Goal: Task Accomplishment & Management: Use online tool/utility

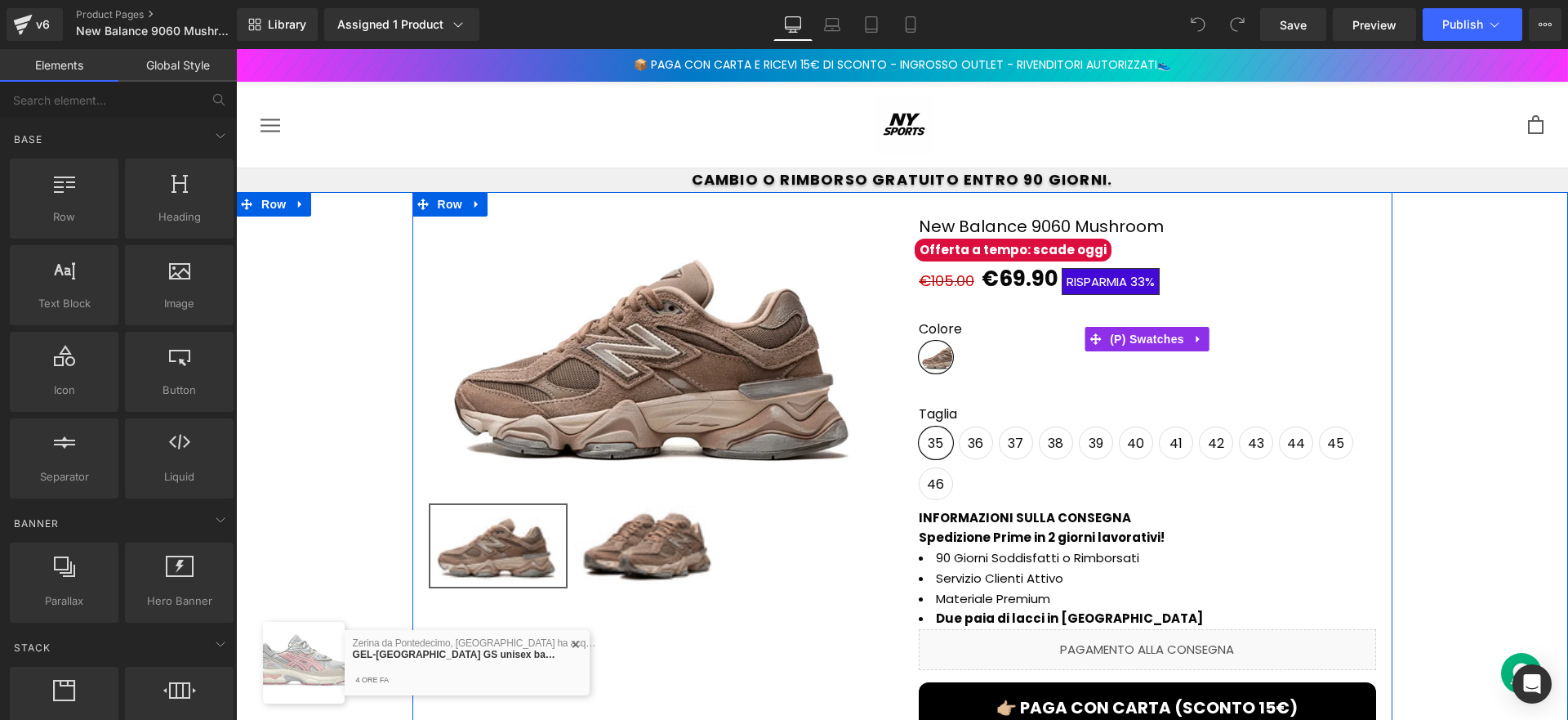
scroll to position [167, 0]
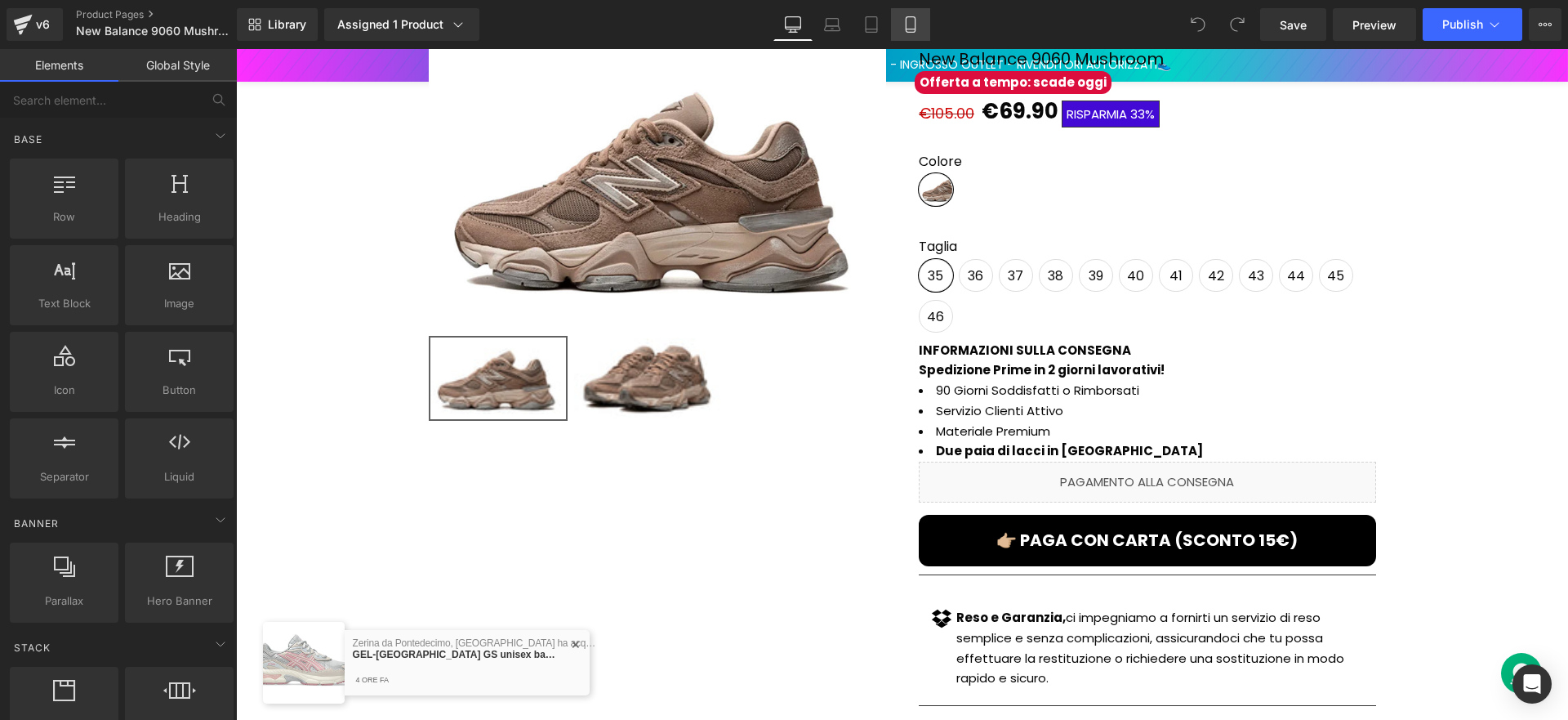
click at [904, 17] on icon at bounding box center [910, 24] width 17 height 17
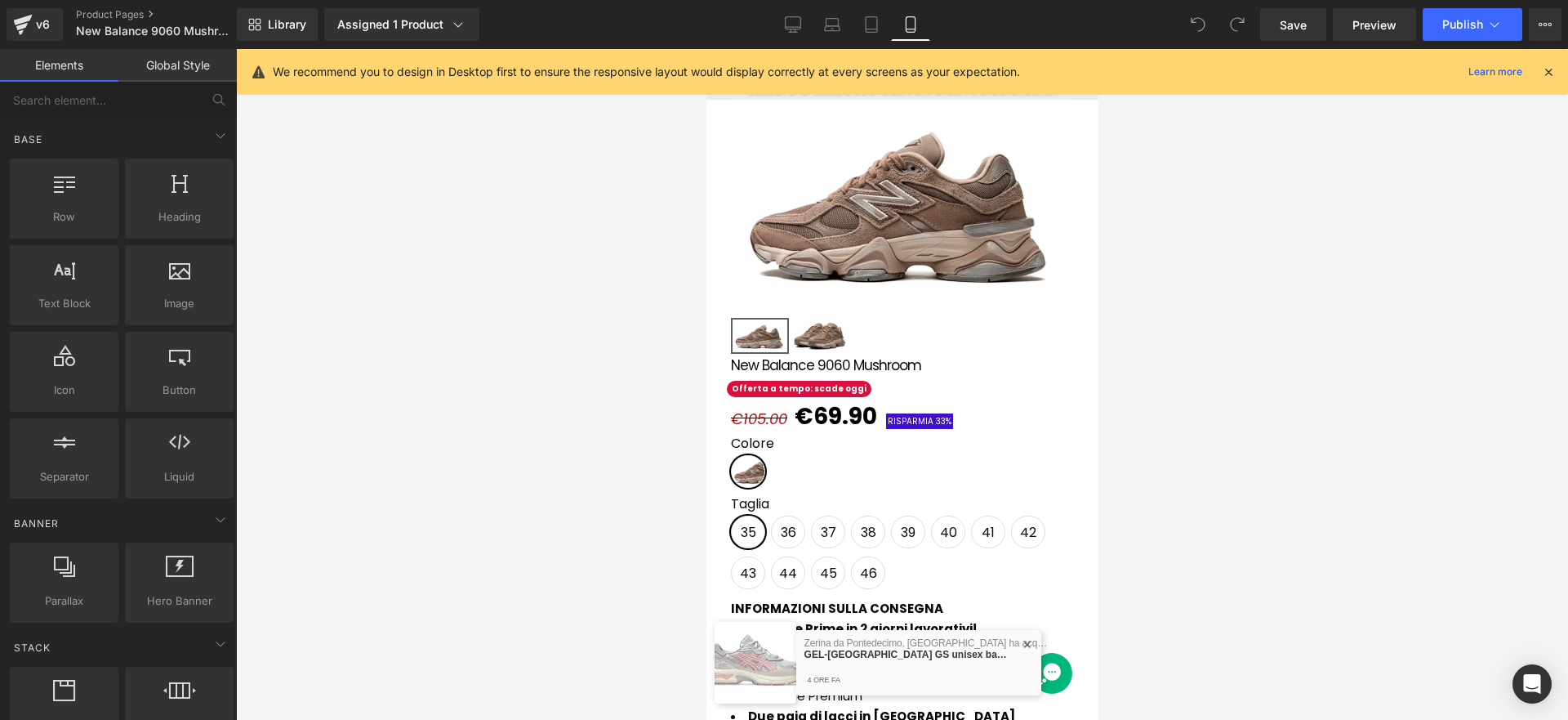
scroll to position [0, 0]
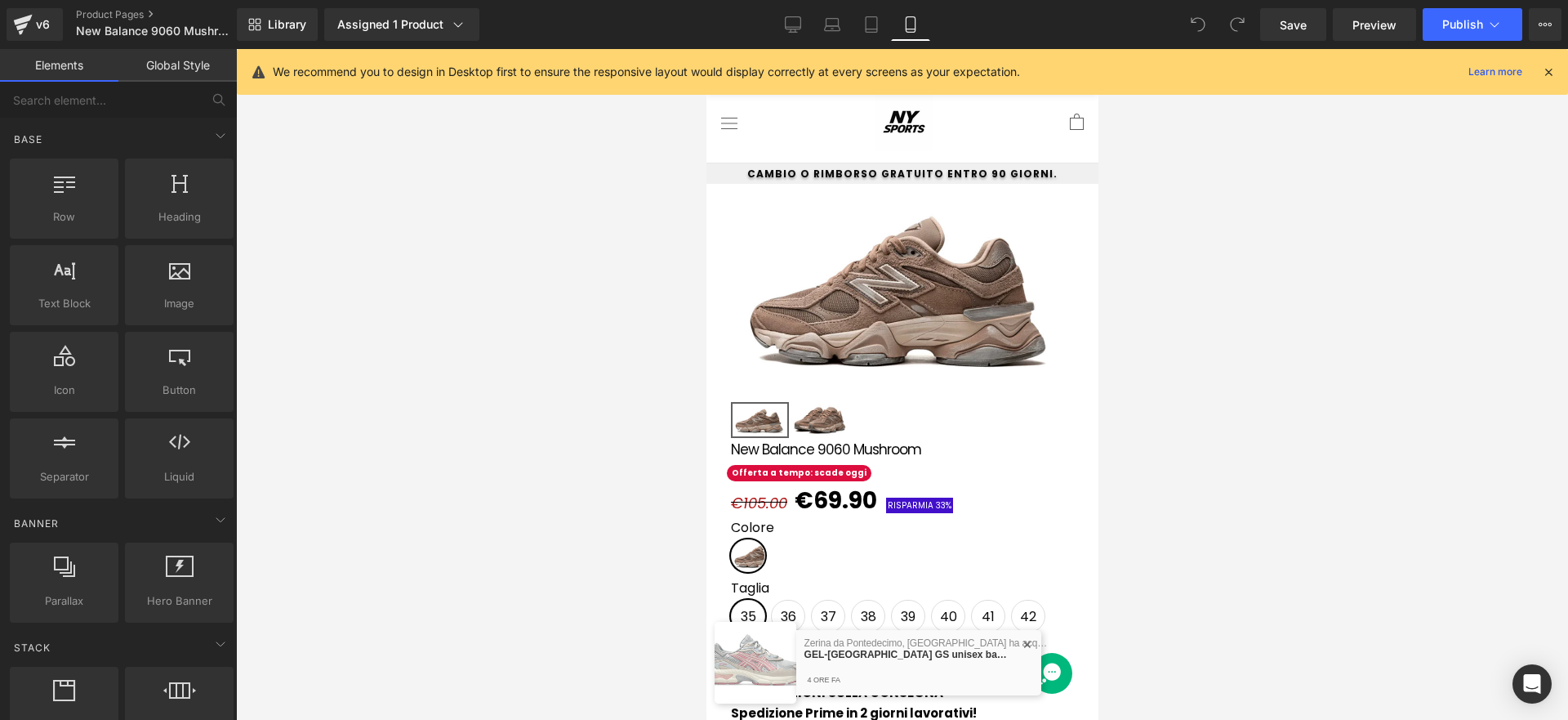
click at [1546, 77] on icon at bounding box center [1548, 71] width 15 height 15
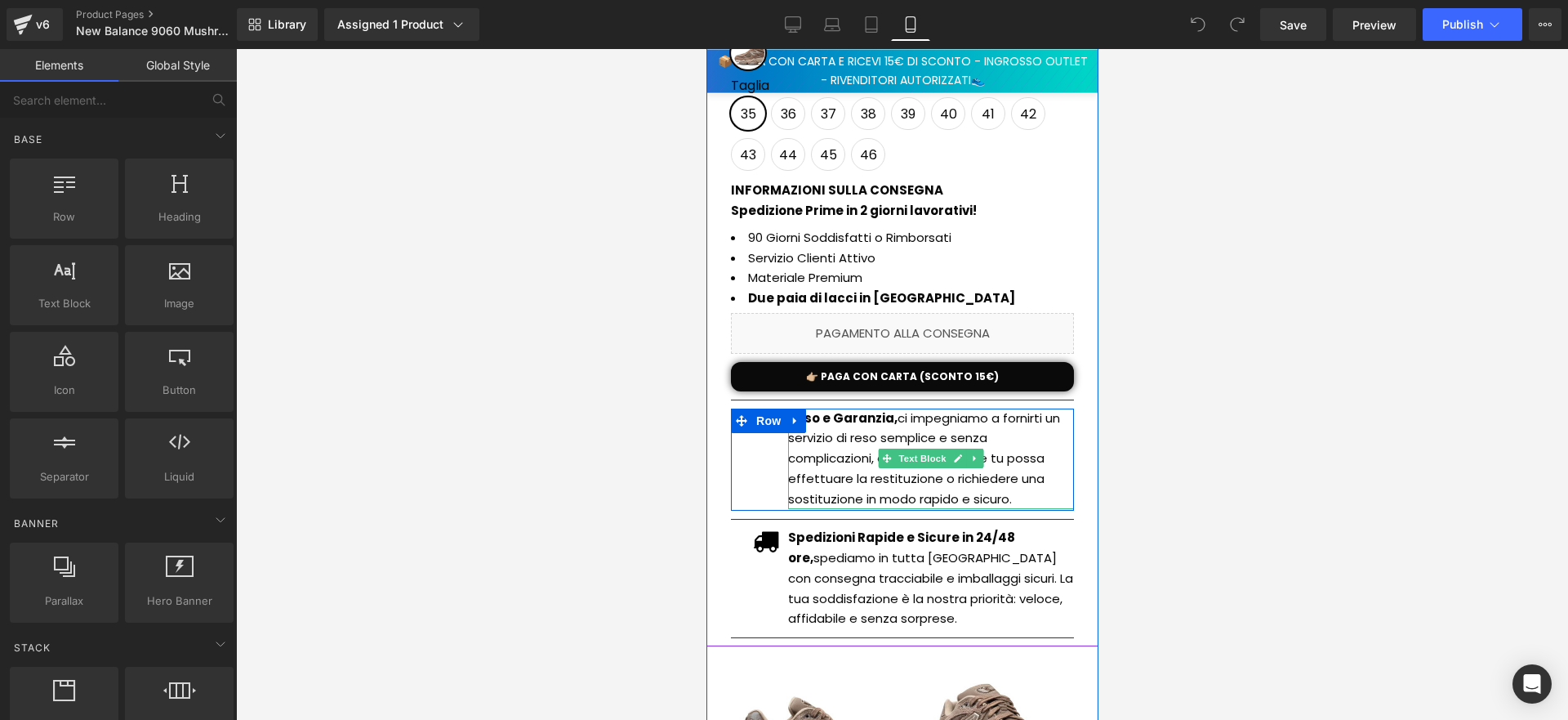
scroll to position [504, 0]
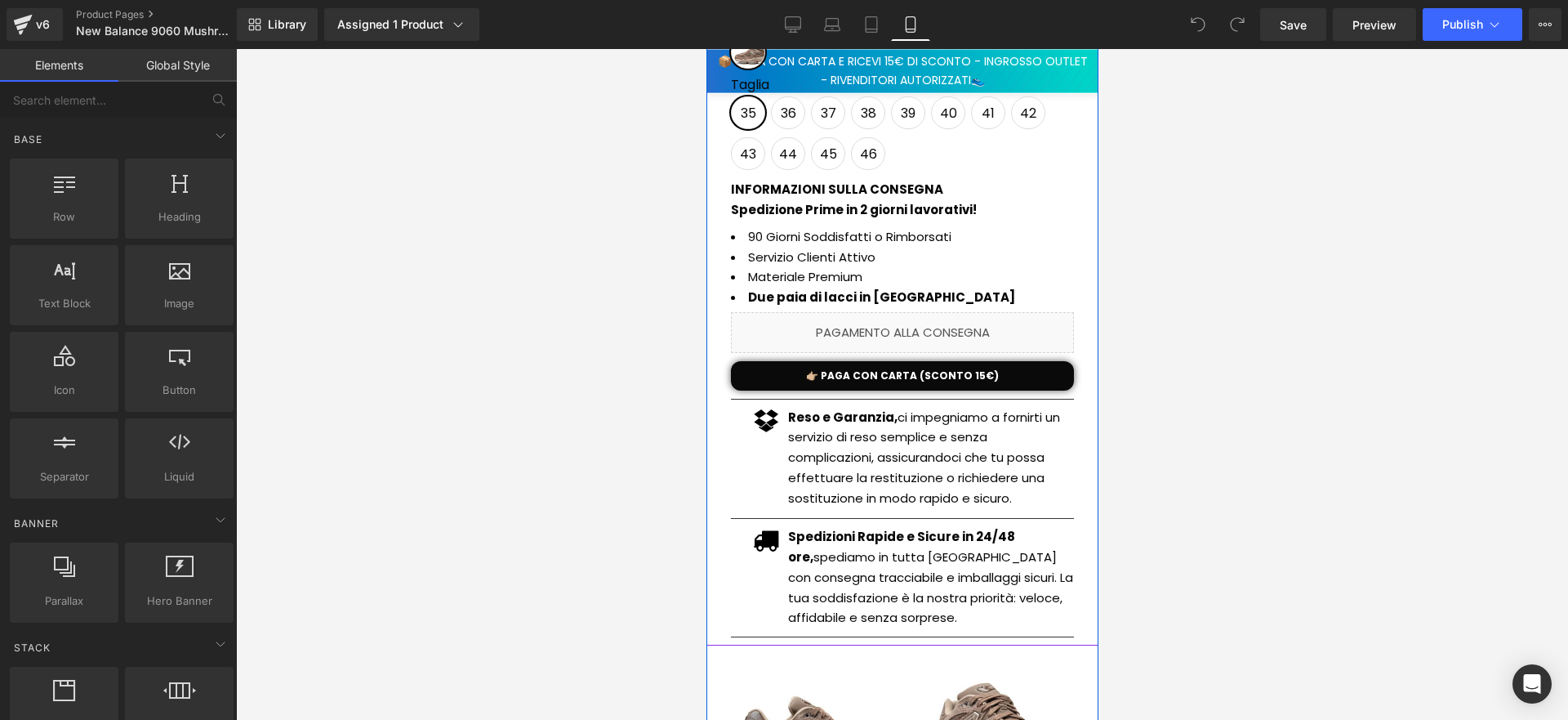
click at [882, 569] on div "Spedizioni Rapide e Sicure in 24/48 ore, spediamo in tutta Italia con consegna …" at bounding box center [930, 578] width 286 height 101
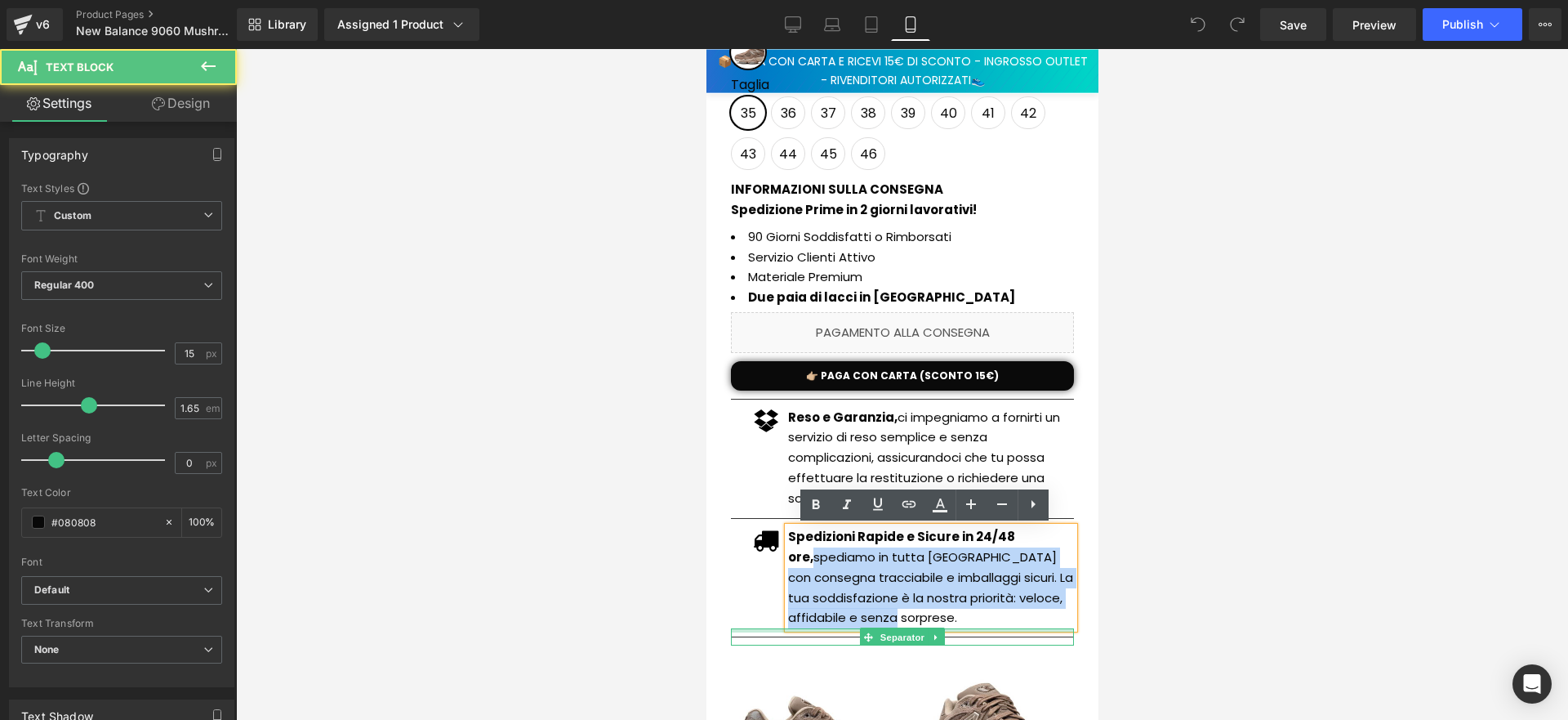
drag, startPoint x: 781, startPoint y: 554, endPoint x: 991, endPoint y: 628, distance: 222.7
click at [991, 628] on div "New Balance 9060 Mushroom (P) Title Offerta a tempo: scade oggi Button €105.00 …" at bounding box center [901, 290] width 375 height 711
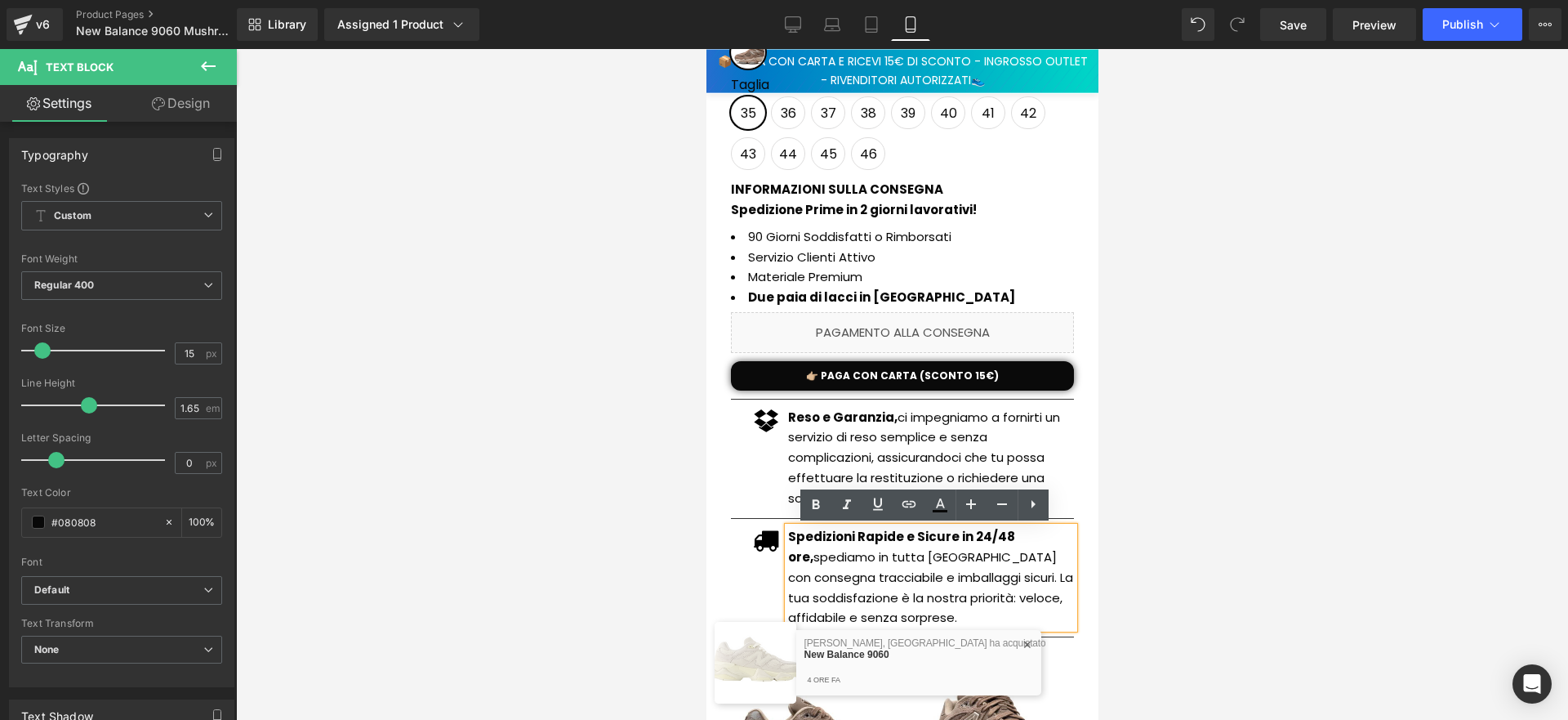
click at [890, 569] on p "Spedizioni Rapide e Sicure in 24/48 ore, spediamo in tutta [GEOGRAPHIC_DATA] co…" at bounding box center [930, 578] width 286 height 101
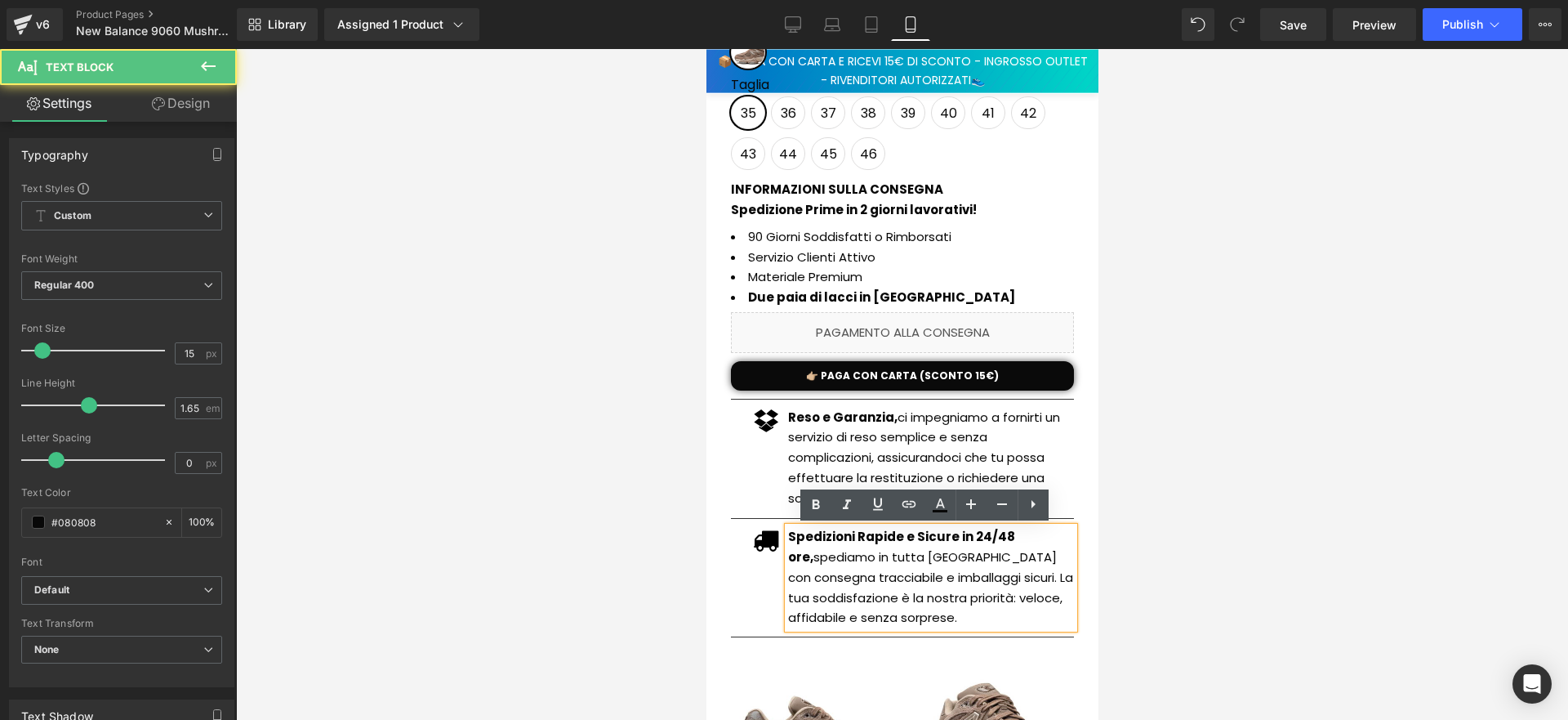
paste div
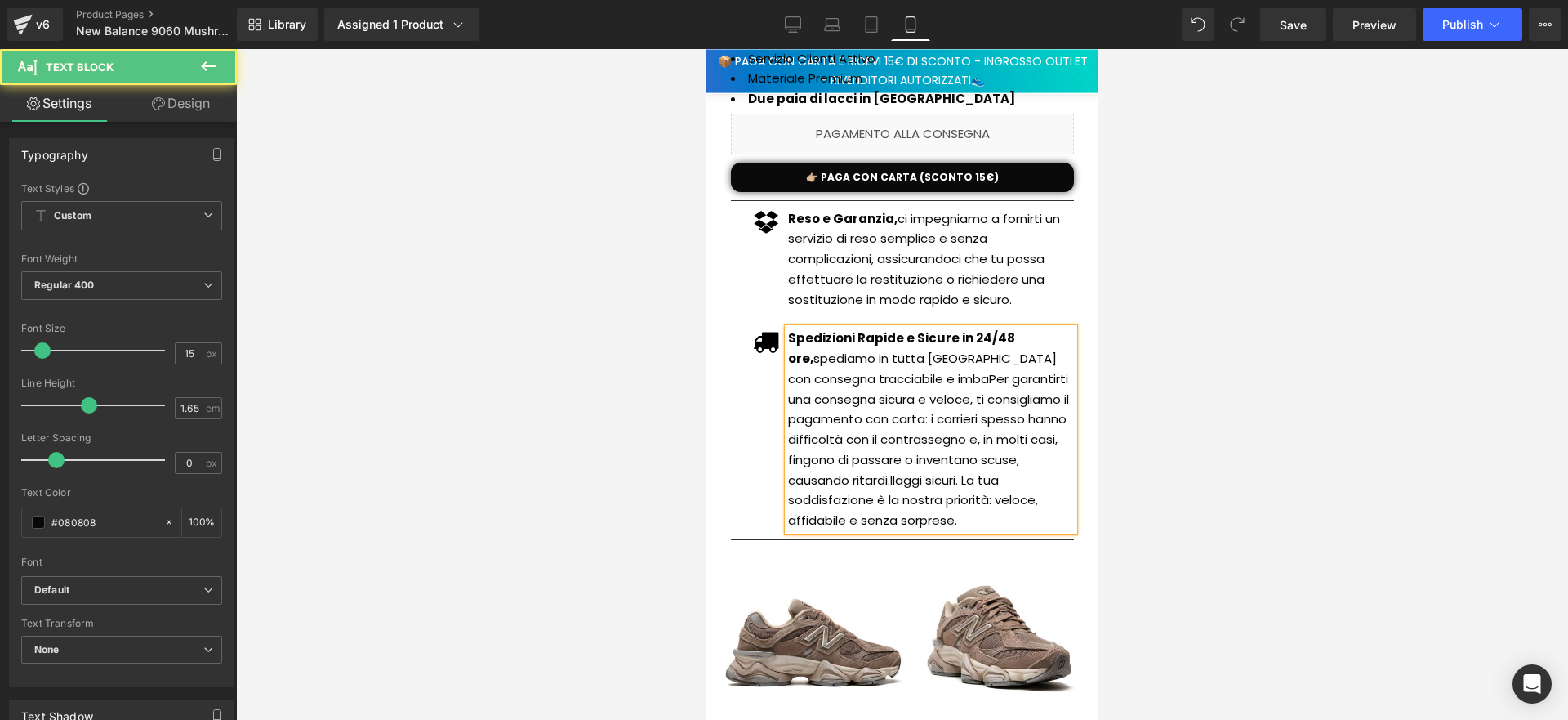
scroll to position [709, 0]
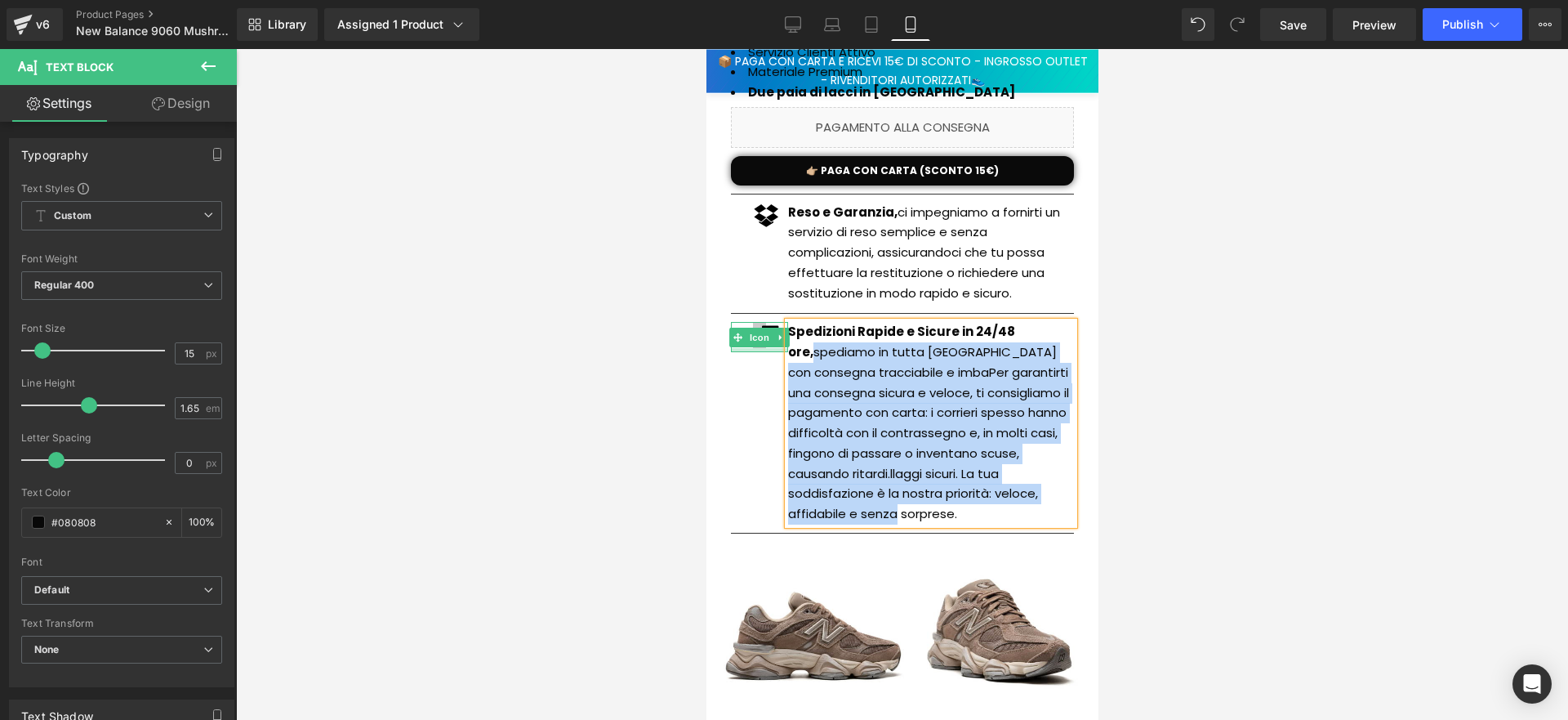
drag, startPoint x: 784, startPoint y: 557, endPoint x: 762, endPoint y: 347, distance: 211.1
click at [762, 347] on div "Icon Spedizioni Rapide e Sicure in 24/48 ore, spediamo in tutta Italia con cons…" at bounding box center [902, 423] width 343 height 203
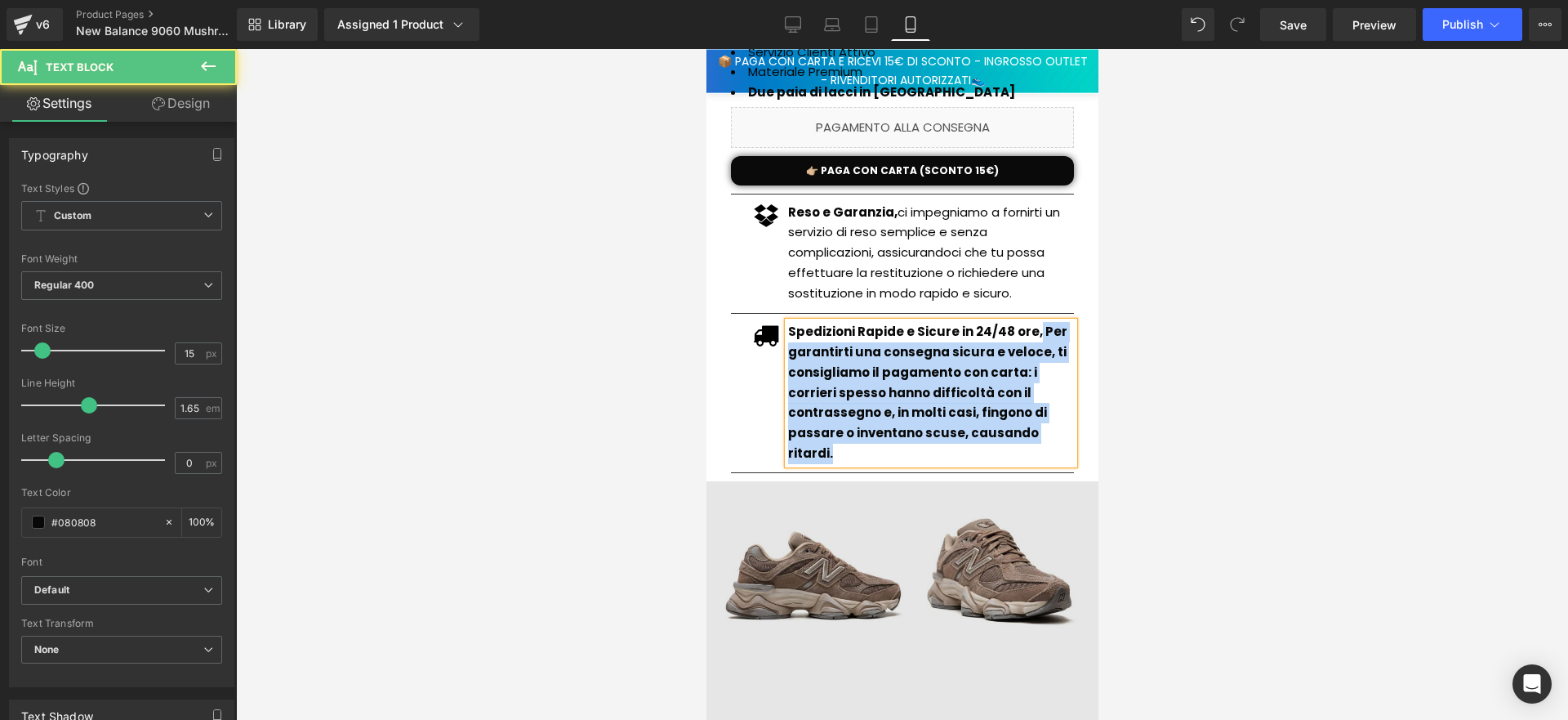
drag, startPoint x: 1027, startPoint y: 336, endPoint x: 1054, endPoint y: 470, distance: 136.7
click at [1054, 470] on div "Sale Off (P) Image (P) Image List New Balance 9060 Mushroom (P) Title Offerta a…" at bounding box center [902, 681] width 392 height 2411
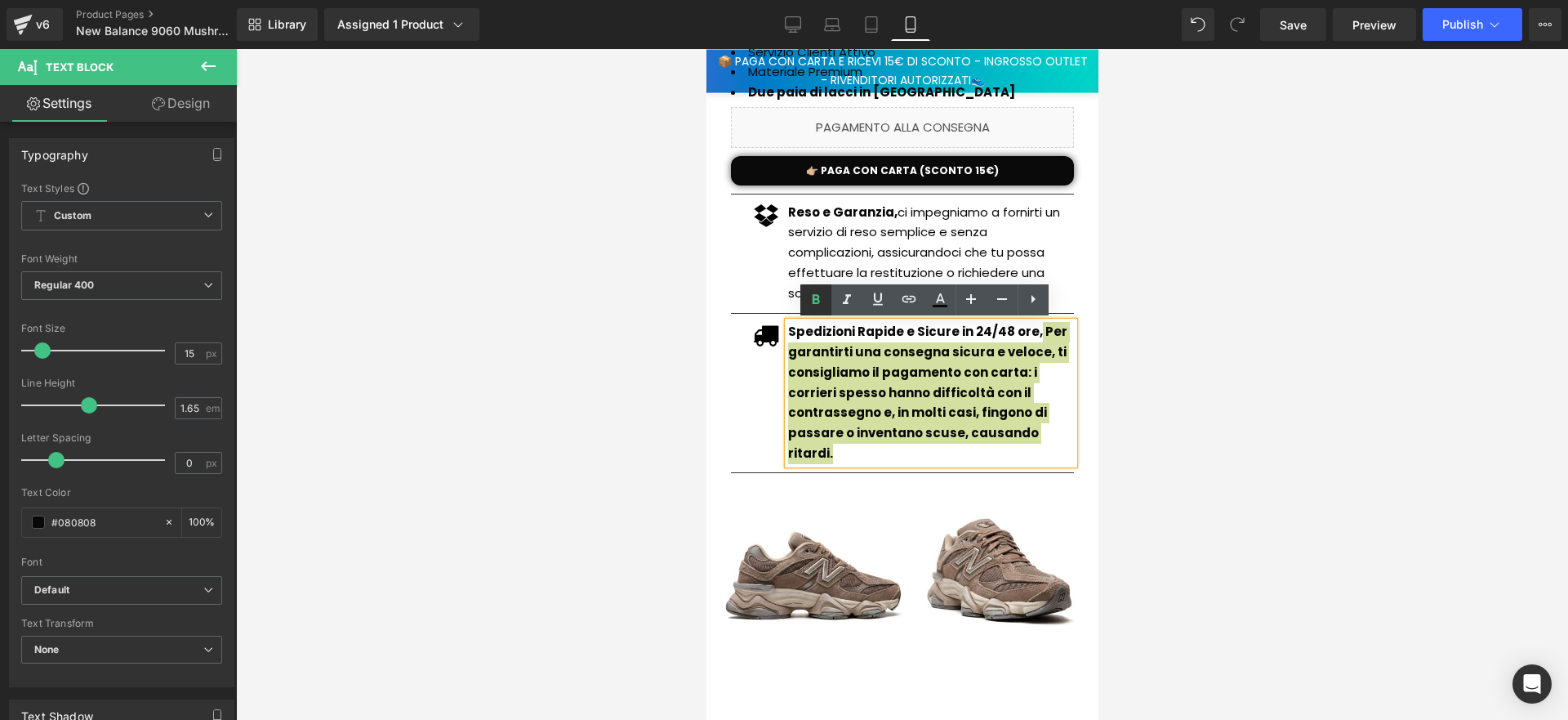
click at [824, 299] on icon at bounding box center [815, 300] width 20 height 20
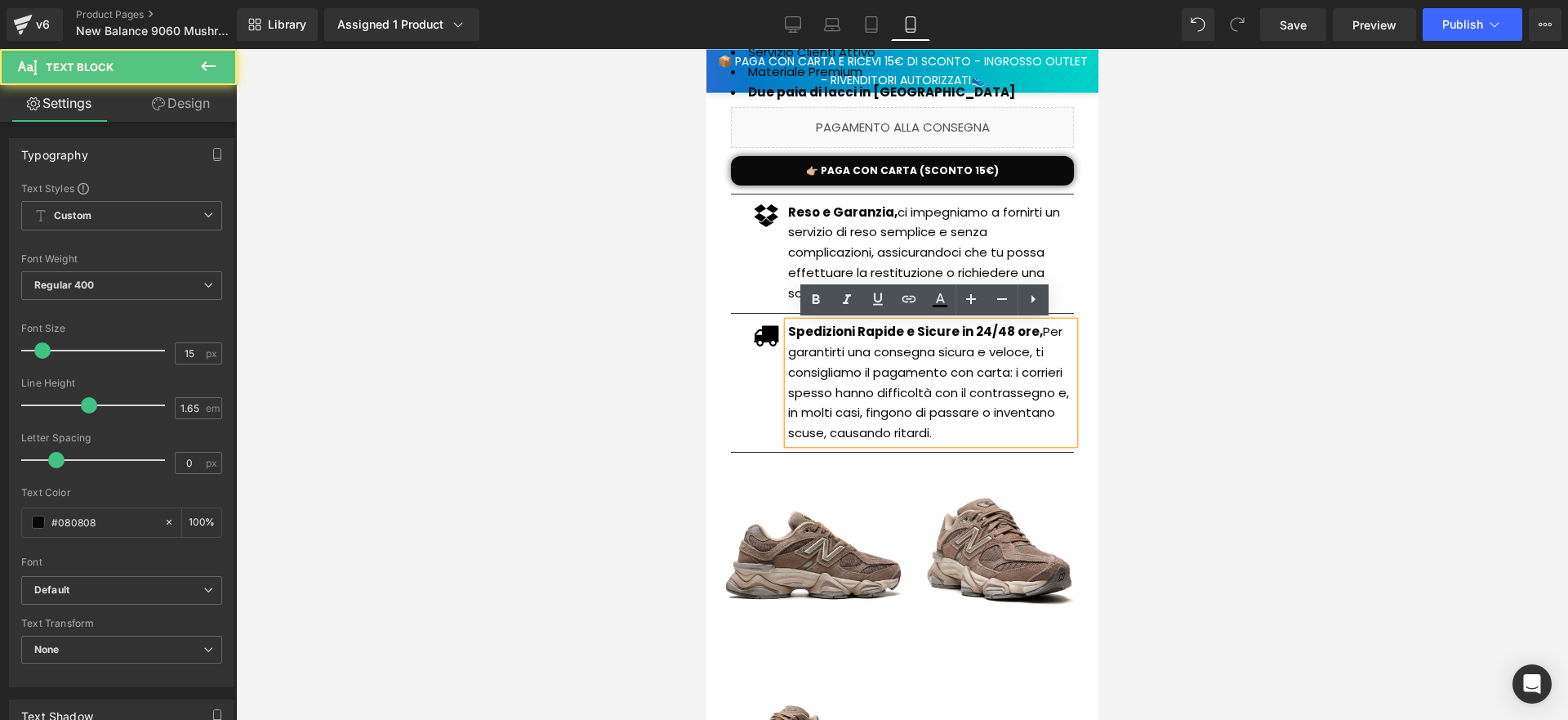
click at [1032, 335] on p "Spedizioni Rapide e Sicure in 24/48 ore, Per garantirti una consegna sicura e v…" at bounding box center [930, 383] width 286 height 122
click at [1038, 335] on p "Spedizioni Rapide e Sicure in 24/48 ore, Per garantirti una consegna sicura e v…" at bounding box center [930, 383] width 286 height 122
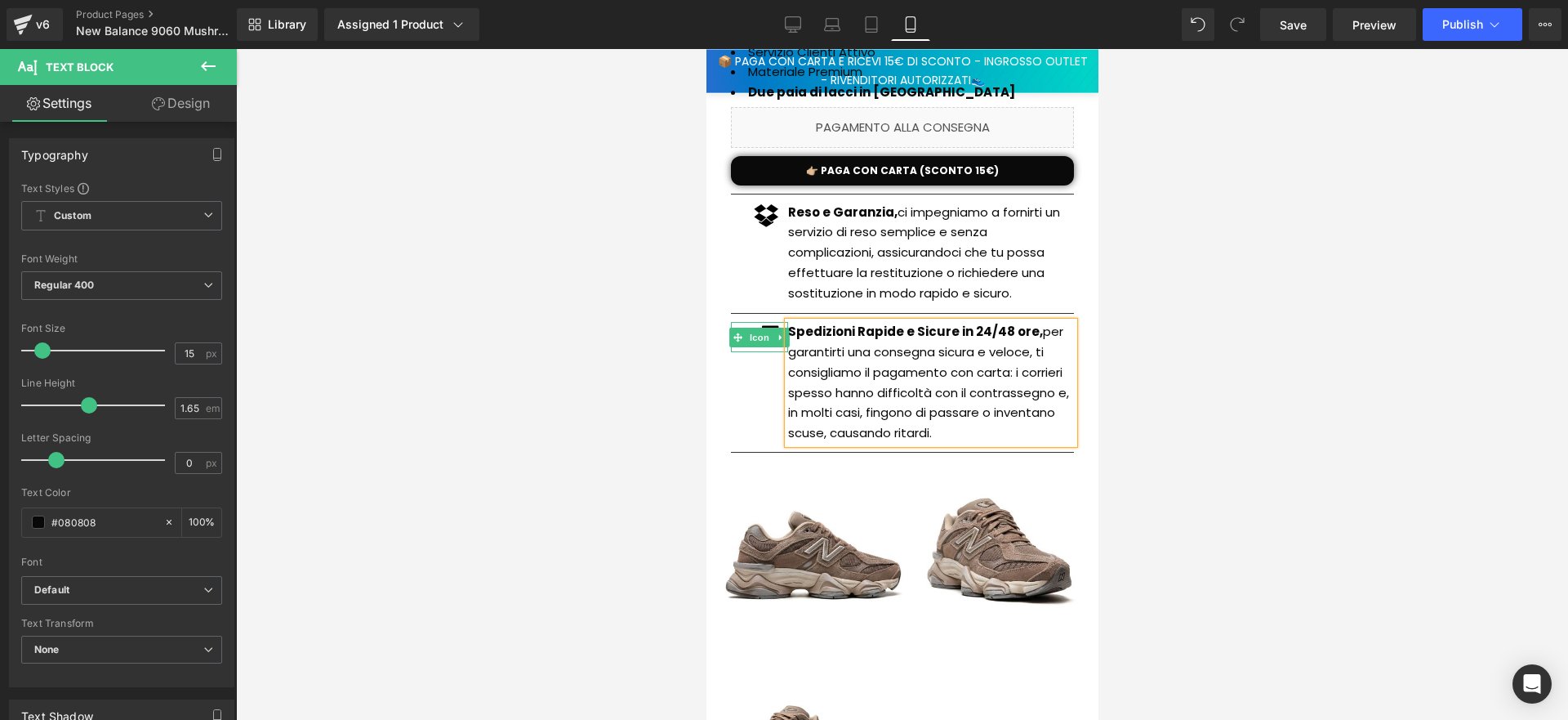
click at [591, 295] on div at bounding box center [902, 384] width 1332 height 671
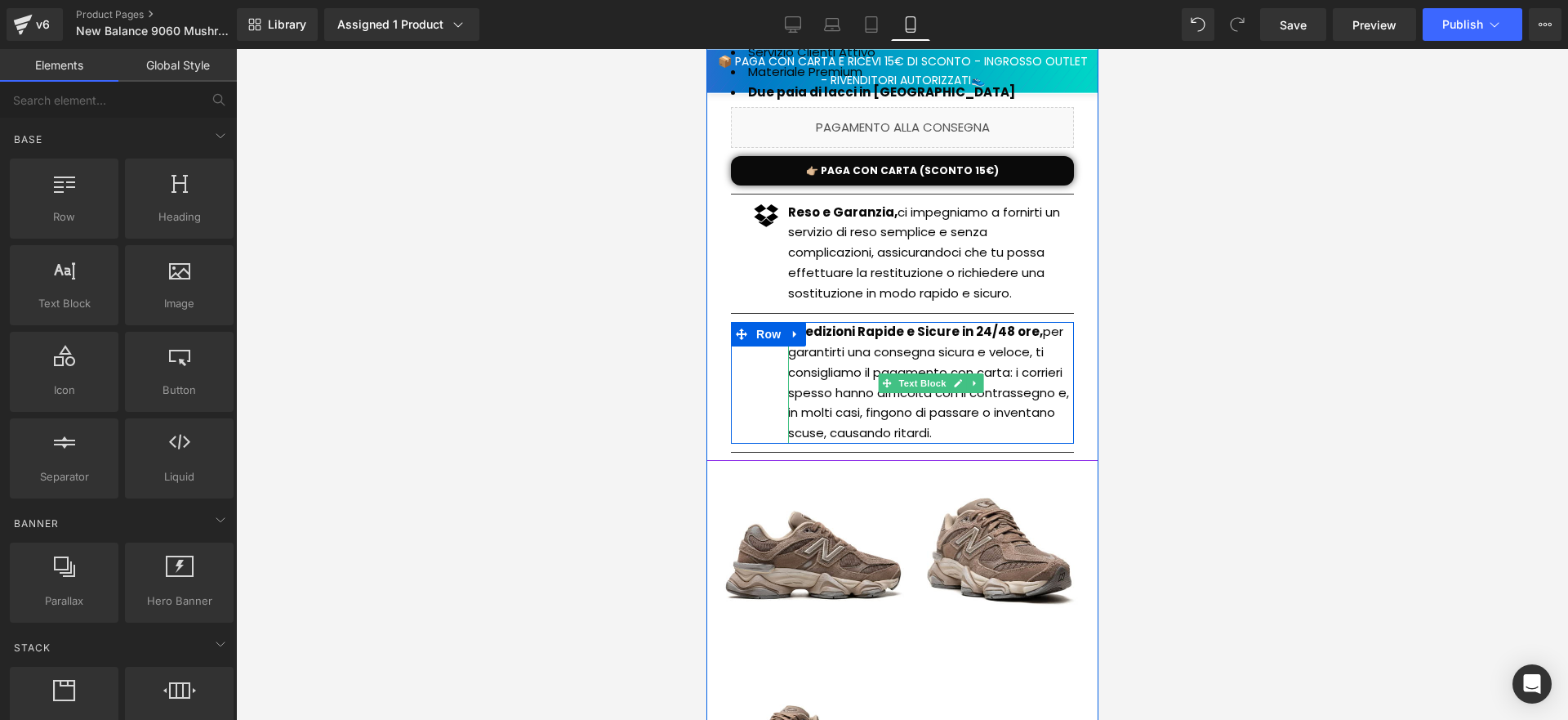
click at [1001, 391] on p "Spedizioni Rapide e Sicure in 24/48 ore, per garantirti una consegna sicura e v…" at bounding box center [930, 383] width 286 height 122
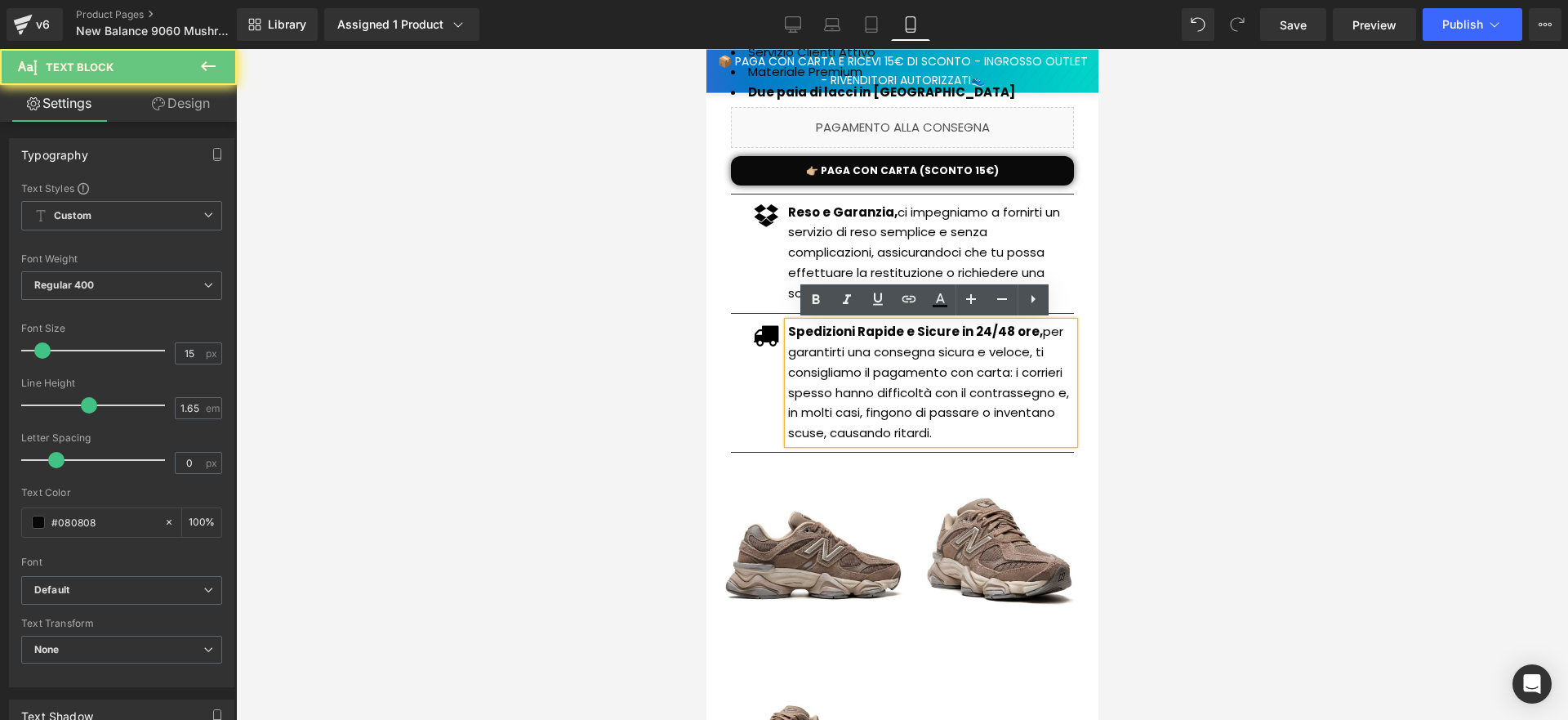
click at [1005, 373] on p "Spedizioni Rapide e Sicure in 24/48 ore, per garantirti una consegna sicura e v…" at bounding box center [930, 383] width 286 height 122
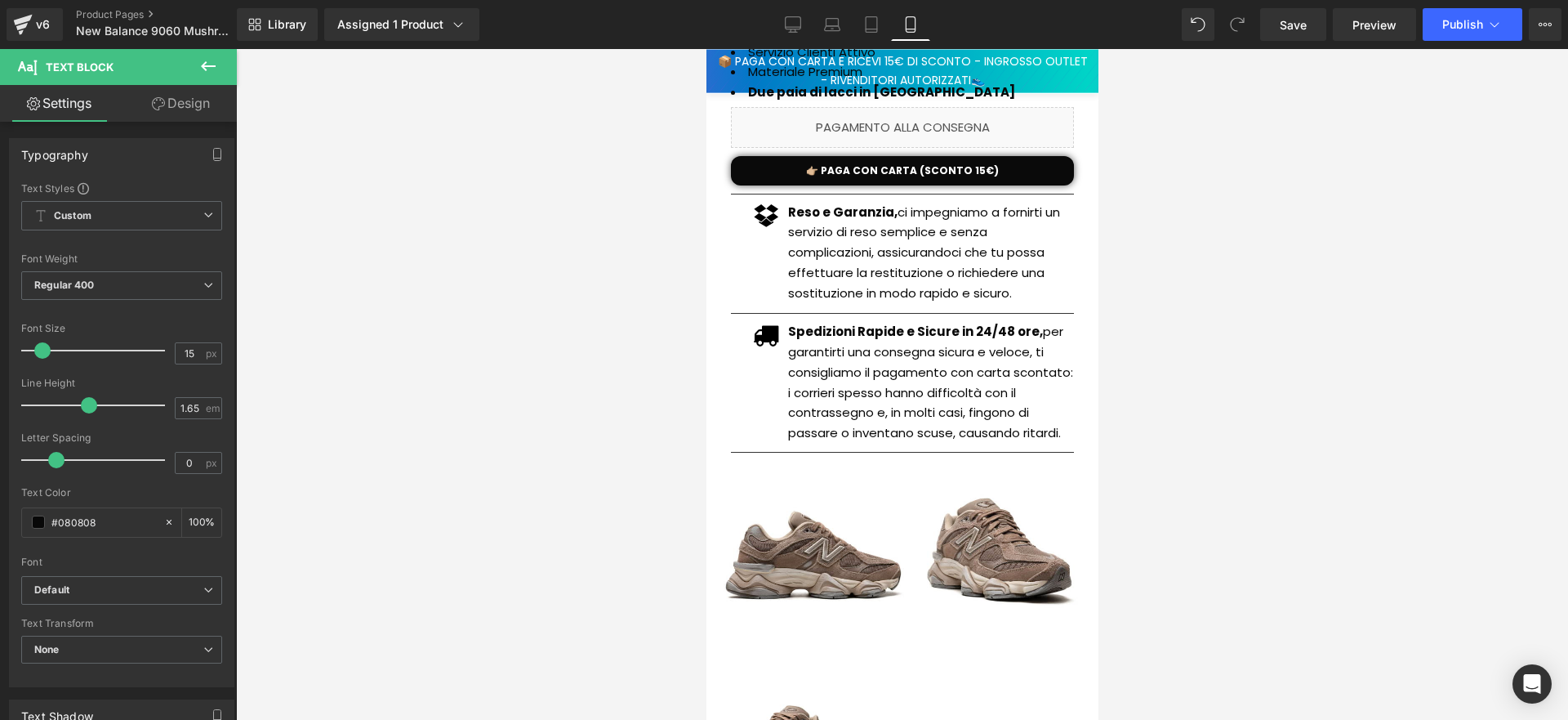
click at [672, 352] on div at bounding box center [902, 384] width 1332 height 671
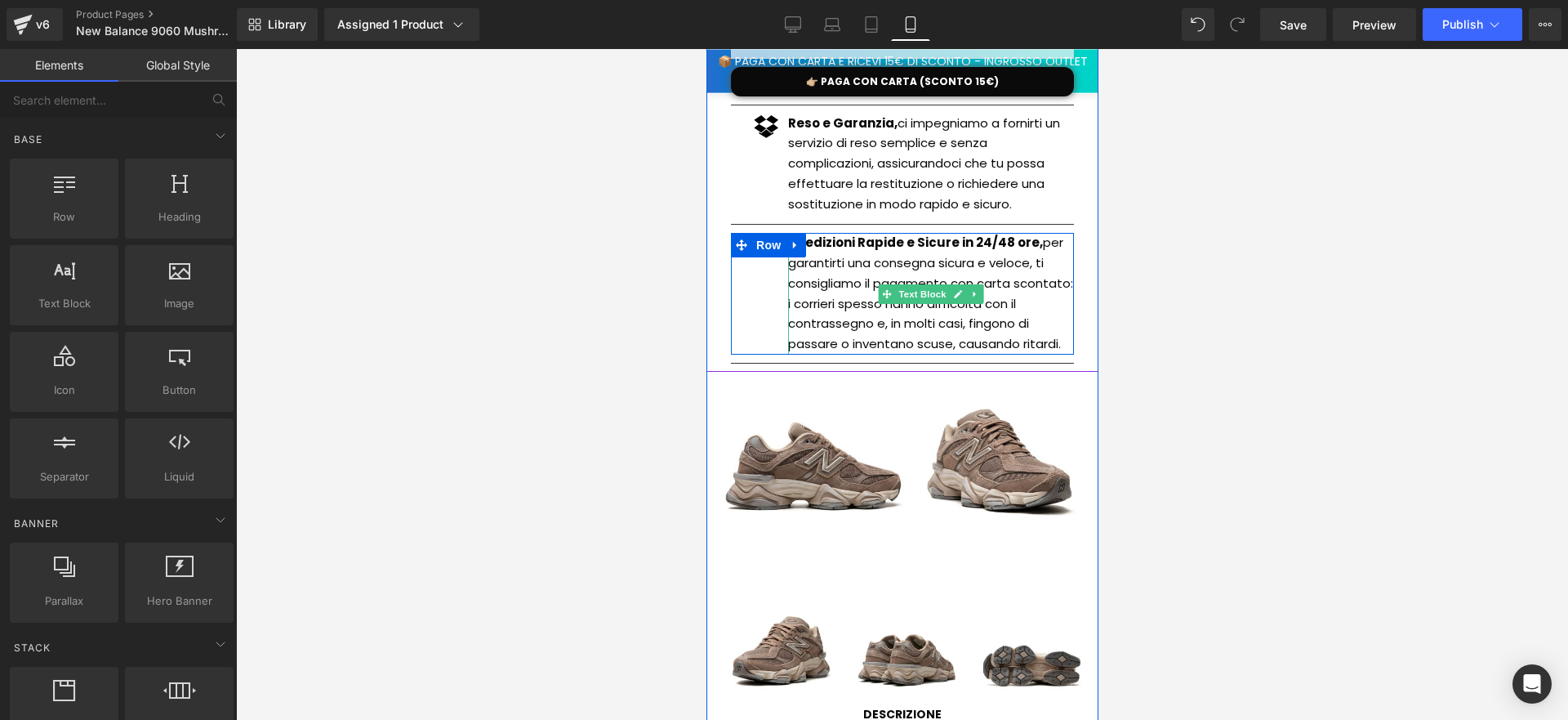
scroll to position [1393, 0]
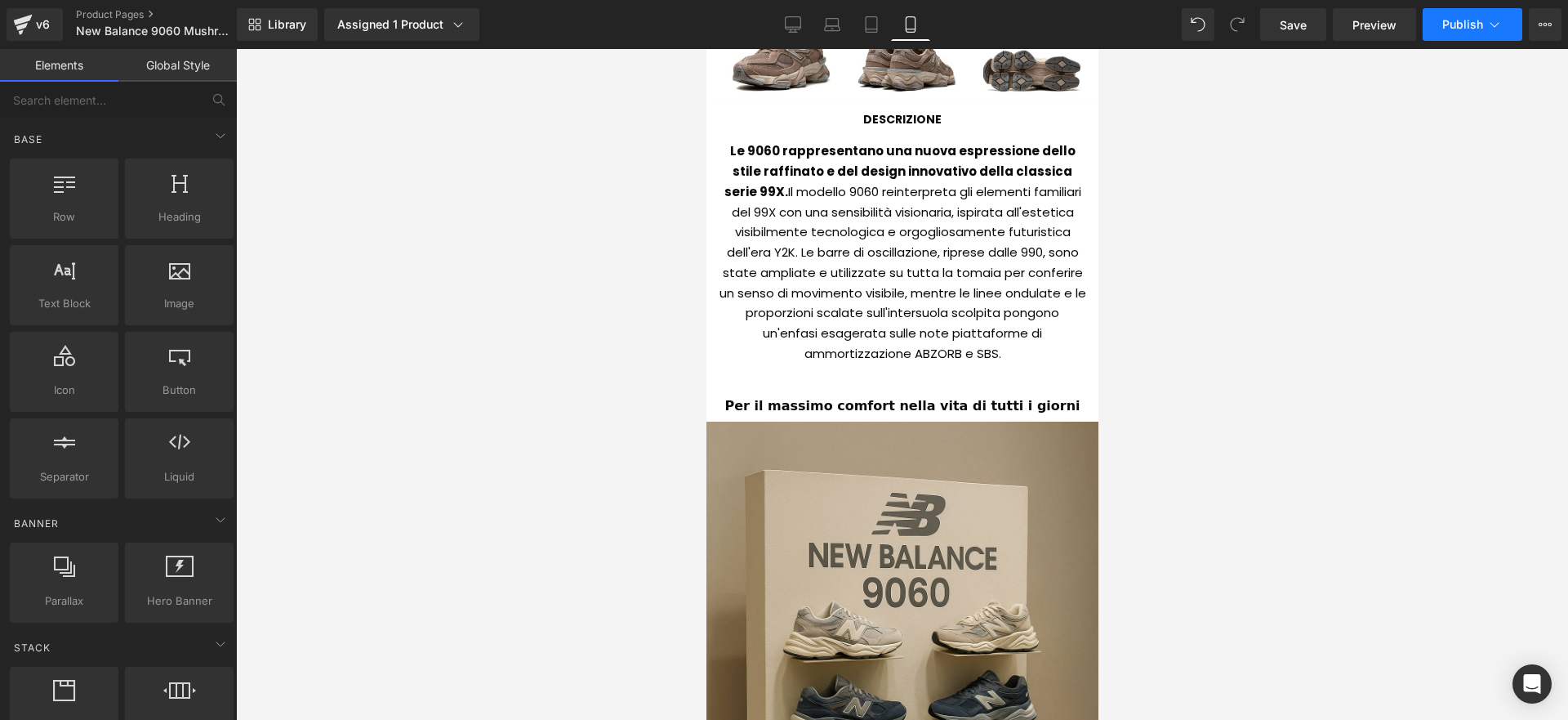
click at [1425, 19] on button "Publish" at bounding box center [1472, 24] width 99 height 33
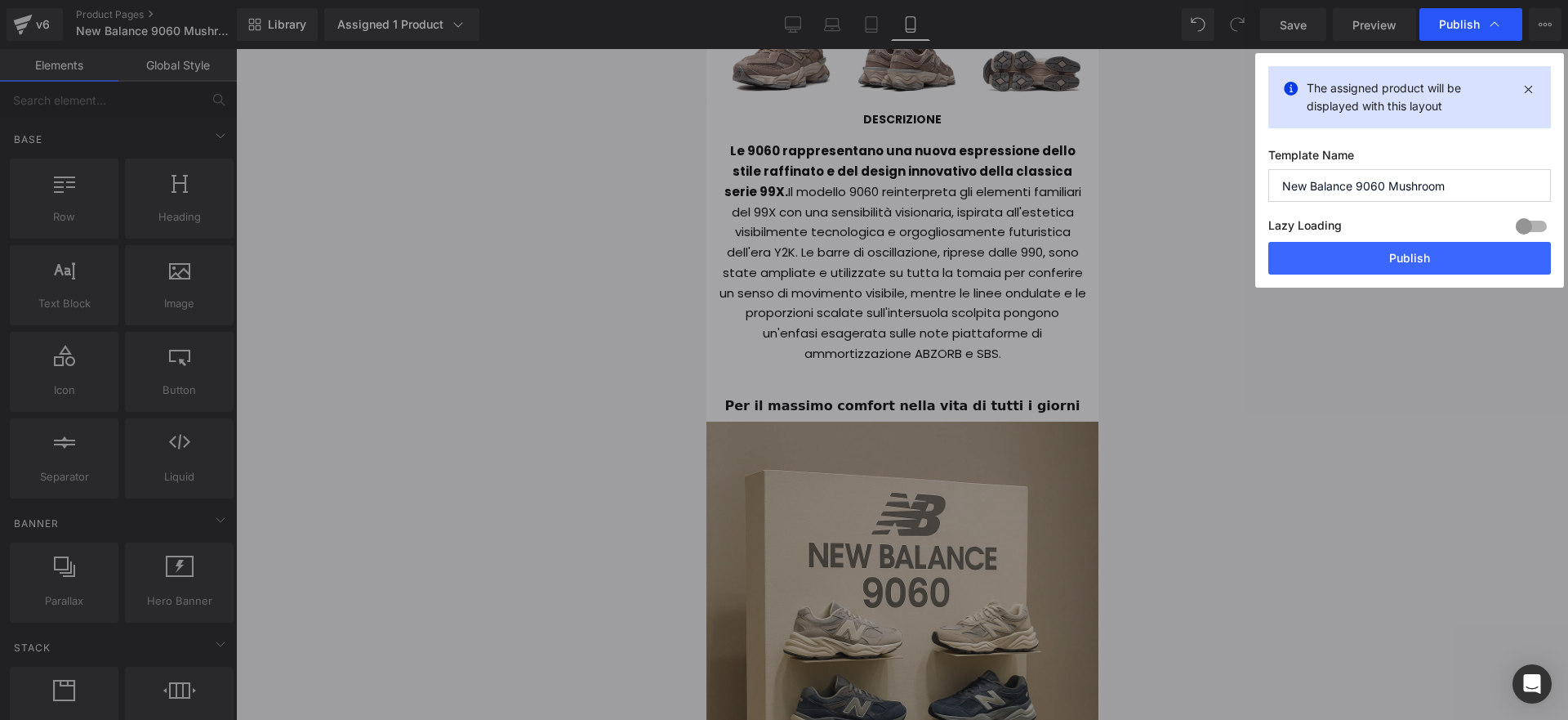
click at [1441, 31] on span "Publish" at bounding box center [1459, 24] width 41 height 15
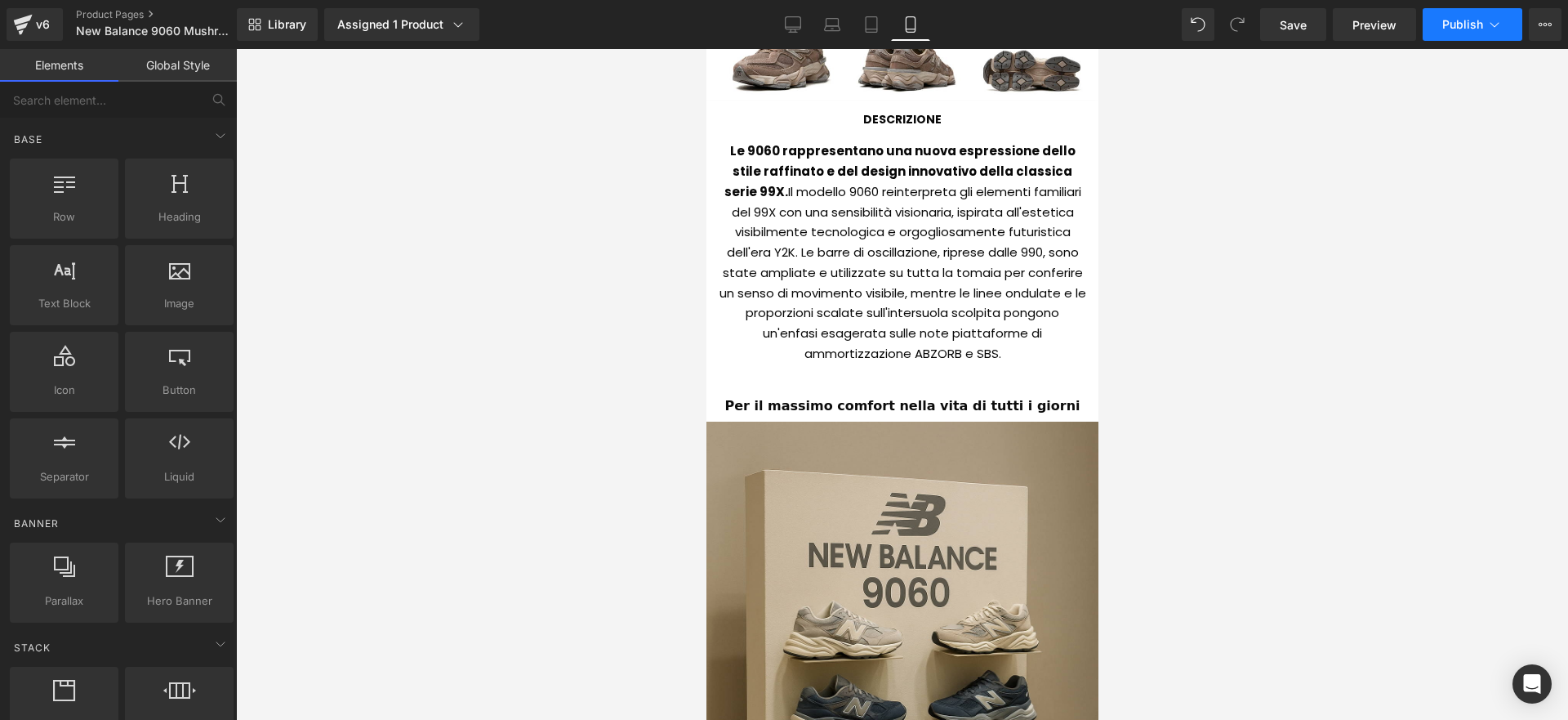
click at [1450, 27] on span "Publish" at bounding box center [1463, 24] width 41 height 13
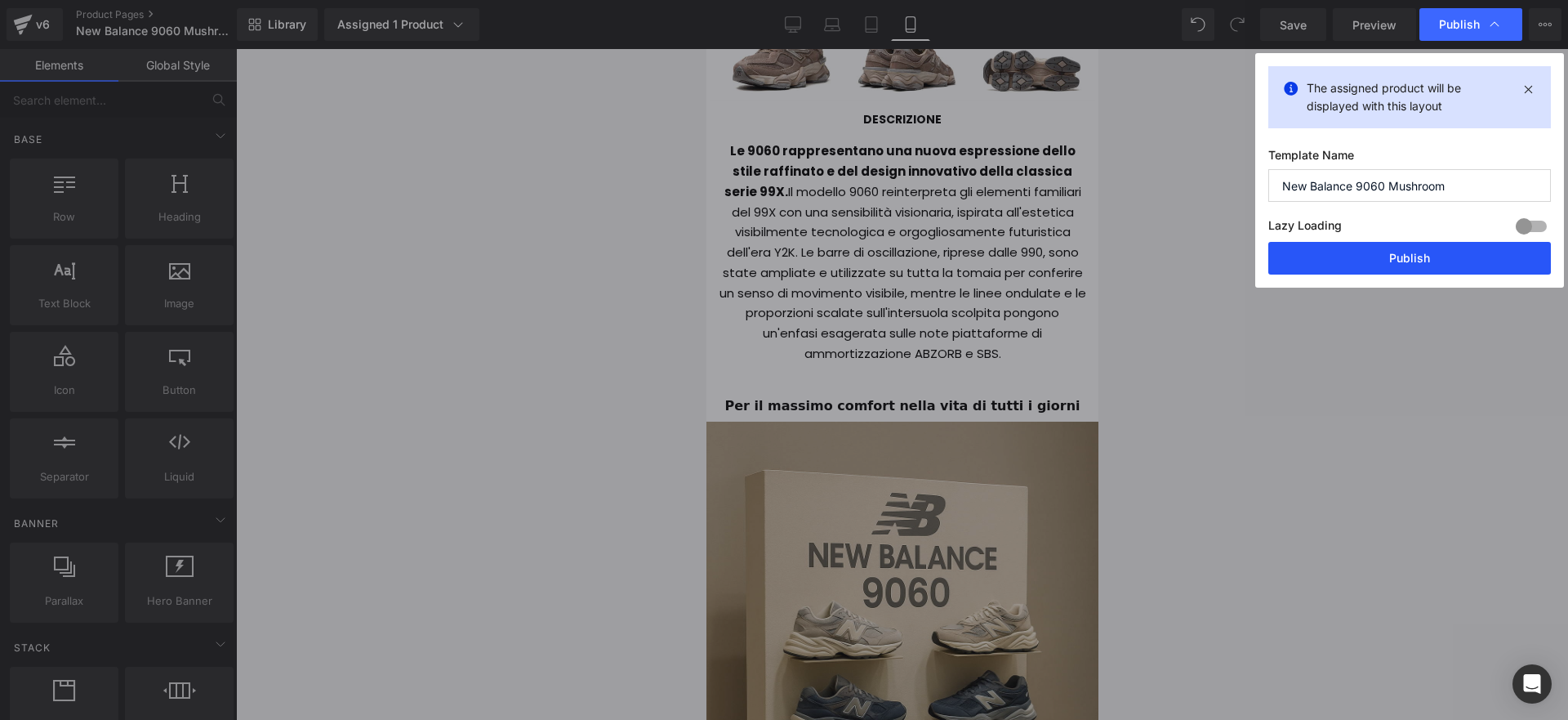
click at [1419, 254] on button "Publish" at bounding box center [1409, 259] width 282 height 33
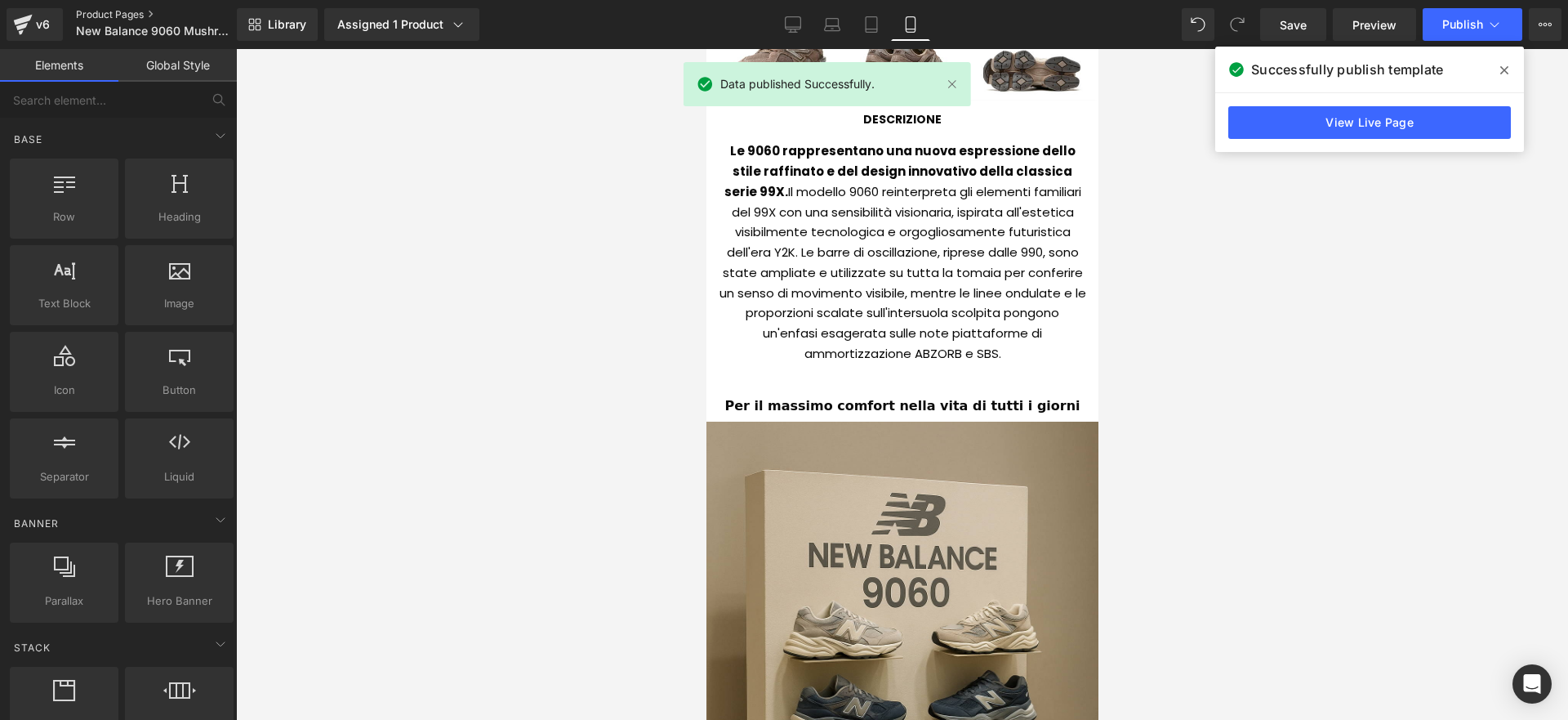
click at [137, 9] on link "Product Pages" at bounding box center [170, 14] width 188 height 13
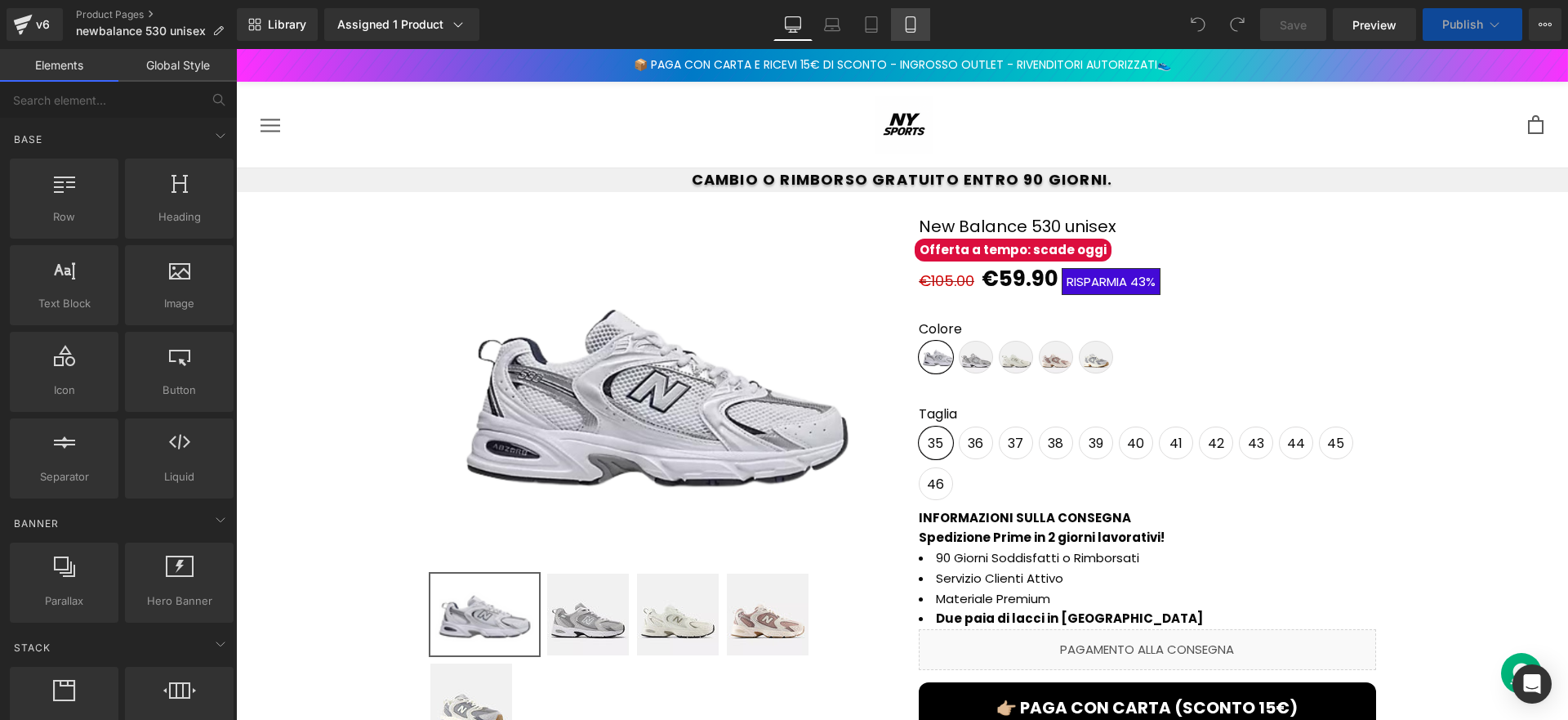
click at [905, 33] on link "Mobile" at bounding box center [910, 24] width 39 height 33
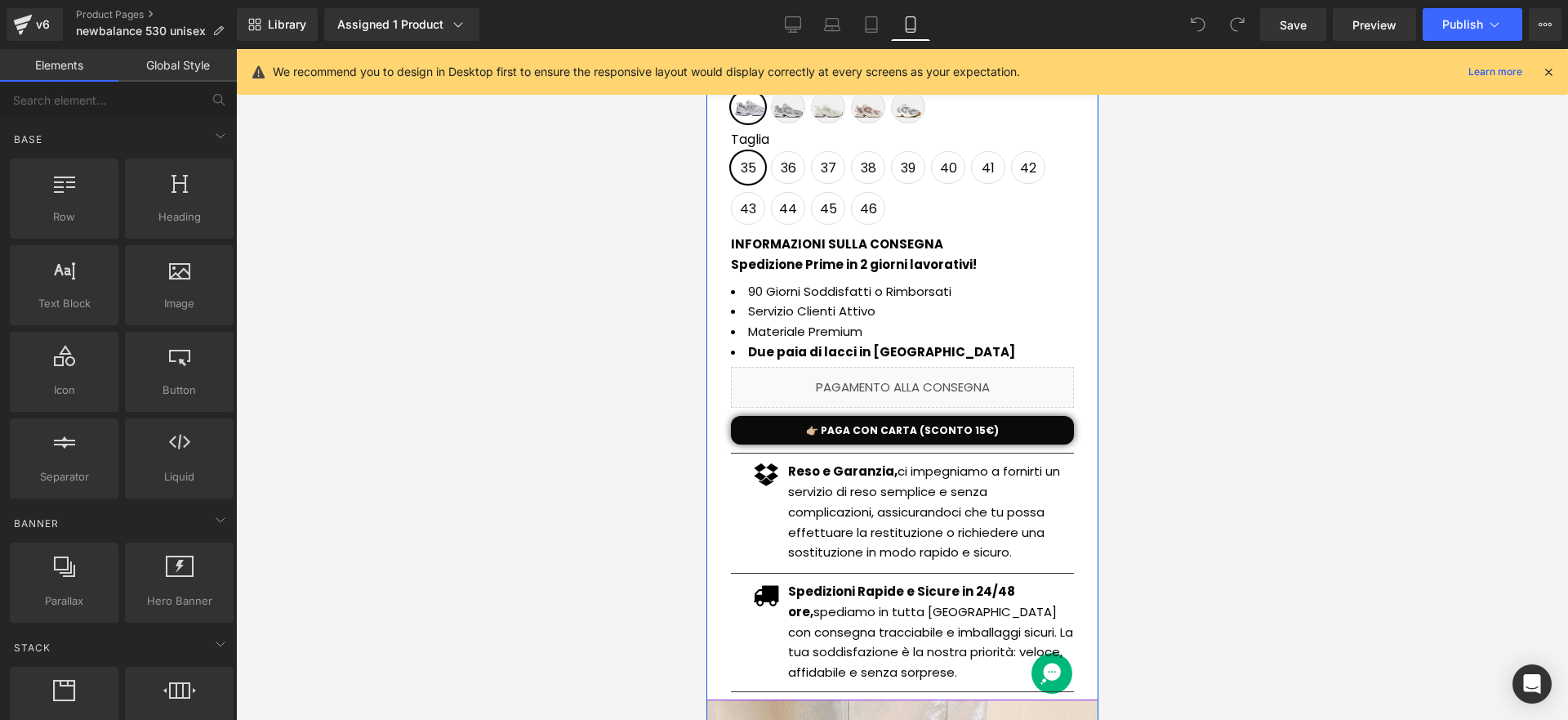
click at [955, 588] on strong "Spedizioni Rapide e Sicure in 24/48 ore," at bounding box center [901, 601] width 227 height 37
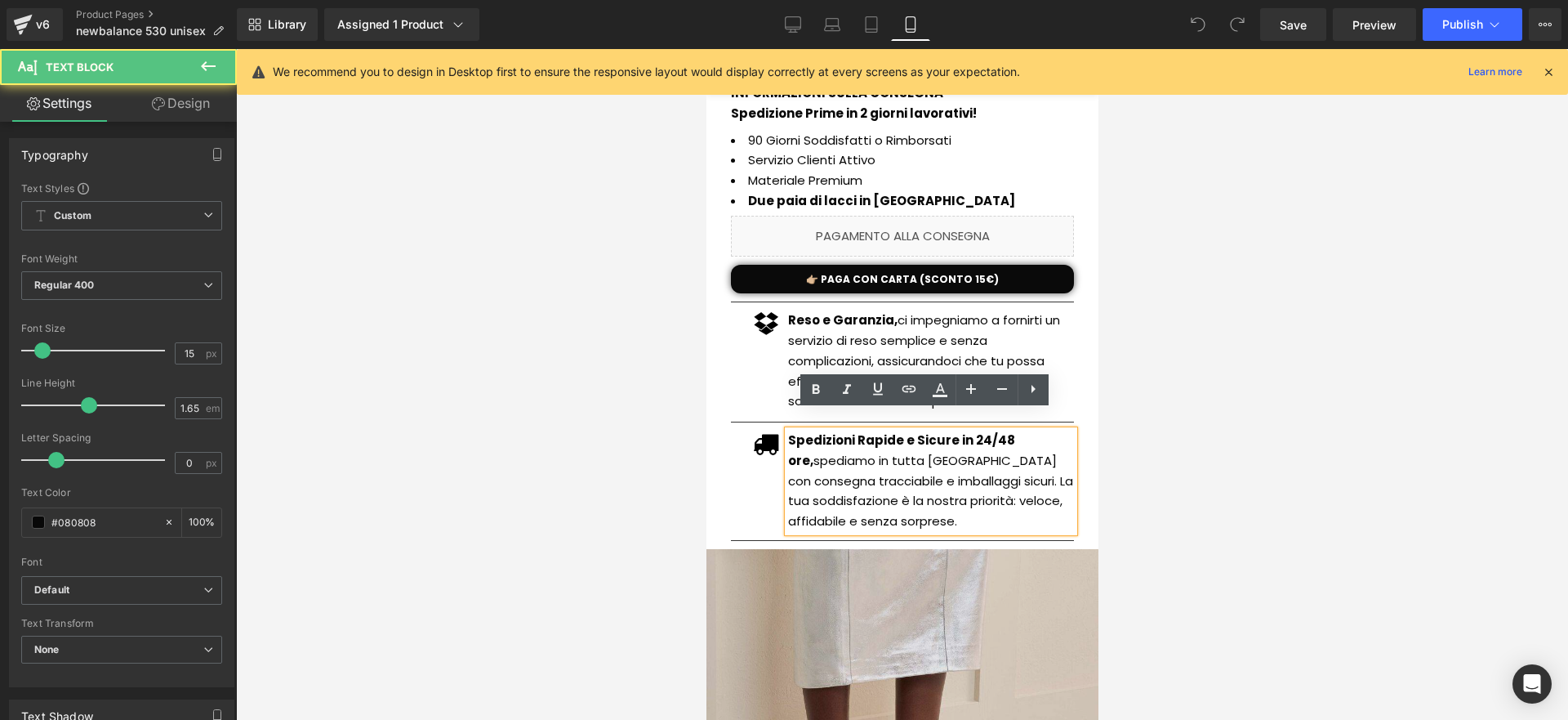
scroll to position [670, 0]
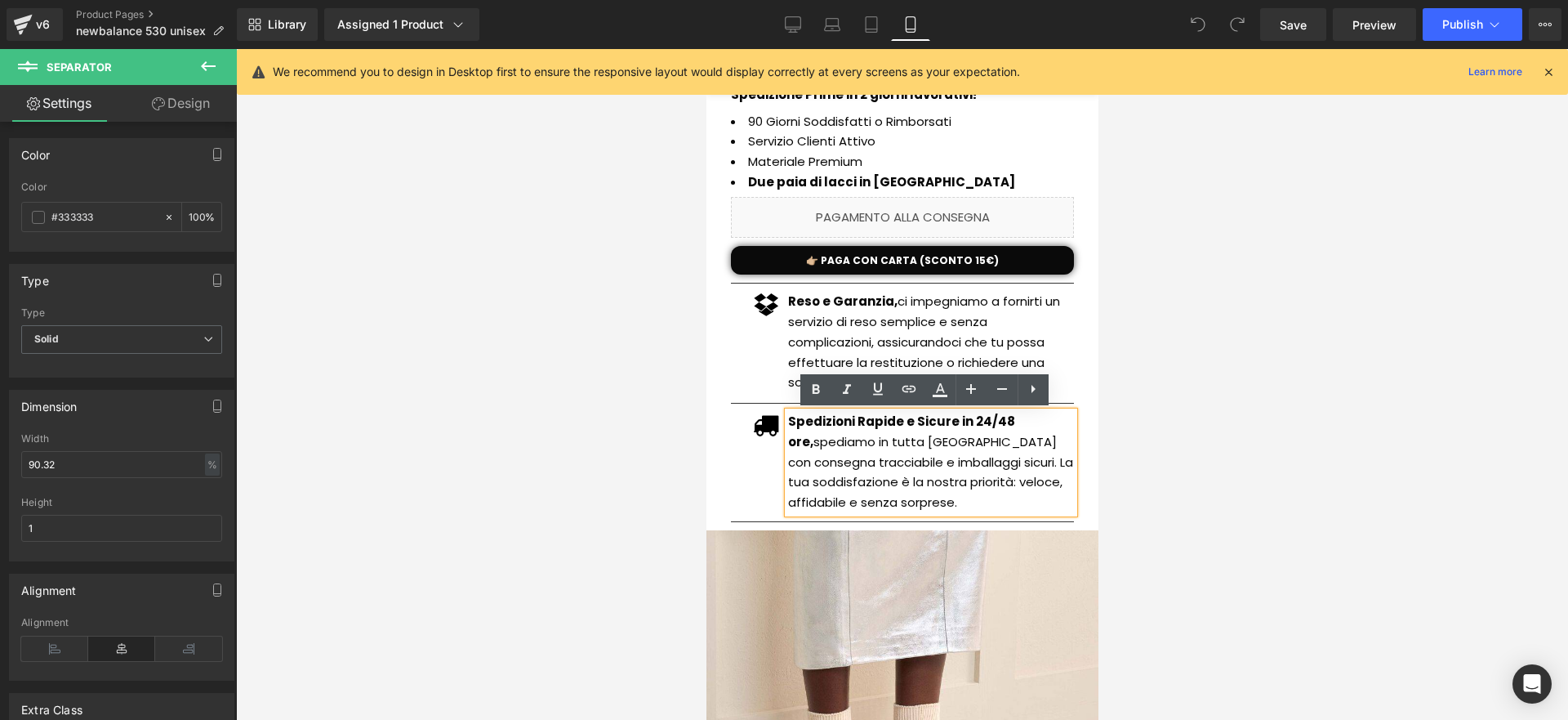
drag, startPoint x: 963, startPoint y: 517, endPoint x: 841, endPoint y: 460, distance: 134.7
click at [841, 460] on div "New Balance 530 unisex (P) Title Offerta a tempo: scade oggi Button €105.00 €59…" at bounding box center [901, 175] width 375 height 711
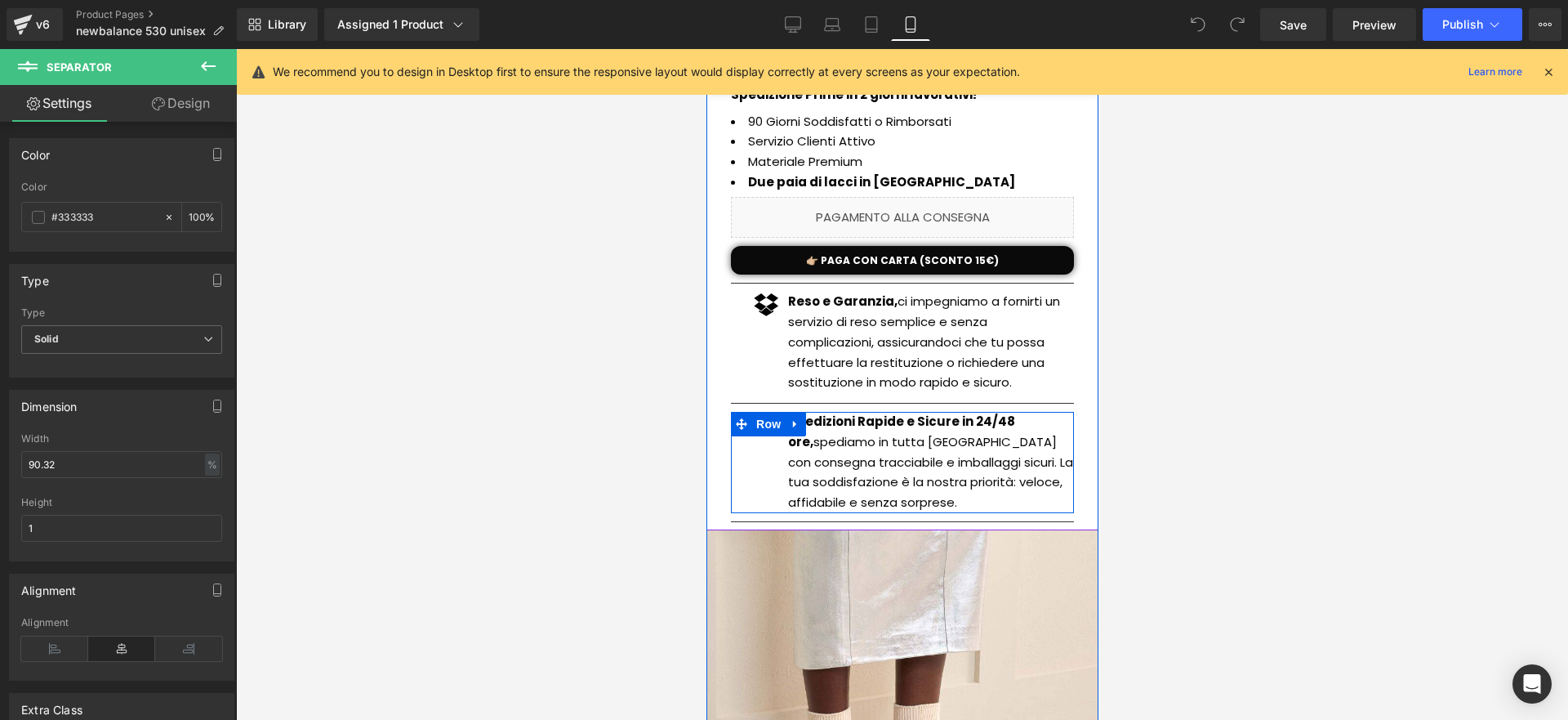
click at [706, 49] on div at bounding box center [706, 49] width 0 height 0
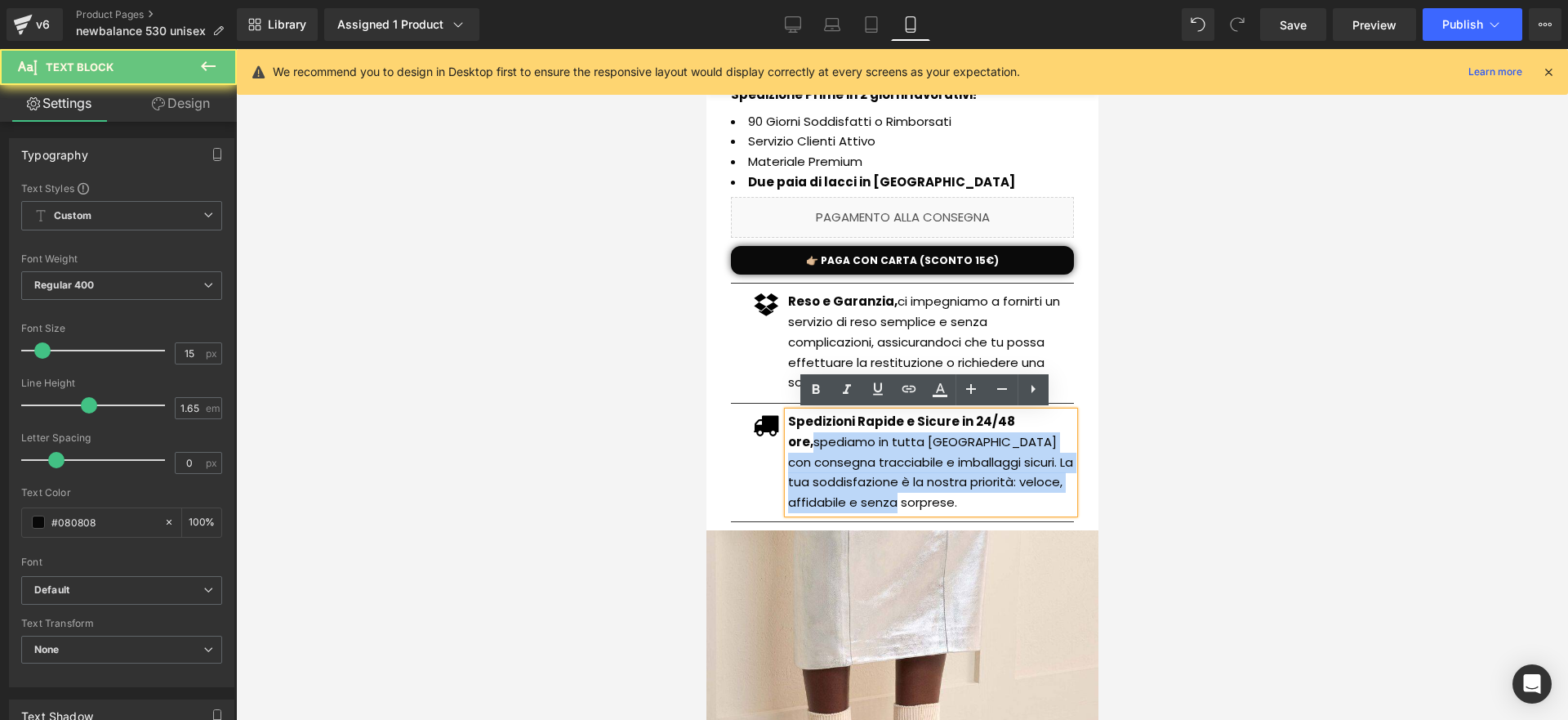
drag, startPoint x: 780, startPoint y: 440, endPoint x: 990, endPoint y: 511, distance: 221.7
click at [990, 511] on p "Spedizioni Rapide e Sicure in 24/48 ore, spediamo in tutta [GEOGRAPHIC_DATA] co…" at bounding box center [930, 463] width 286 height 101
paste div
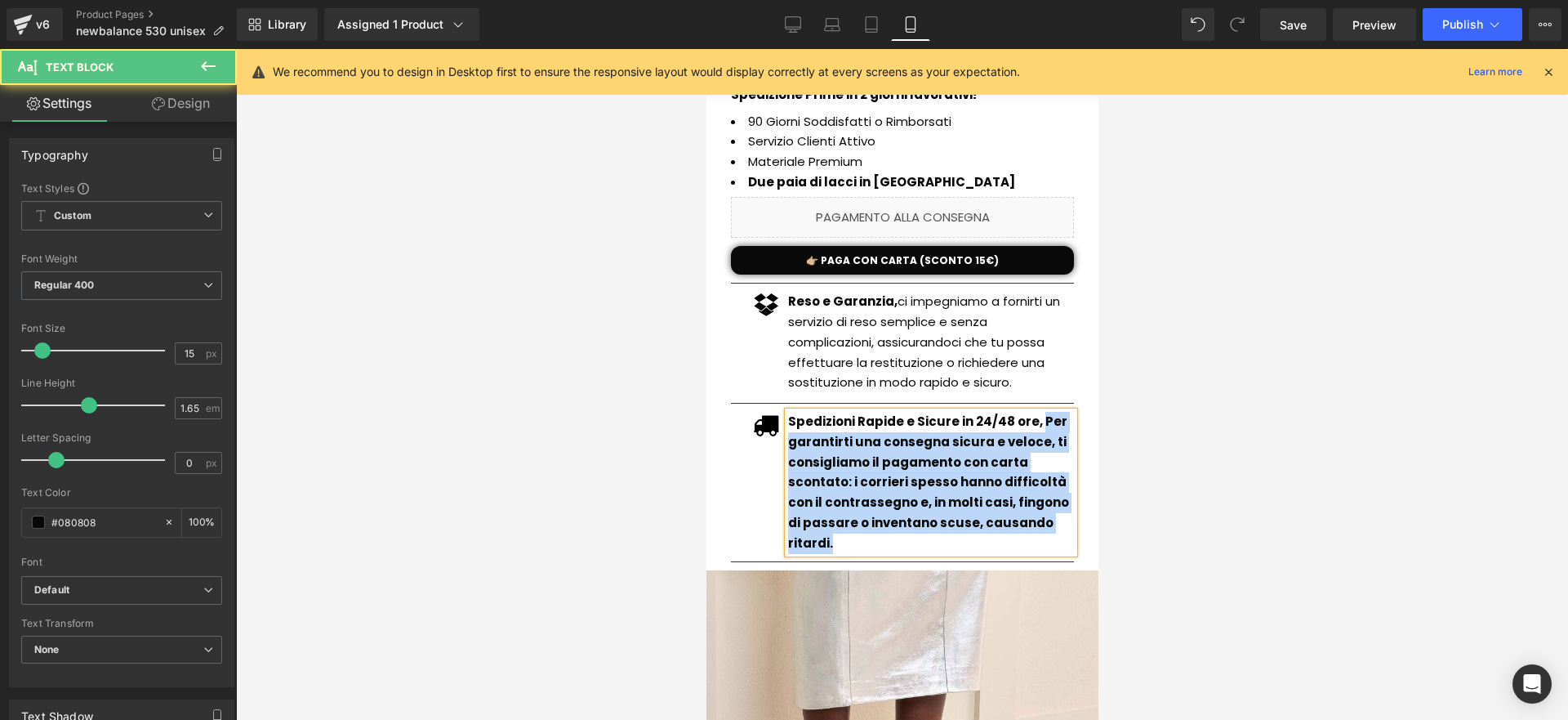
drag, startPoint x: 1031, startPoint y: 425, endPoint x: 1079, endPoint y: 533, distance: 118.2
click at [1079, 533] on div "New Balance 530 unisex (P) Title Offerta a tempo: scade oggi Button €105.00 €59…" at bounding box center [901, 195] width 375 height 751
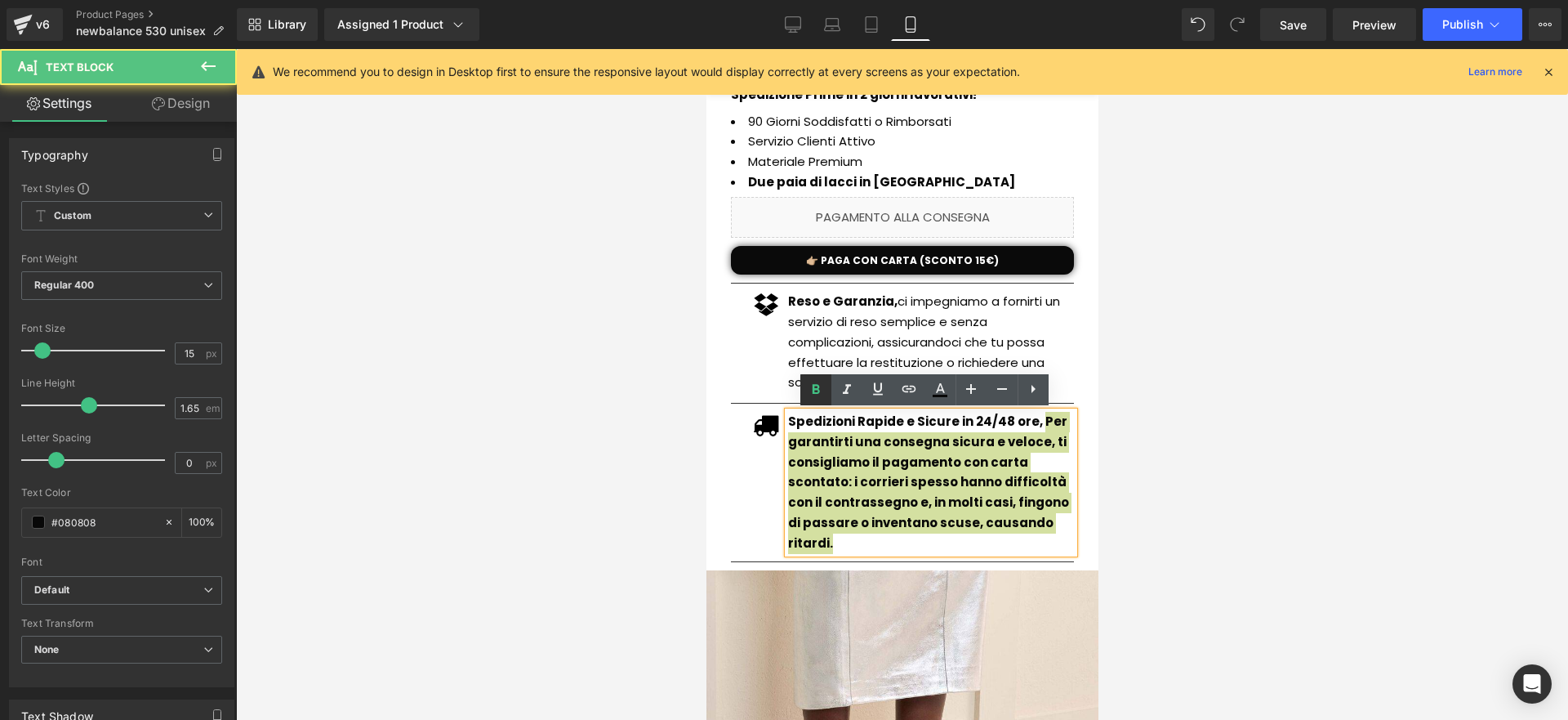
click at [819, 388] on icon at bounding box center [815, 390] width 20 height 20
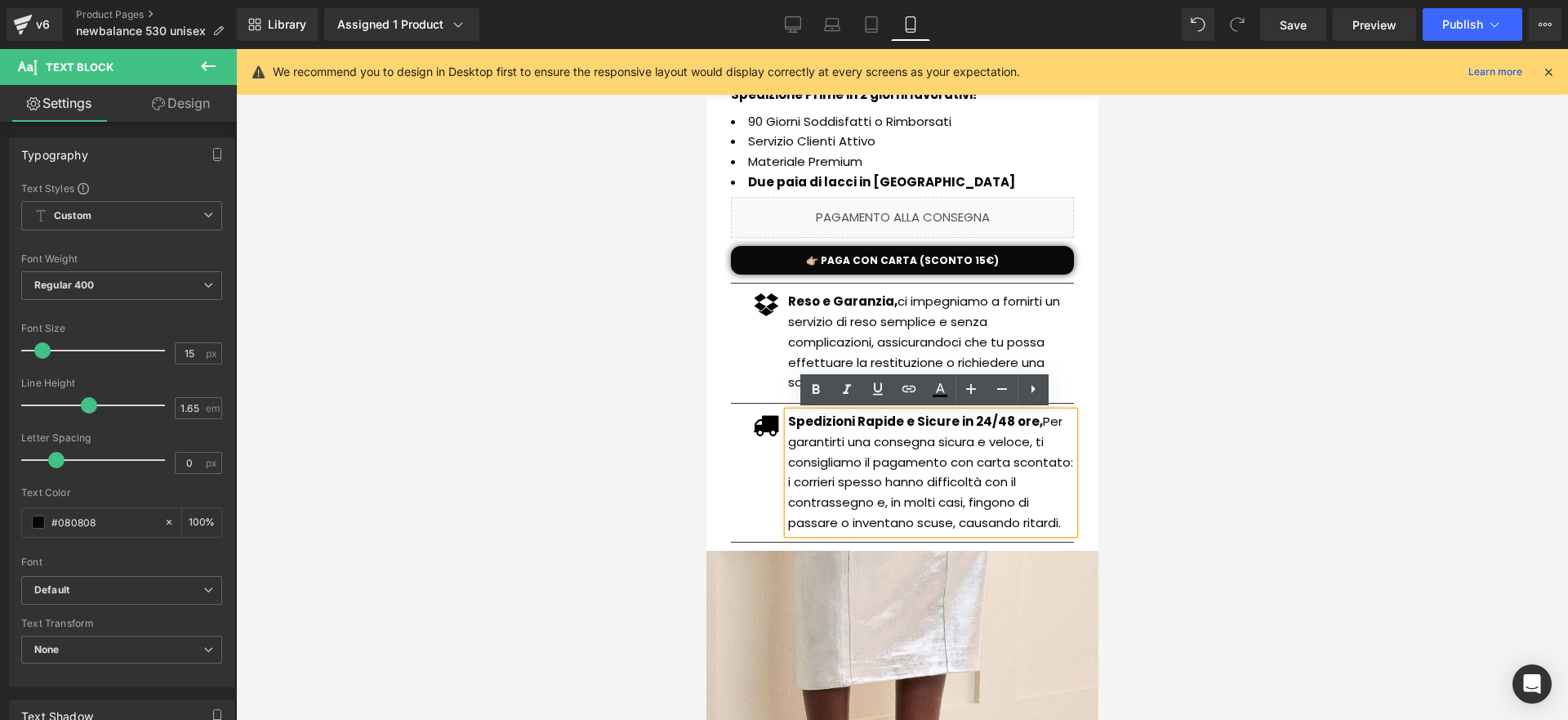
click at [1038, 426] on p "Spedizioni Rapide e Sicure in 24/48 ore, Per garantirti una consegna sicura e v…" at bounding box center [930, 473] width 286 height 122
click at [1034, 425] on p "Spedizioni Rapide e Sicure in 24/48 ore, Per garantirti una consegna sicura e v…" at bounding box center [930, 473] width 286 height 122
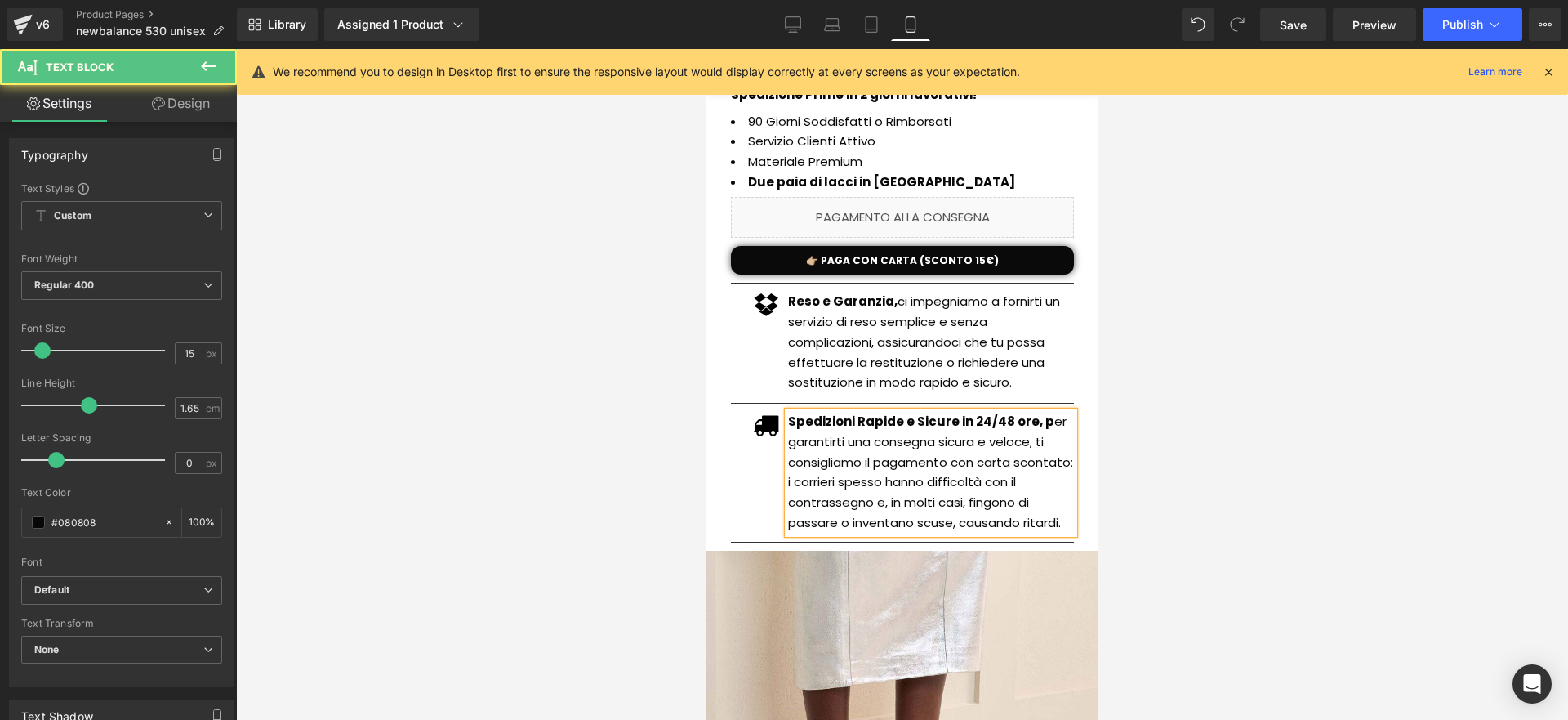
click at [1032, 425] on strong "Spedizioni Rapide e Sicure in 24/48 ore, p" at bounding box center [921, 421] width 267 height 17
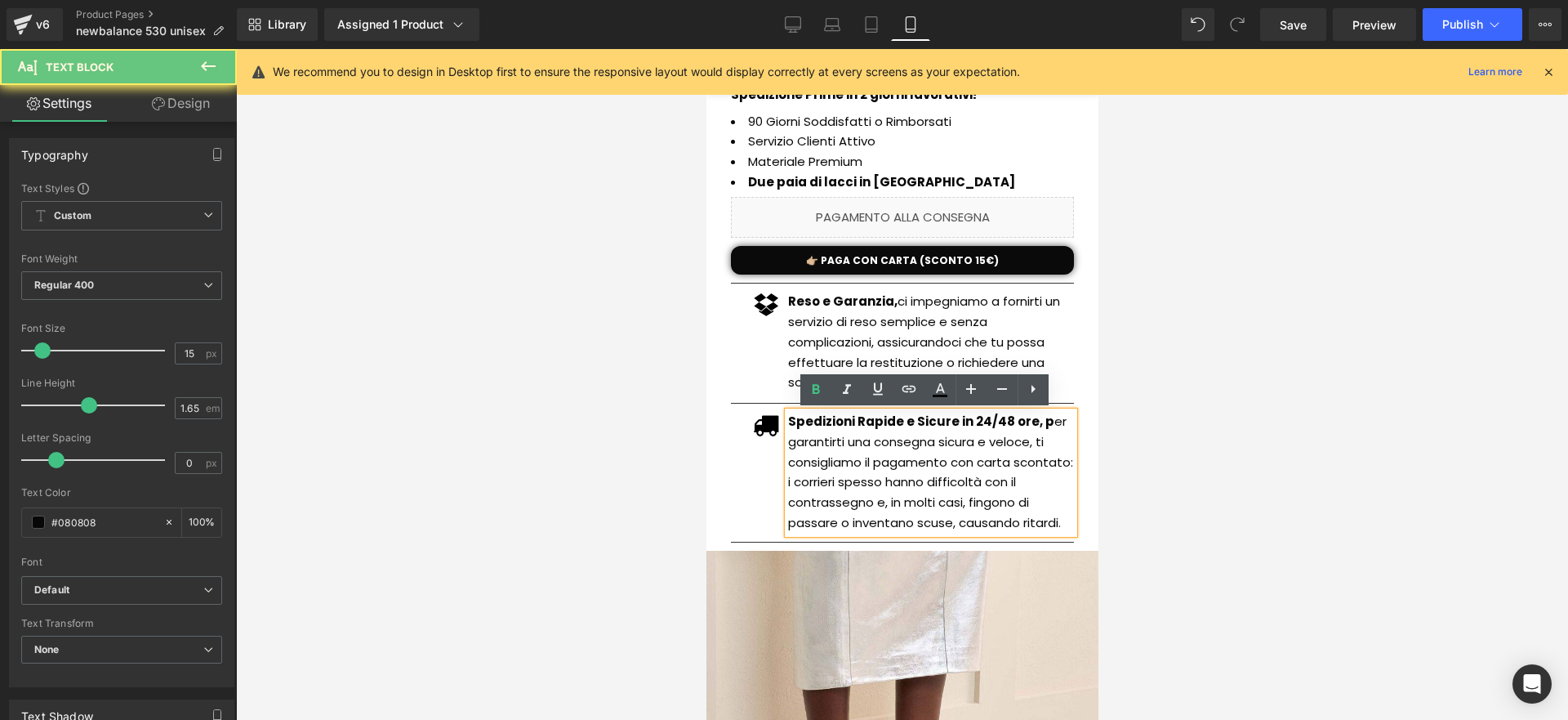
click at [1037, 425] on p "Spedizioni Rapide e Sicure in 24/48 ore, p er garantirti una consegna sicura e …" at bounding box center [930, 473] width 286 height 122
click at [1029, 421] on p "Spedizioni Rapide e Sicure in 24/48 ore, p er garantirti una consegna sicura e …" at bounding box center [930, 473] width 286 height 122
click at [828, 391] on link at bounding box center [816, 390] width 31 height 31
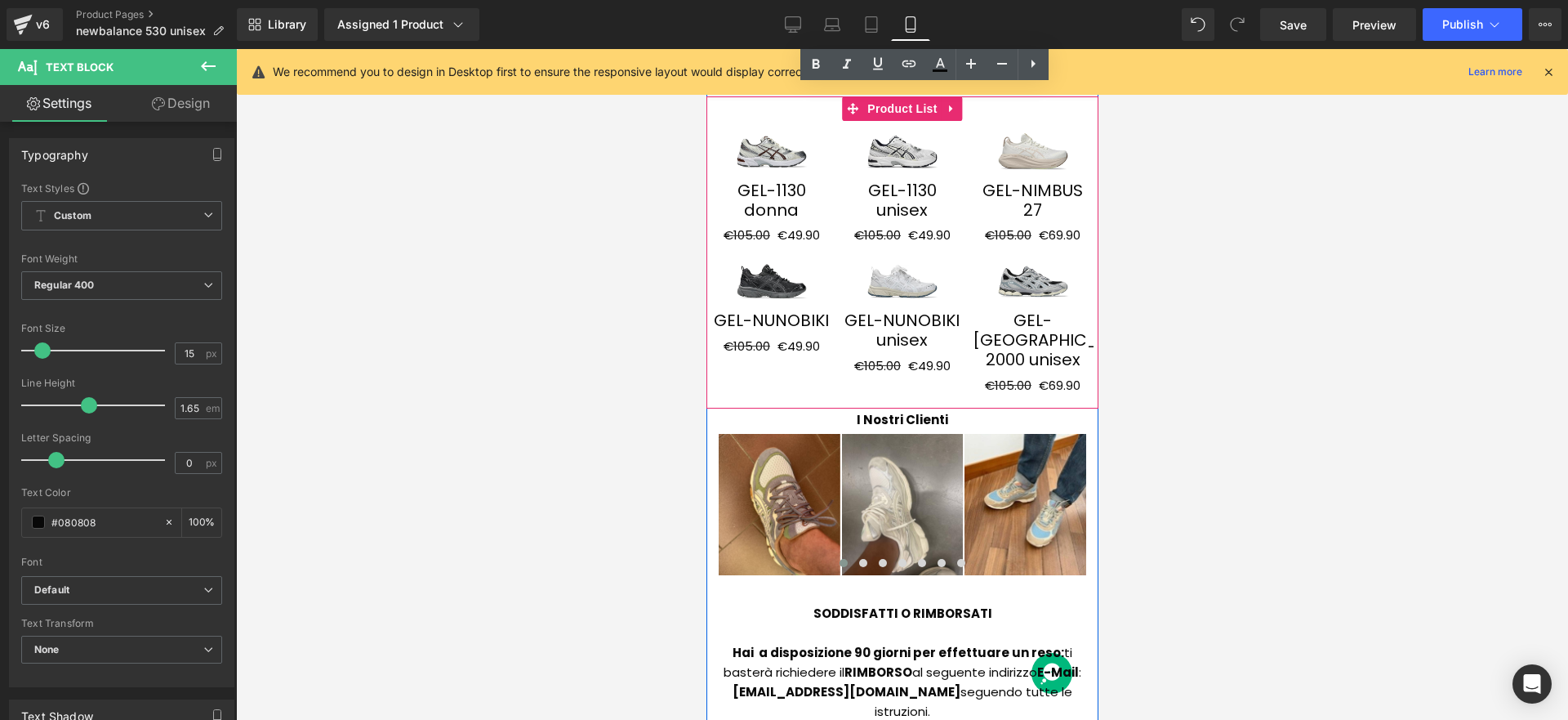
scroll to position [3249, 0]
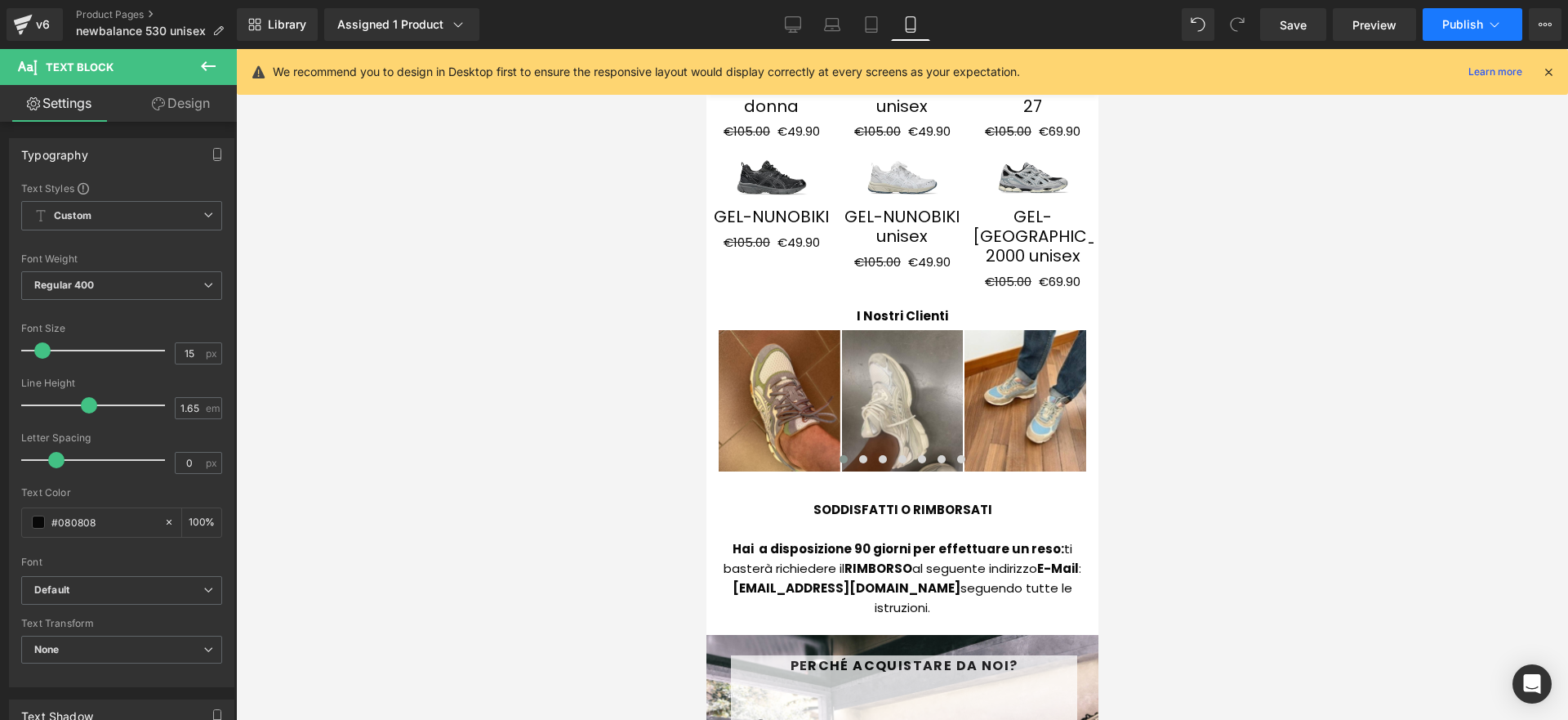
click at [1501, 31] on icon at bounding box center [1494, 24] width 17 height 17
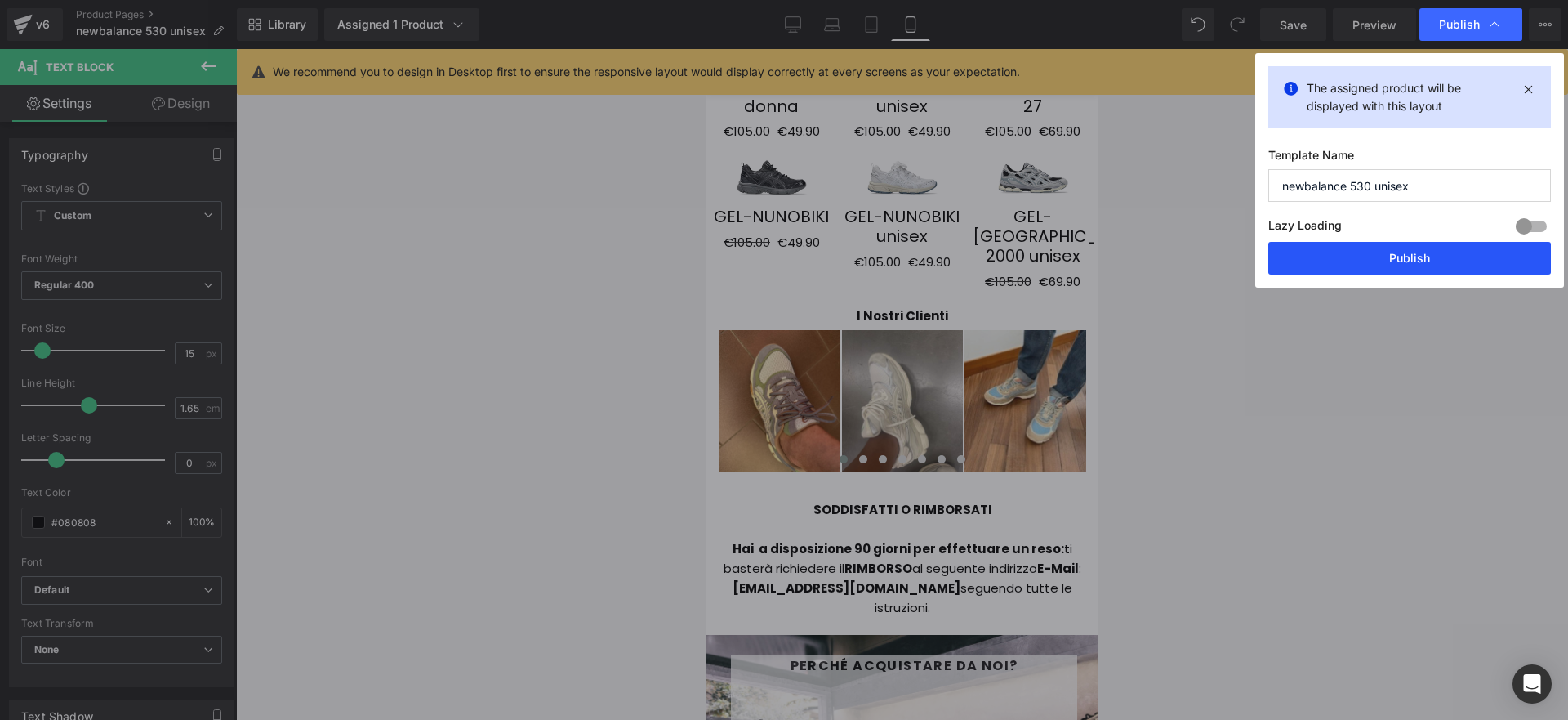
click at [1369, 250] on button "Publish" at bounding box center [1409, 259] width 282 height 33
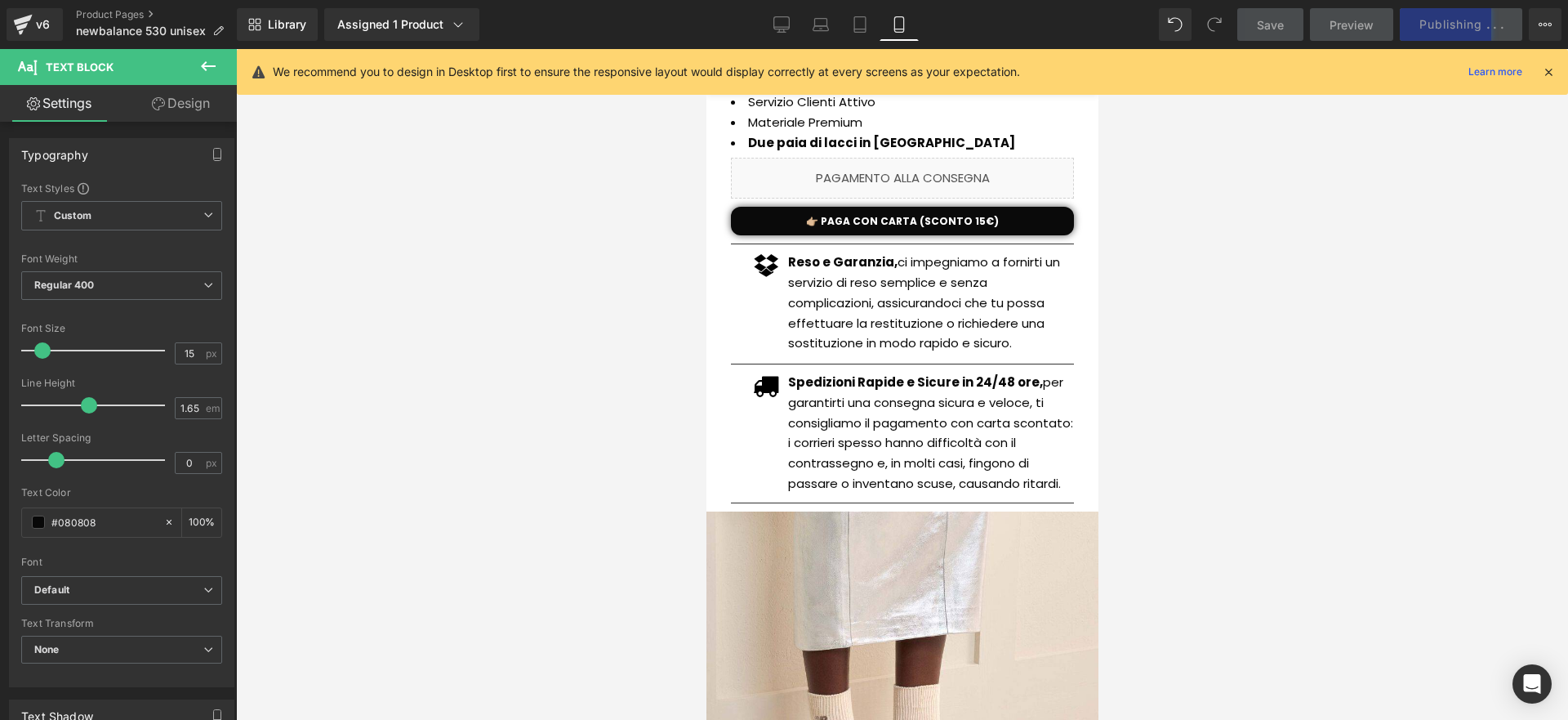
scroll to position [0, 0]
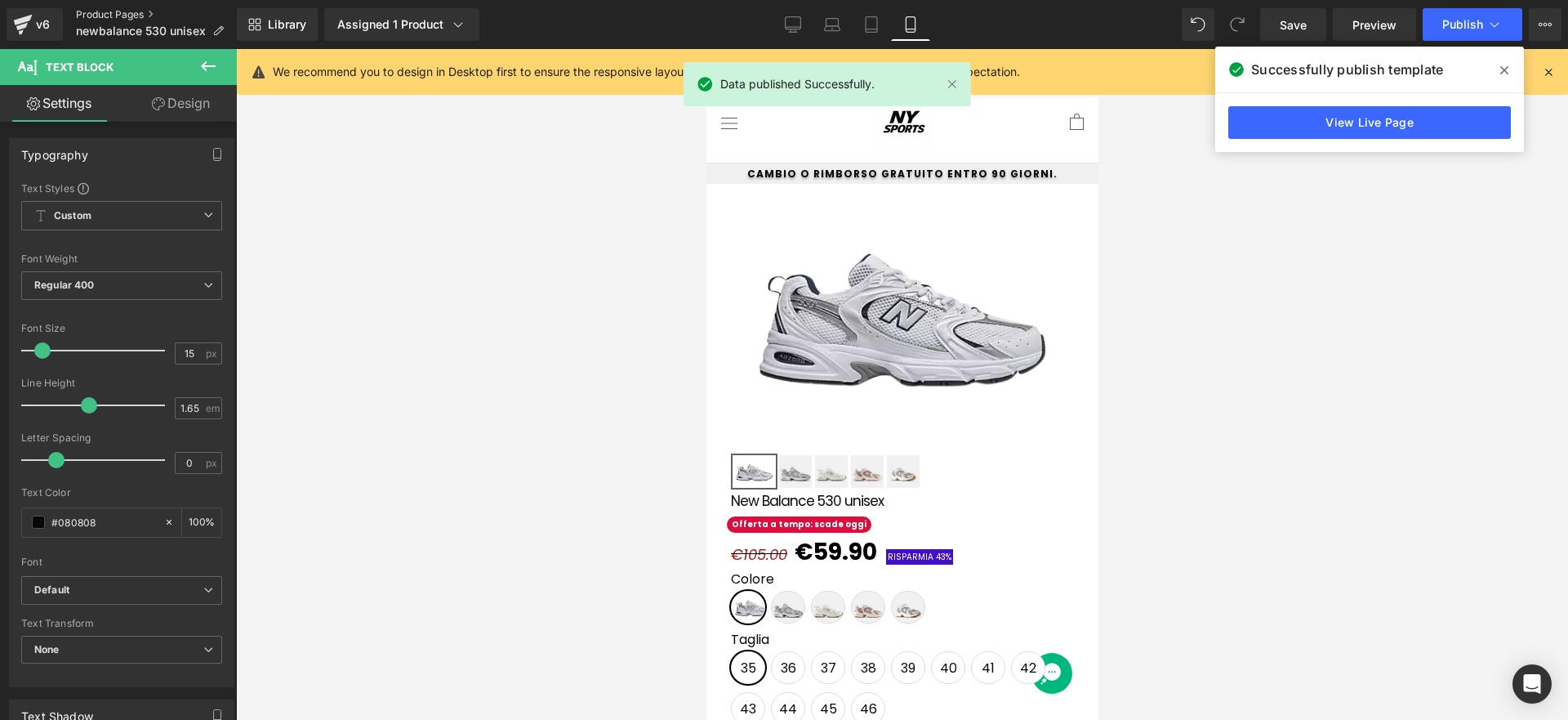
click at [144, 16] on link "Product Pages" at bounding box center [156, 14] width 161 height 13
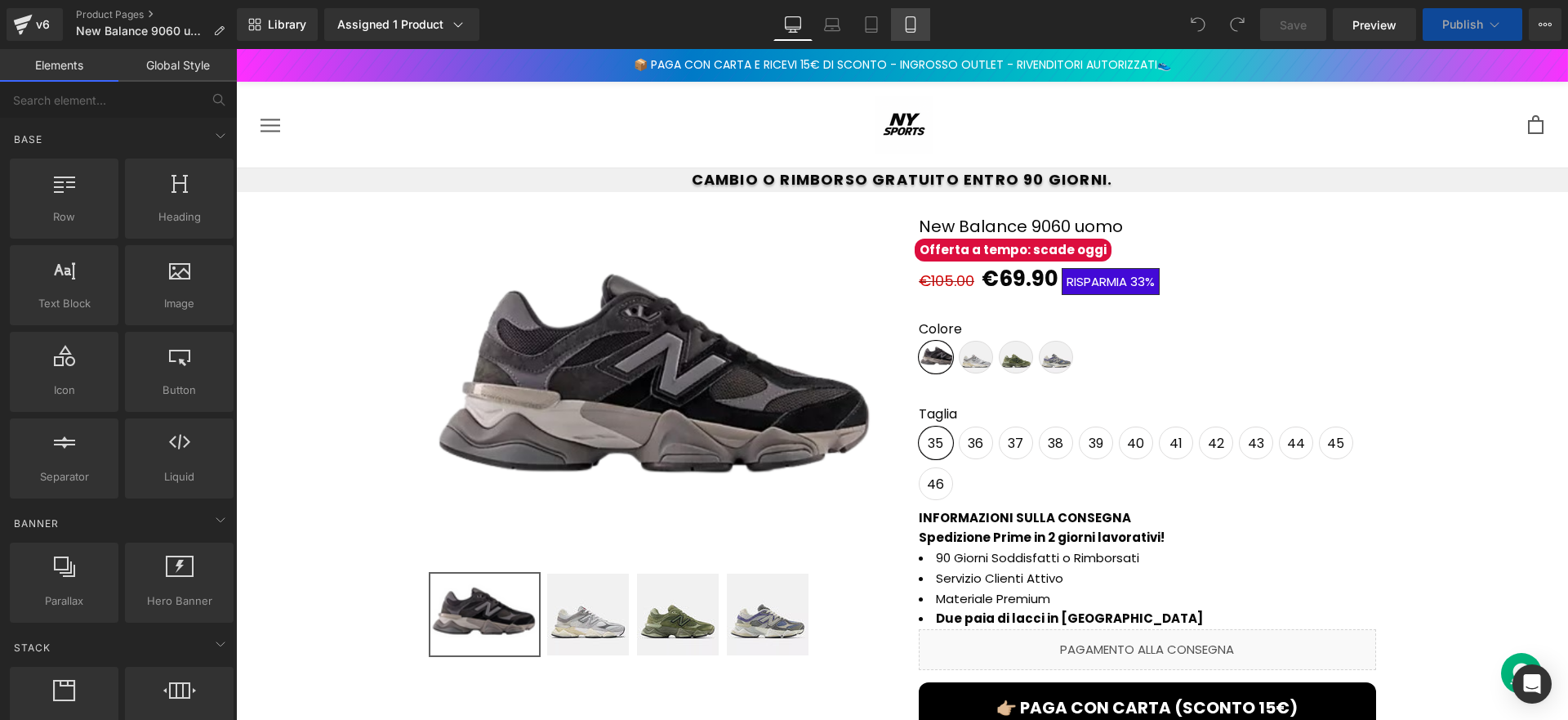
click at [915, 25] on icon at bounding box center [910, 25] width 9 height 16
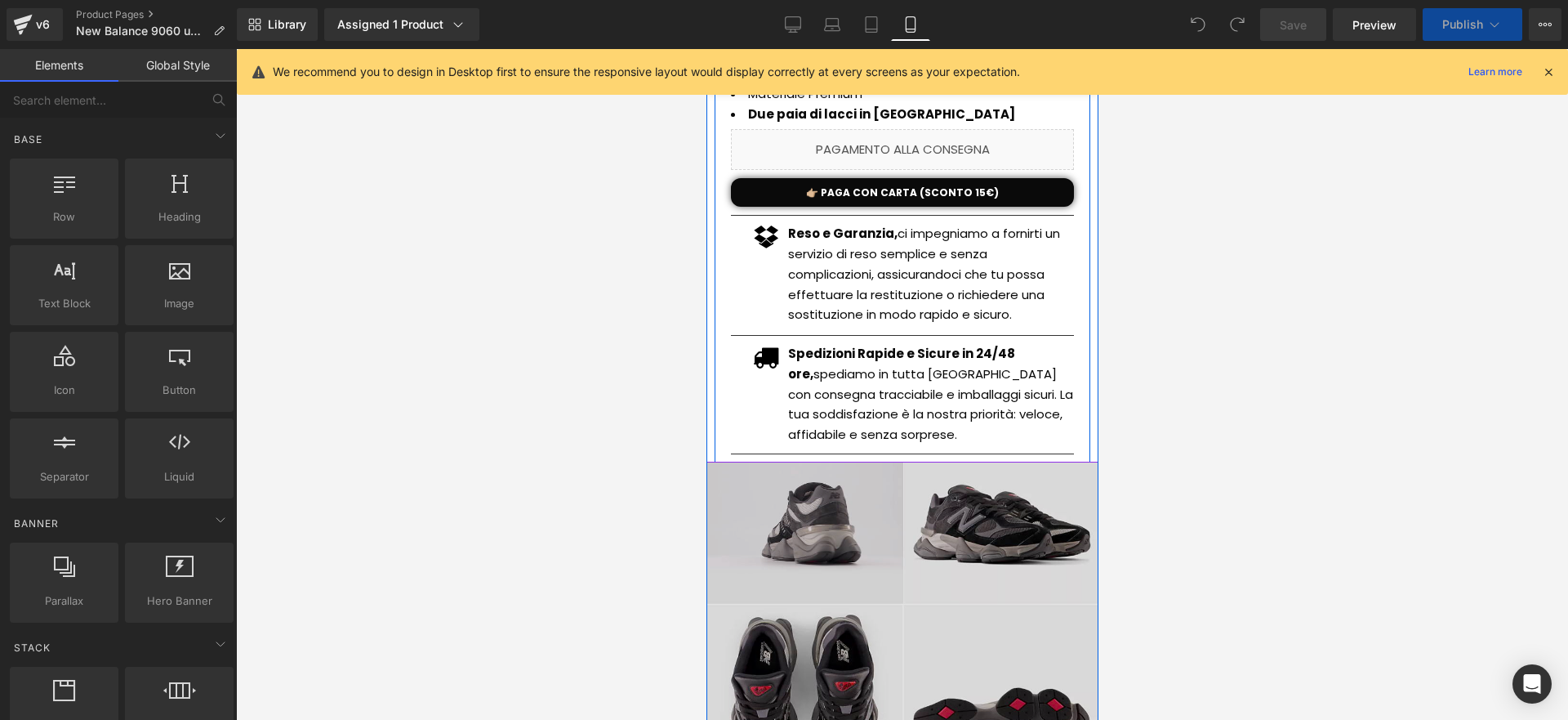
scroll to position [800, 0]
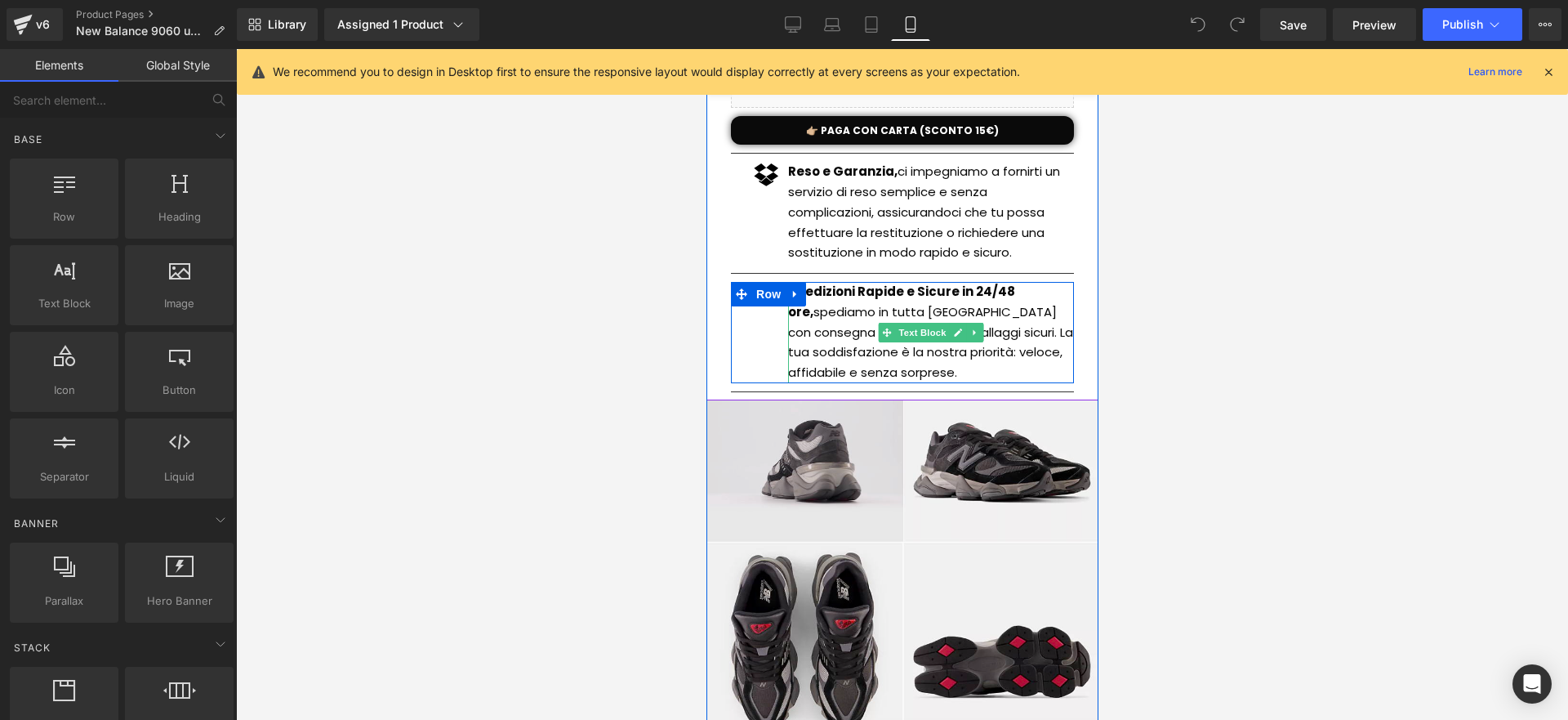
click at [936, 367] on p "Spedizioni Rapide e Sicure in 24/48 ore, spediamo in tutta [GEOGRAPHIC_DATA] co…" at bounding box center [930, 332] width 286 height 101
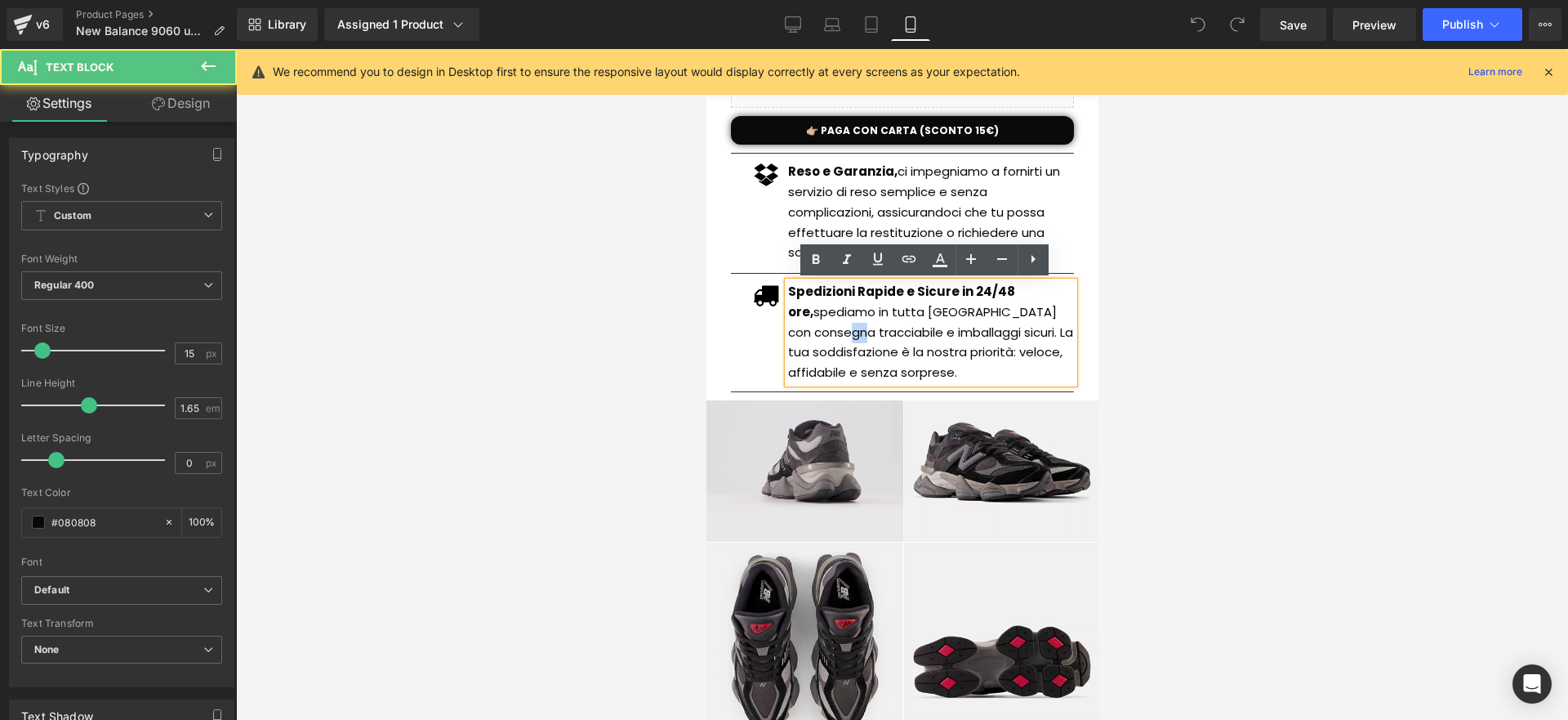
drag, startPoint x: 832, startPoint y: 328, endPoint x: 812, endPoint y: 321, distance: 21.2
click at [821, 323] on p "Spedizioni Rapide e Sicure in 24/48 ore, spediamo in tutta [GEOGRAPHIC_DATA] co…" at bounding box center [930, 332] width 286 height 101
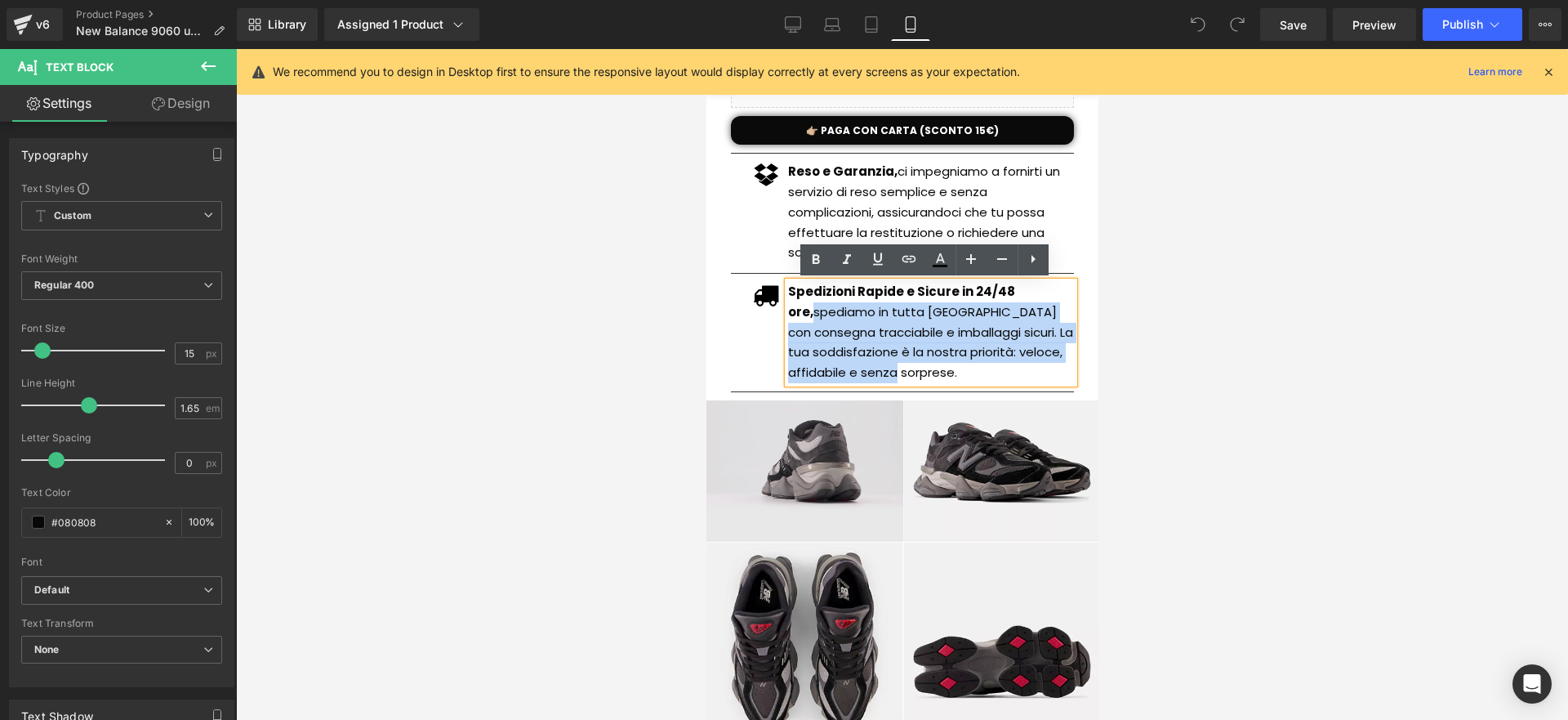
drag, startPoint x: 782, startPoint y: 311, endPoint x: 989, endPoint y: 377, distance: 217.3
click at [989, 377] on p "Spedizioni Rapide e Sicure in 24/48 ore, spediamo in tutta Italia con consegna …" at bounding box center [930, 332] width 286 height 101
paste div
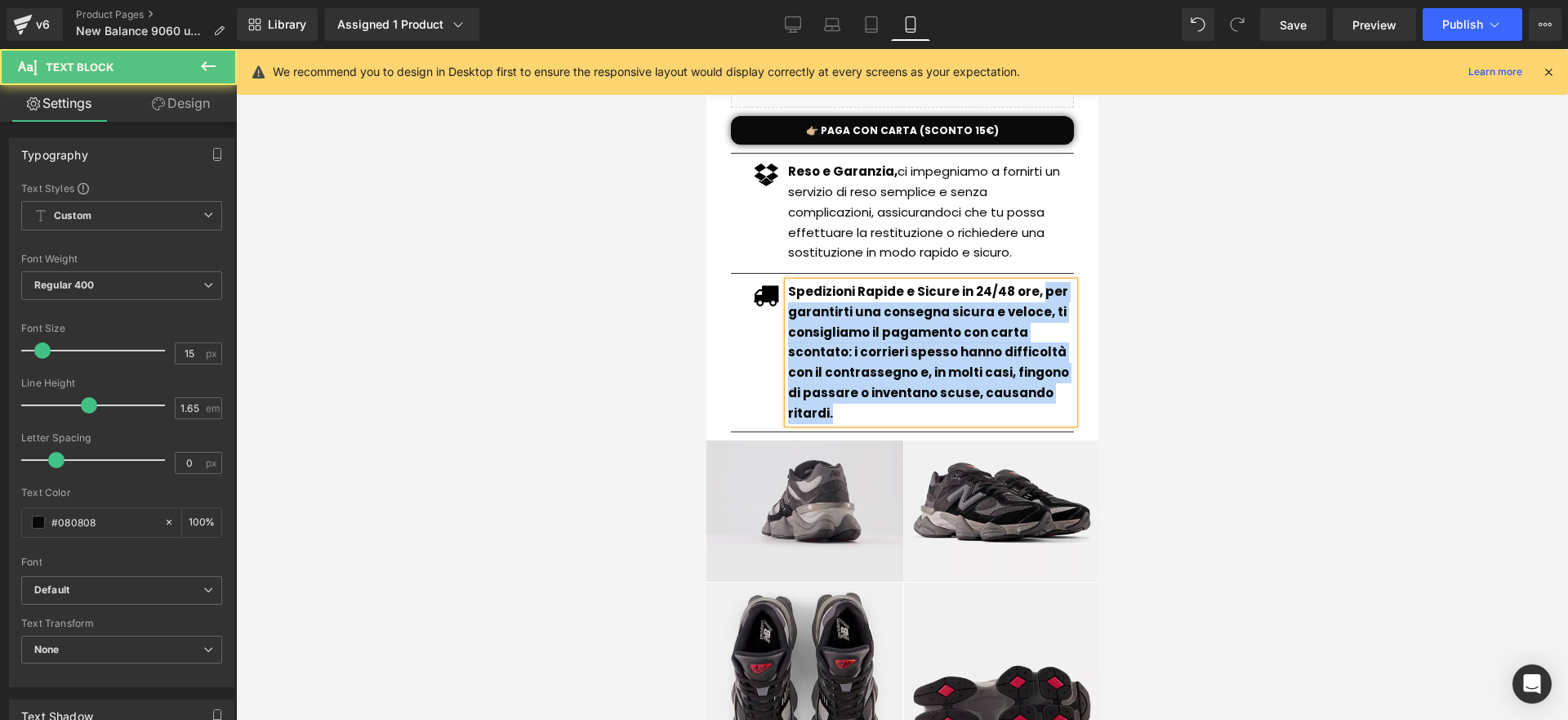
drag, startPoint x: 1033, startPoint y: 295, endPoint x: 1074, endPoint y: 404, distance: 116.5
click at [1075, 405] on div "New Balance 9060 uomo (P) Title Offerta a tempo: scade oggi Button €105.00 €69.…" at bounding box center [901, 65] width 375 height 751
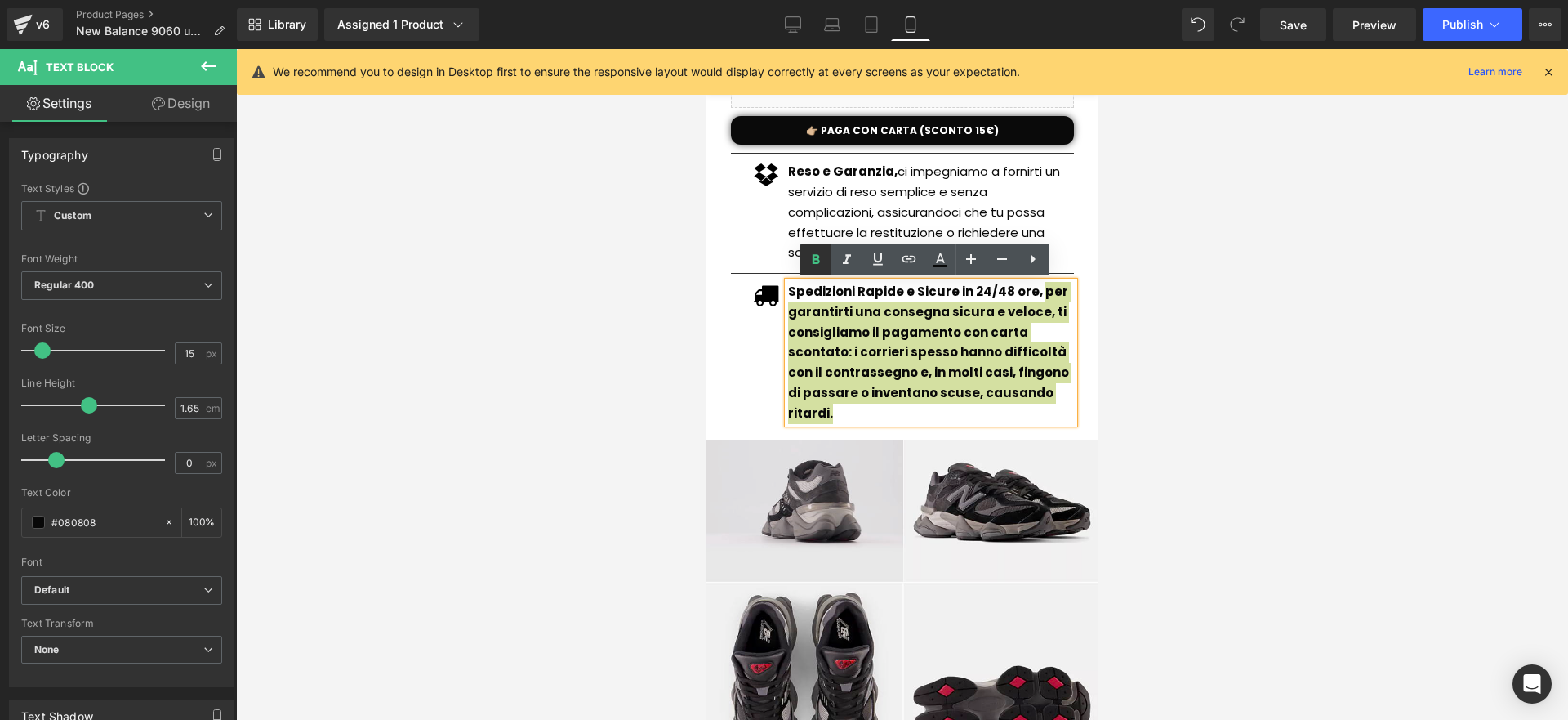
click at [816, 257] on icon at bounding box center [815, 260] width 20 height 20
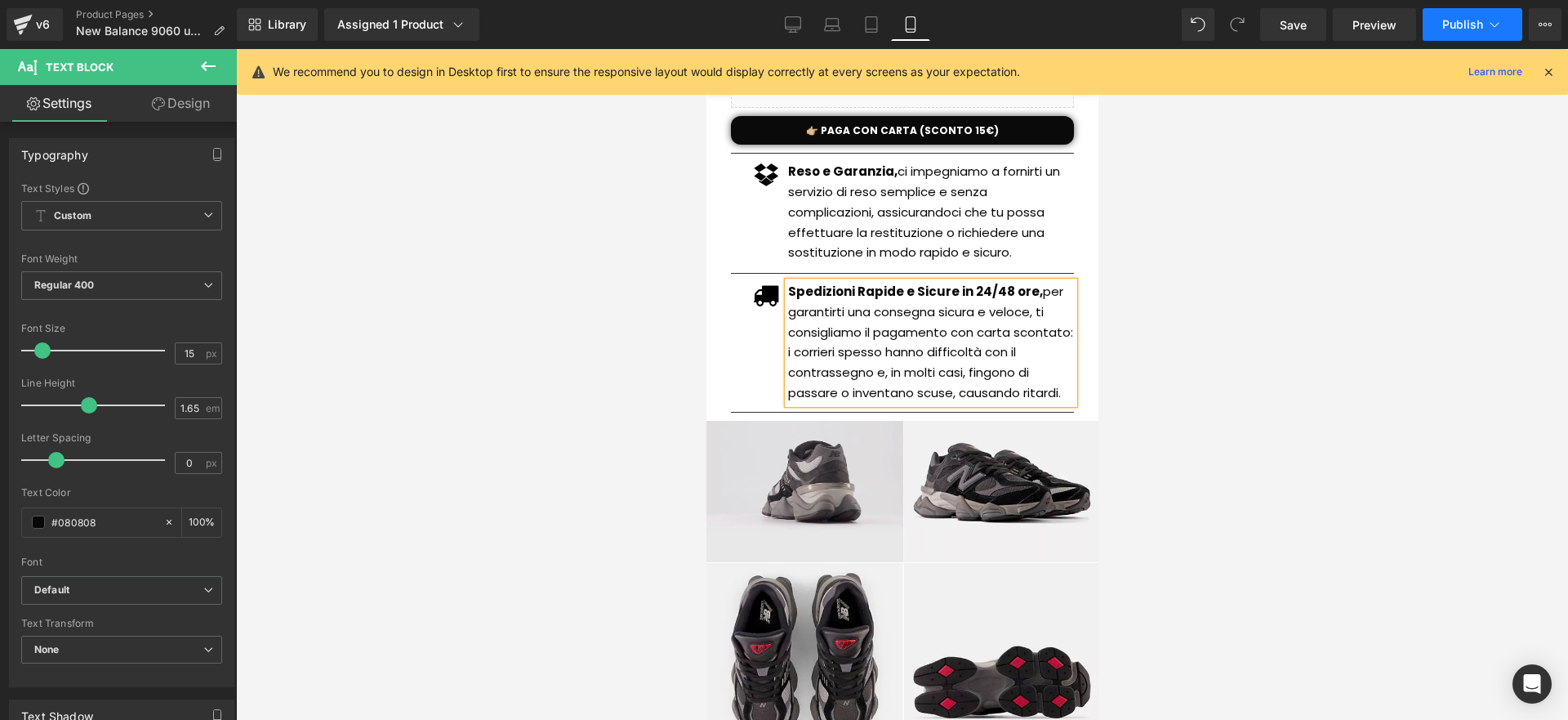
click at [1469, 34] on button "Publish" at bounding box center [1472, 24] width 99 height 33
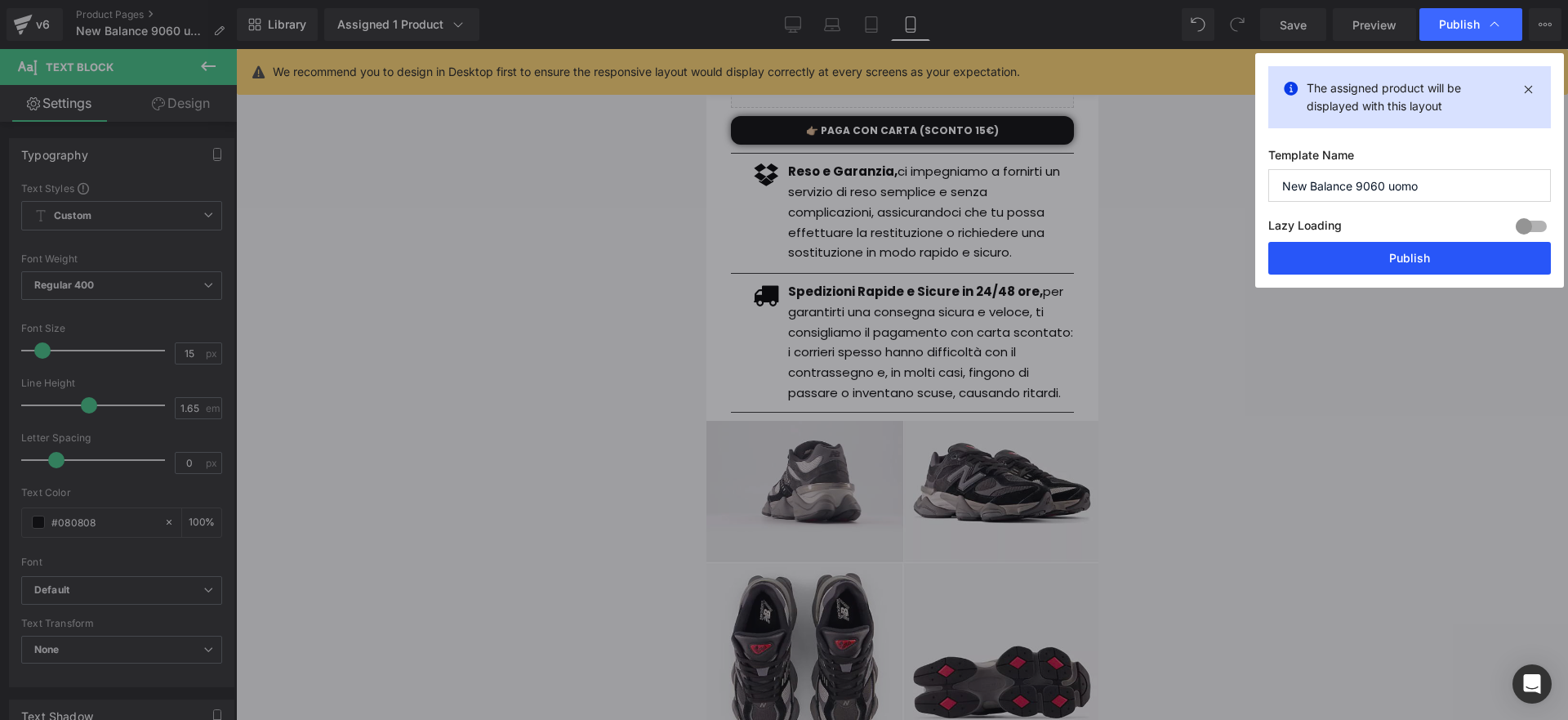
click at [1365, 271] on button "Publish" at bounding box center [1409, 259] width 282 height 33
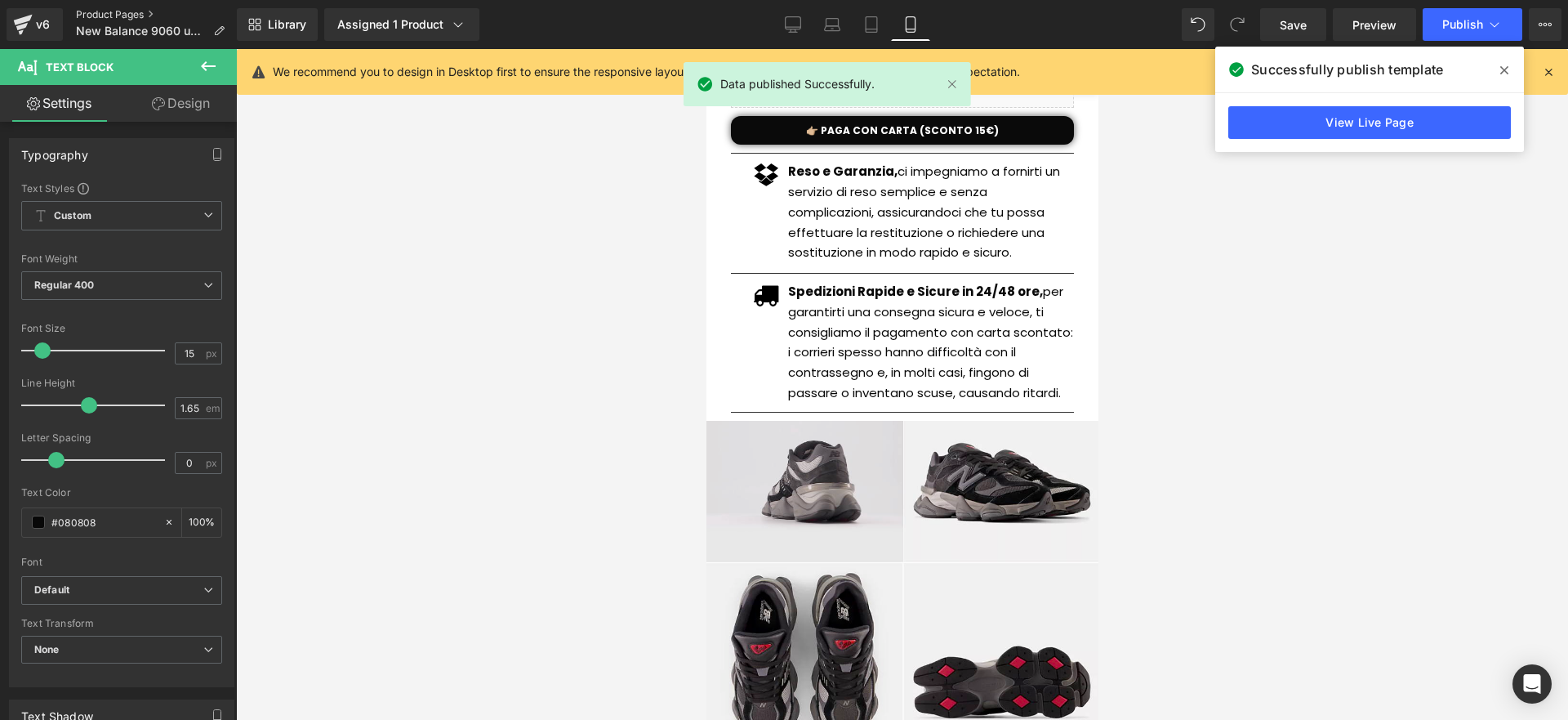
click at [122, 17] on link "Product Pages" at bounding box center [157, 14] width 162 height 13
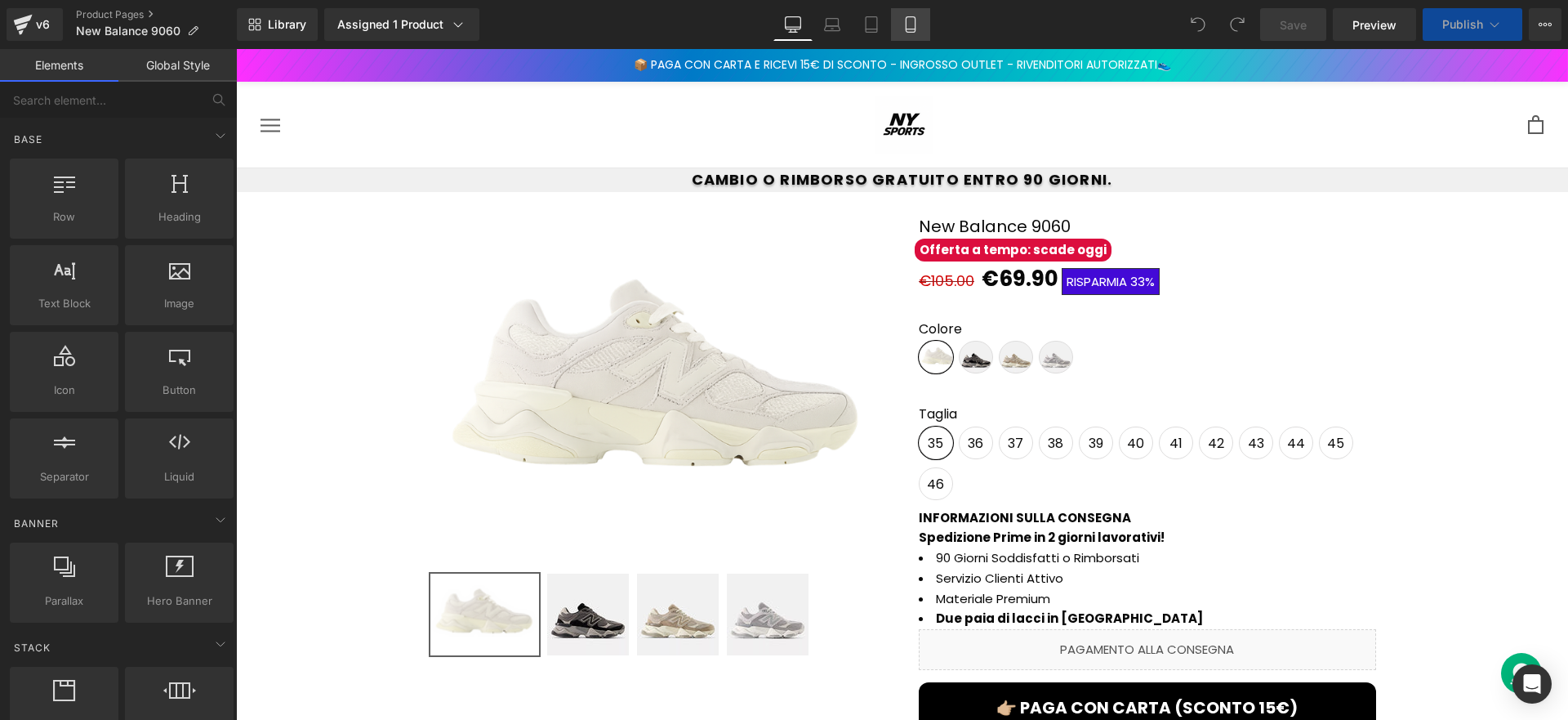
click at [910, 31] on icon at bounding box center [910, 24] width 17 height 17
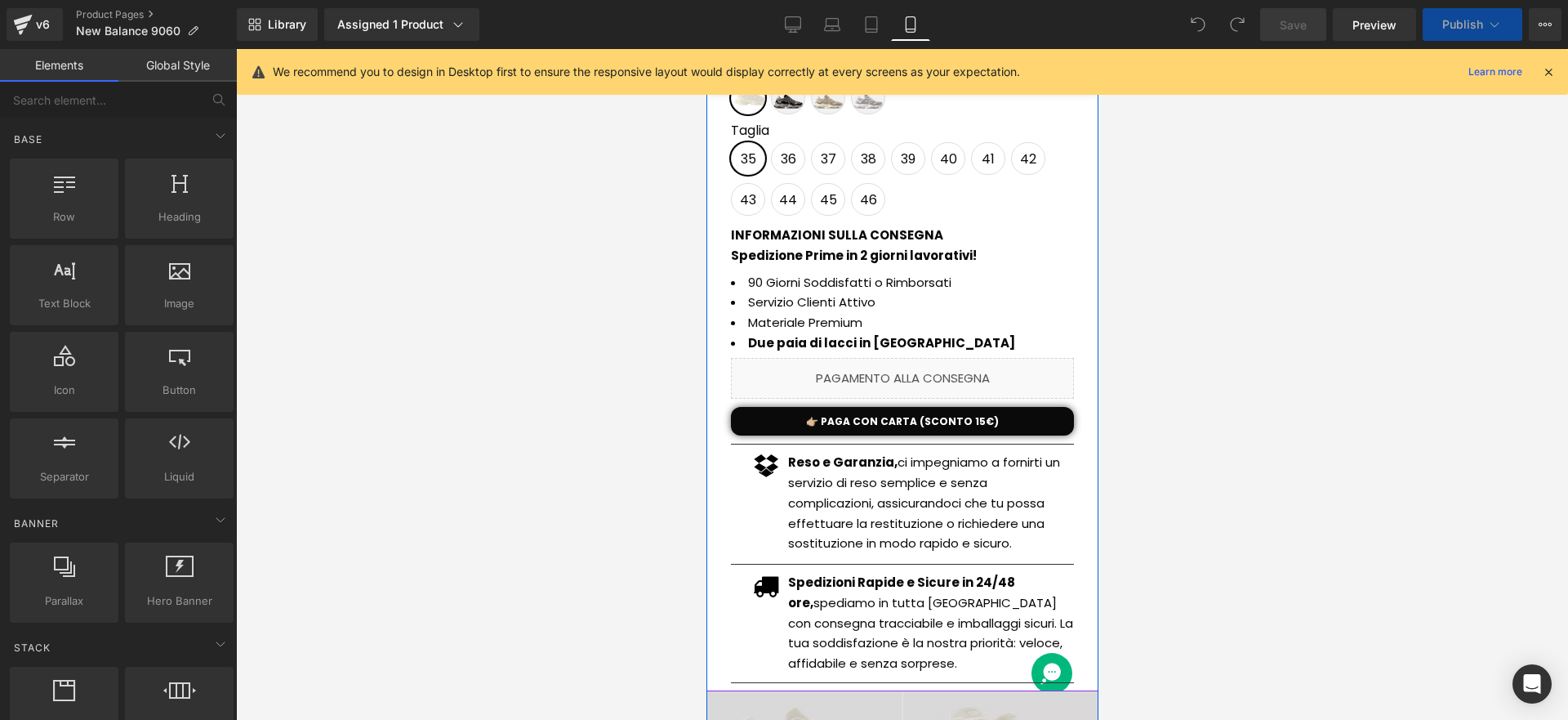
scroll to position [887, 0]
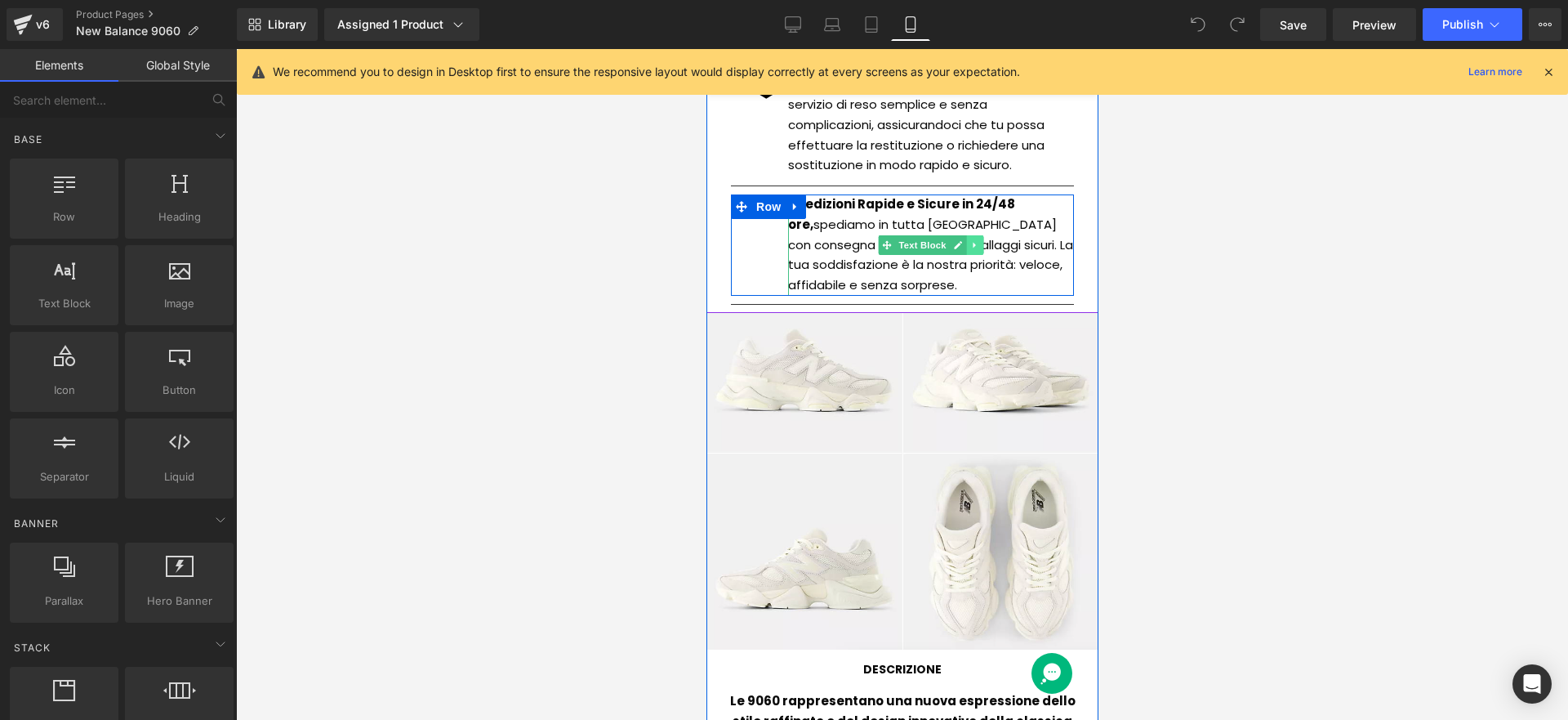
click at [969, 251] on link at bounding box center [974, 245] width 17 height 20
click at [969, 279] on p "Spedizioni Rapide e Sicure in 24/48 ore, spediamo in tutta [GEOGRAPHIC_DATA] co…" at bounding box center [930, 245] width 286 height 101
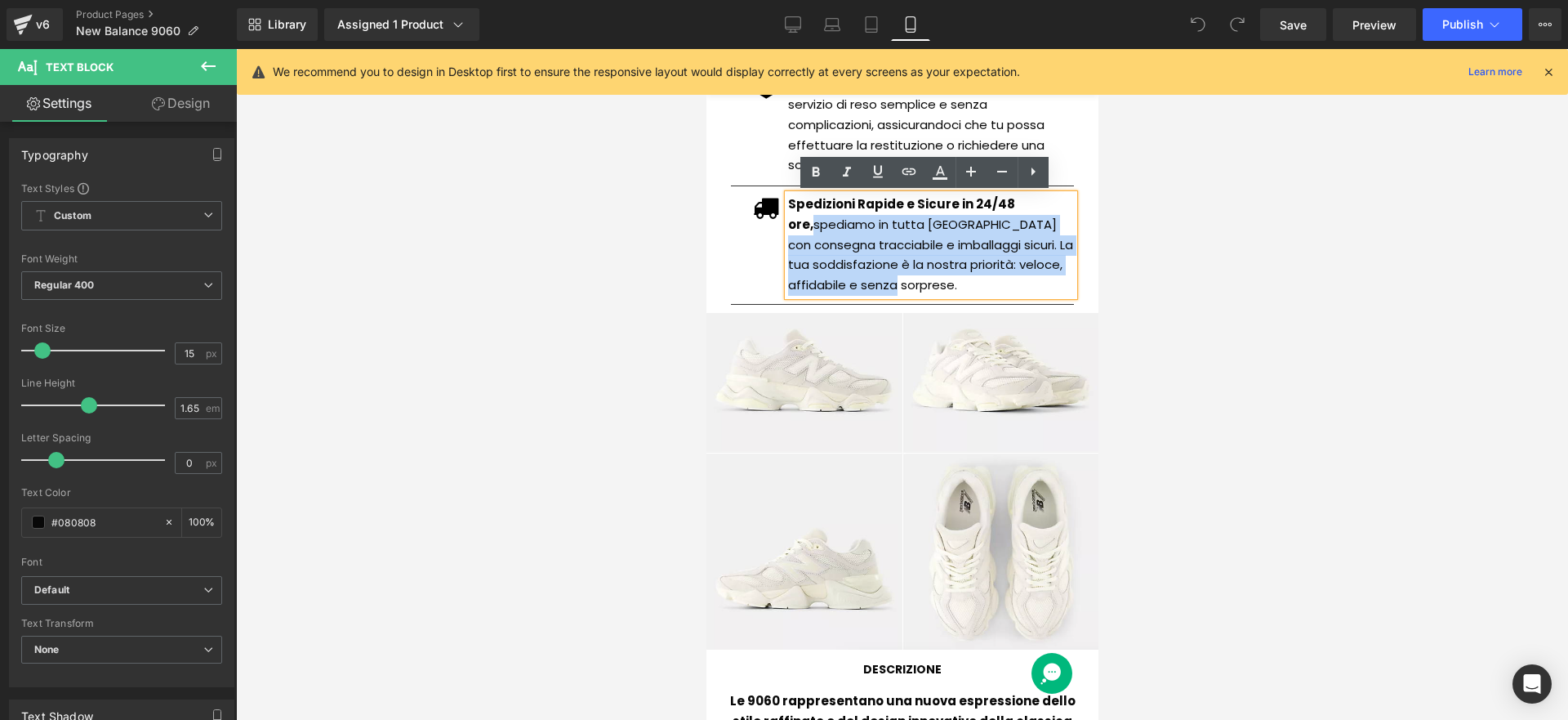
drag, startPoint x: 964, startPoint y: 282, endPoint x: 783, endPoint y: 225, distance: 189.8
click at [787, 225] on p "Spedizioni Rapide e Sicure in 24/48 ore, spediamo in tutta [GEOGRAPHIC_DATA] co…" at bounding box center [930, 245] width 286 height 101
paste div
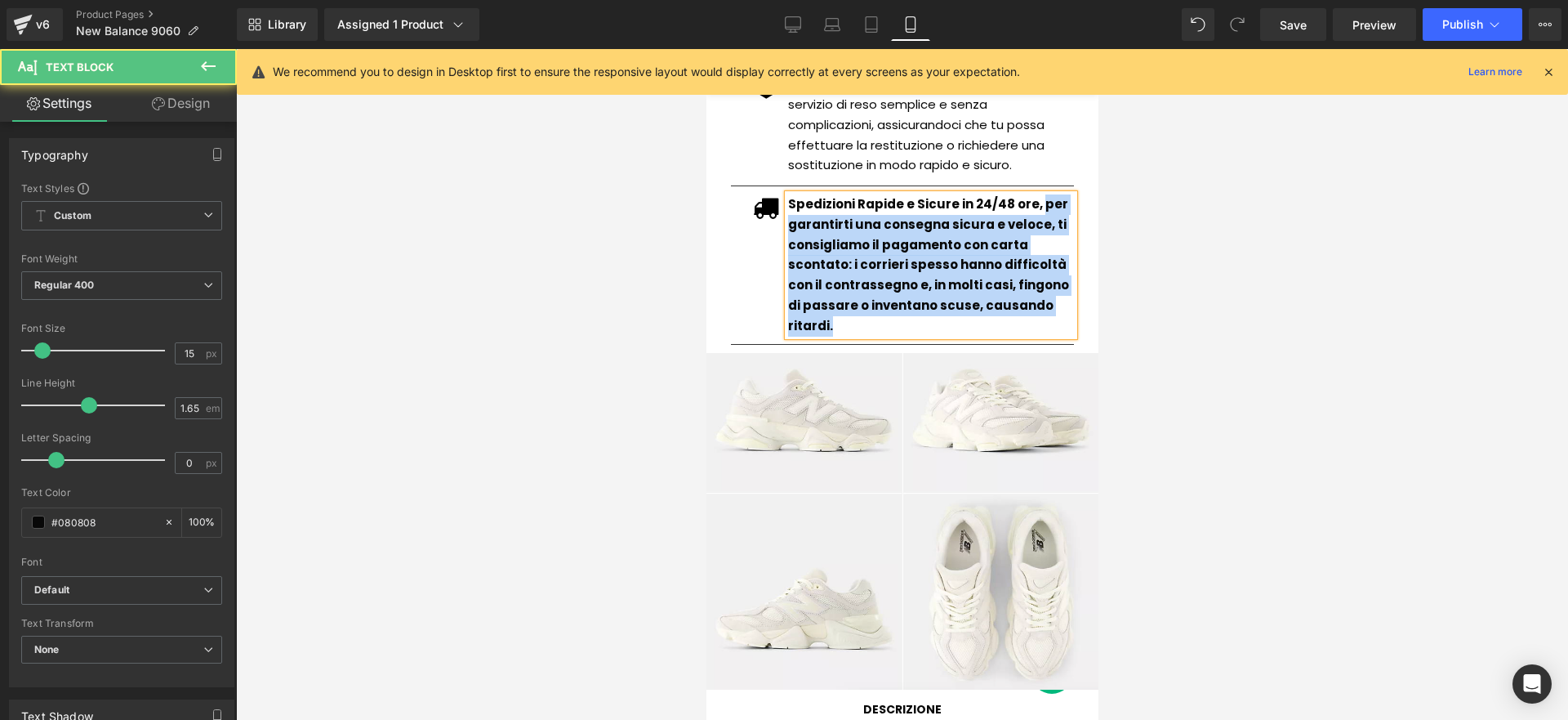
drag, startPoint x: 1028, startPoint y: 205, endPoint x: 1067, endPoint y: 316, distance: 117.7
click at [1067, 316] on div "Spedizioni Rapide e Sicure in 24/48 ore, per garantirti una consegna sicura e v…" at bounding box center [930, 265] width 286 height 141
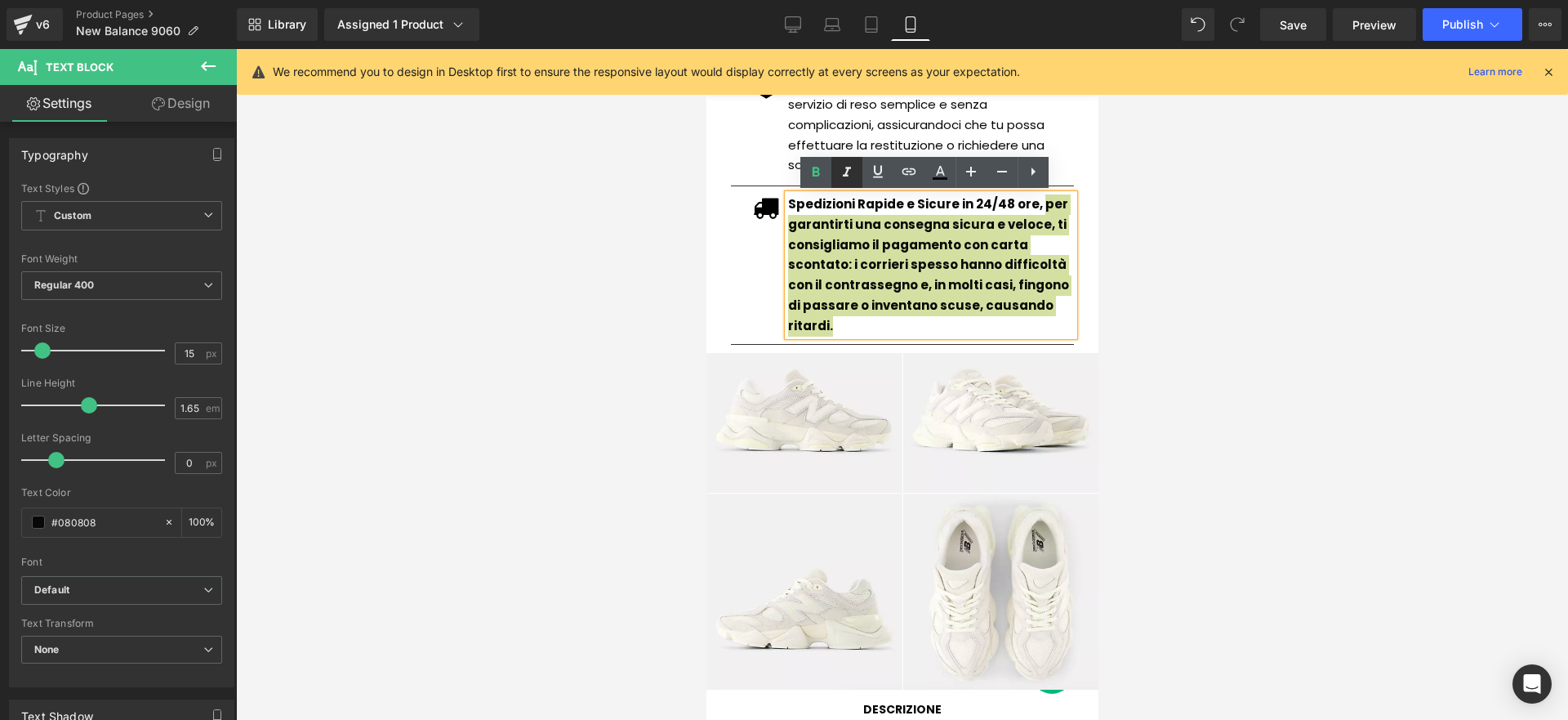
click at [830, 164] on link at bounding box center [816, 173] width 31 height 31
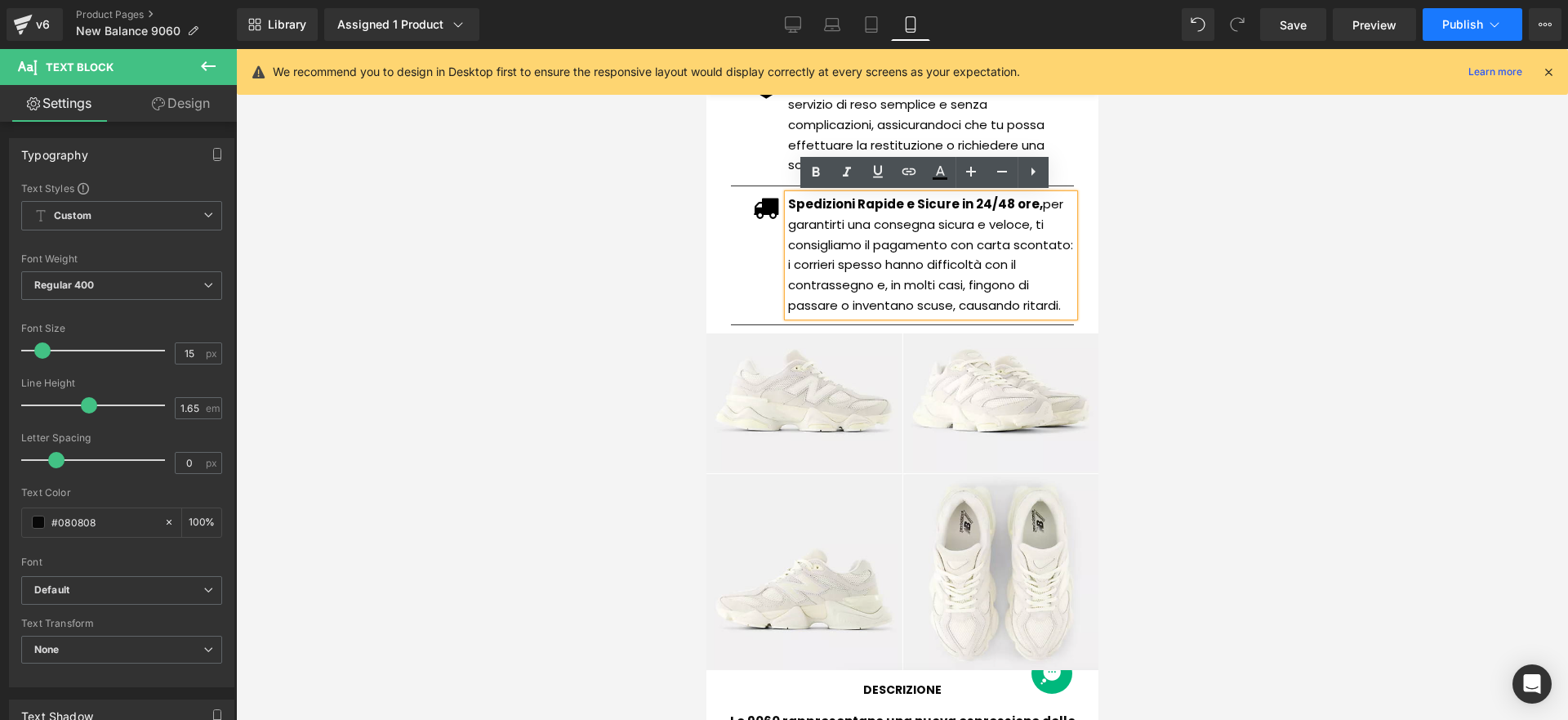
click at [1458, 27] on span "Publish" at bounding box center [1463, 24] width 41 height 13
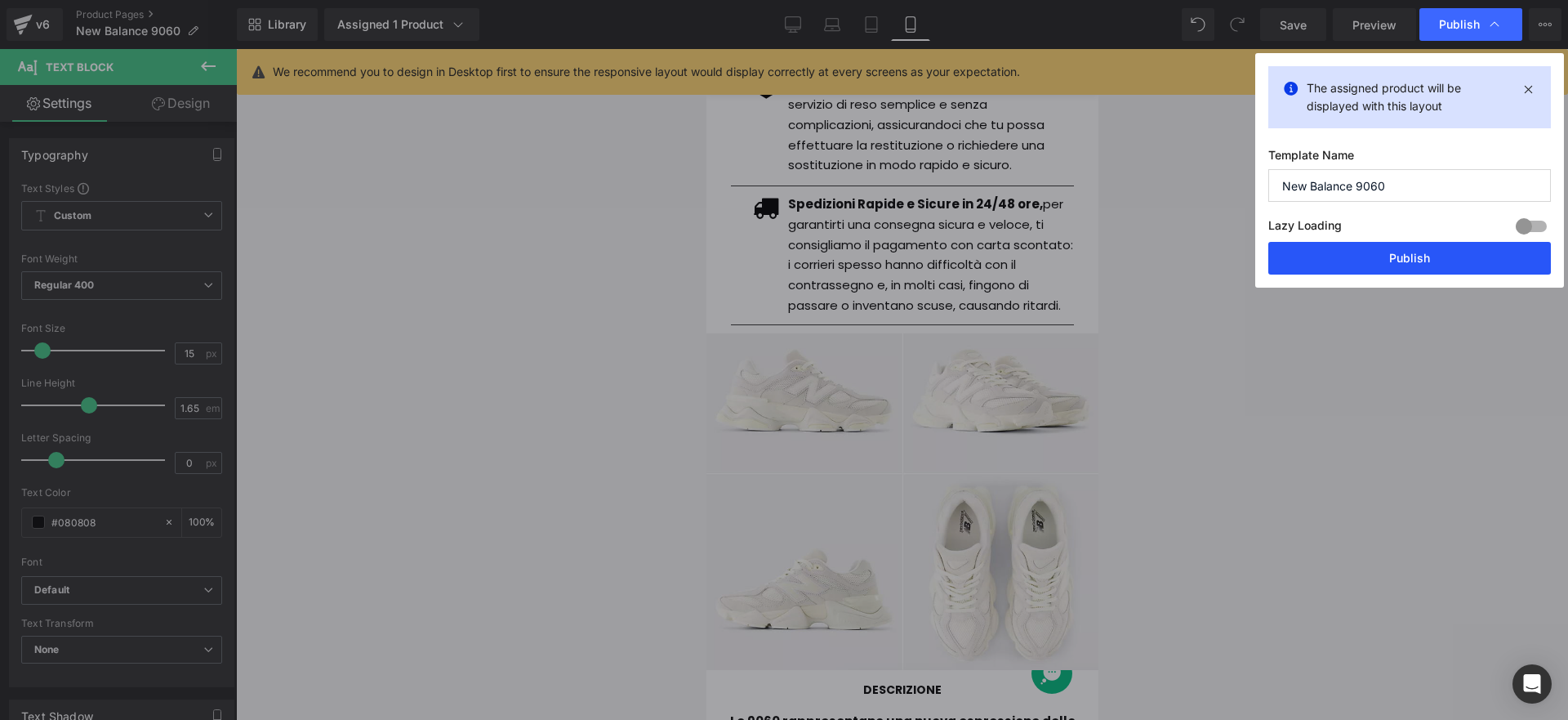
click at [1368, 259] on button "Publish" at bounding box center [1409, 259] width 282 height 33
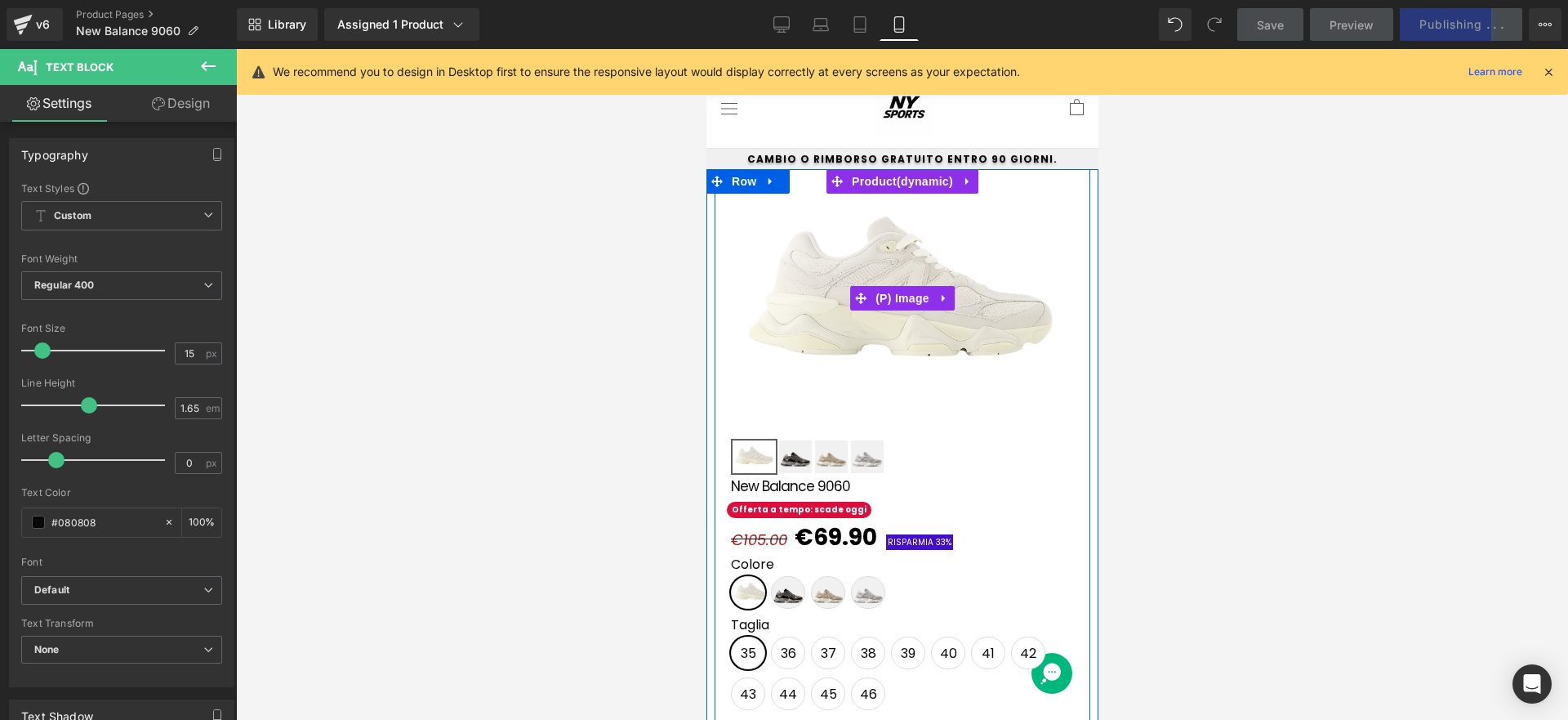
scroll to position [33, 0]
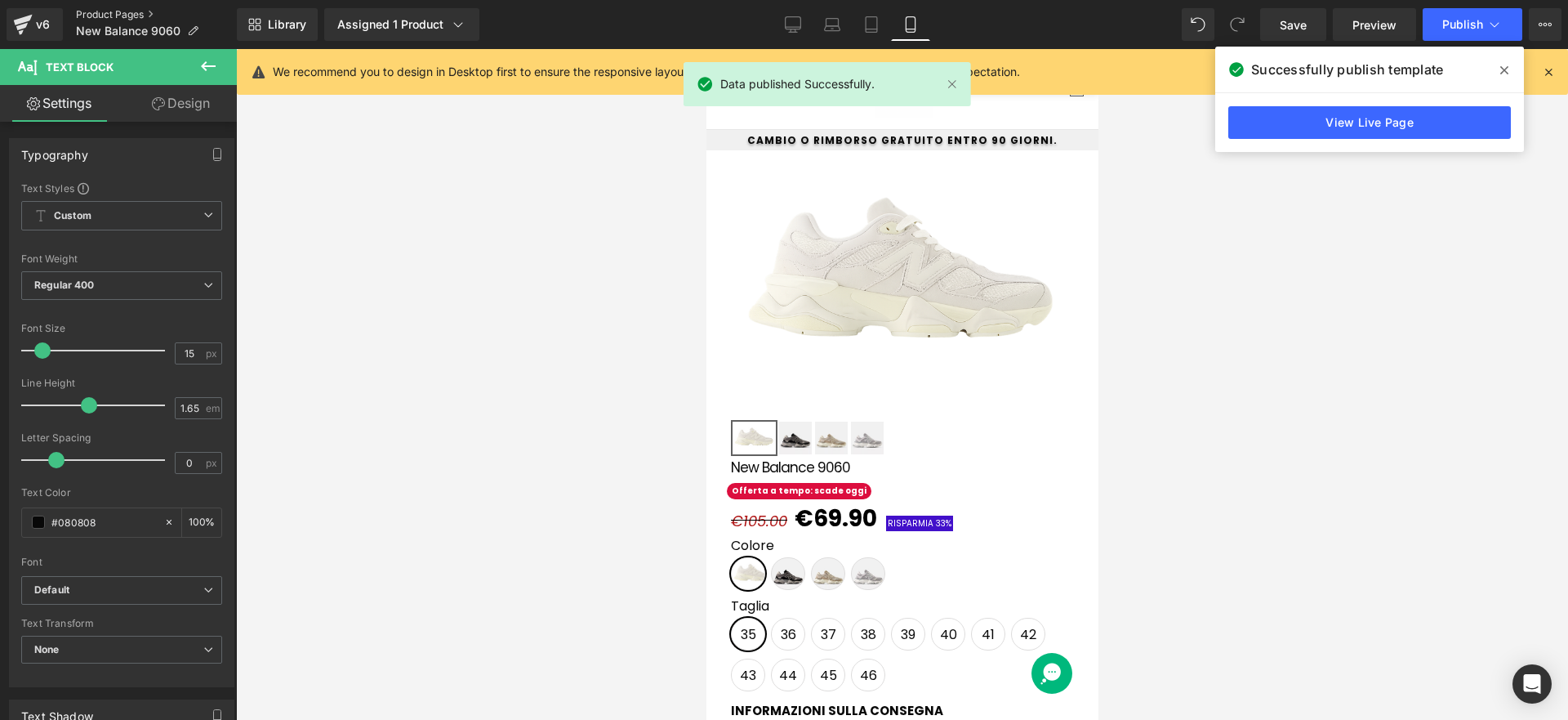
click at [145, 10] on link "Product Pages" at bounding box center [156, 14] width 161 height 13
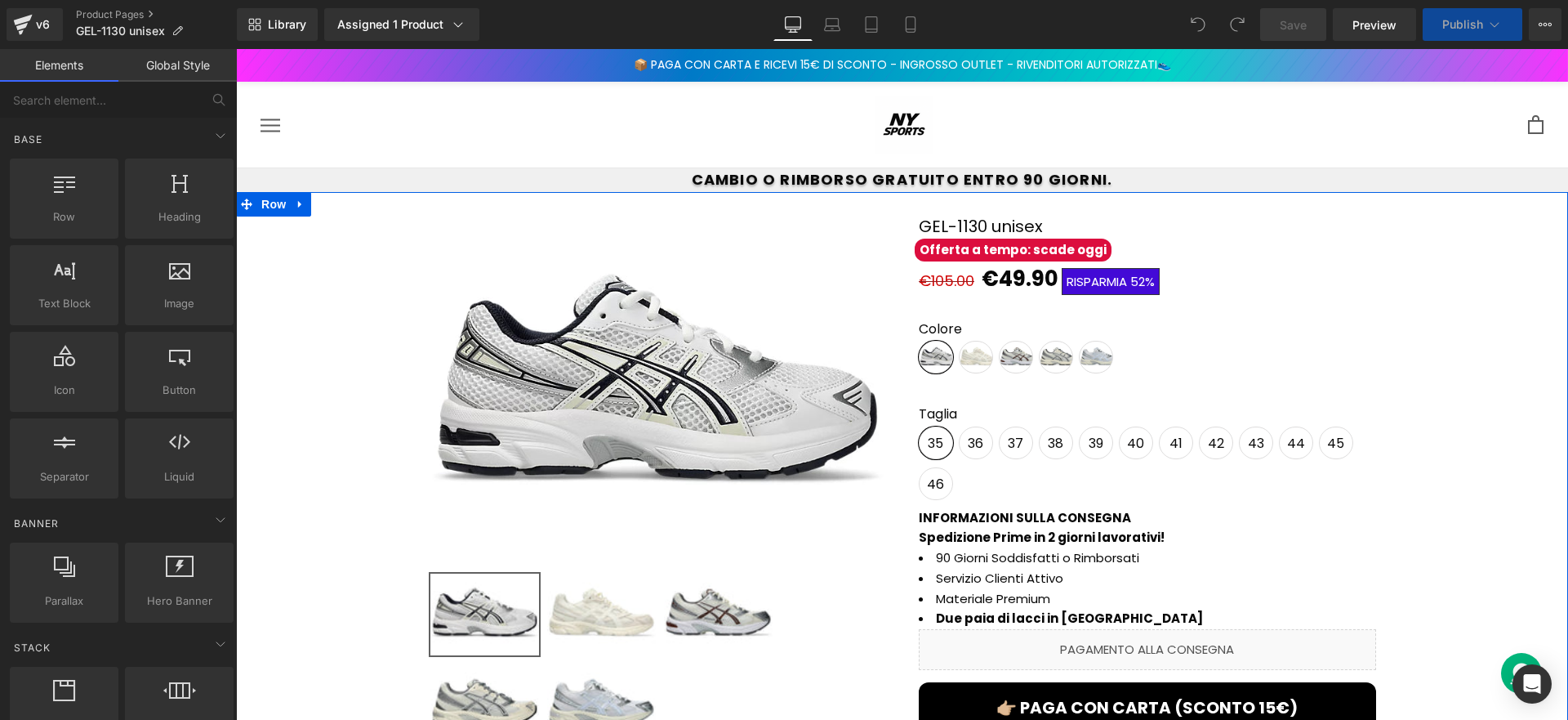
click at [918, 41] on div "Library Assigned 1 Product Product Preview GEL-1130 unisex Manage assigned prod…" at bounding box center [902, 24] width 1331 height 49
click at [916, 35] on link "Mobile" at bounding box center [910, 24] width 39 height 33
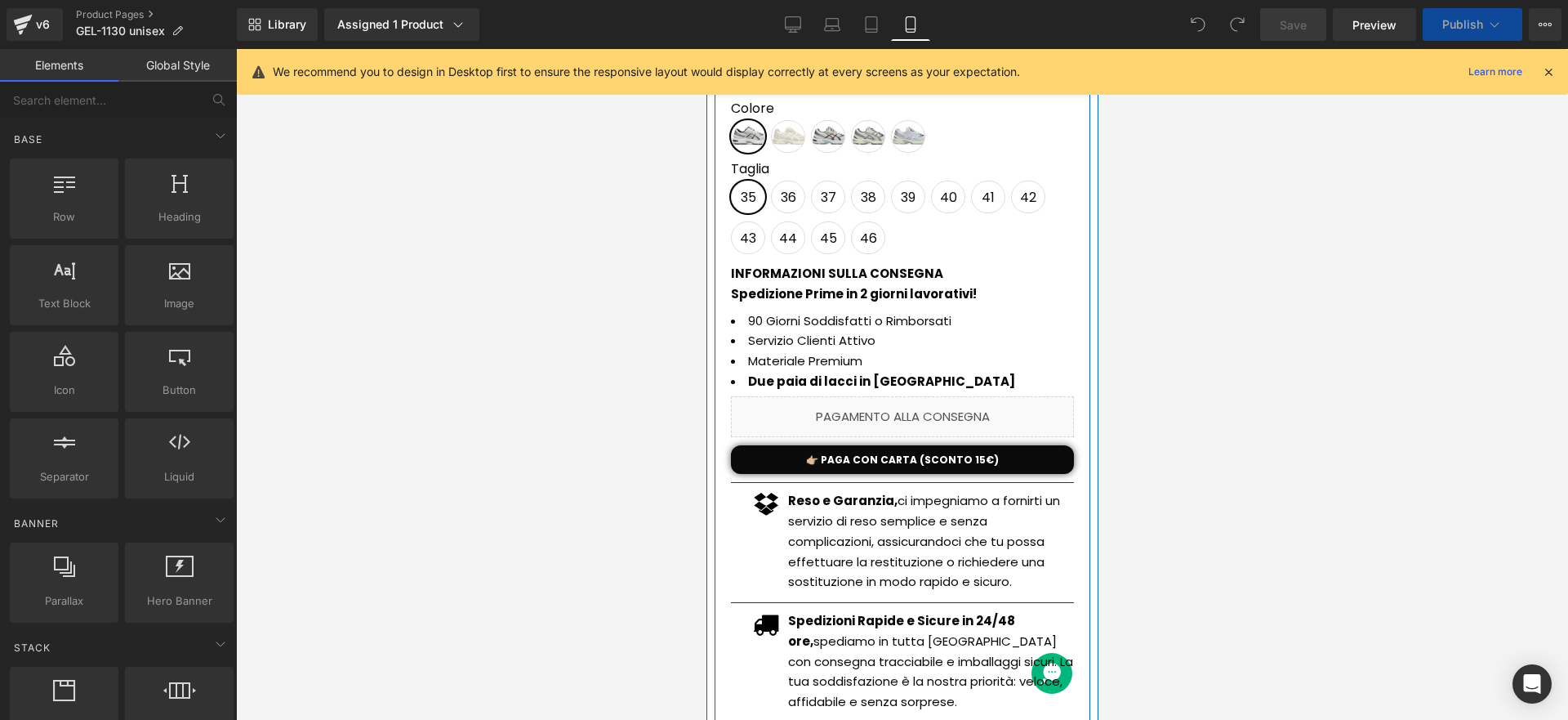
click at [873, 576] on p "Reso e Garanzia, ci impegniamo a fornirti un servizio di reso semplice e senza …" at bounding box center [930, 542] width 286 height 101
click at [882, 619] on strong "Spedizioni Rapide e Sicure in 24/48 ore," at bounding box center [901, 630] width 227 height 37
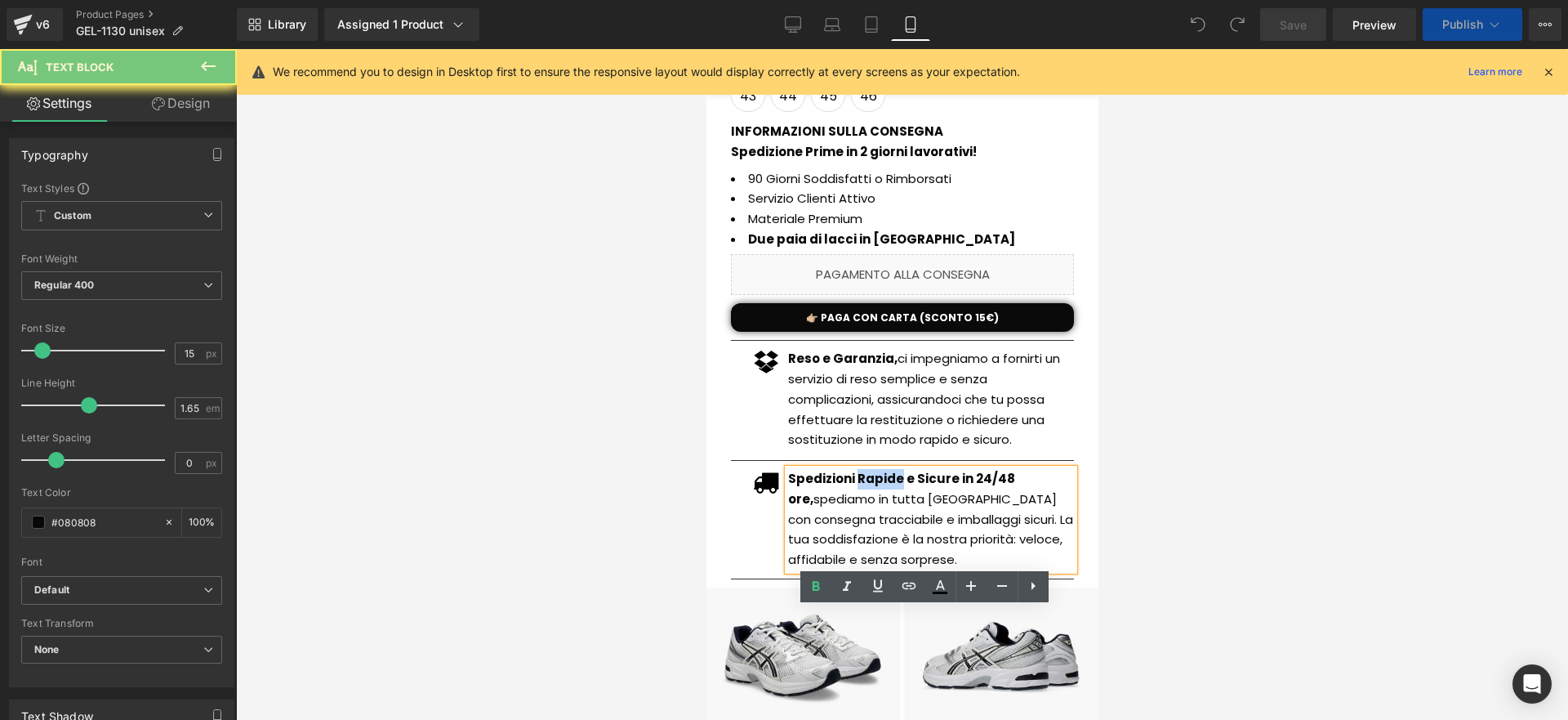
scroll to position [631, 0]
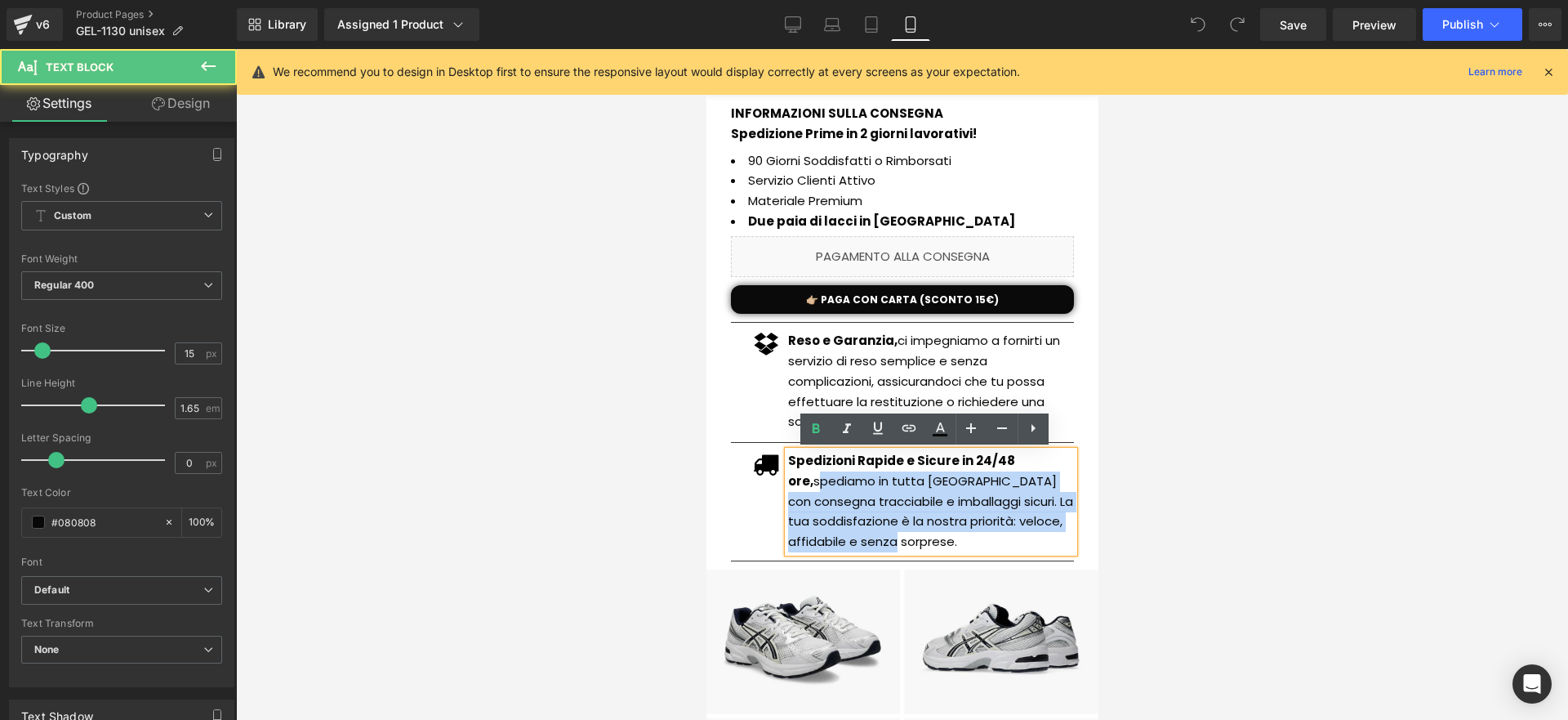
drag, startPoint x: 928, startPoint y: 528, endPoint x: 790, endPoint y: 488, distance: 143.7
click at [790, 488] on p "Spedizioni Rapide e Sicure in 24/48 ore, spediamo in tutta Italia con consegna …" at bounding box center [930, 502] width 286 height 101
paste div
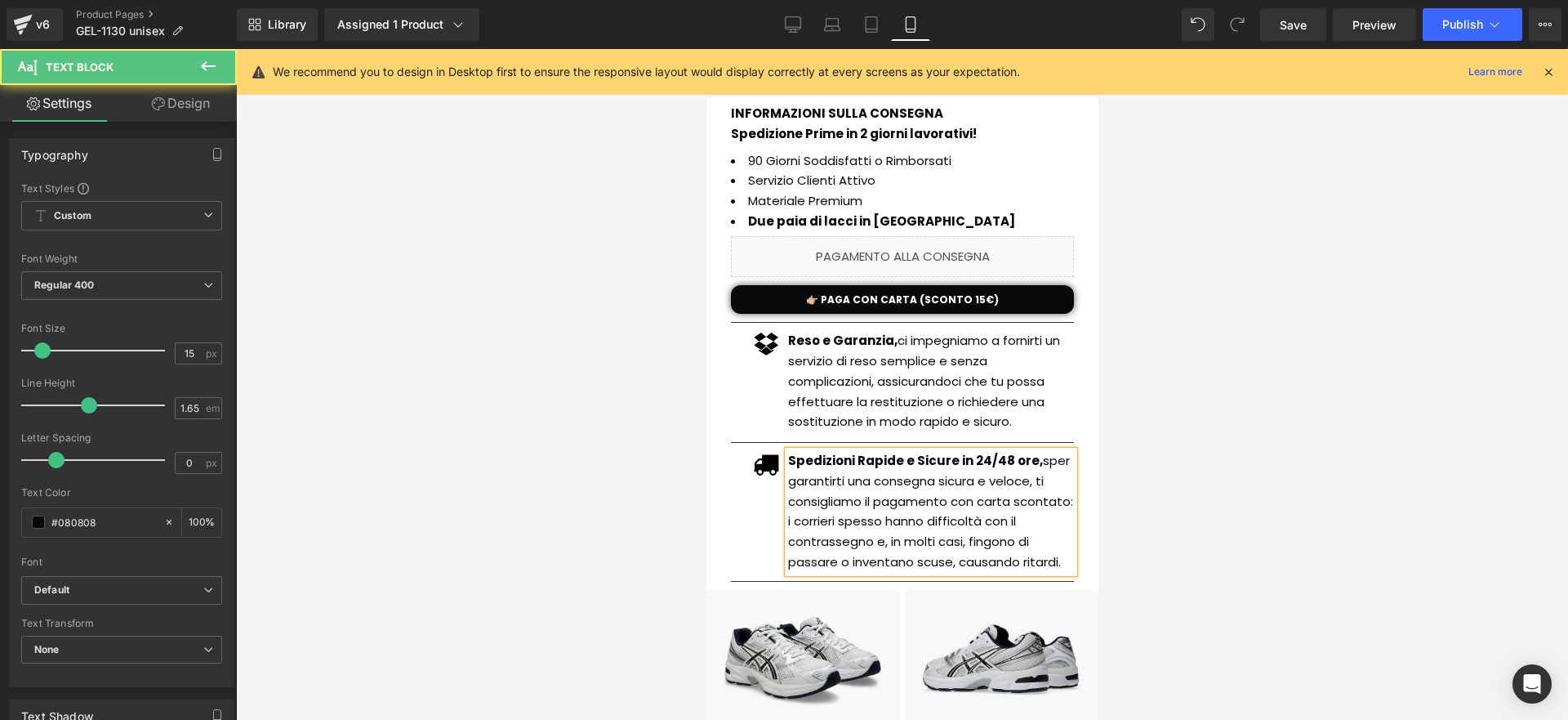
click at [1034, 458] on p "Spedizioni Rapide e Sicure in 24/48 ore, sper garantirti una consegna sicura e …" at bounding box center [930, 513] width 286 height 122
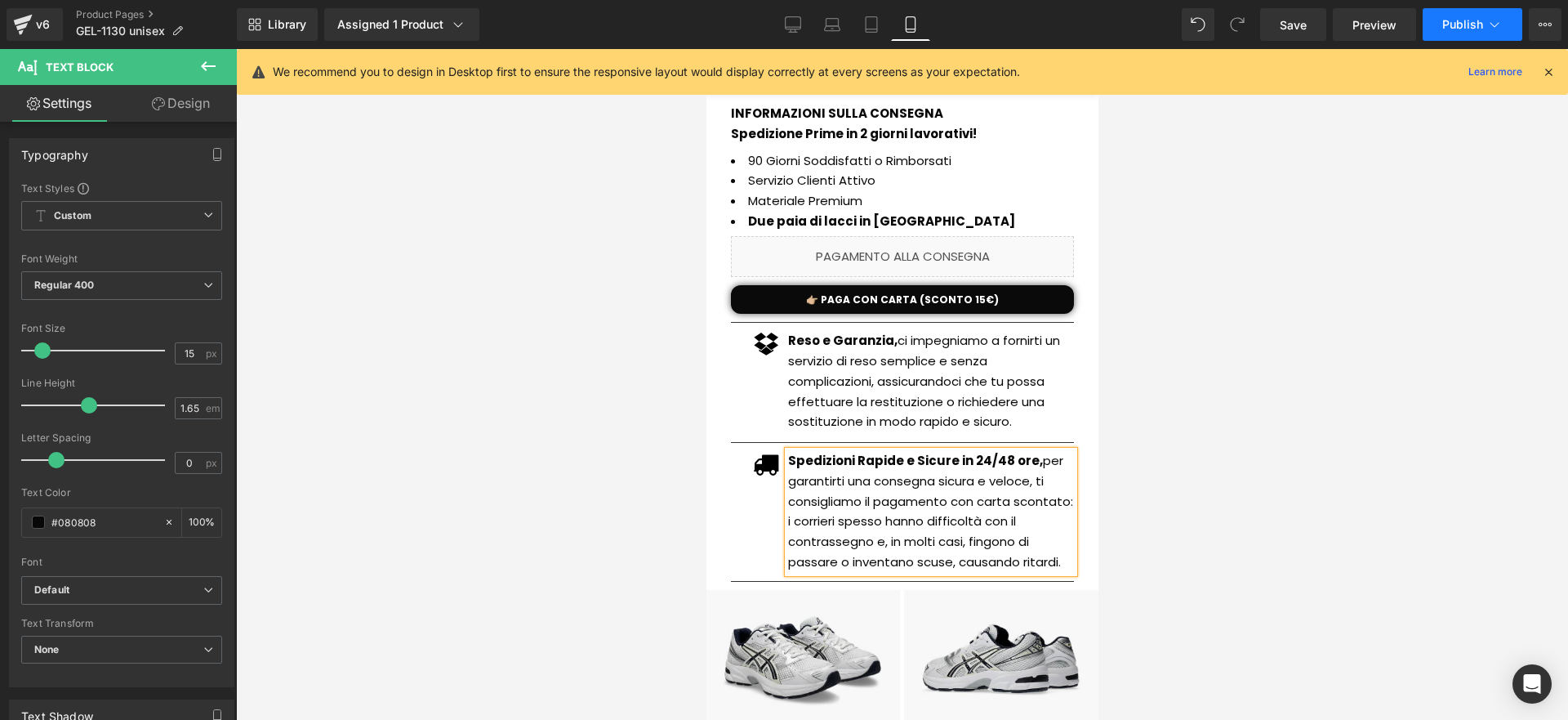
click at [1453, 39] on button "Publish" at bounding box center [1472, 24] width 99 height 33
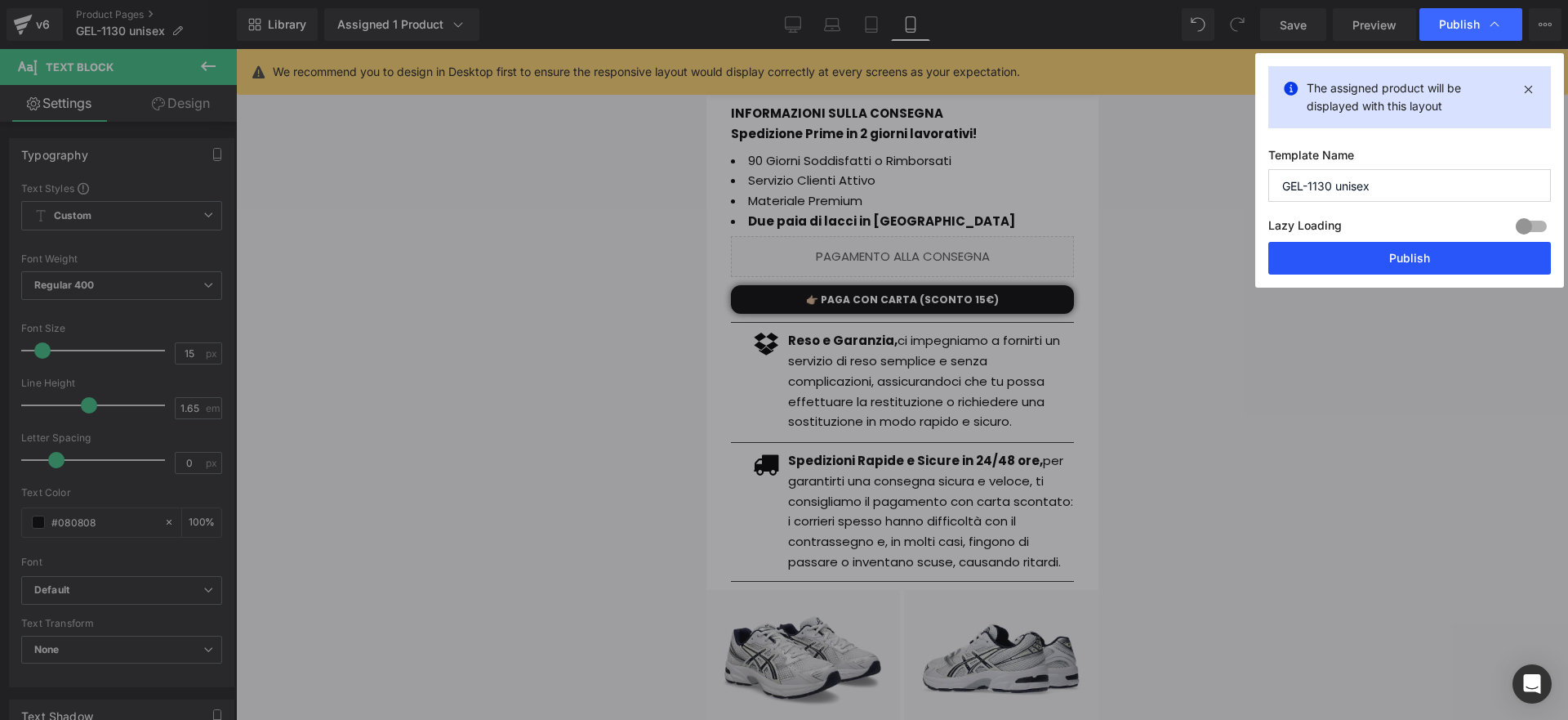
click at [1333, 257] on button "Publish" at bounding box center [1409, 259] width 282 height 33
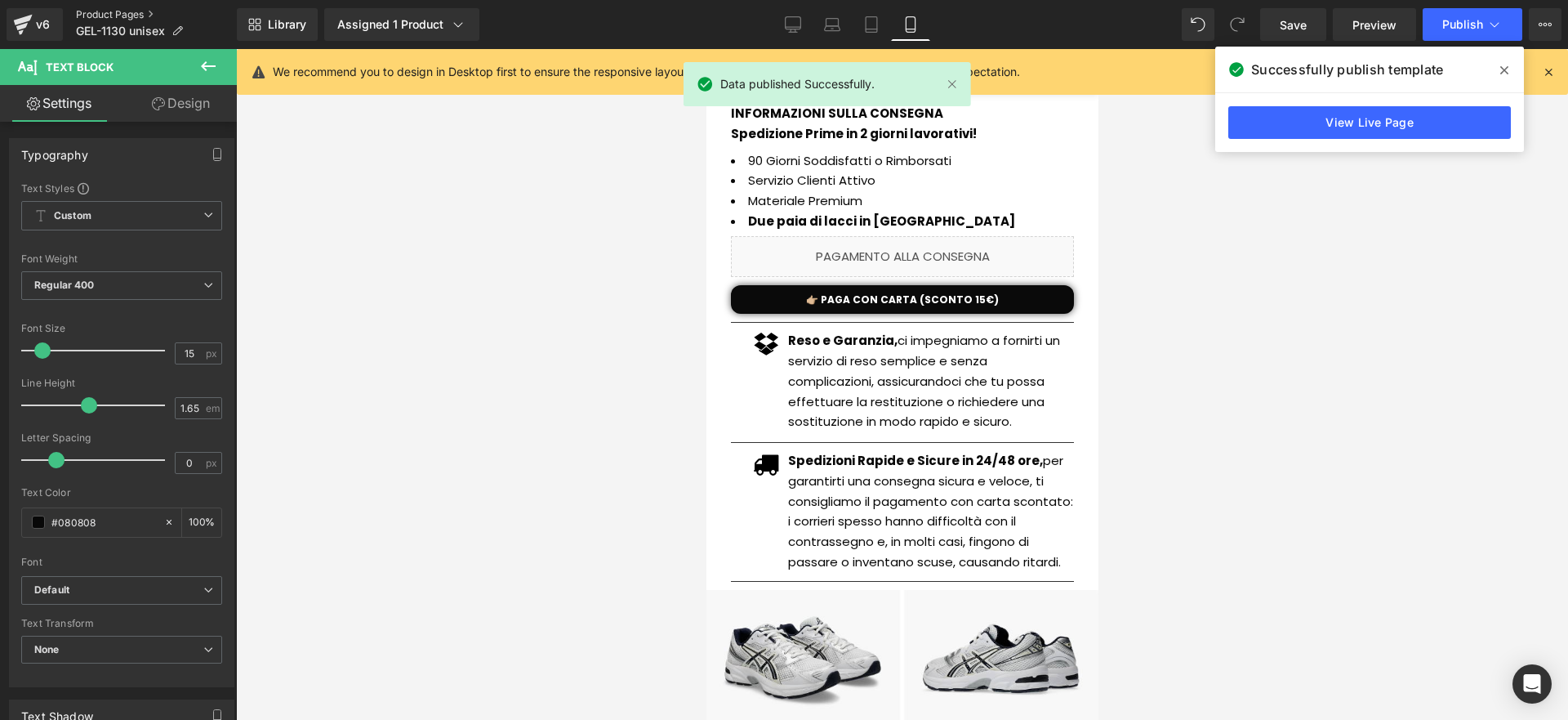
click at [124, 16] on link "Product Pages" at bounding box center [156, 14] width 161 height 13
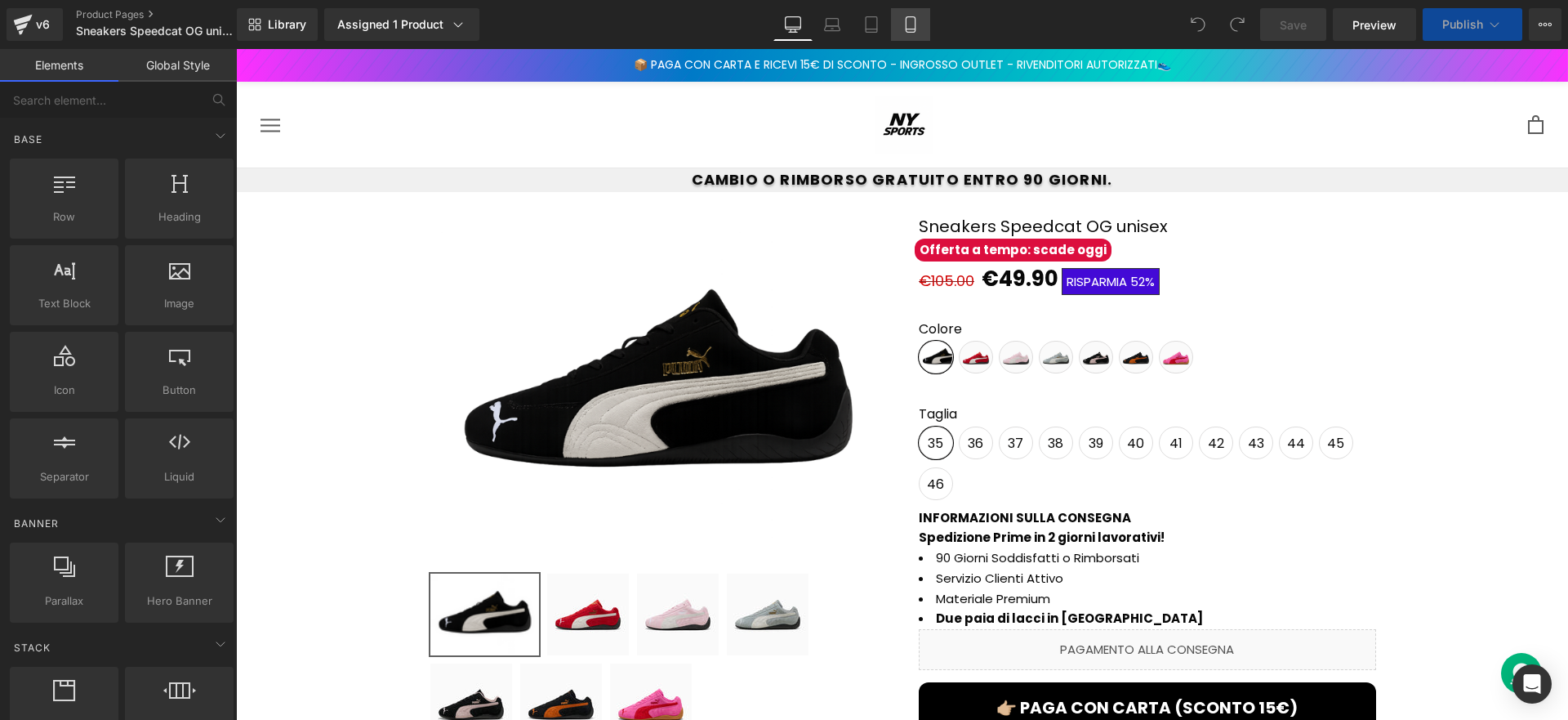
click at [927, 13] on link "Mobile" at bounding box center [910, 24] width 39 height 33
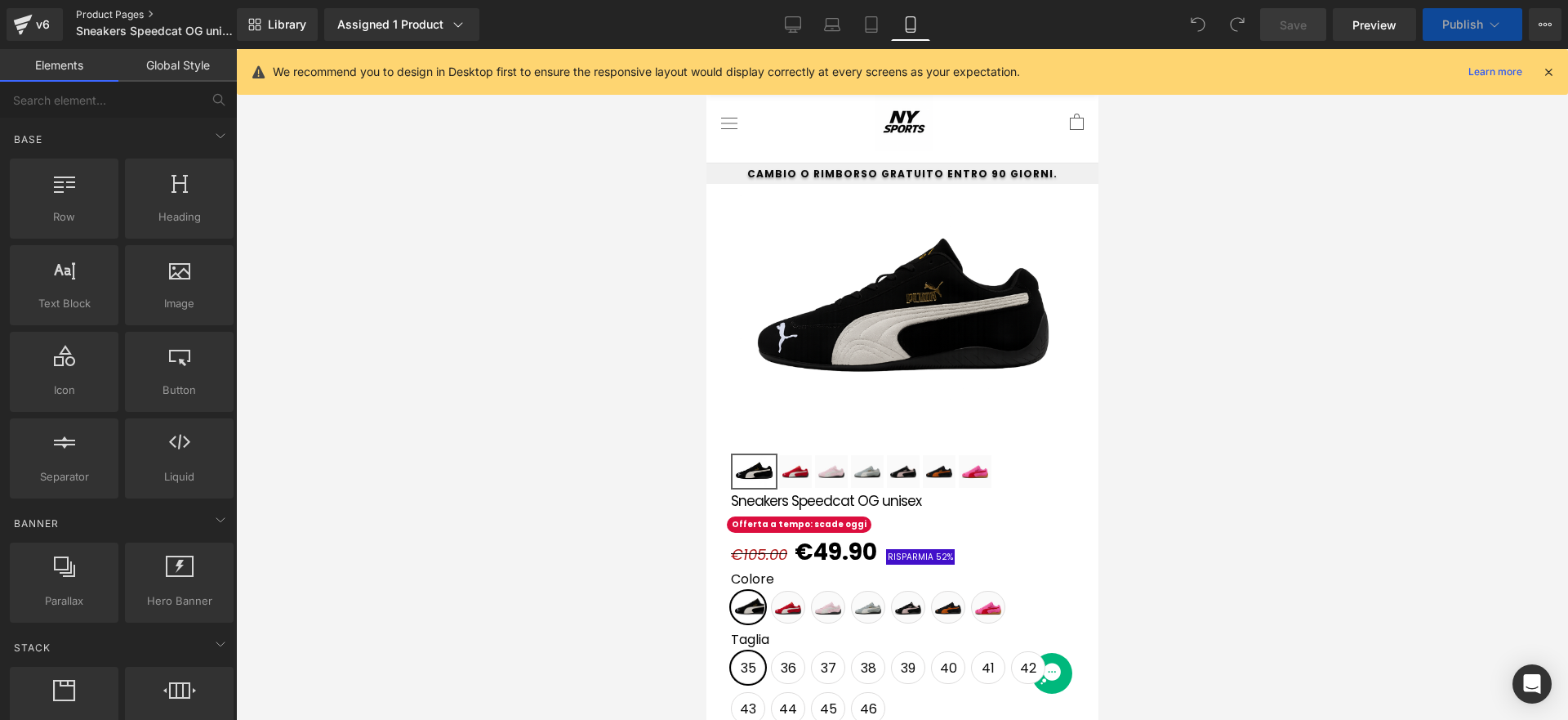
click at [95, 11] on link "Product Pages" at bounding box center [170, 14] width 188 height 13
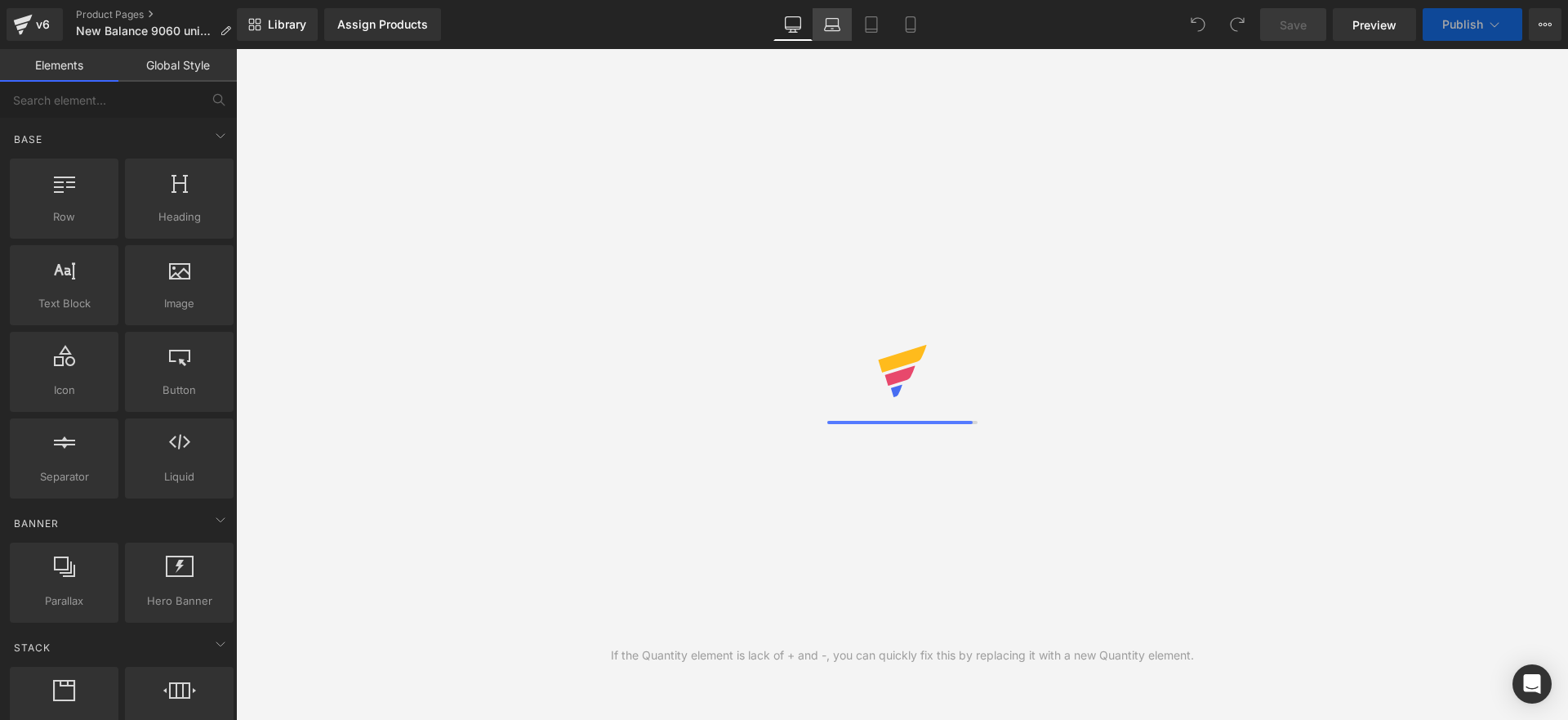
click at [825, 26] on icon at bounding box center [832, 24] width 17 height 17
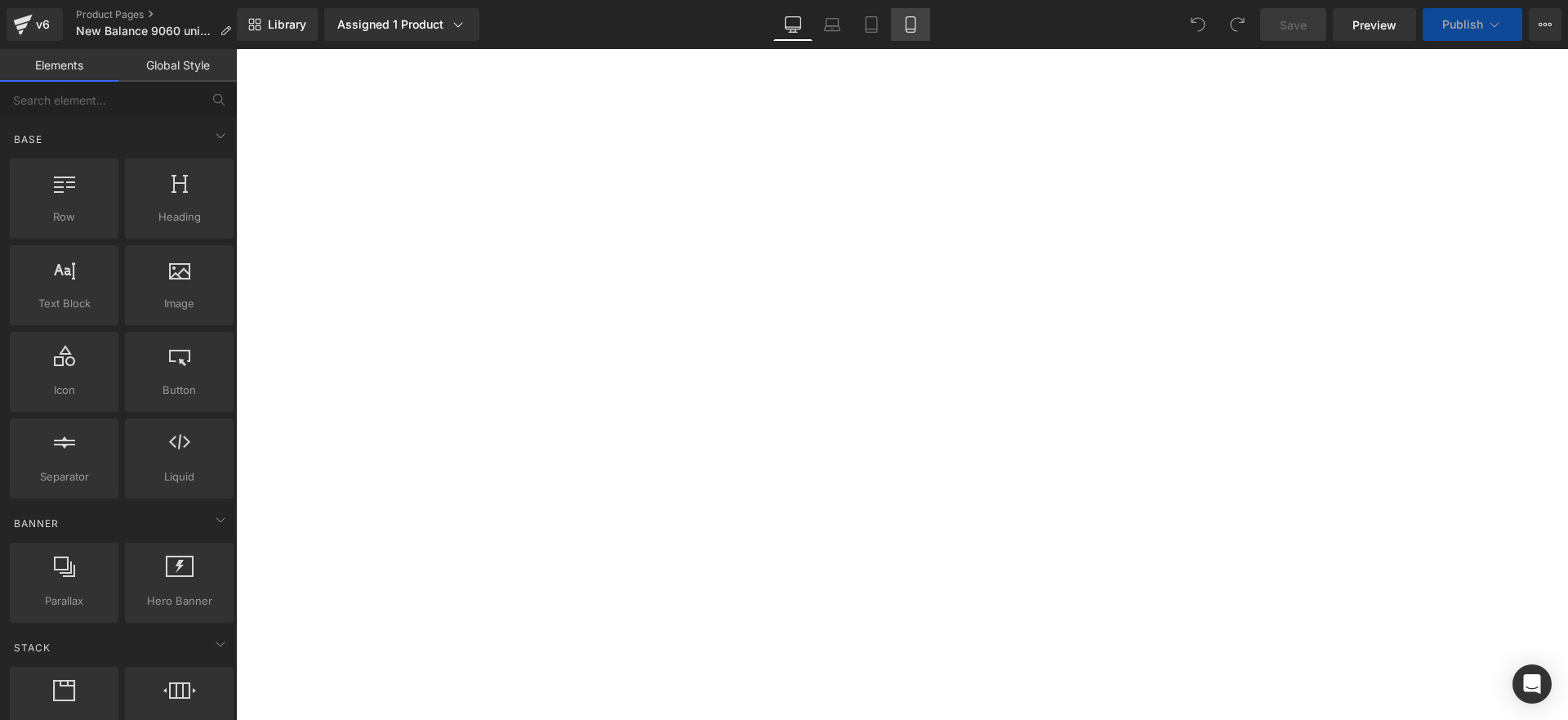
click at [919, 30] on icon at bounding box center [910, 24] width 17 height 17
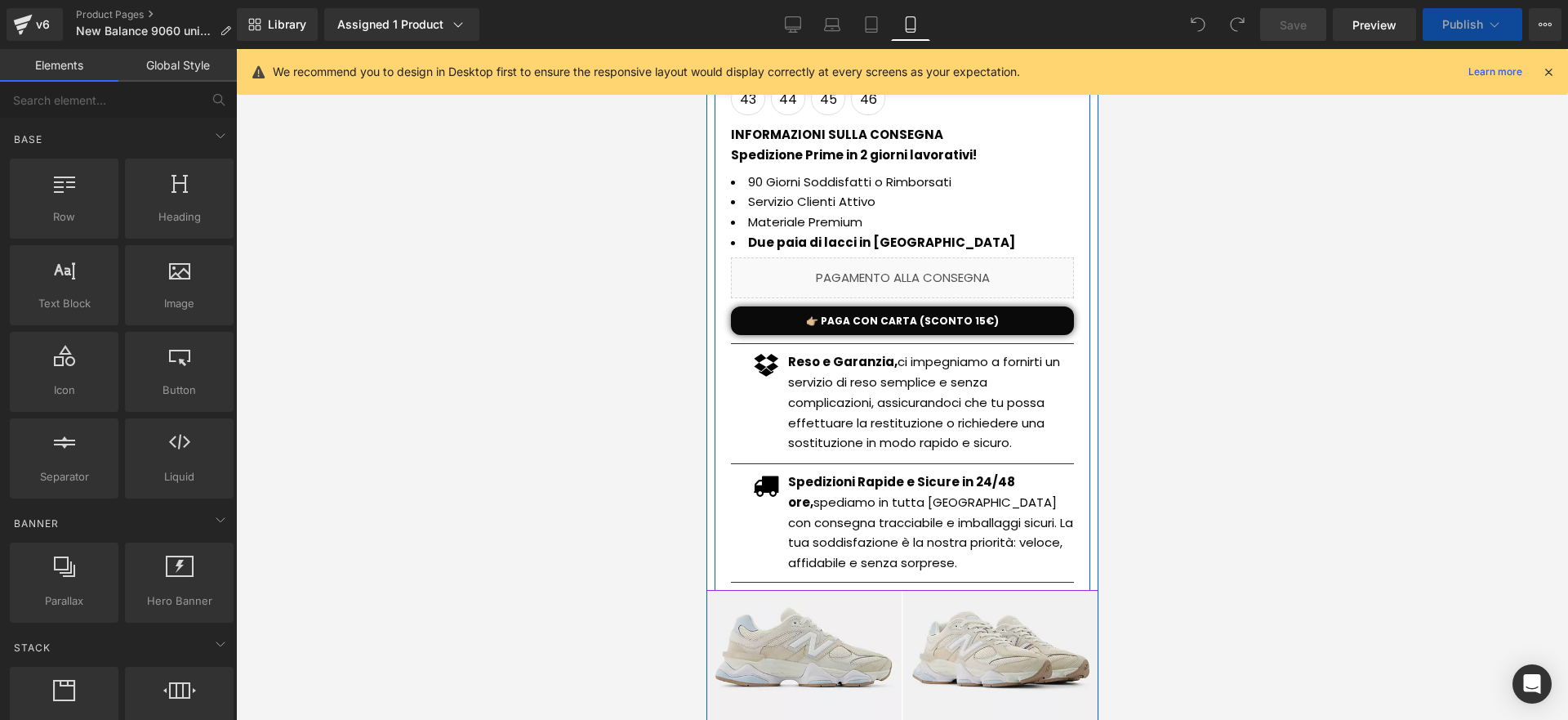
scroll to position [615, 0]
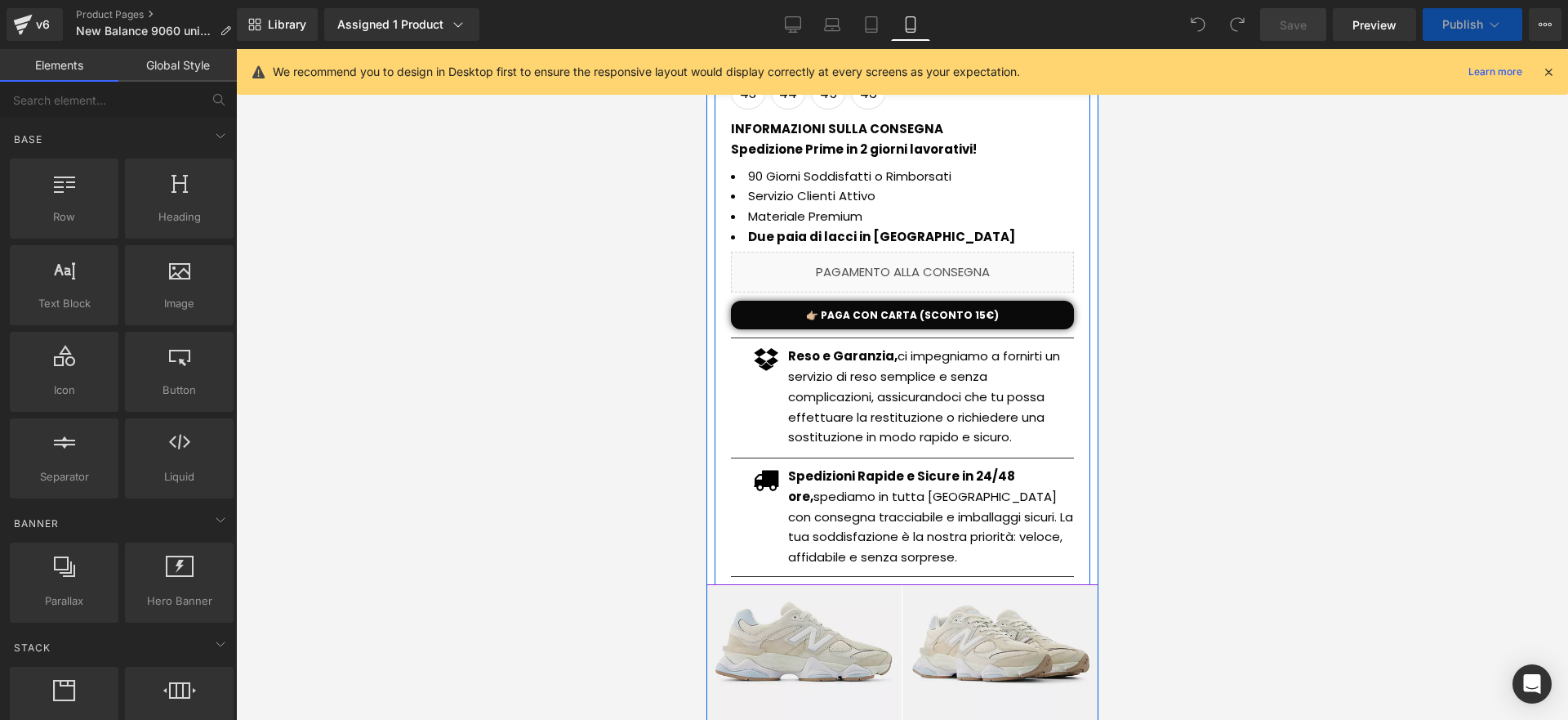
click at [884, 516] on div "Spedizioni Rapide e Sicure in 24/48 ore, spediamo in tutta [GEOGRAPHIC_DATA] co…" at bounding box center [930, 517] width 286 height 101
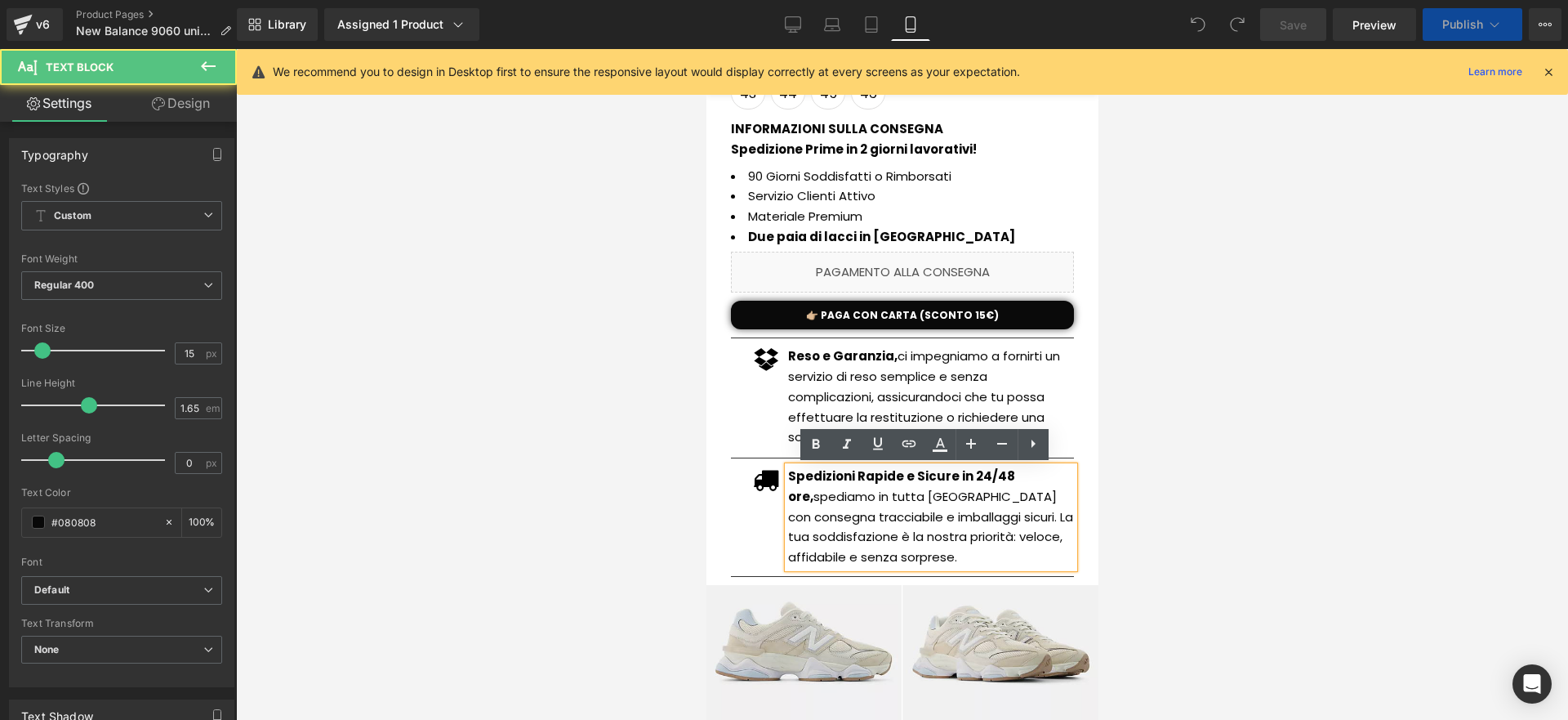
click at [857, 506] on p "Spedizioni Rapide e Sicure in 24/48 ore, spediamo in tutta [GEOGRAPHIC_DATA] co…" at bounding box center [930, 517] width 286 height 101
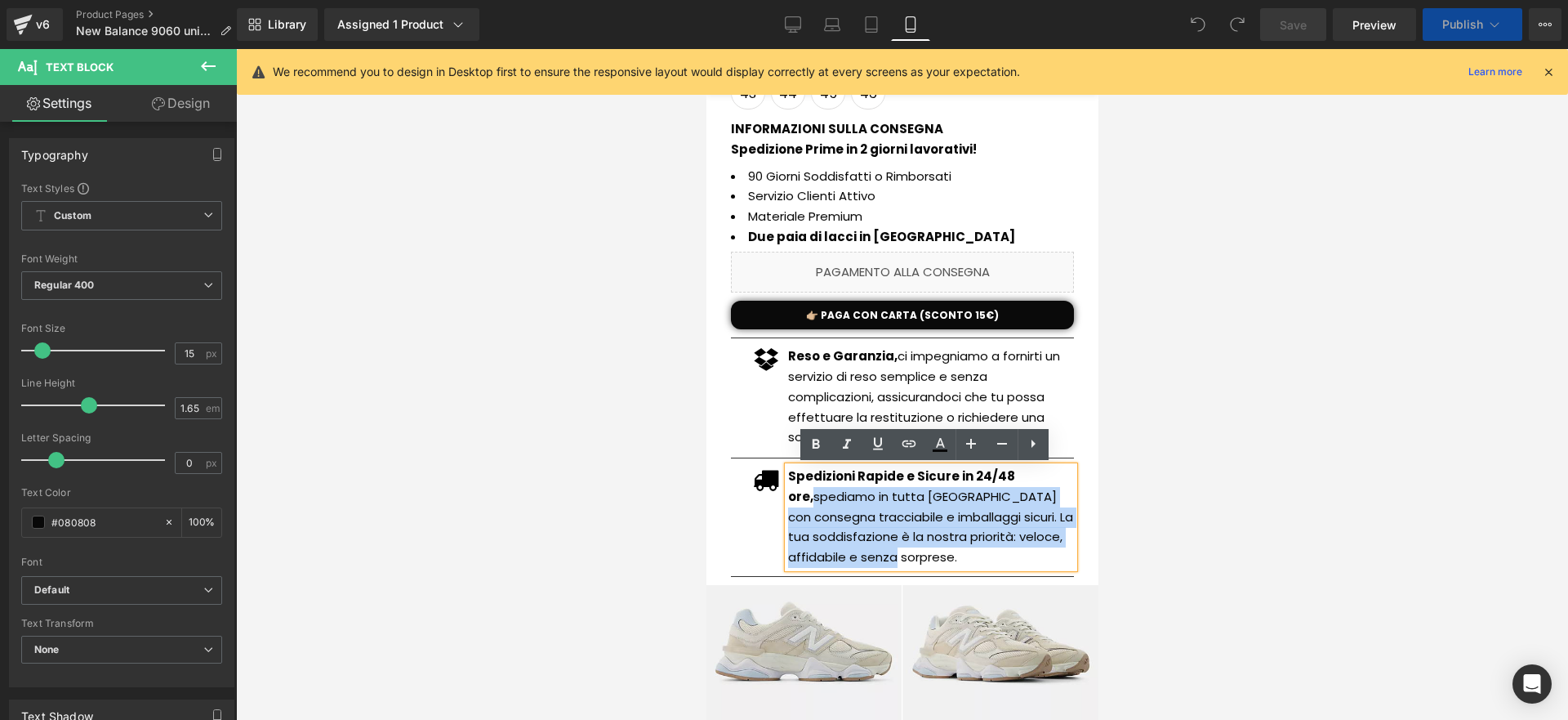
drag, startPoint x: 780, startPoint y: 496, endPoint x: 981, endPoint y: 562, distance: 211.6
click at [981, 562] on p "Spedizioni Rapide e Sicure in 24/48 ore, spediamo in tutta [GEOGRAPHIC_DATA] co…" at bounding box center [930, 517] width 286 height 101
paste div
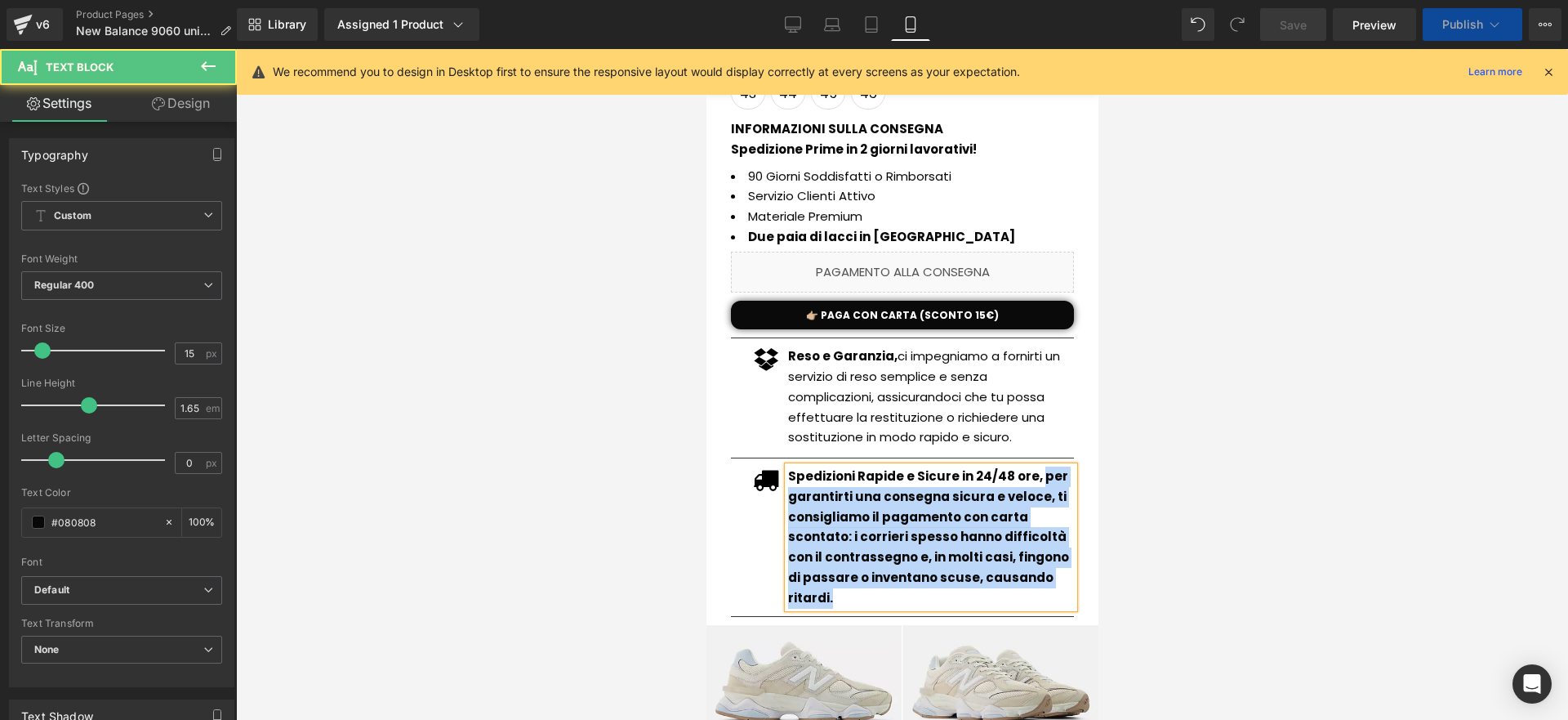
drag, startPoint x: 1030, startPoint y: 472, endPoint x: 1098, endPoint y: 588, distance: 134.5
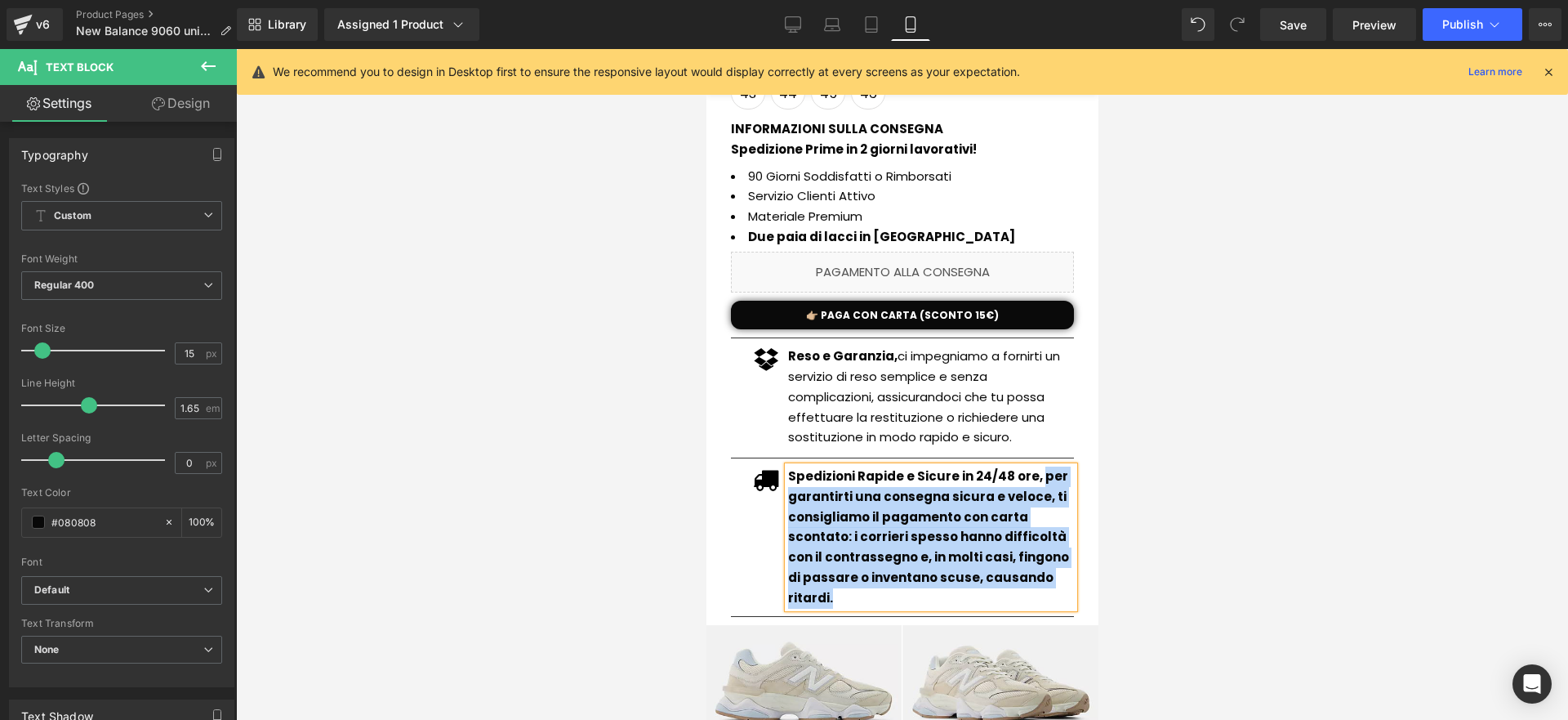
click at [857, 506] on p "Spedizioni Rapide e Sicure in 24/48 ore, per garantirti una consegna sicura e v…" at bounding box center [930, 537] width 286 height 141
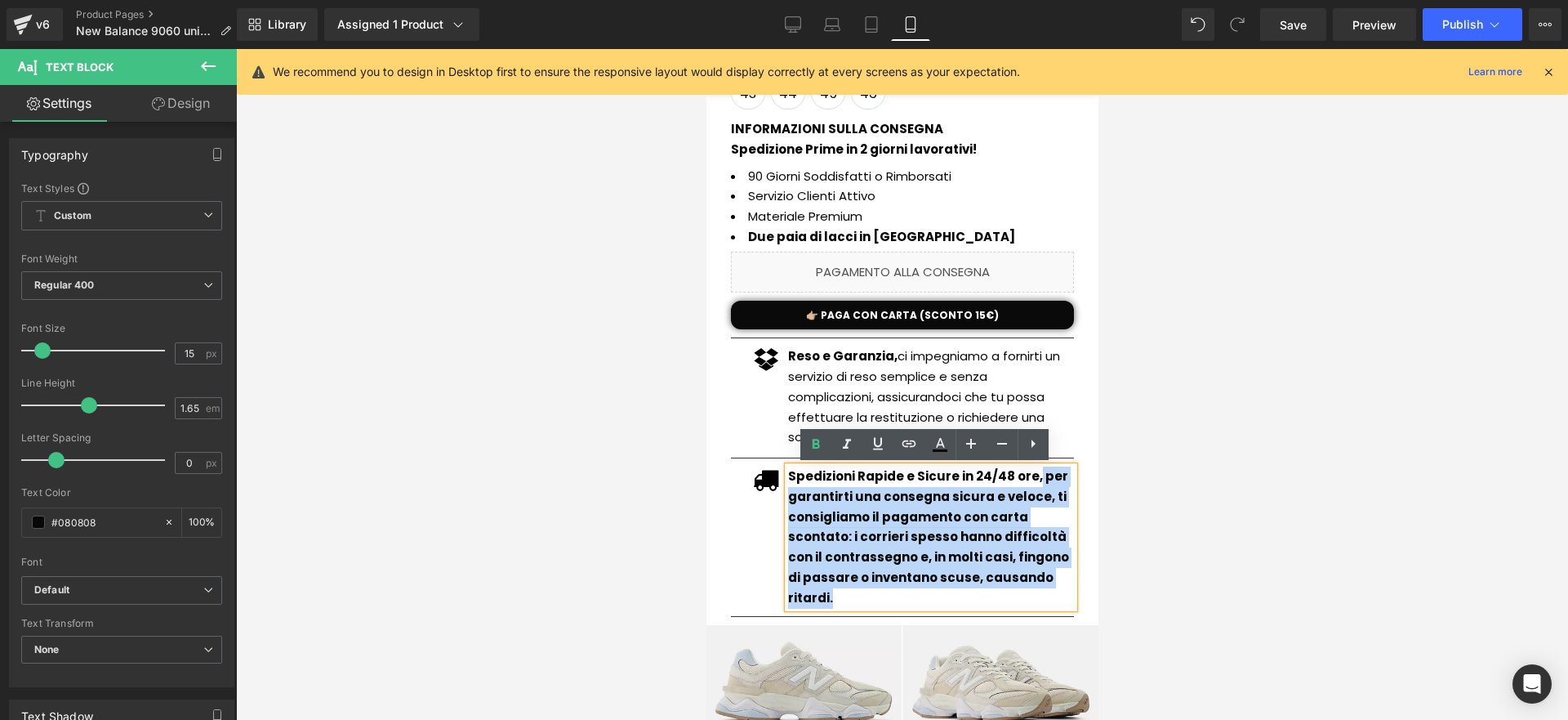
drag, startPoint x: 1026, startPoint y: 479, endPoint x: 1075, endPoint y: 580, distance: 112.3
click at [1075, 580] on div "New Balance 9060 unisex (P) Title Offerta a tempo: scade oggi Button €105.00 €6…" at bounding box center [901, 250] width 375 height 751
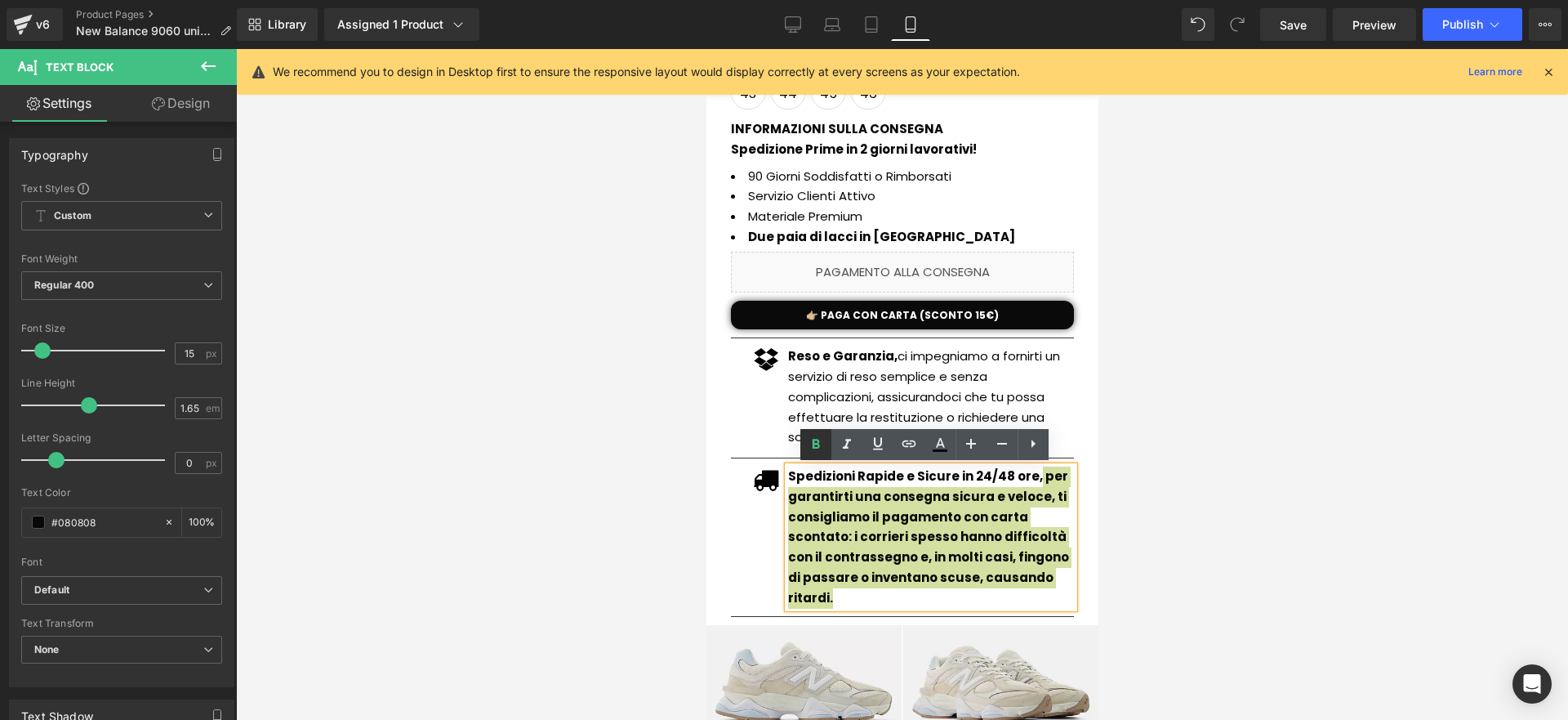
click at [816, 439] on icon at bounding box center [816, 444] width 7 height 10
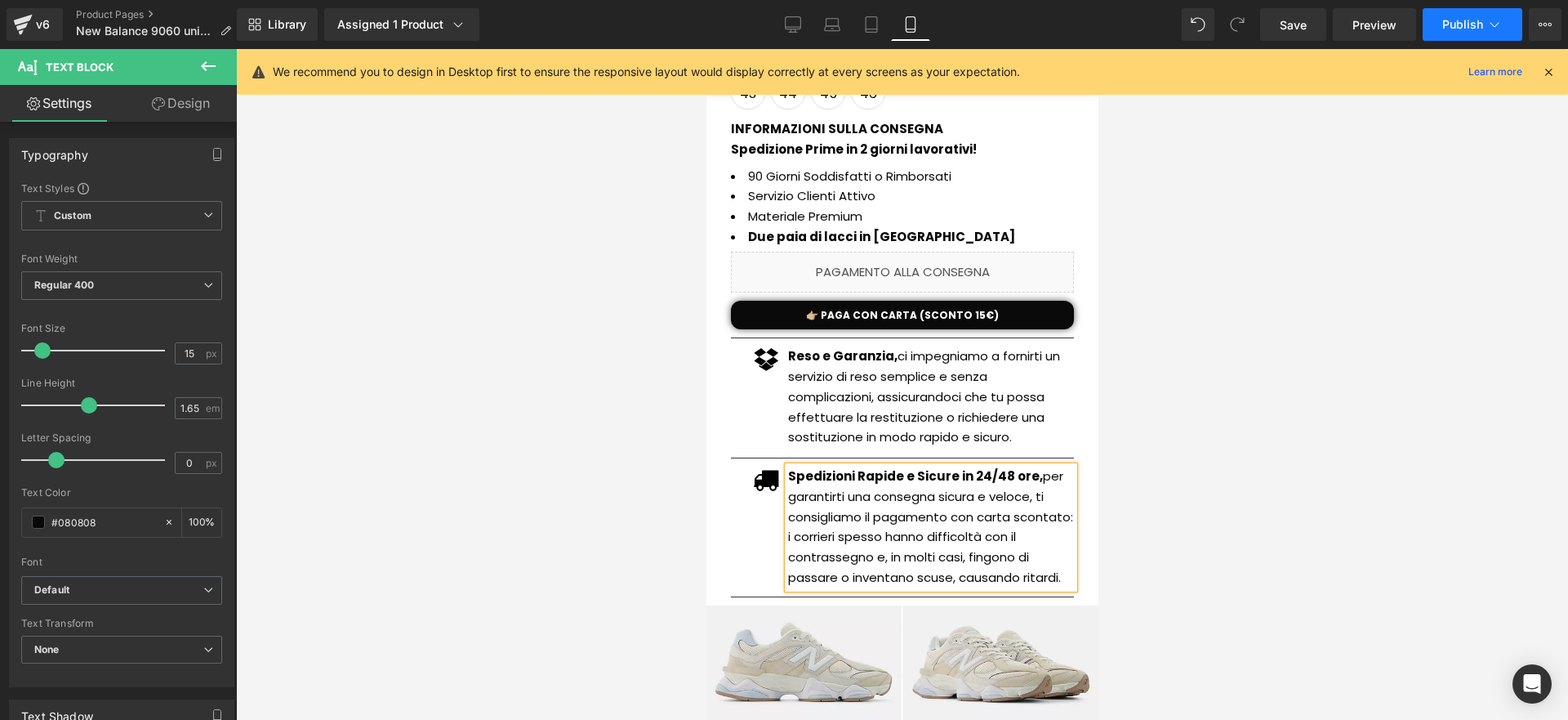
click at [1448, 39] on button "Publish" at bounding box center [1472, 24] width 99 height 33
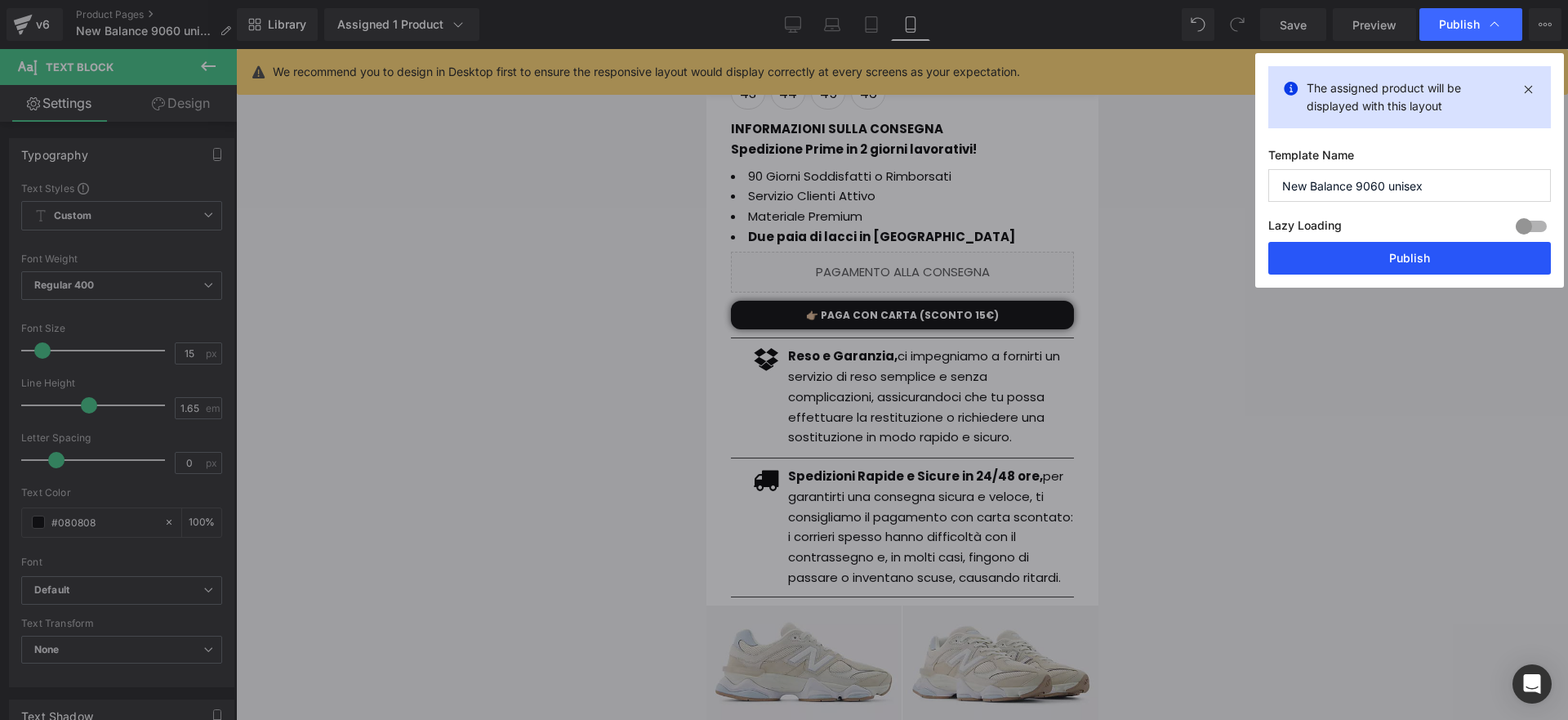
click at [1379, 247] on button "Publish" at bounding box center [1409, 259] width 282 height 33
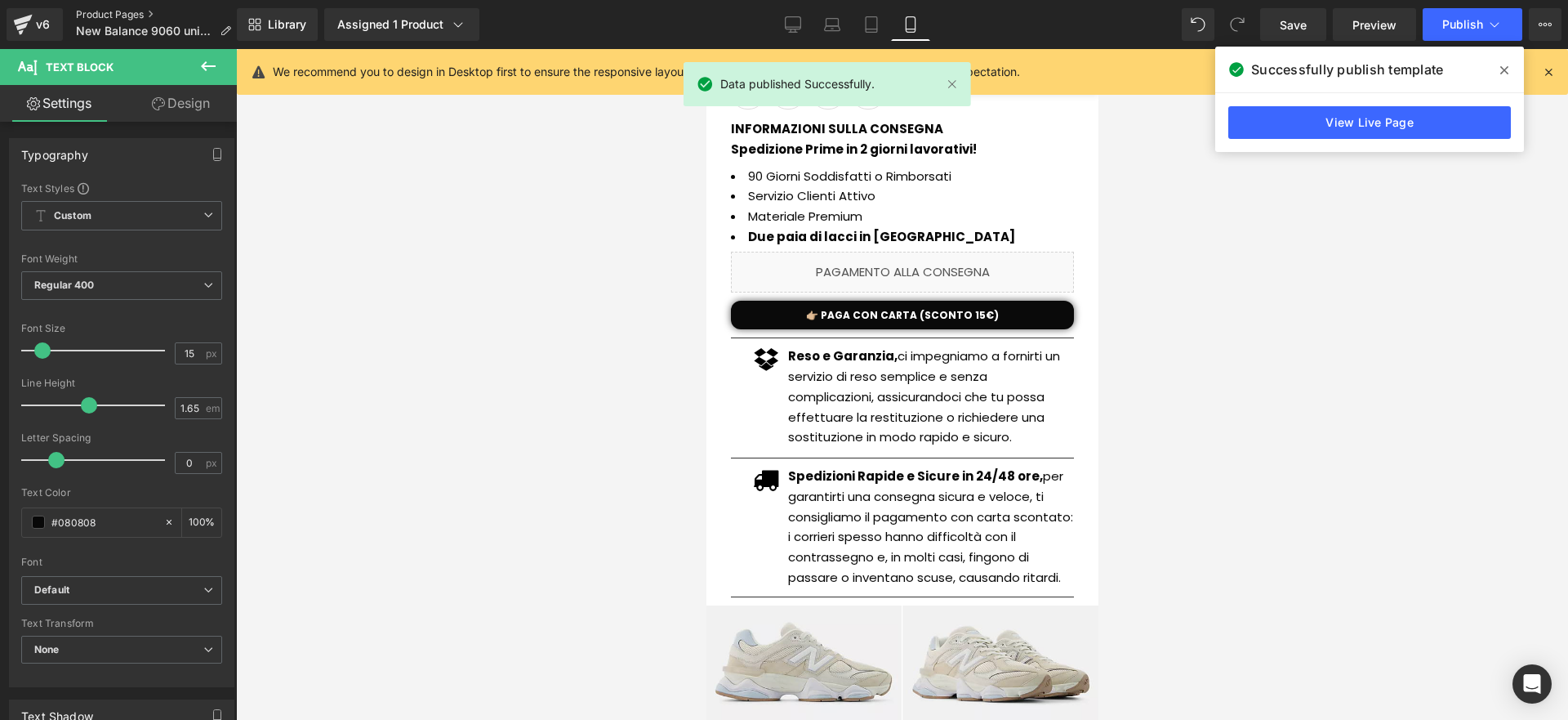
click at [141, 15] on link "Product Pages" at bounding box center [159, 14] width 168 height 13
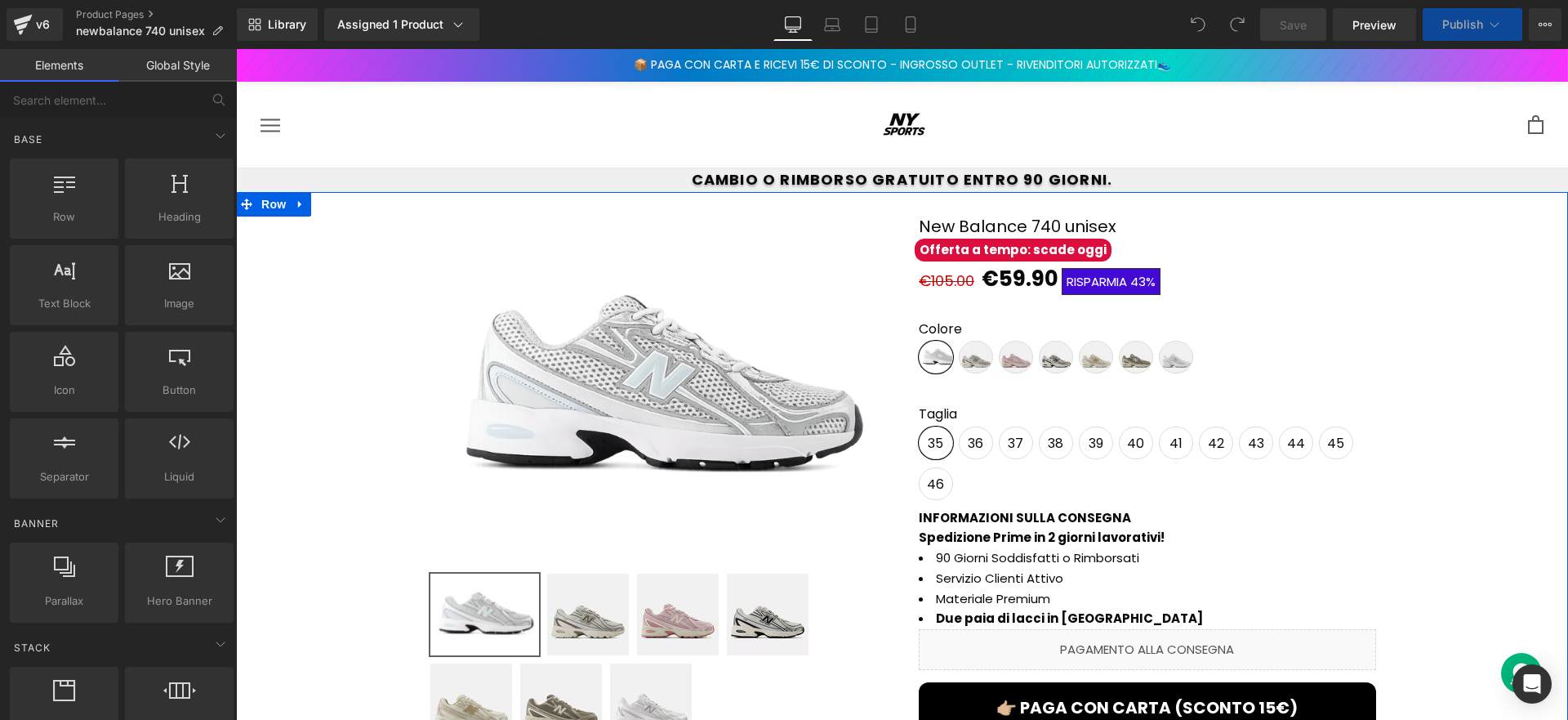
scroll to position [425, 0]
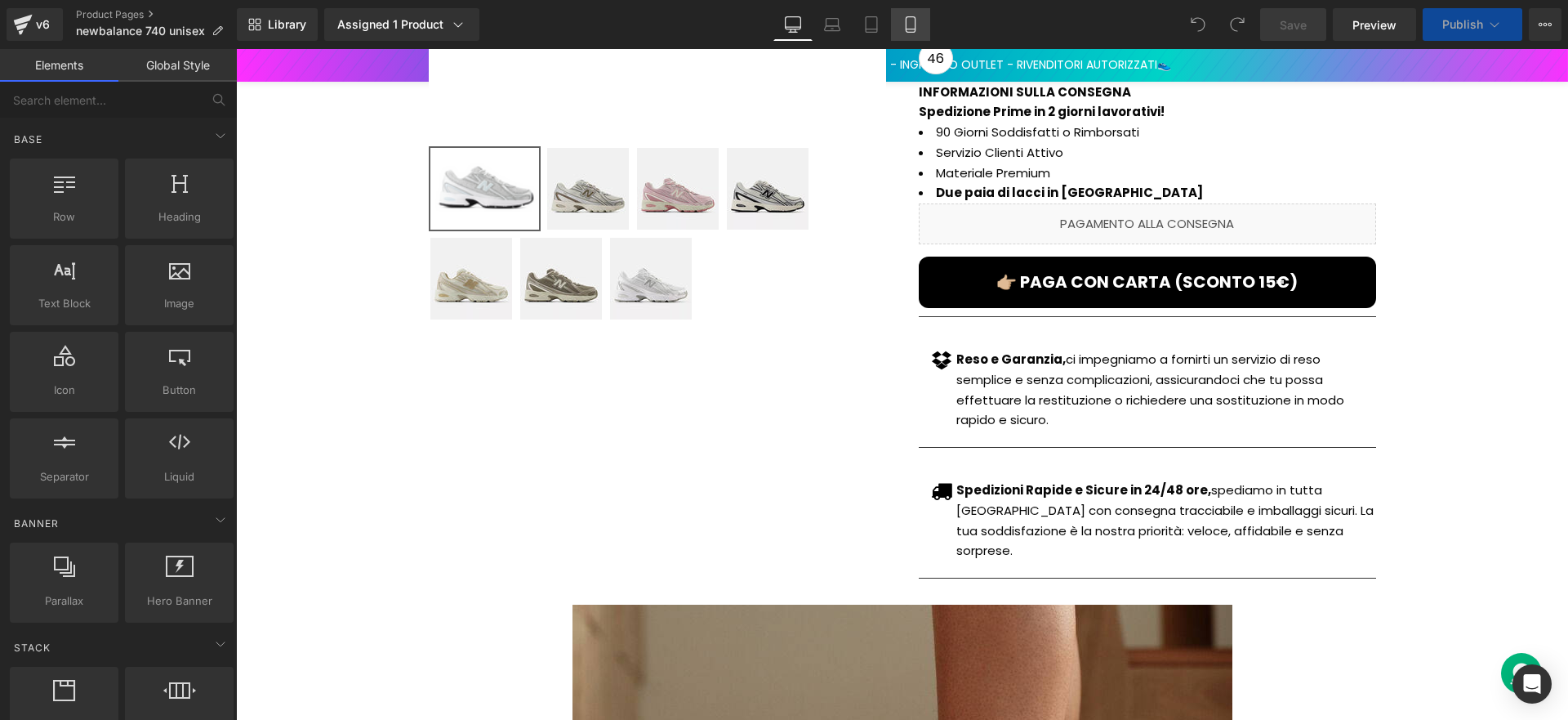
click at [915, 33] on link "Mobile" at bounding box center [910, 24] width 39 height 33
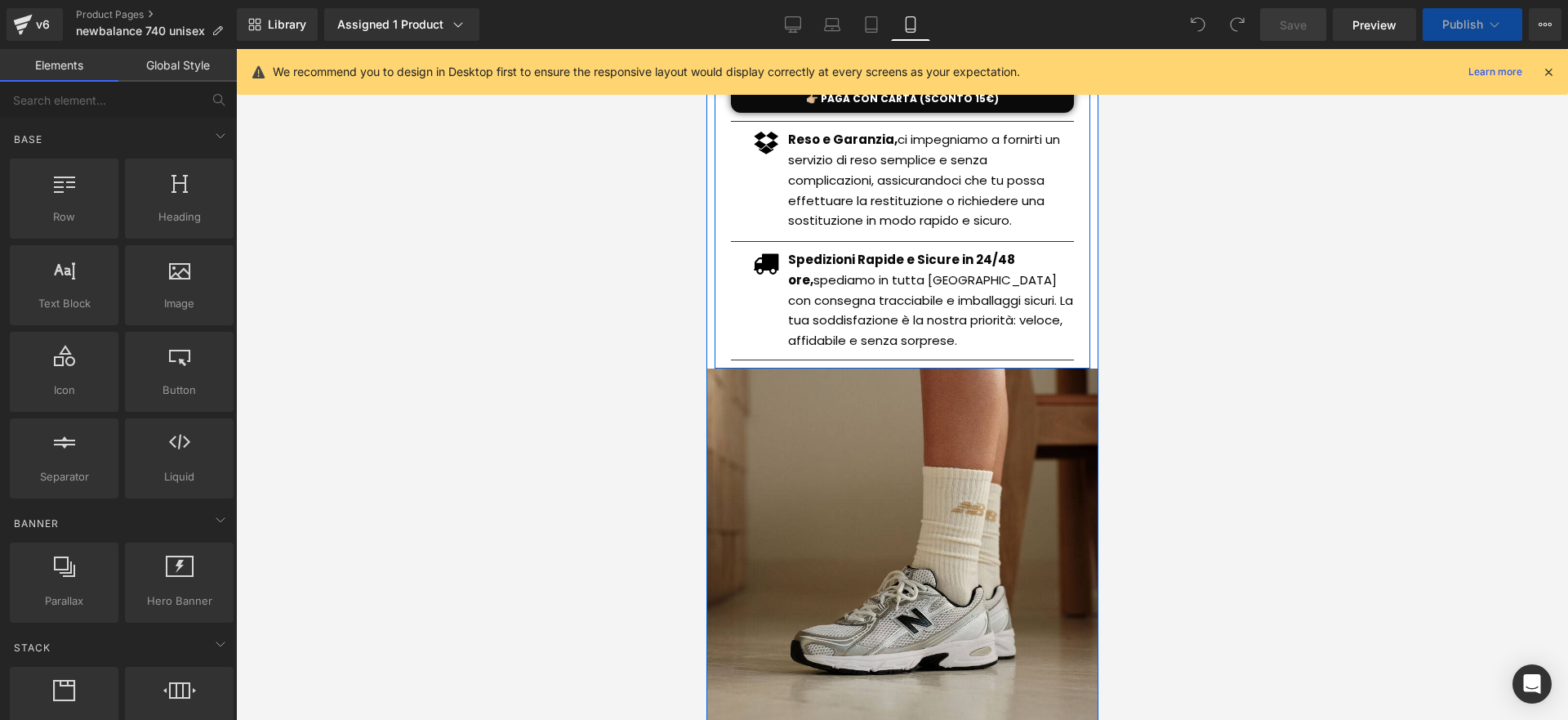
scroll to position [845, 0]
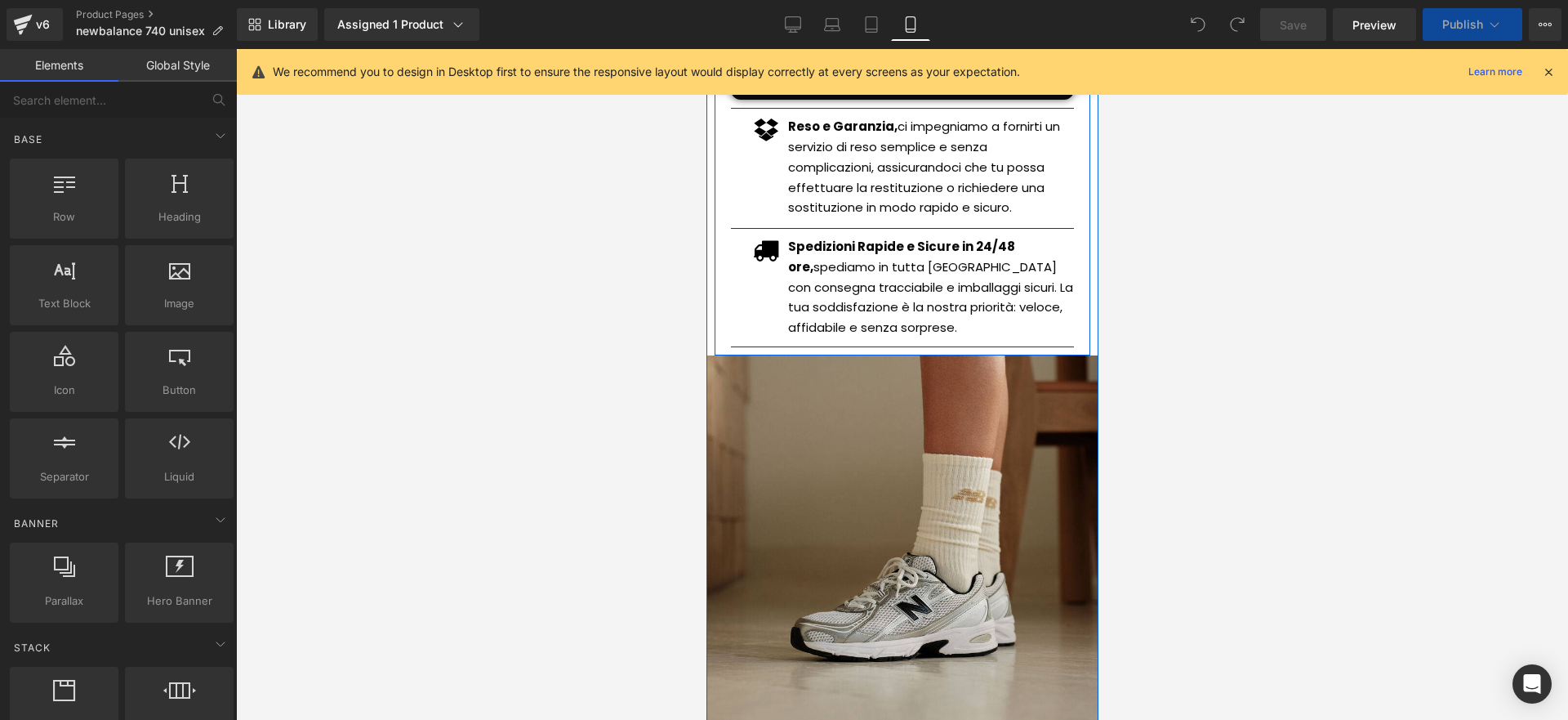
click at [952, 289] on div "Spedizioni Rapide e Sicure in 24/48 ore, spediamo in tutta Italia con consegna …" at bounding box center [930, 288] width 286 height 101
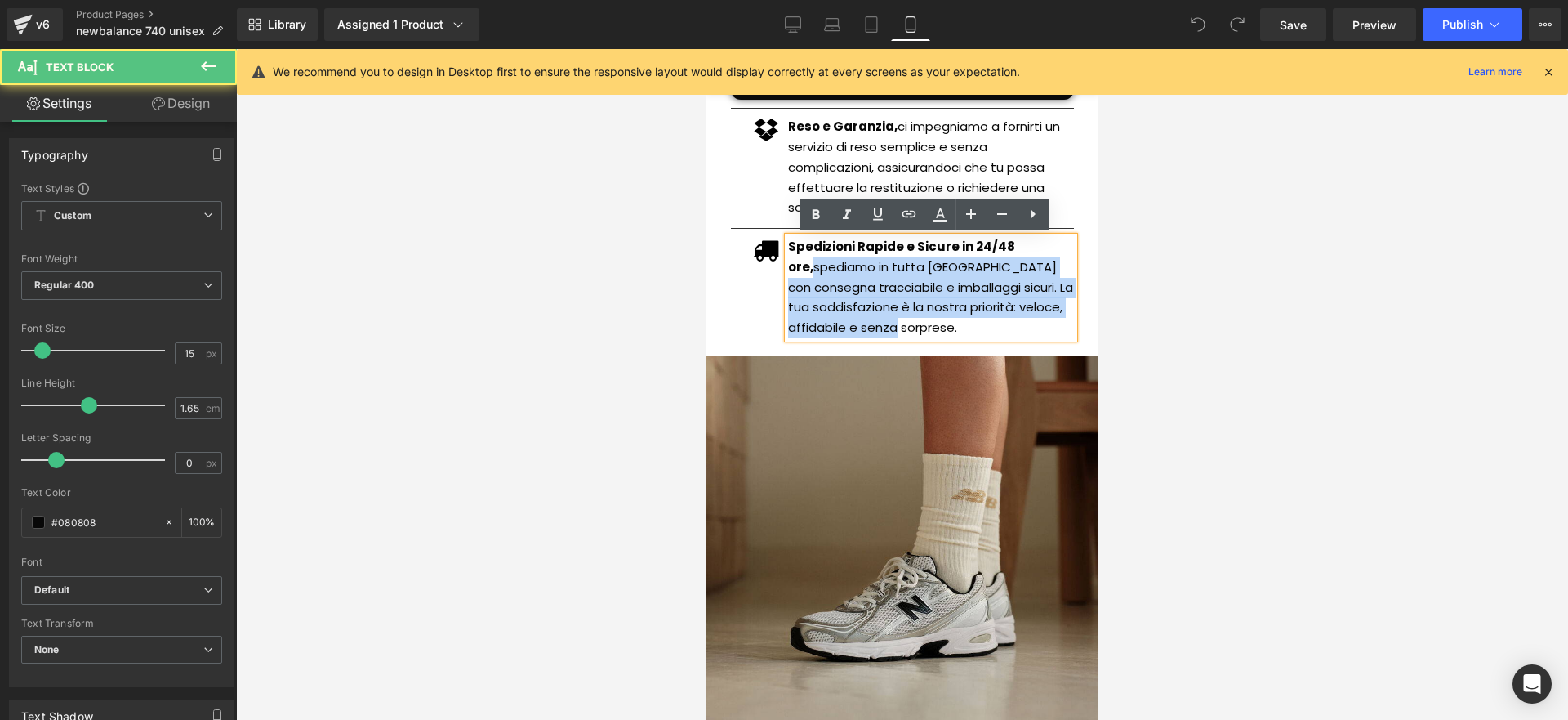
drag, startPoint x: 782, startPoint y: 265, endPoint x: 958, endPoint y: 321, distance: 184.7
click at [958, 321] on p "Spedizioni Rapide e Sicure in 24/48 ore, spediamo in tutta [GEOGRAPHIC_DATA] co…" at bounding box center [930, 288] width 286 height 101
paste div
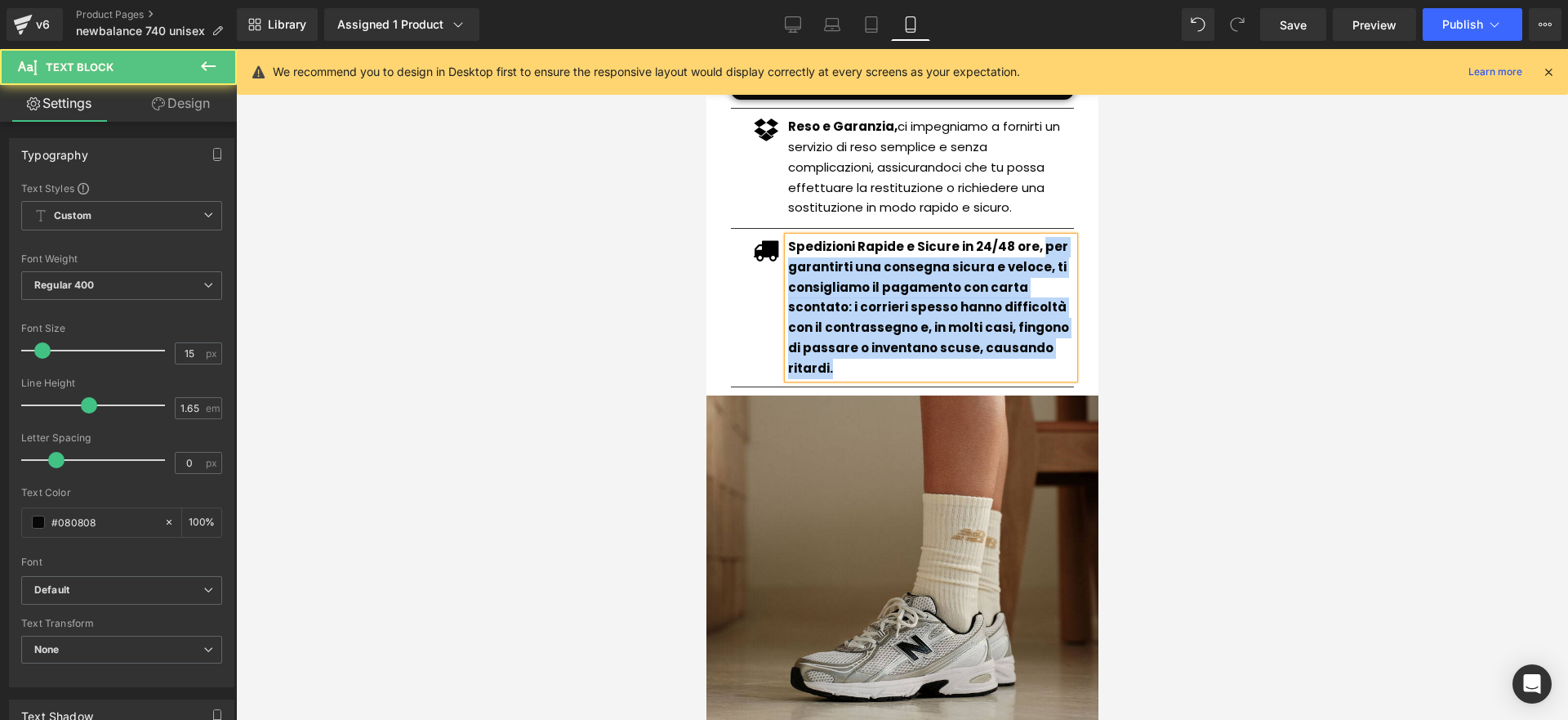
drag, startPoint x: 1030, startPoint y: 244, endPoint x: 1047, endPoint y: 329, distance: 86.7
click at [1072, 346] on div "New Balance 740 unisex (P) Title Offerta a tempo: scade oggi Button €105.00 €59…" at bounding box center [901, 20] width 375 height 751
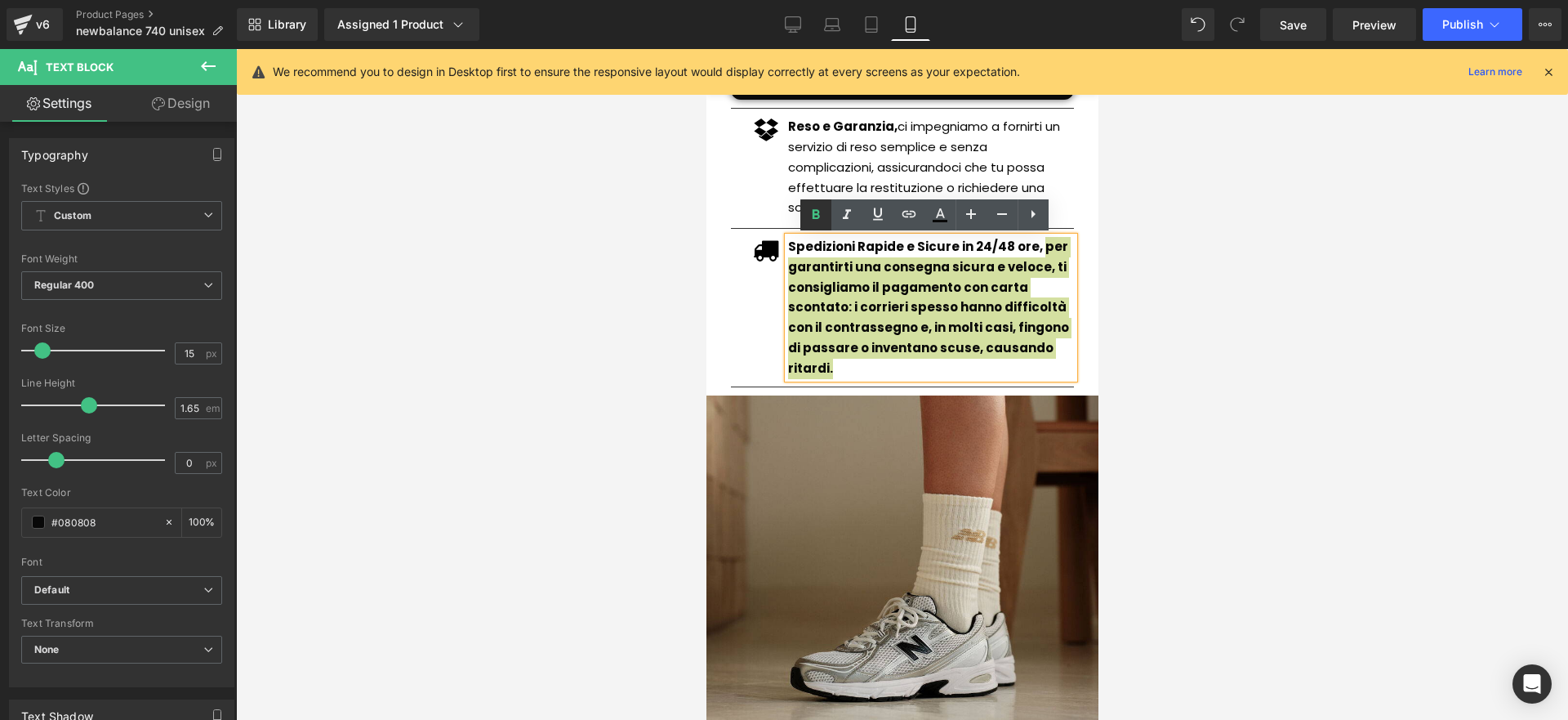
click at [818, 216] on icon at bounding box center [816, 214] width 7 height 10
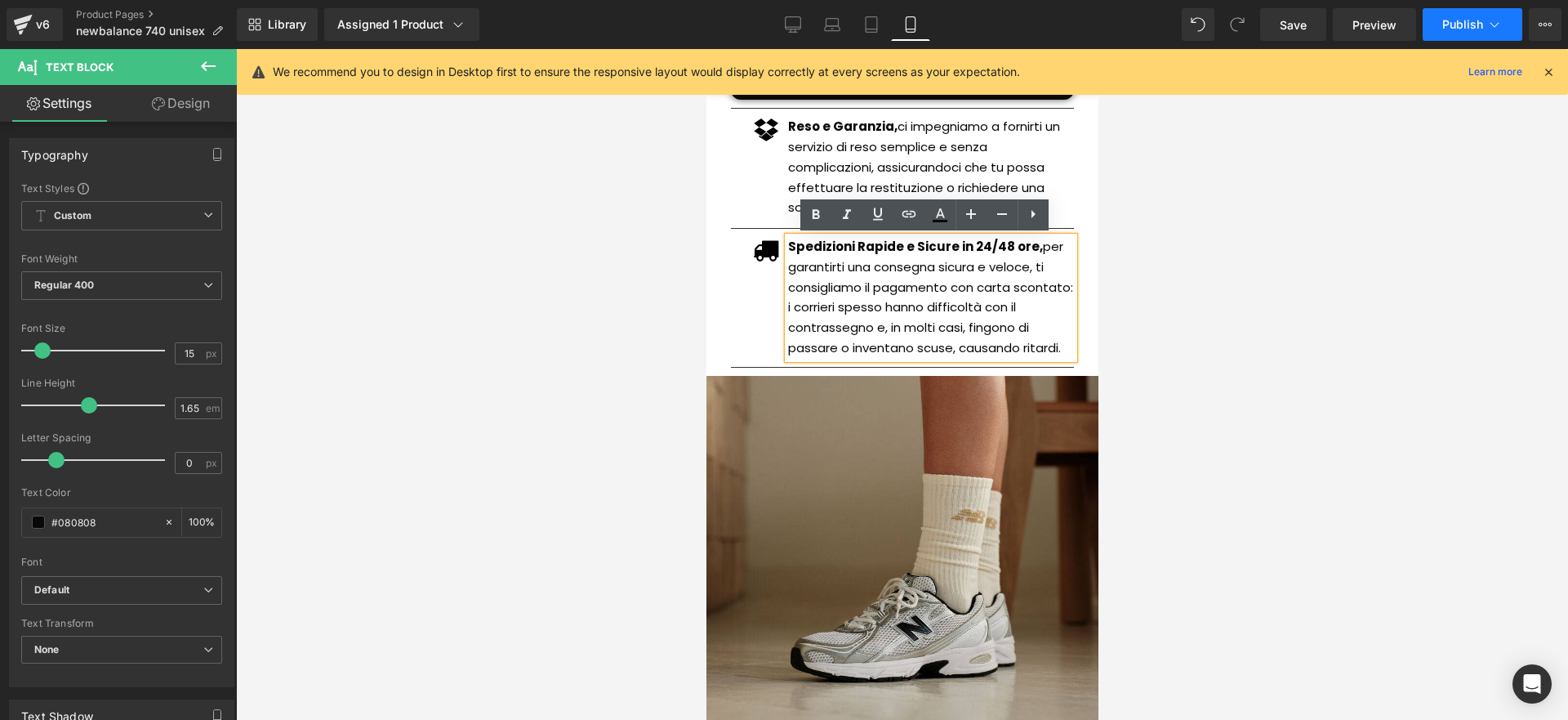
click at [1450, 20] on span "Publish" at bounding box center [1463, 24] width 41 height 13
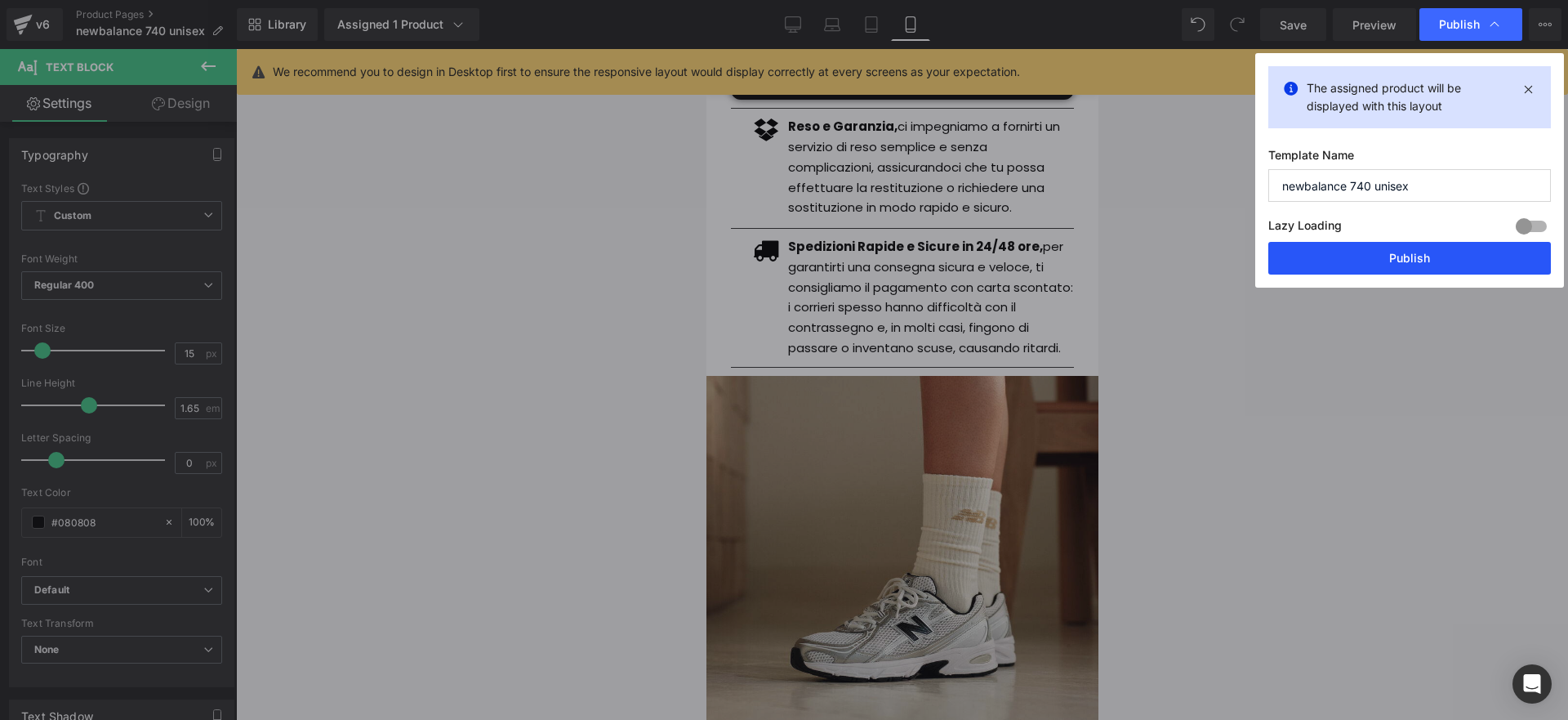
click at [1338, 258] on button "Publish" at bounding box center [1409, 259] width 282 height 33
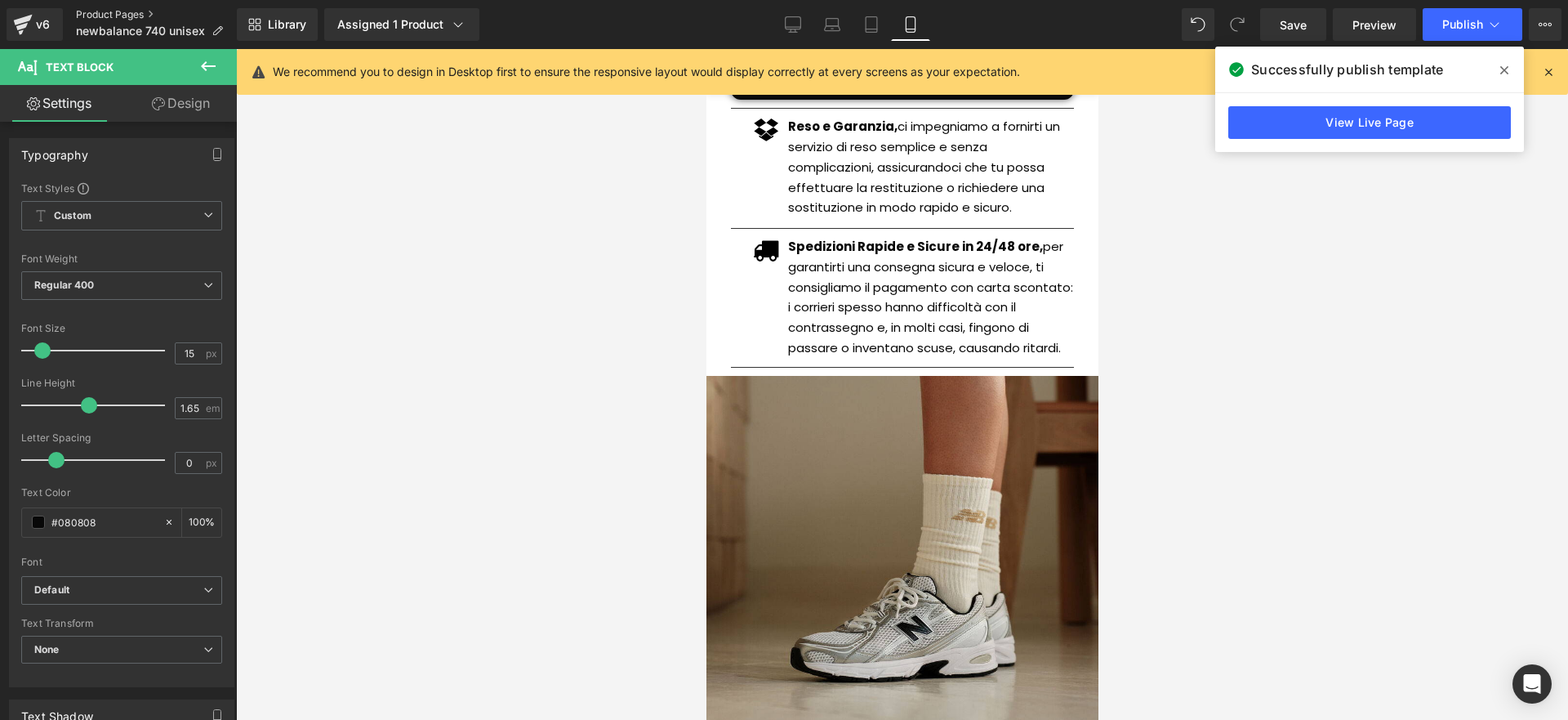
click at [137, 17] on link "Product Pages" at bounding box center [156, 14] width 161 height 13
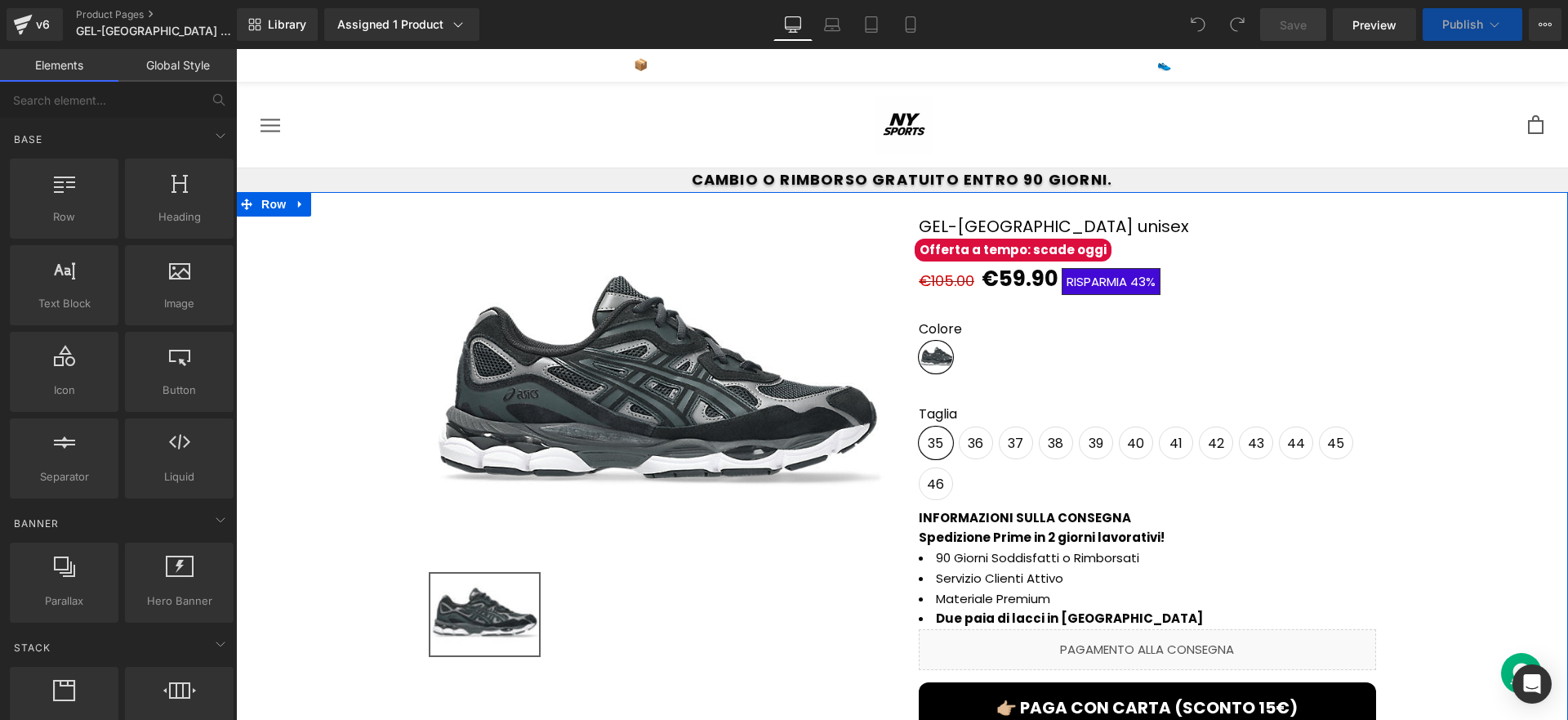
scroll to position [478, 0]
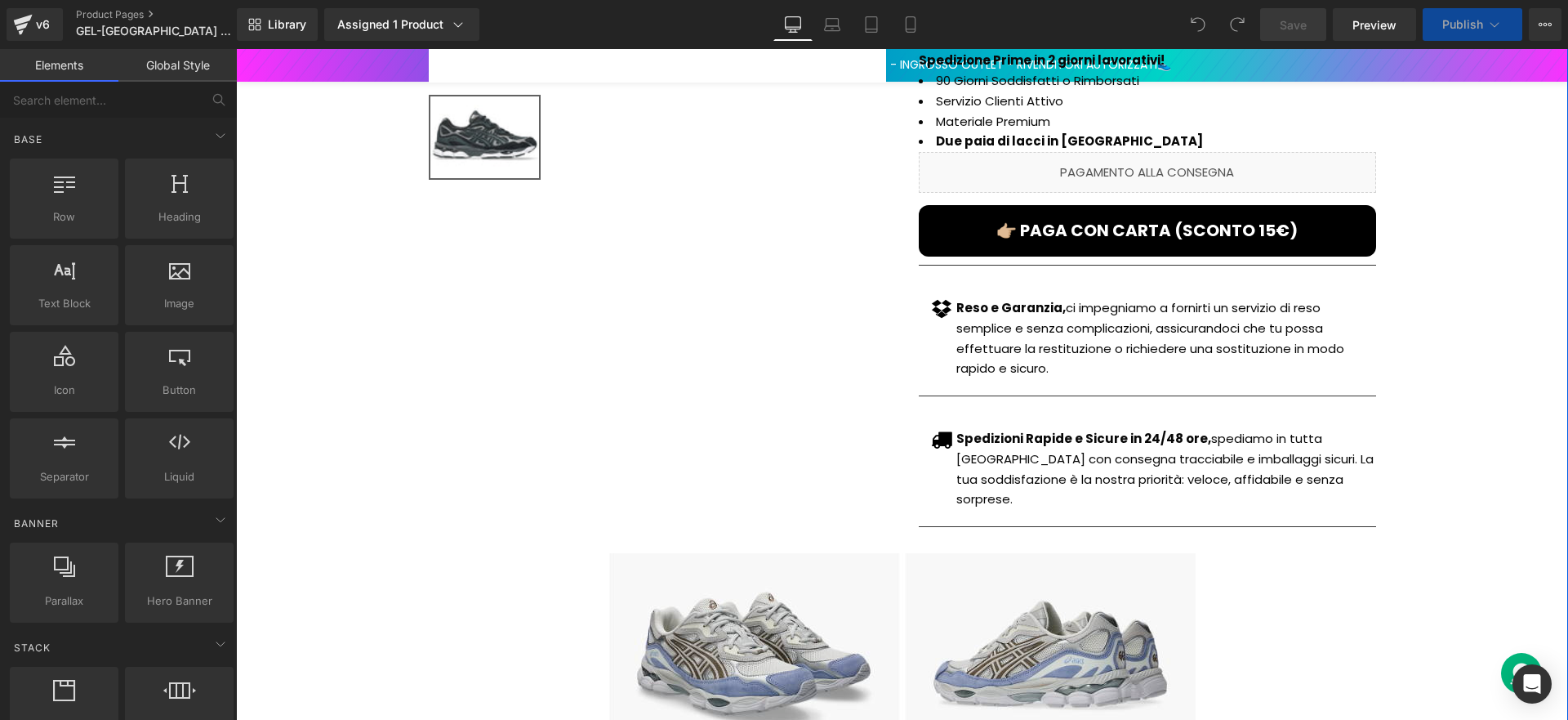
click at [1071, 454] on p "Spedizioni Rapide e Sicure in 24/48 ore, spediamo in tutta [GEOGRAPHIC_DATA] co…" at bounding box center [1166, 469] width 419 height 81
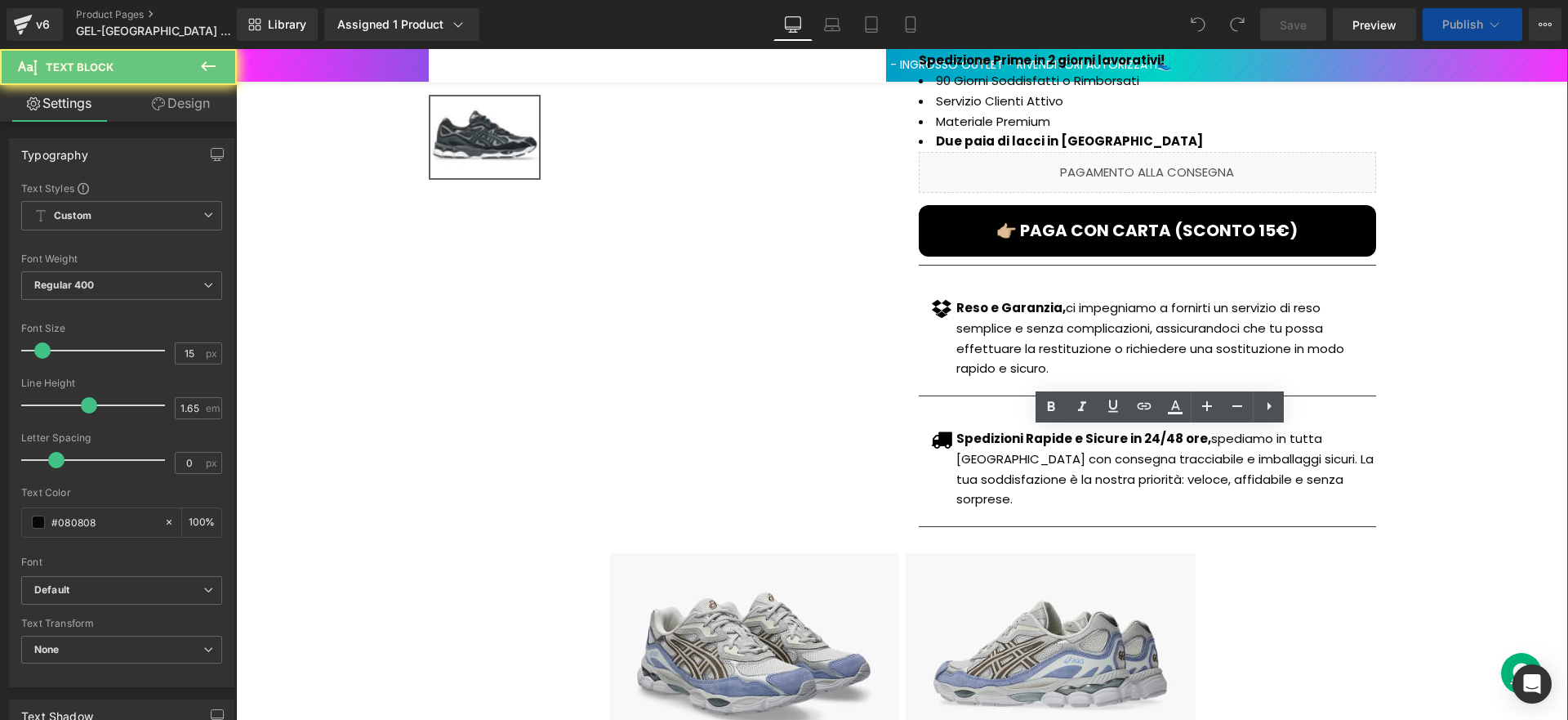
click at [1206, 453] on p "Spedizioni Rapide e Sicure in 24/48 ore, spediamo in tutta [GEOGRAPHIC_DATA] co…" at bounding box center [1166, 469] width 419 height 81
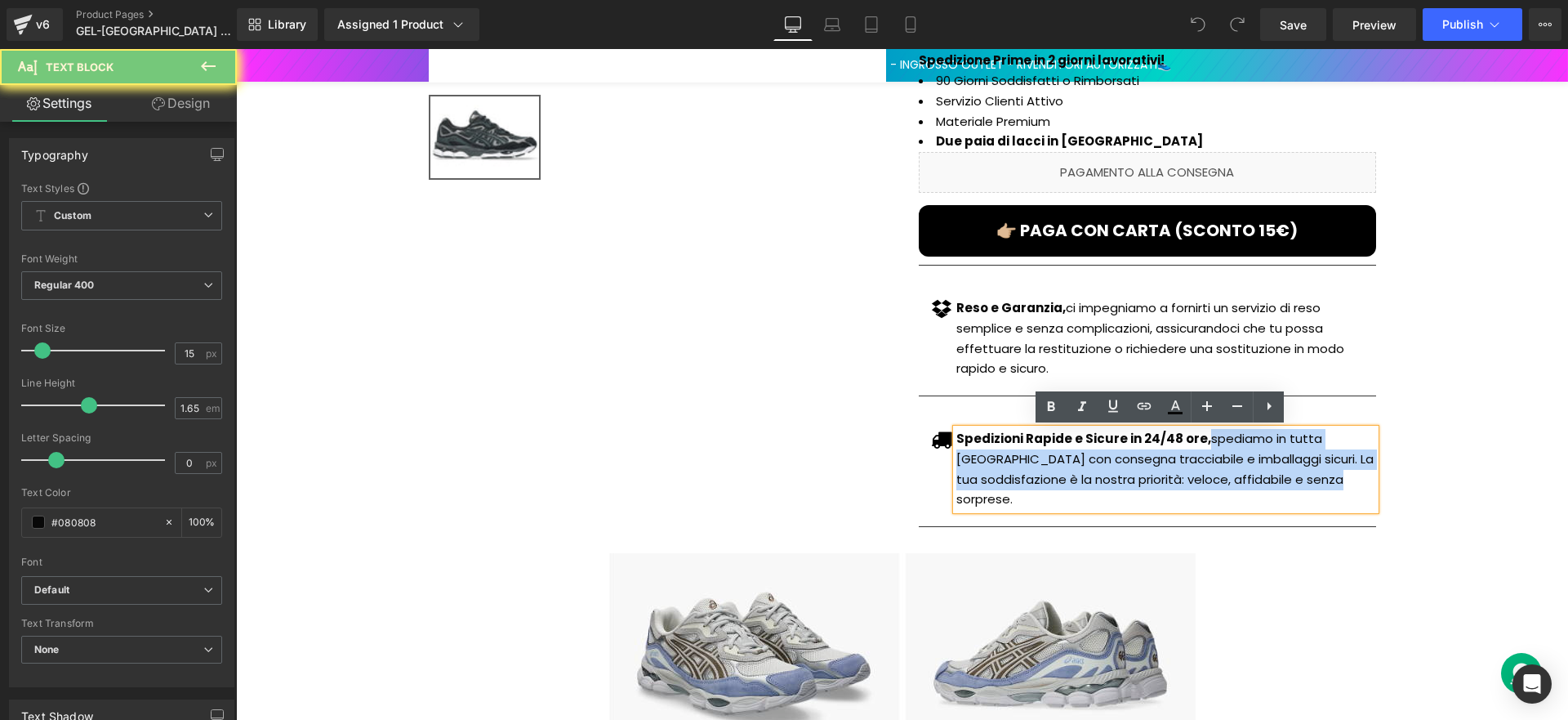
drag, startPoint x: 1197, startPoint y: 438, endPoint x: 1286, endPoint y: 478, distance: 97.6
click at [1286, 478] on p "Spedizioni Rapide e Sicure in 24/48 ore, spediamo in tutta [GEOGRAPHIC_DATA] co…" at bounding box center [1166, 469] width 419 height 81
paste div
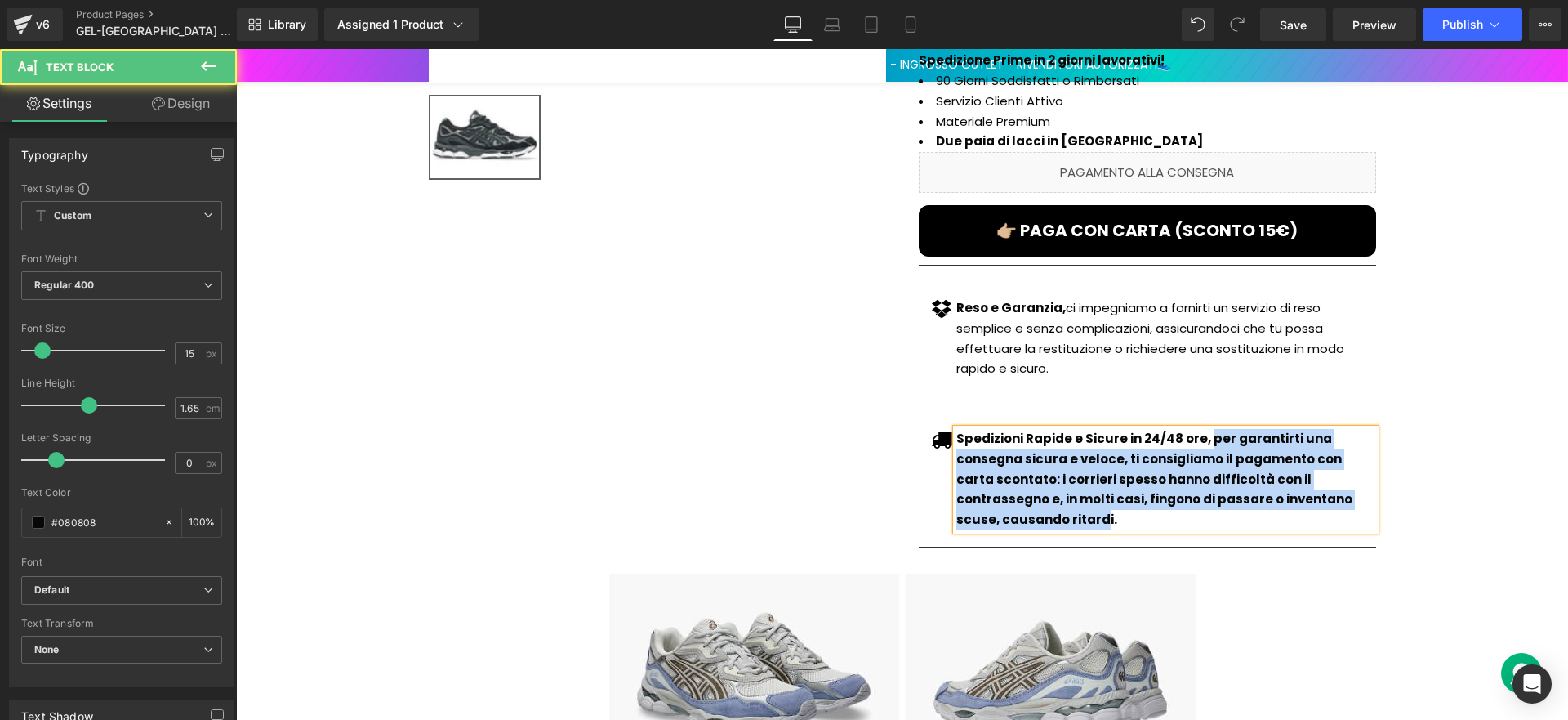
drag, startPoint x: 1199, startPoint y: 440, endPoint x: 1363, endPoint y: 498, distance: 174.0
click at [1353, 498] on strong "Spedizioni Rapide e Sicure in 24/48 ore, per garantirti una consegna sicura e v…" at bounding box center [1154, 479] width 396 height 98
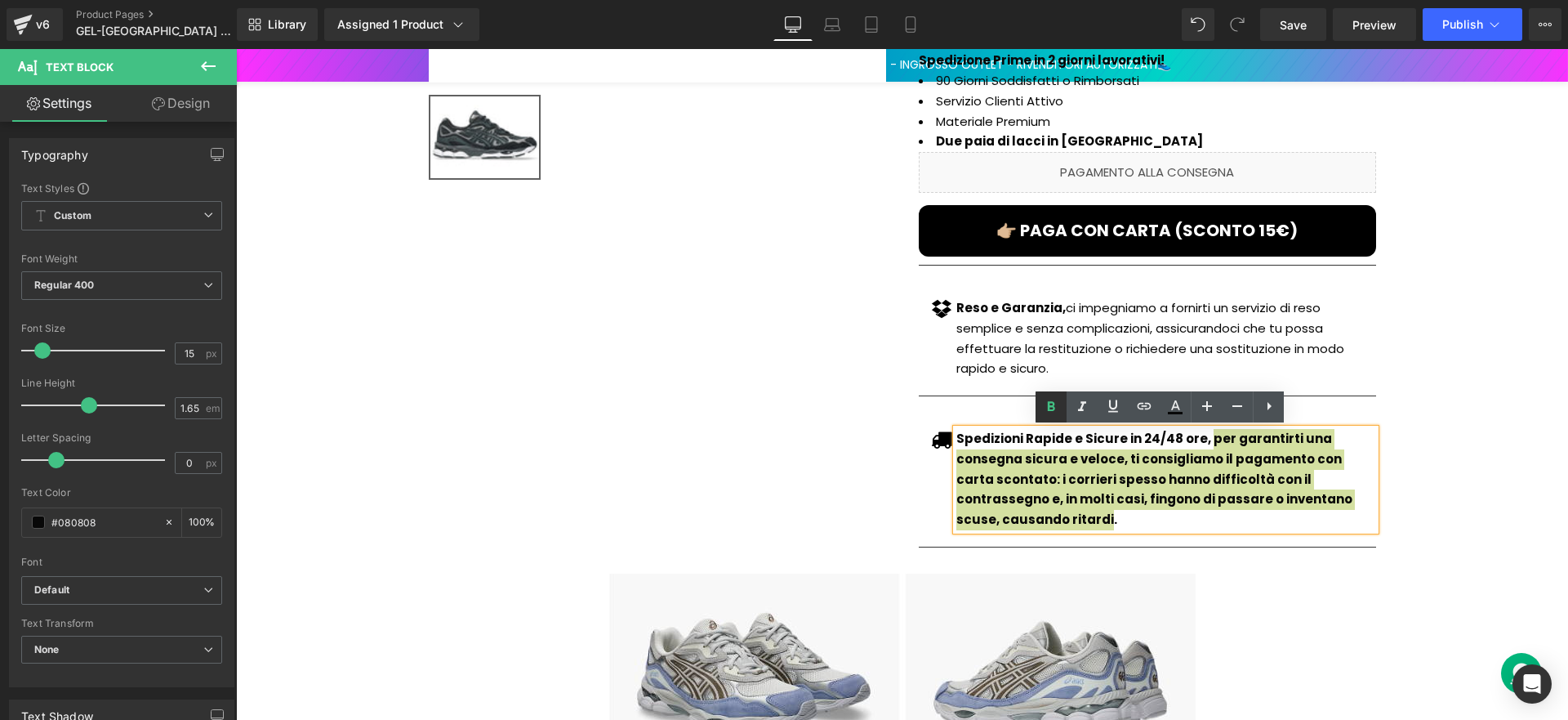
click at [1054, 401] on icon at bounding box center [1051, 407] width 20 height 20
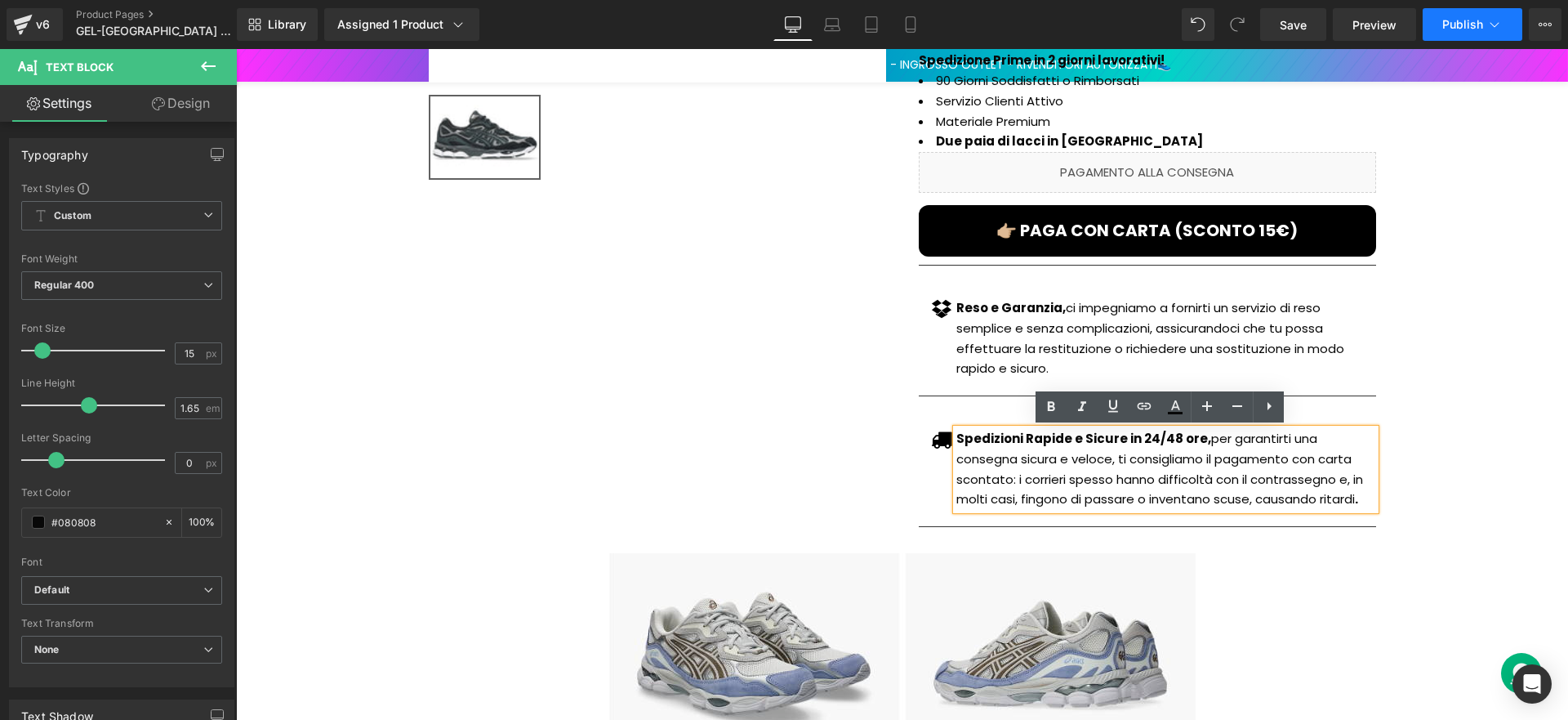
click at [1479, 28] on span "Publish" at bounding box center [1463, 24] width 41 height 13
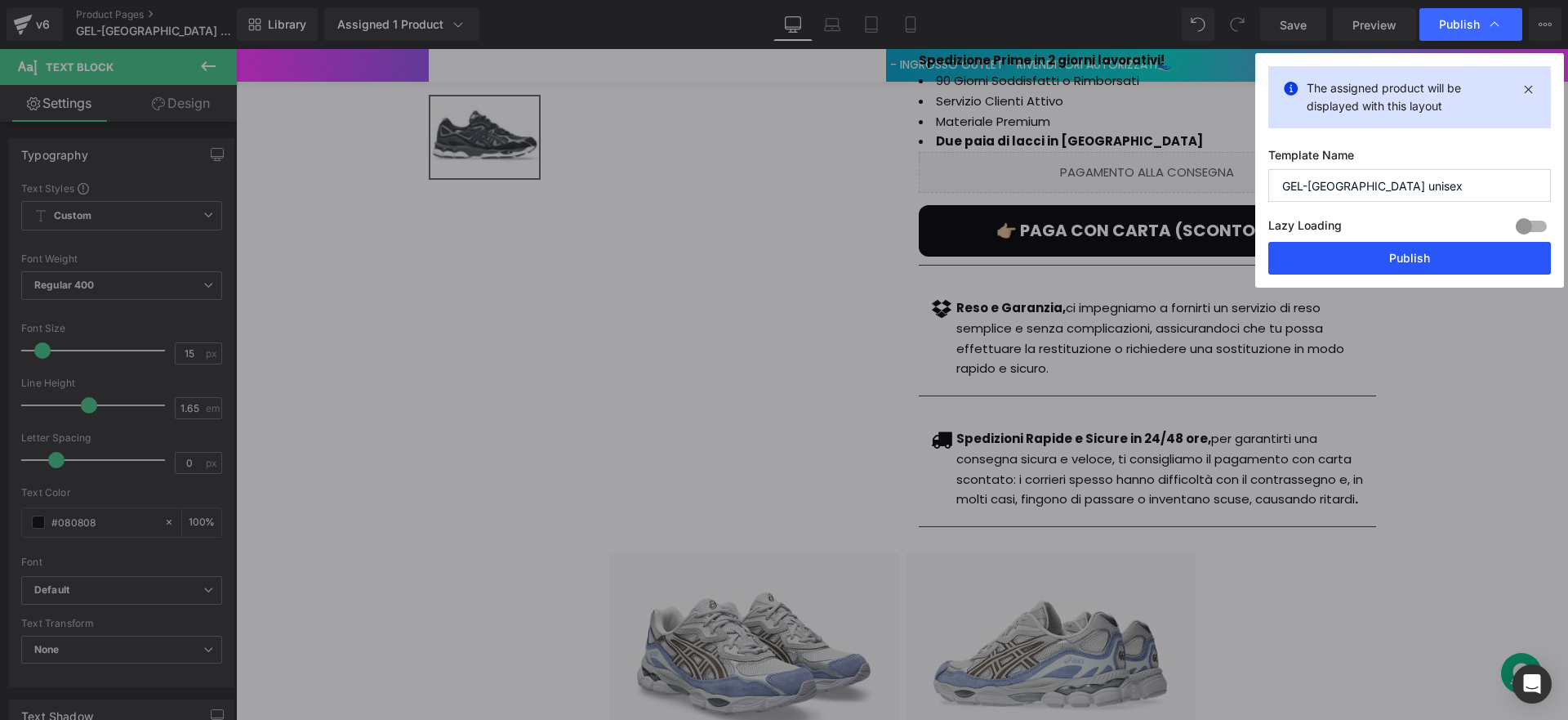
click at [1383, 261] on button "Publish" at bounding box center [1409, 259] width 282 height 33
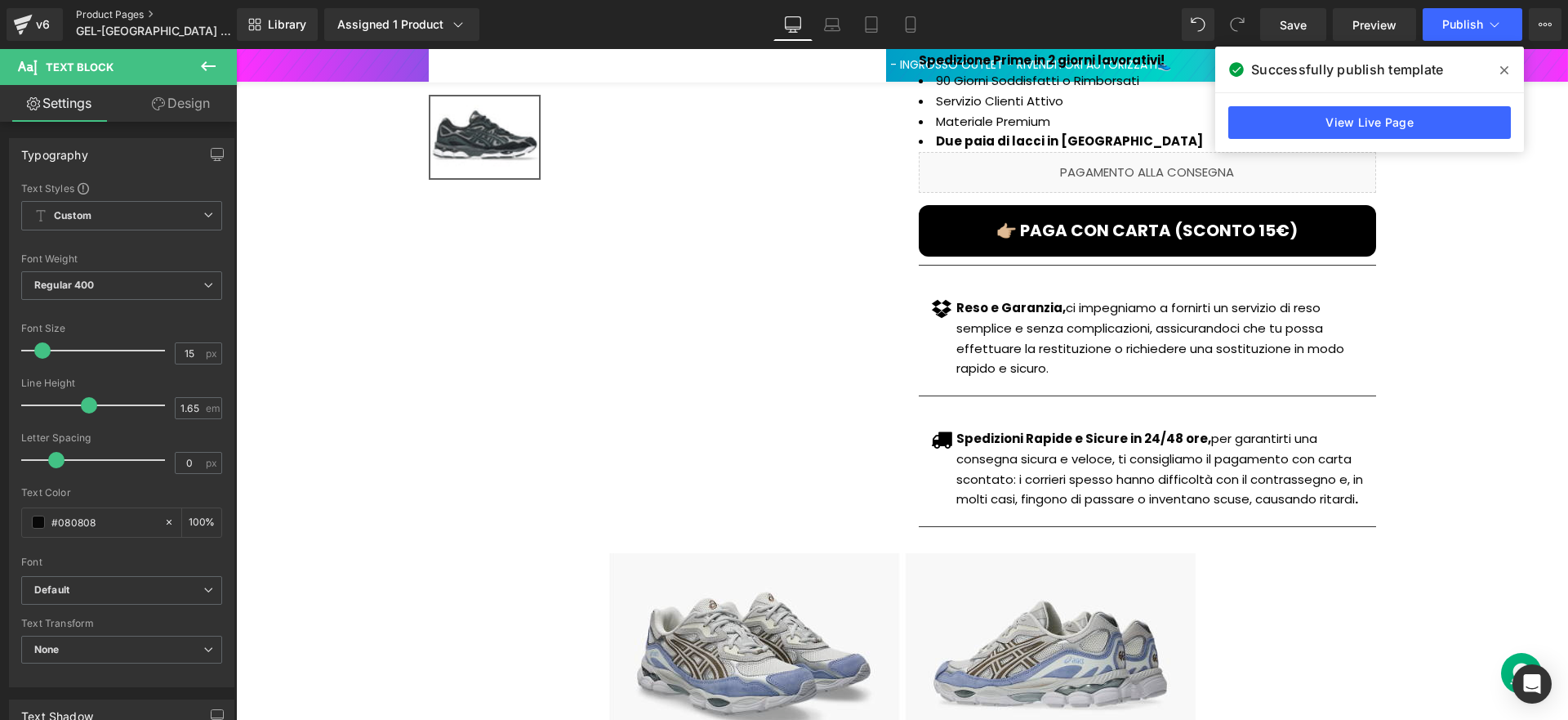
click at [124, 10] on link "Product Pages" at bounding box center [170, 14] width 188 height 13
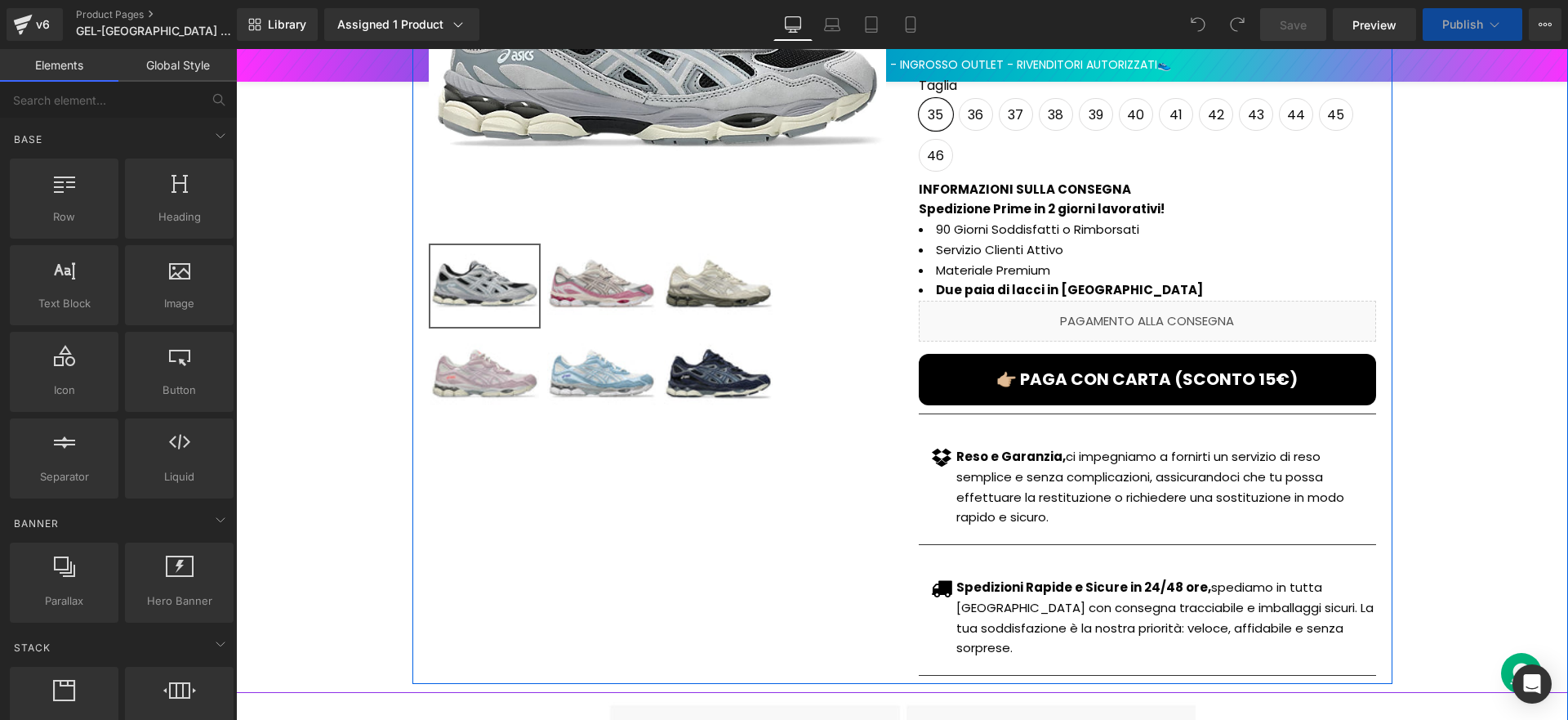
scroll to position [344, 0]
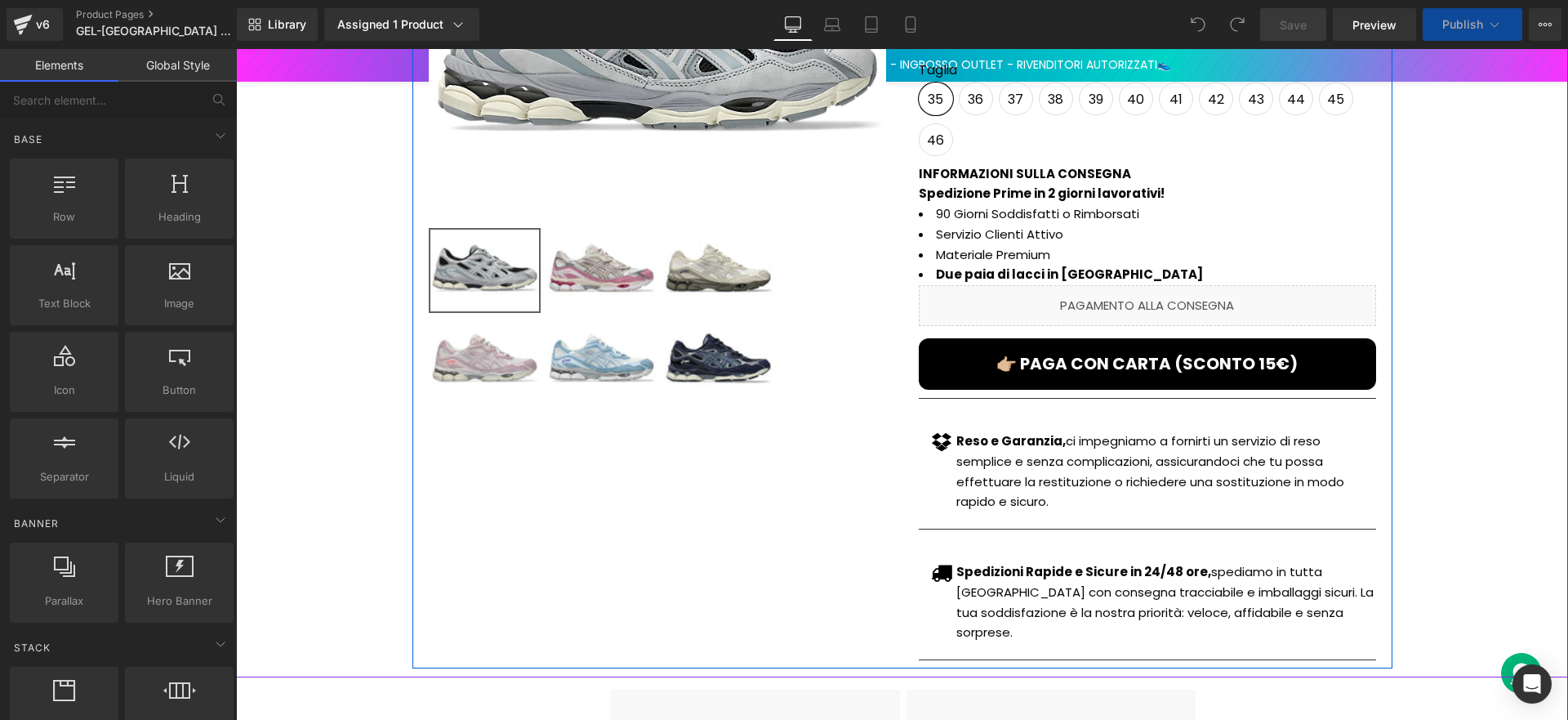
click at [1113, 573] on strong "Spedizioni Rapide e Sicure in 24/48 ore," at bounding box center [1084, 572] width 255 height 17
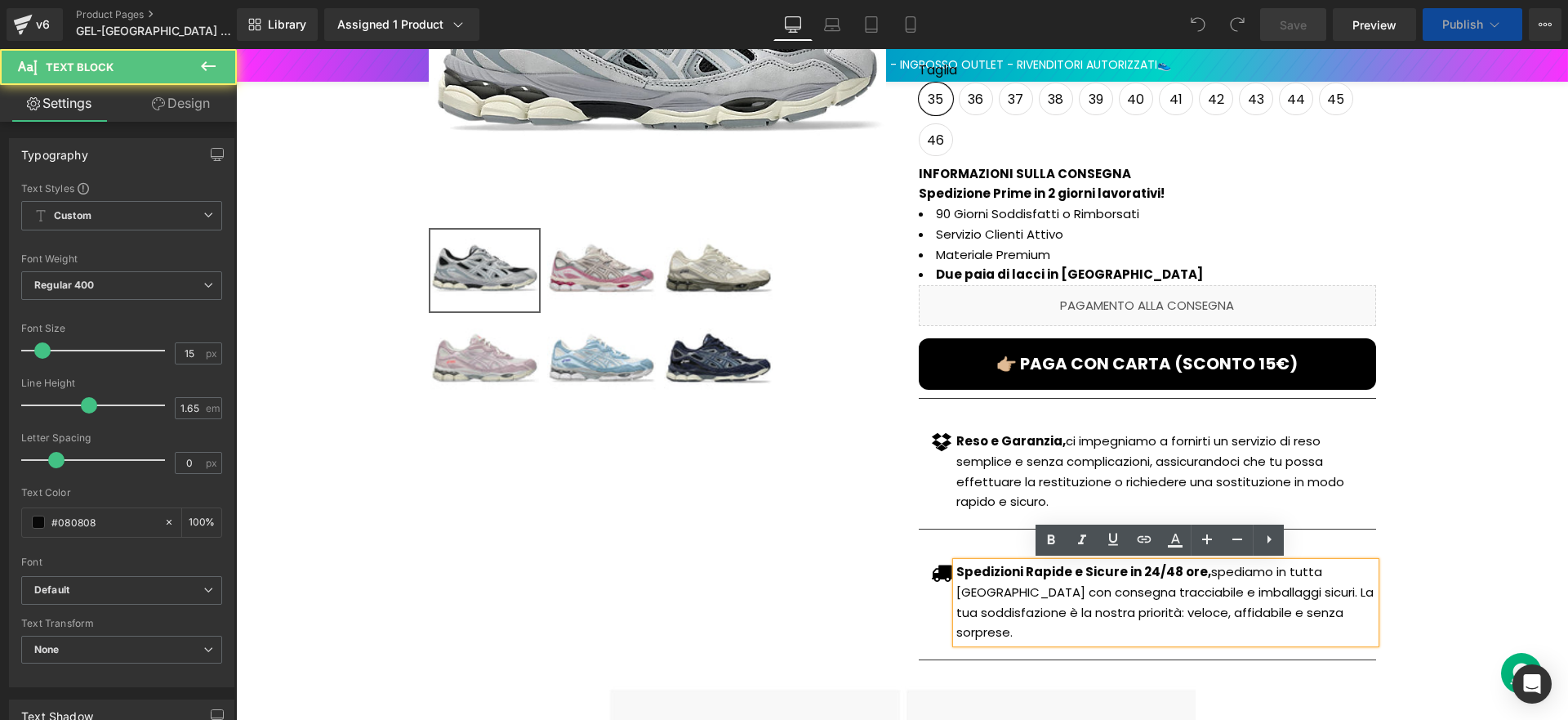
click at [1200, 570] on p "Spedizioni Rapide e Sicure in 24/48 ore, spediamo in tutta [GEOGRAPHIC_DATA] co…" at bounding box center [1166, 602] width 419 height 81
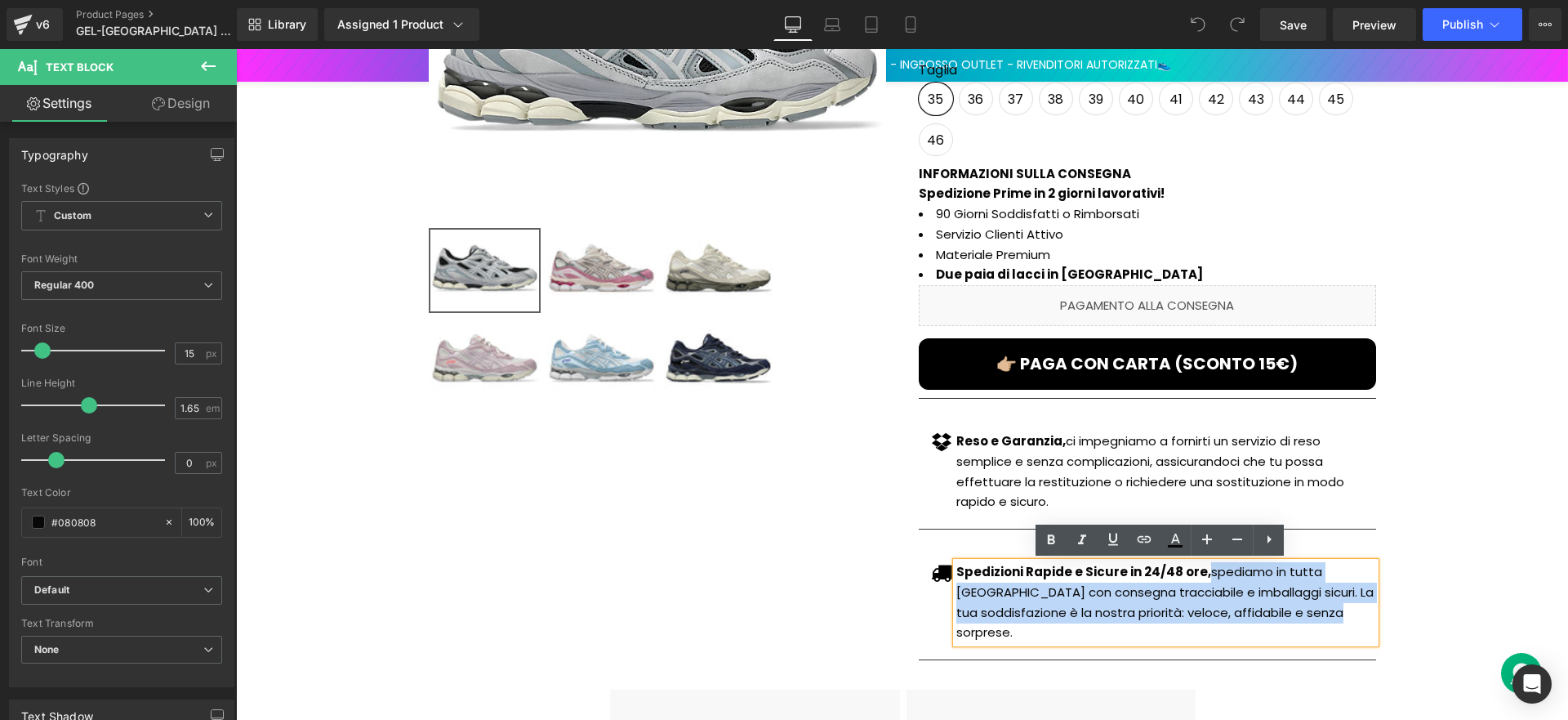
drag, startPoint x: 1206, startPoint y: 572, endPoint x: 1270, endPoint y: 605, distance: 72.0
click at [1270, 605] on p "Spedizioni Rapide e Sicure in 24/48 ore, spediamo in tutta [GEOGRAPHIC_DATA] co…" at bounding box center [1166, 602] width 419 height 81
paste div
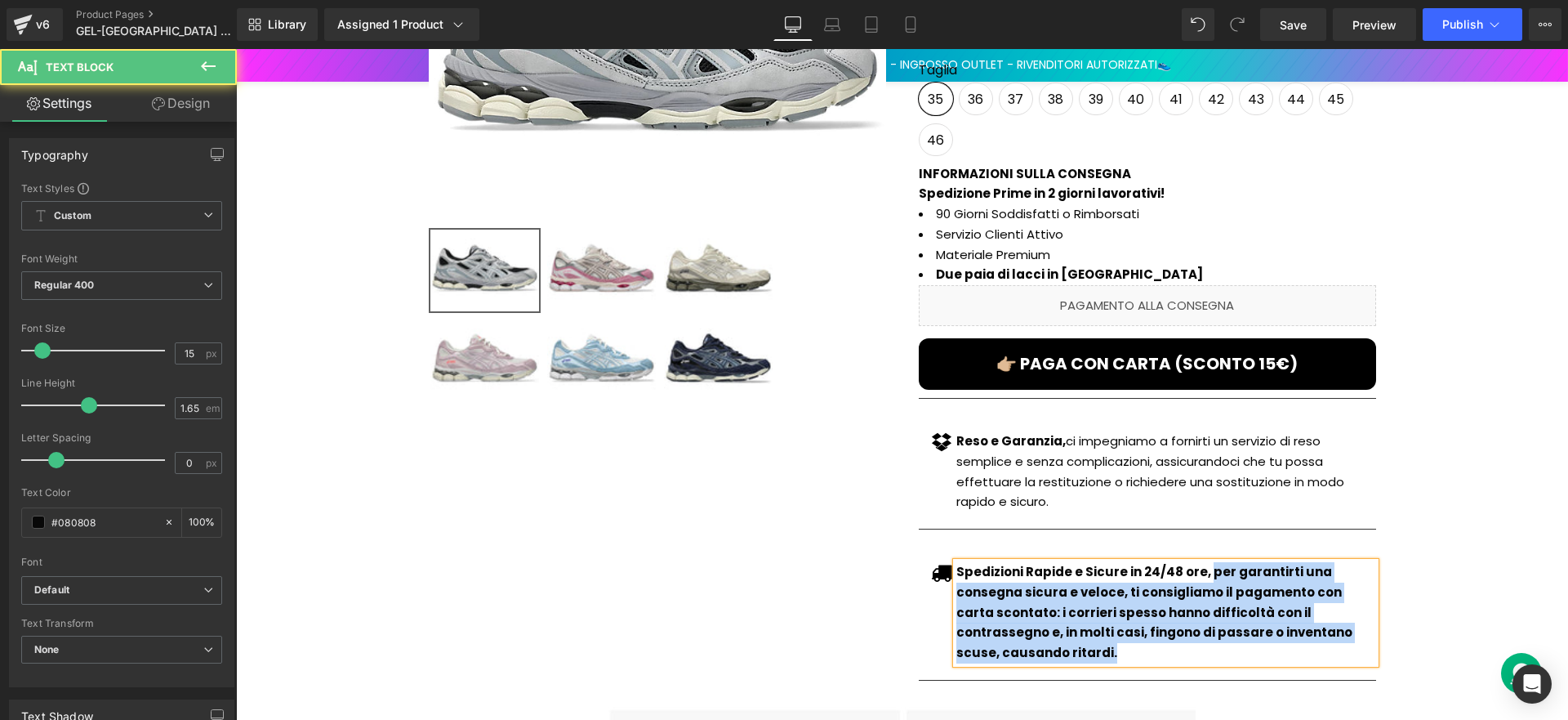
drag, startPoint x: 1200, startPoint y: 572, endPoint x: 1369, endPoint y: 630, distance: 178.7
click at [1369, 630] on div "Spedizioni Rapide e Sicure in 24/48 ore, per garantirti una consegna sicura e v…" at bounding box center [1166, 613] width 419 height 101
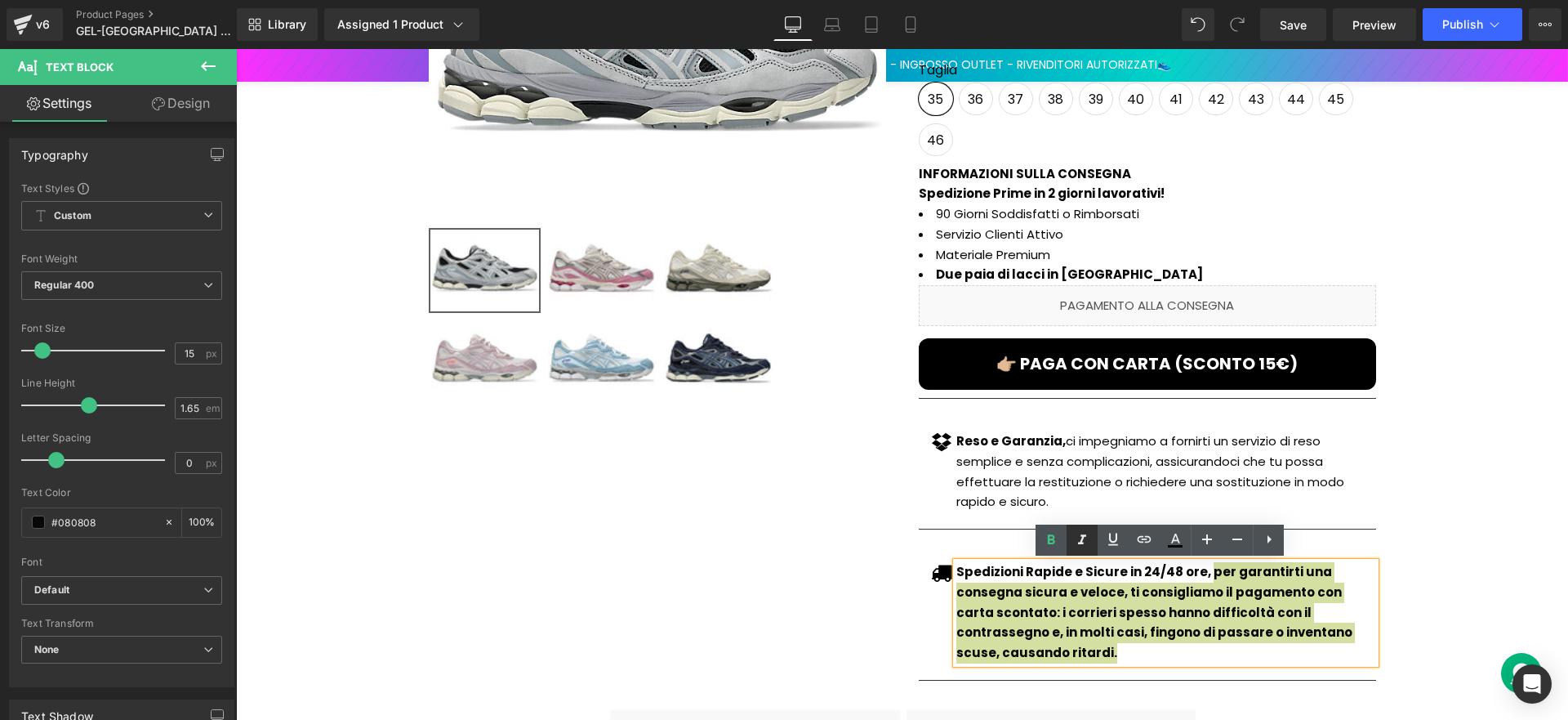
click at [1067, 552] on link at bounding box center [1083, 540] width 31 height 31
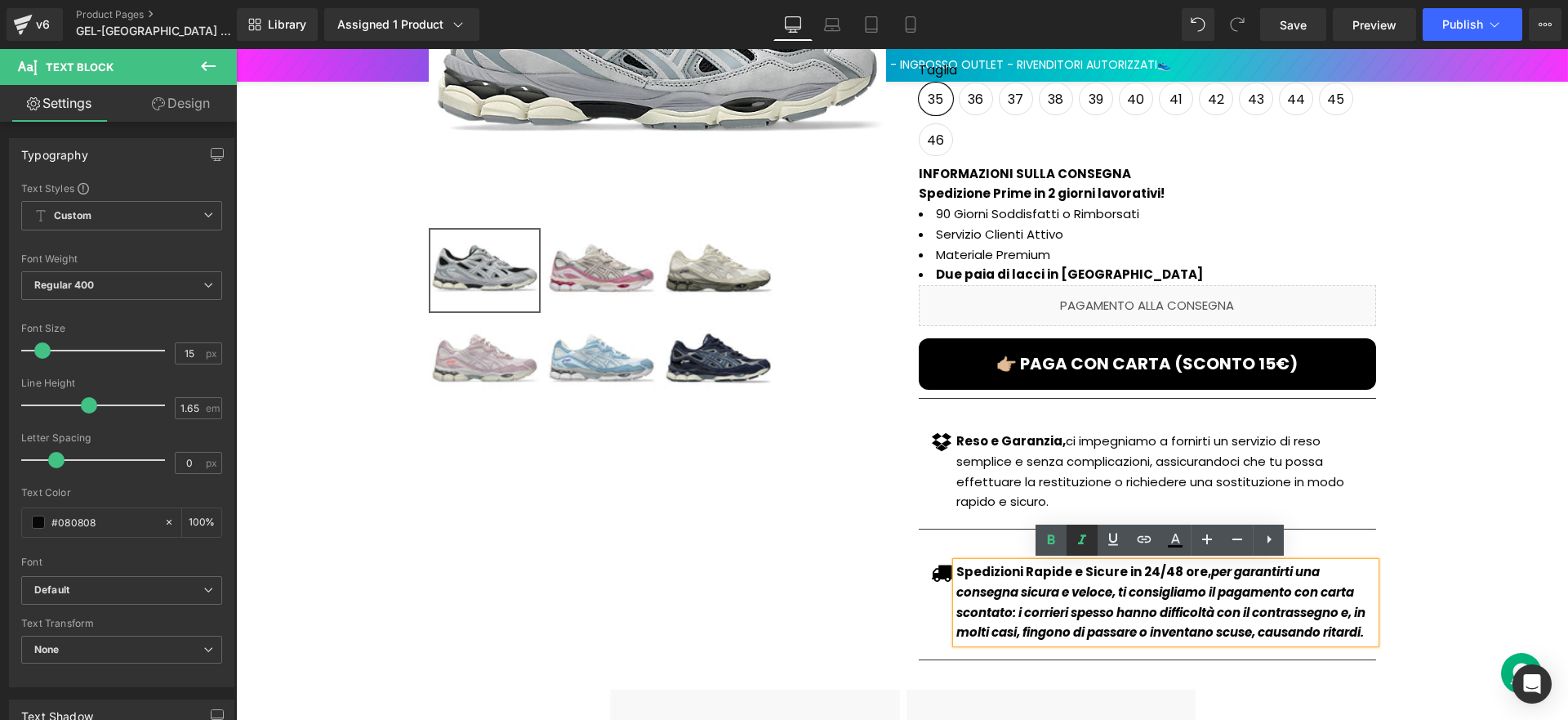
click at [1073, 536] on icon at bounding box center [1082, 540] width 20 height 20
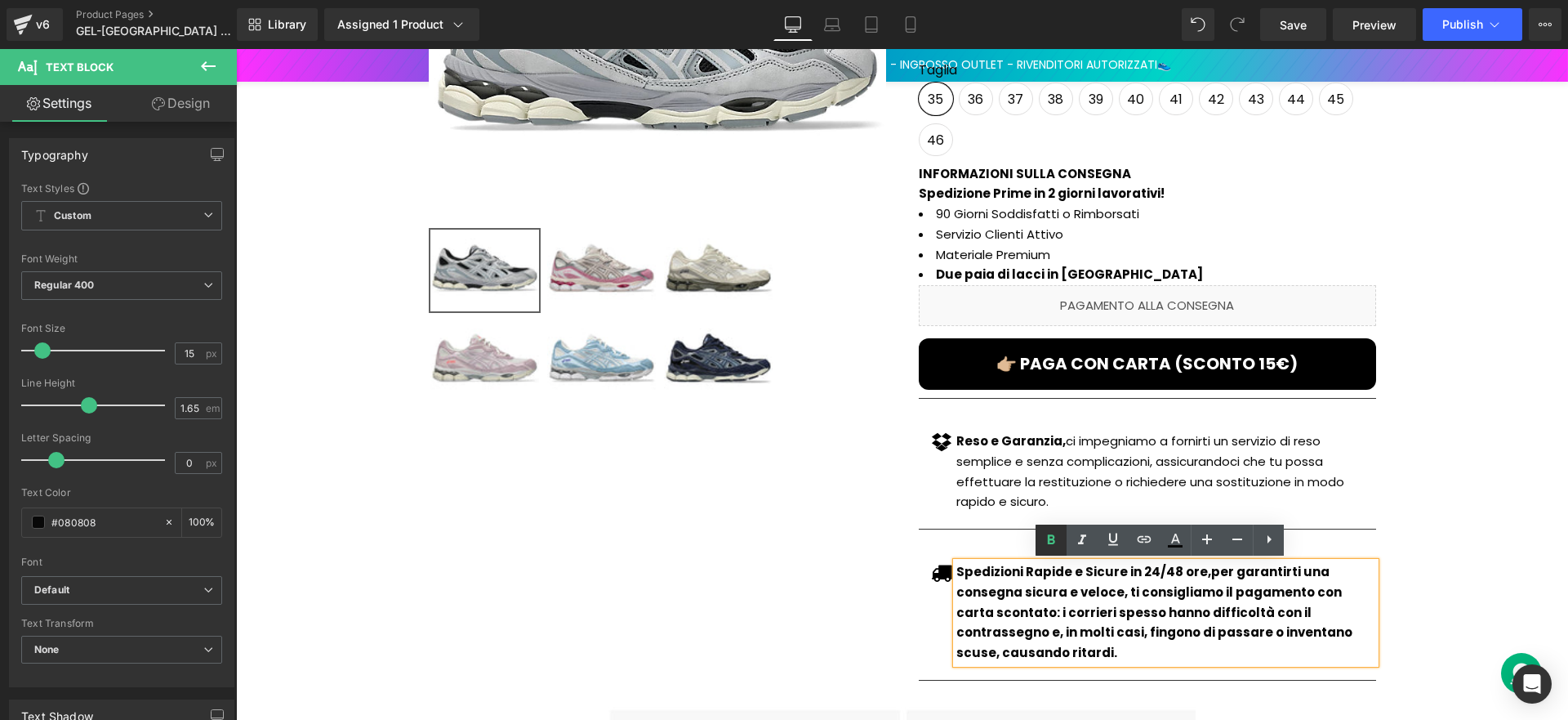
click at [1050, 536] on icon at bounding box center [1051, 539] width 7 height 10
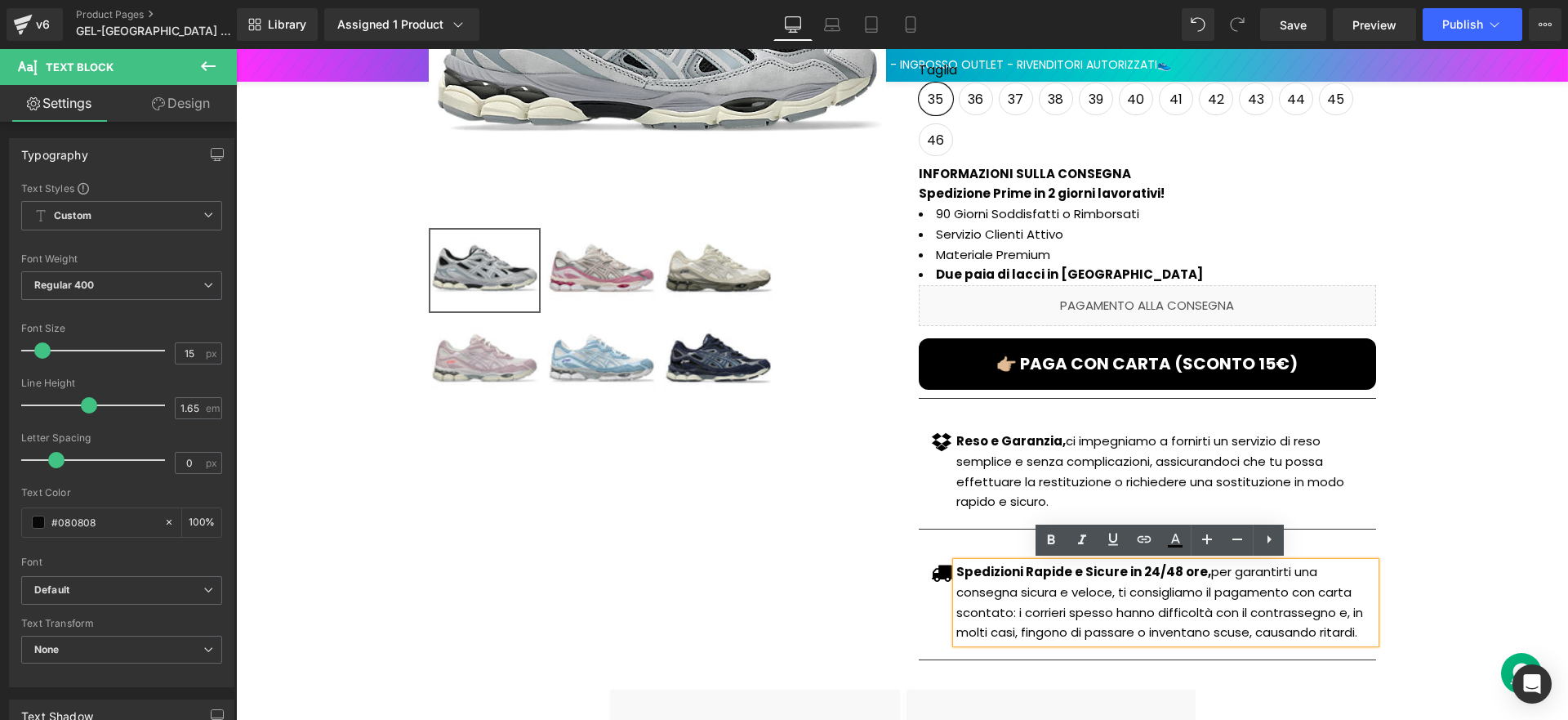
click at [1442, 41] on div "Library Assigned 1 Product Product Preview GEL-NYC 2000 unisex Manage assigned …" at bounding box center [902, 24] width 1331 height 49
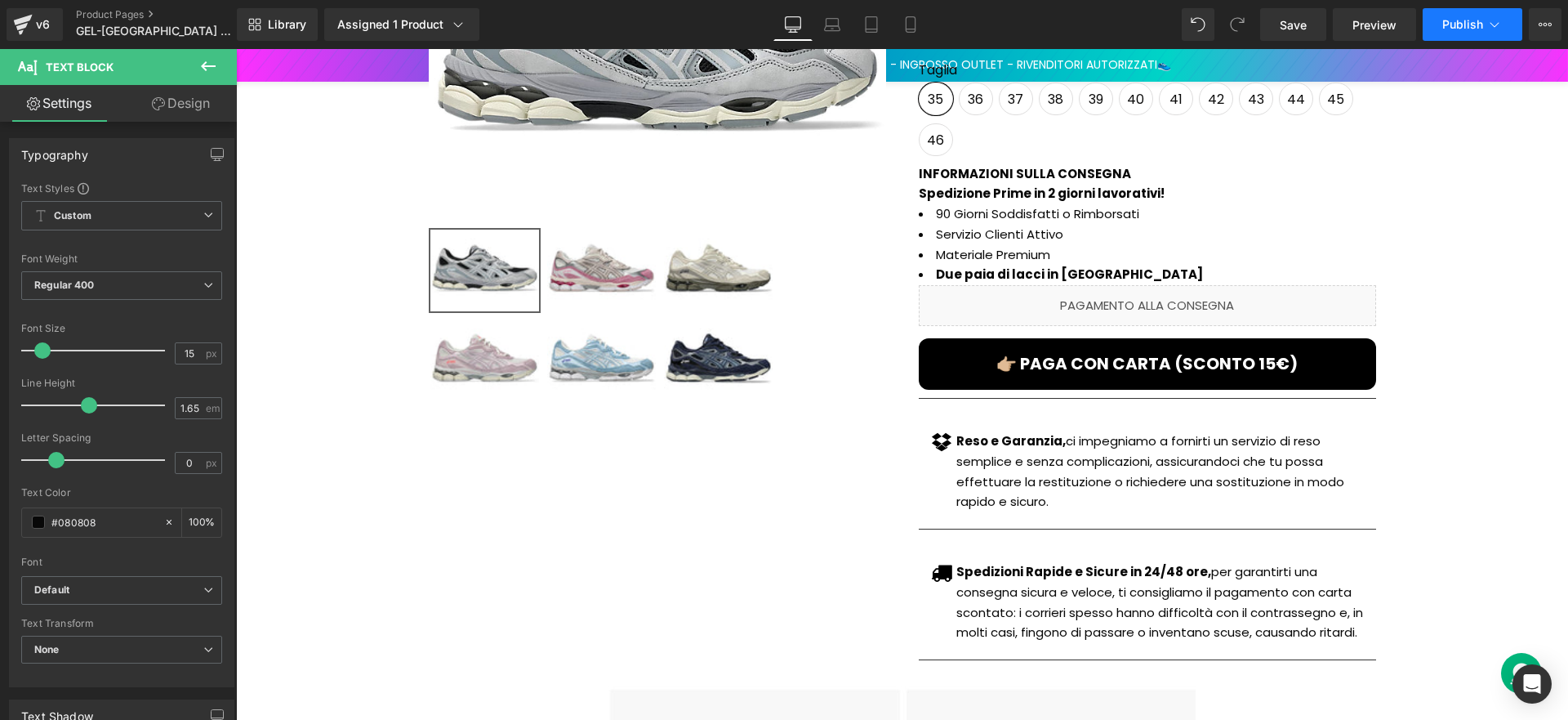
click at [1443, 29] on span "Publish" at bounding box center [1463, 24] width 41 height 13
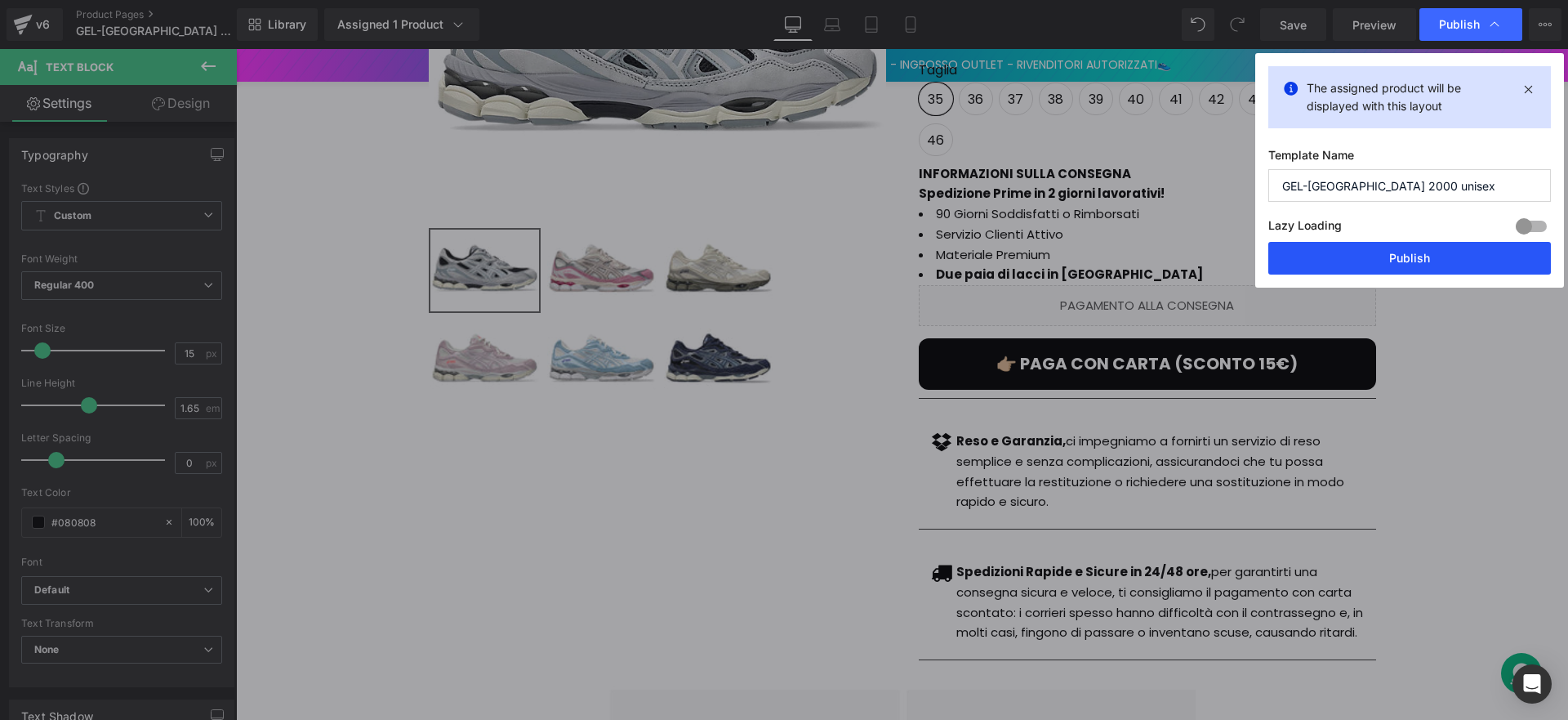
click at [1394, 261] on button "Publish" at bounding box center [1409, 259] width 282 height 33
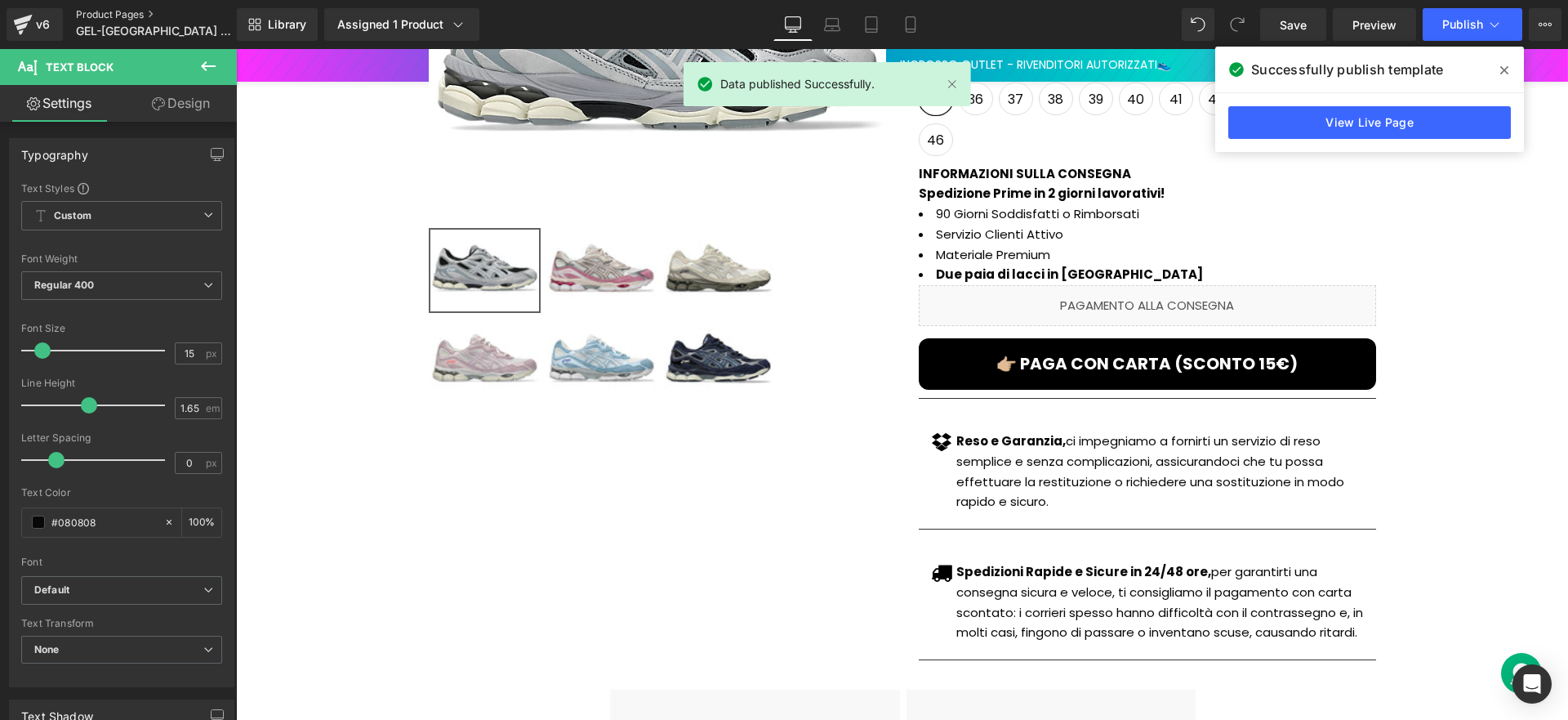
drag, startPoint x: 153, startPoint y: 11, endPoint x: 139, endPoint y: 13, distance: 14.1
click at [152, 12] on link "Product Pages" at bounding box center [170, 14] width 188 height 13
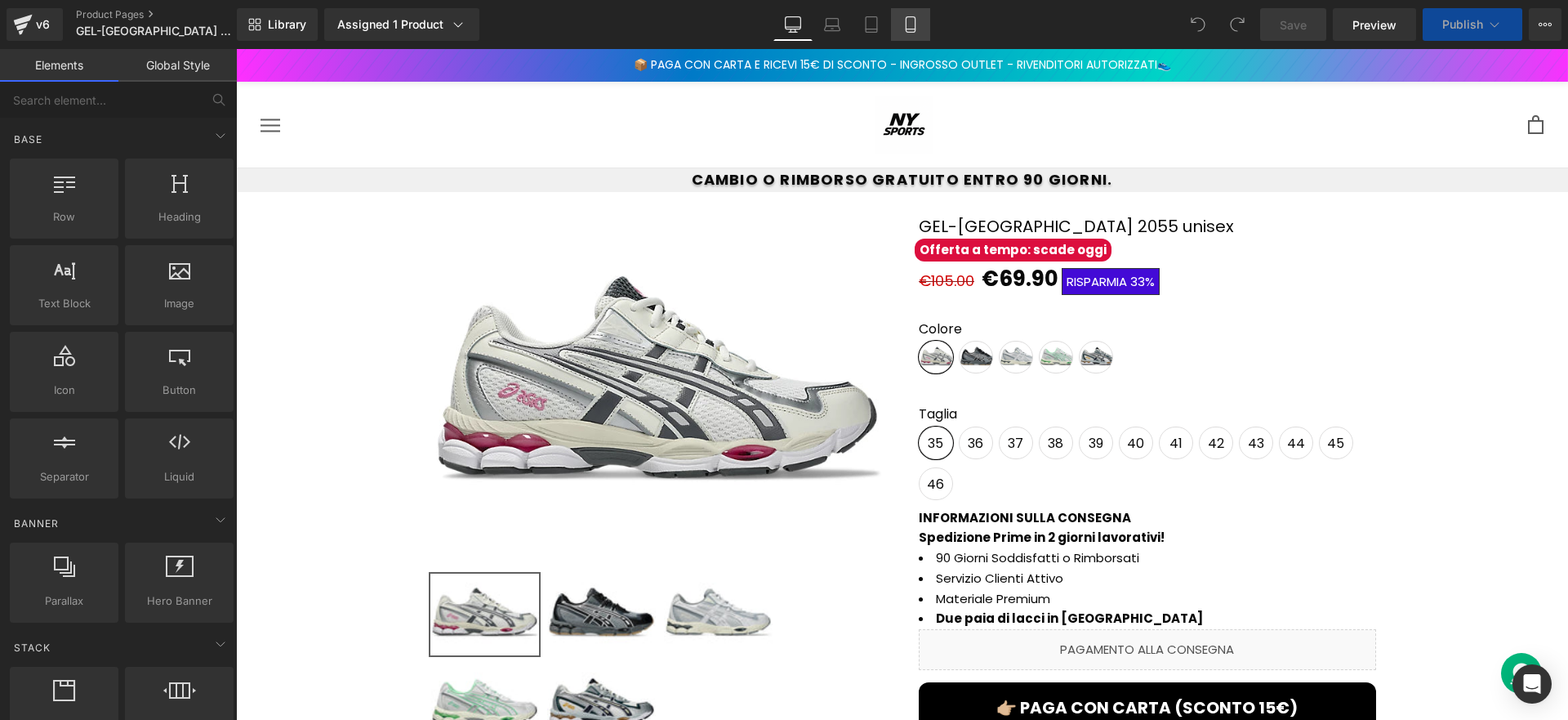
click at [919, 37] on link "Mobile" at bounding box center [910, 24] width 39 height 33
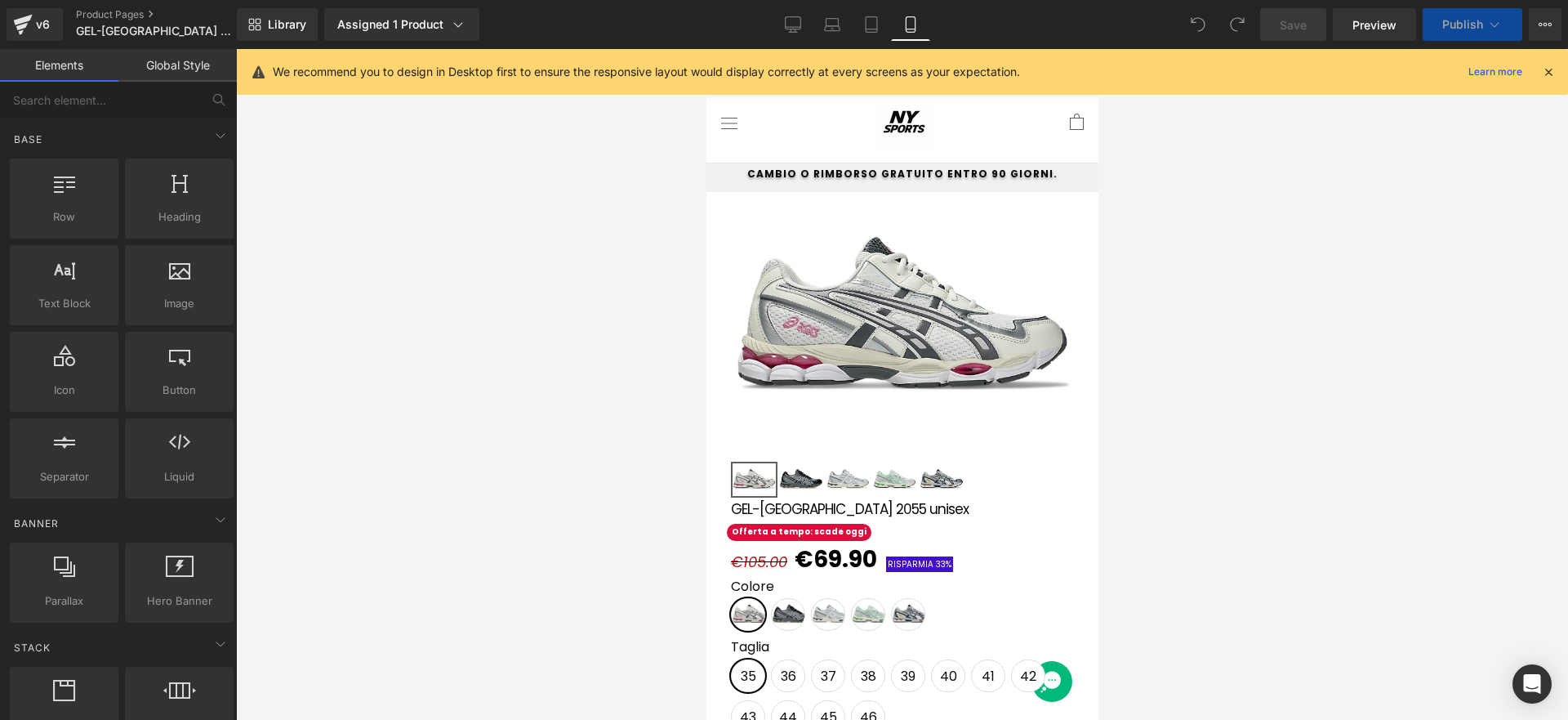
click at [915, 31] on icon at bounding box center [910, 25] width 9 height 16
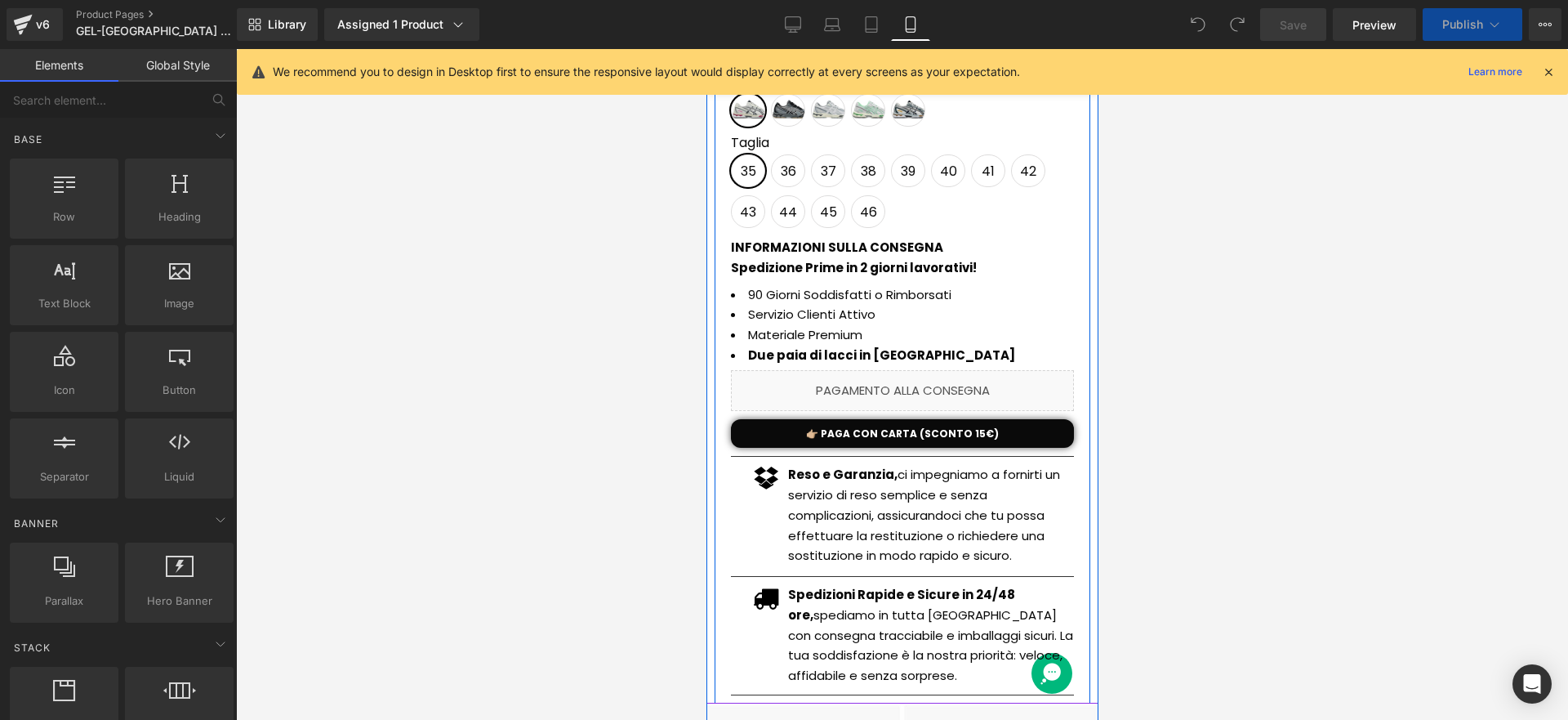
scroll to position [515, 0]
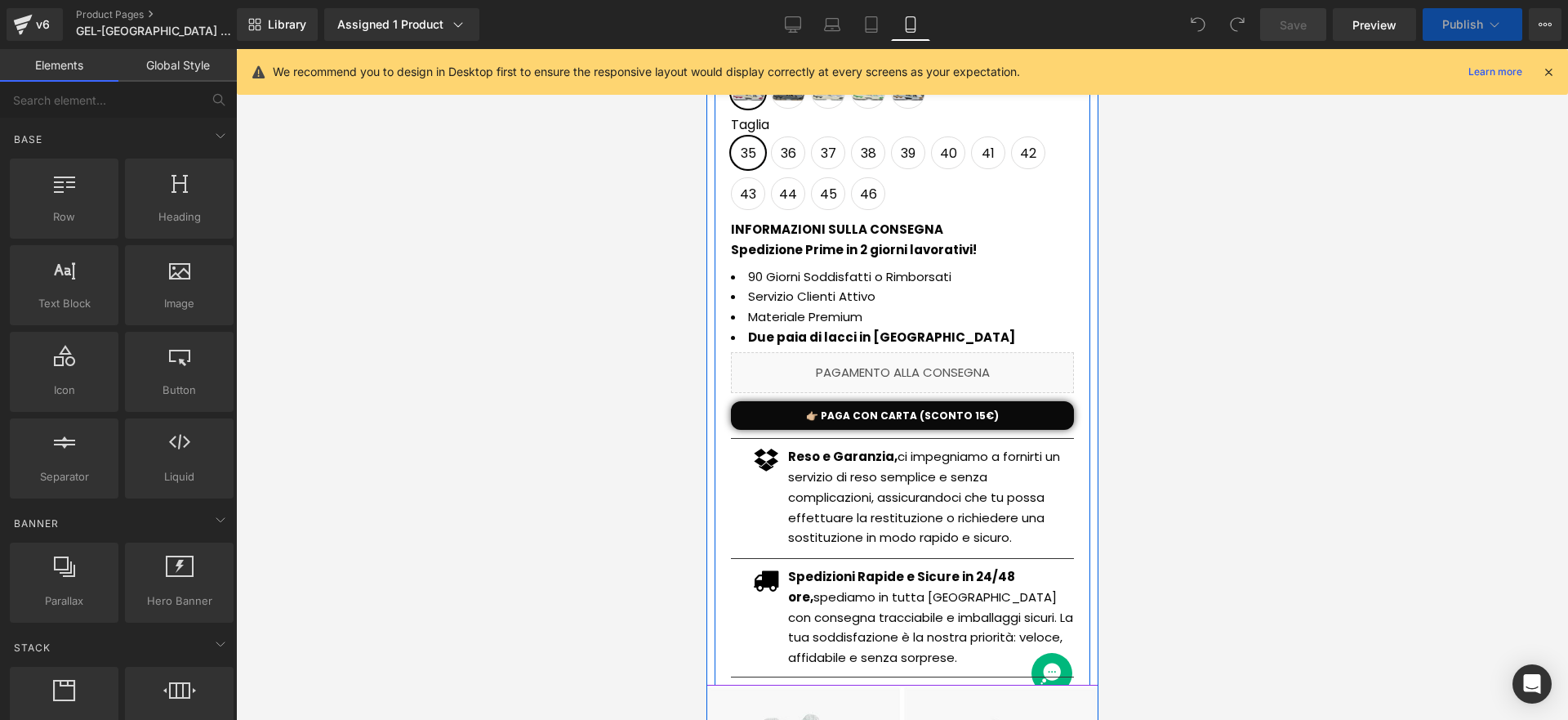
click at [856, 550] on div "Separator" at bounding box center [902, 559] width 343 height 17
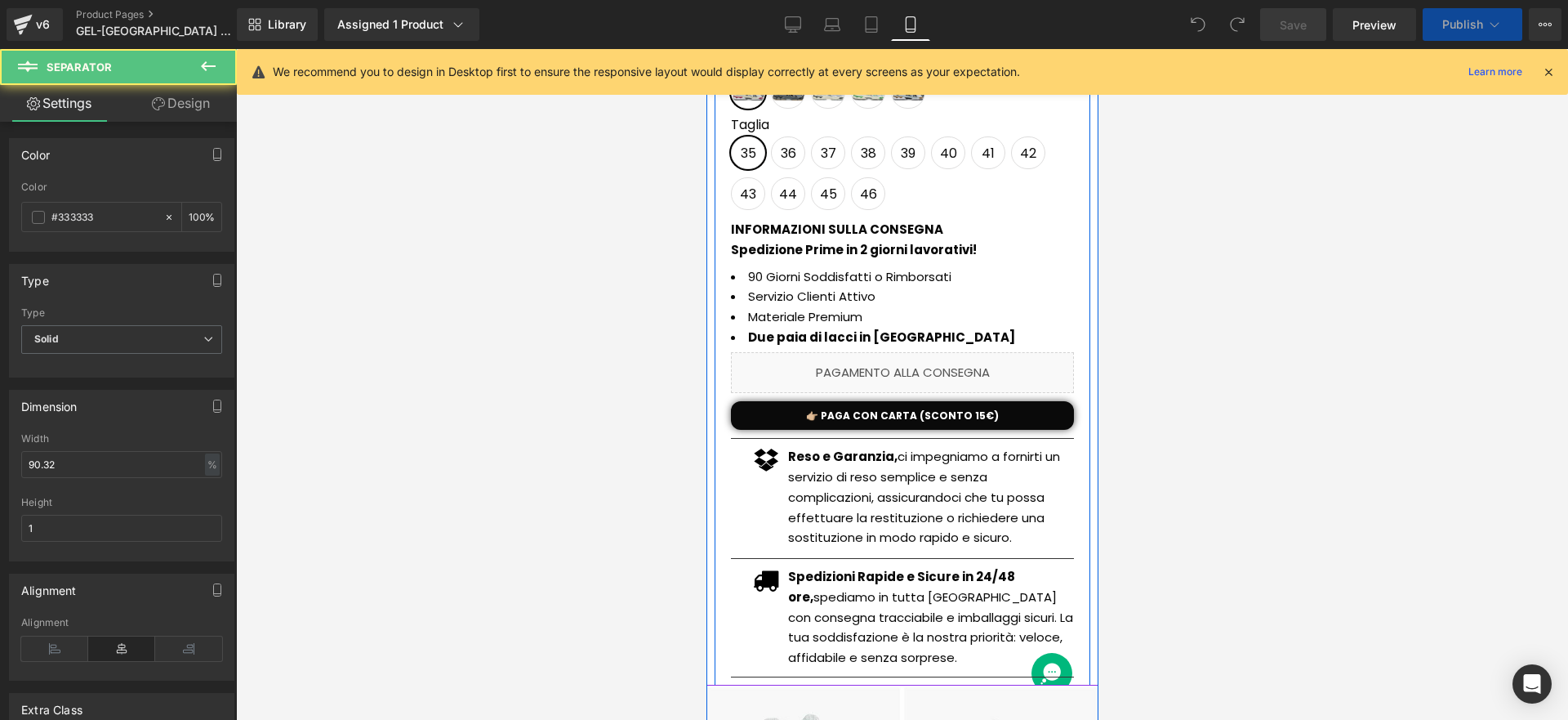
click at [876, 600] on p "Spedizioni Rapide e Sicure in 24/48 ore, spediamo in tutta [GEOGRAPHIC_DATA] co…" at bounding box center [930, 618] width 286 height 101
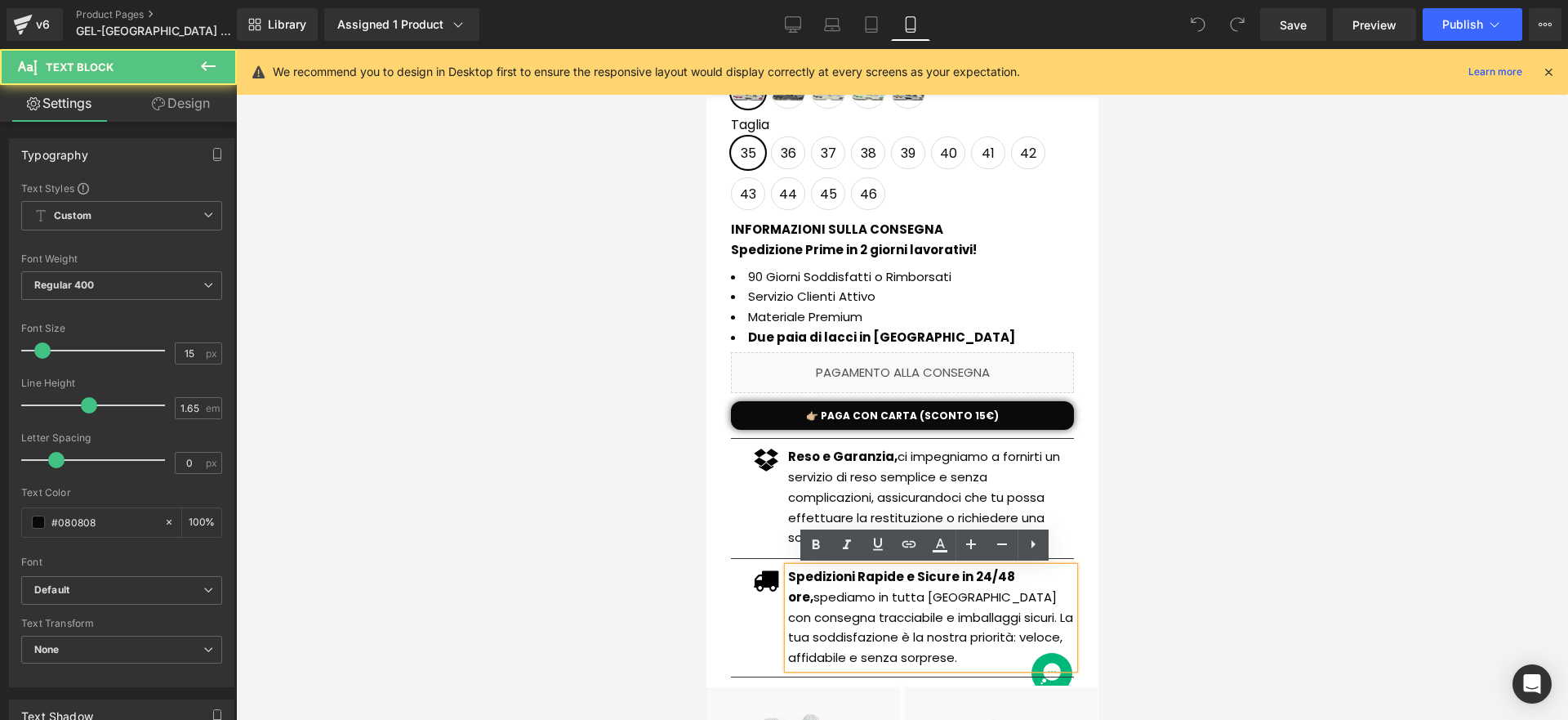
click at [787, 596] on div "Spedizioni Rapide e Sicure in 24/48 ore, spediamo in tutta [GEOGRAPHIC_DATA] co…" at bounding box center [930, 618] width 286 height 101
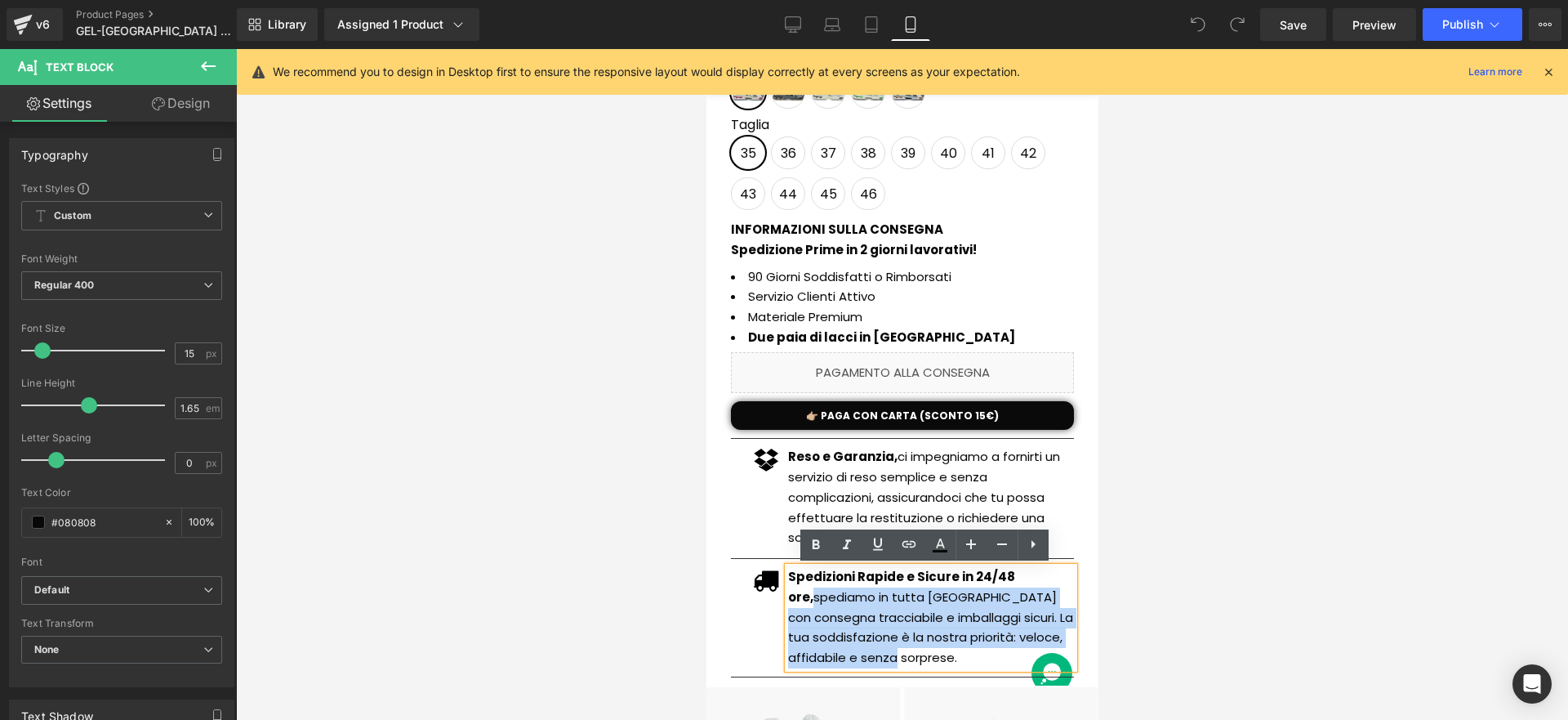
drag, startPoint x: 780, startPoint y: 596, endPoint x: 966, endPoint y: 653, distance: 194.5
click at [966, 653] on p "Spedizioni Rapide e Sicure in 24/48 ore, spediamo in tutta [GEOGRAPHIC_DATA] co…" at bounding box center [930, 618] width 286 height 101
paste div
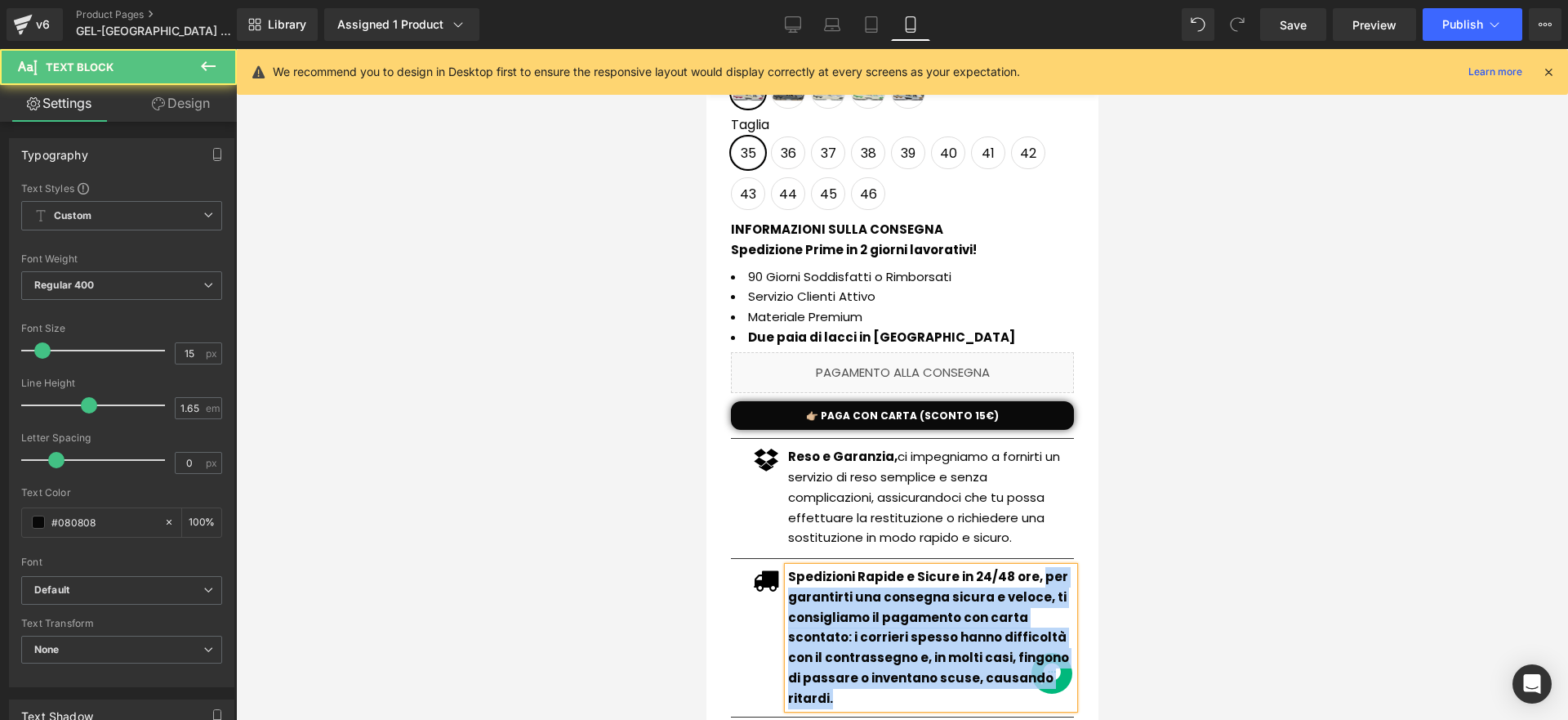
drag, startPoint x: 1036, startPoint y: 586, endPoint x: 1077, endPoint y: 675, distance: 98.0
click at [1077, 675] on div "GEL-NYC 2055 unisex (P) Title Offerta a tempo: scade oggi Button €105.00 €69.90…" at bounding box center [901, 350] width 375 height 751
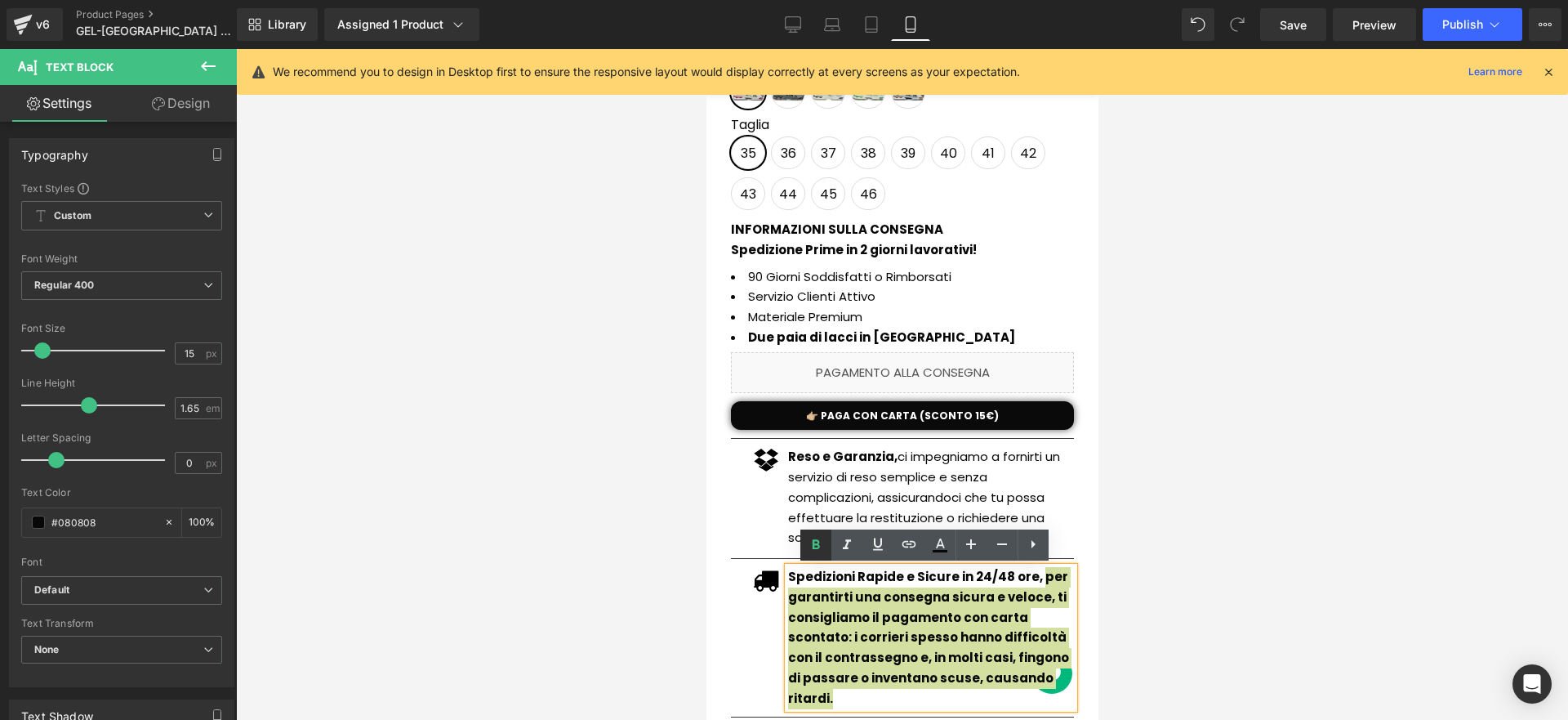
click at [822, 545] on icon at bounding box center [815, 545] width 20 height 20
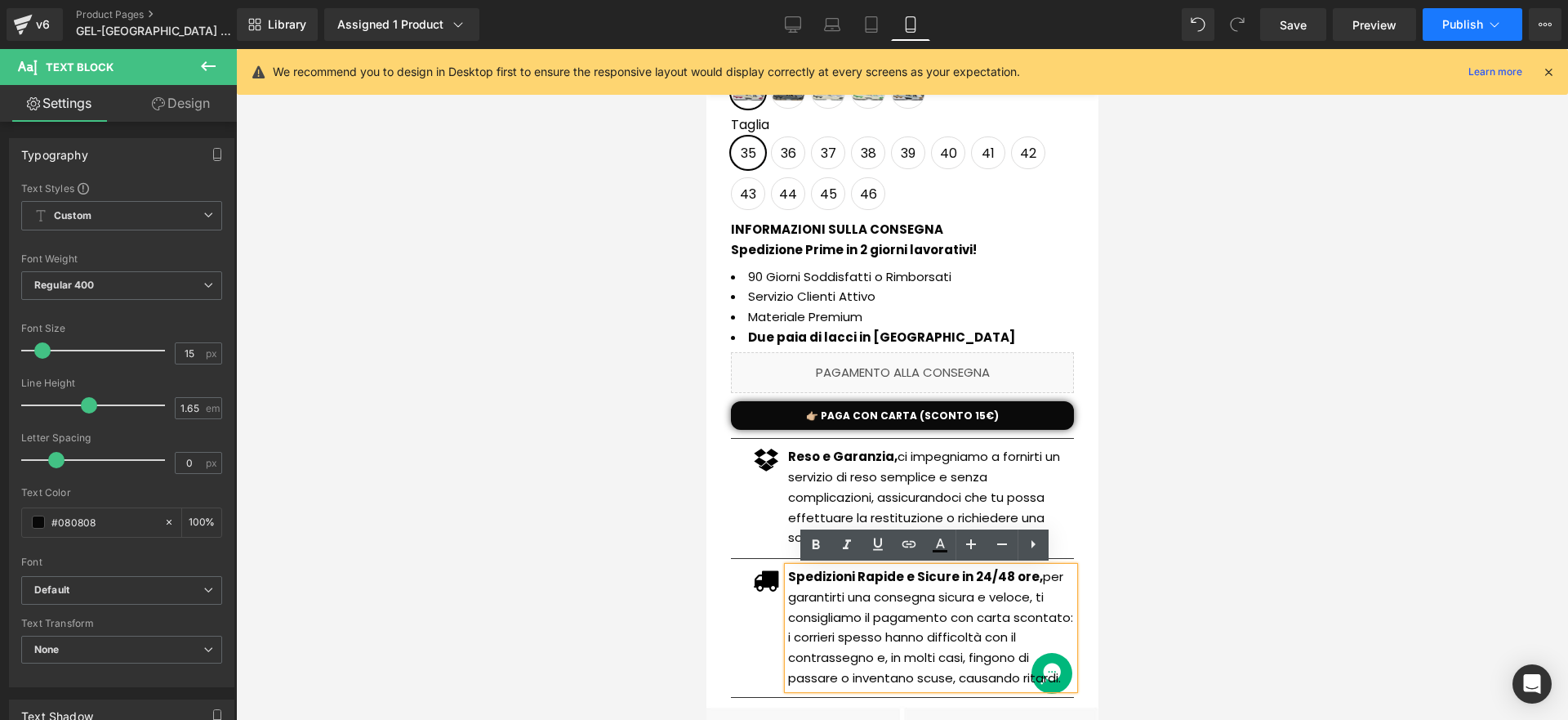
click at [1461, 23] on span "Publish" at bounding box center [1463, 24] width 41 height 13
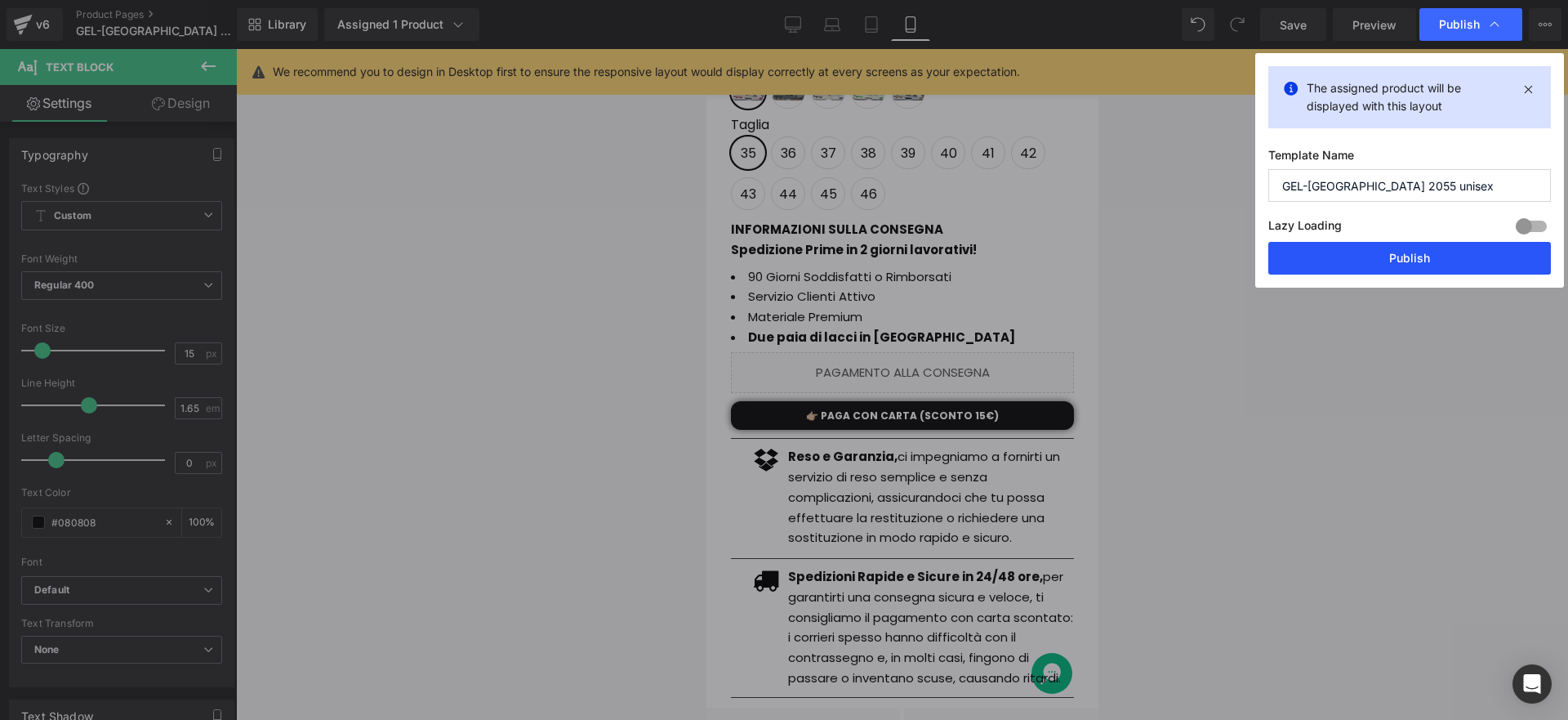
click at [1354, 264] on button "Publish" at bounding box center [1409, 259] width 282 height 33
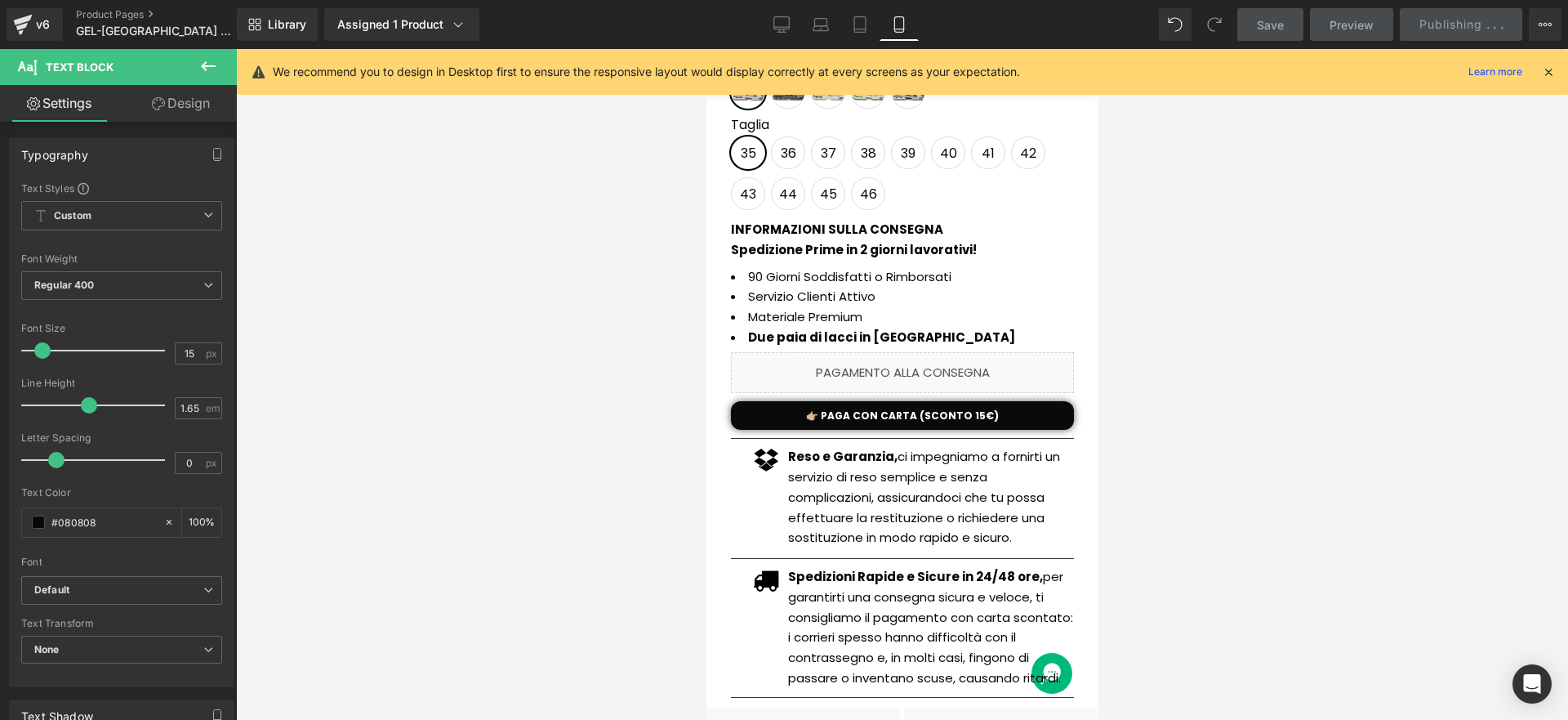
scroll to position [550, 0]
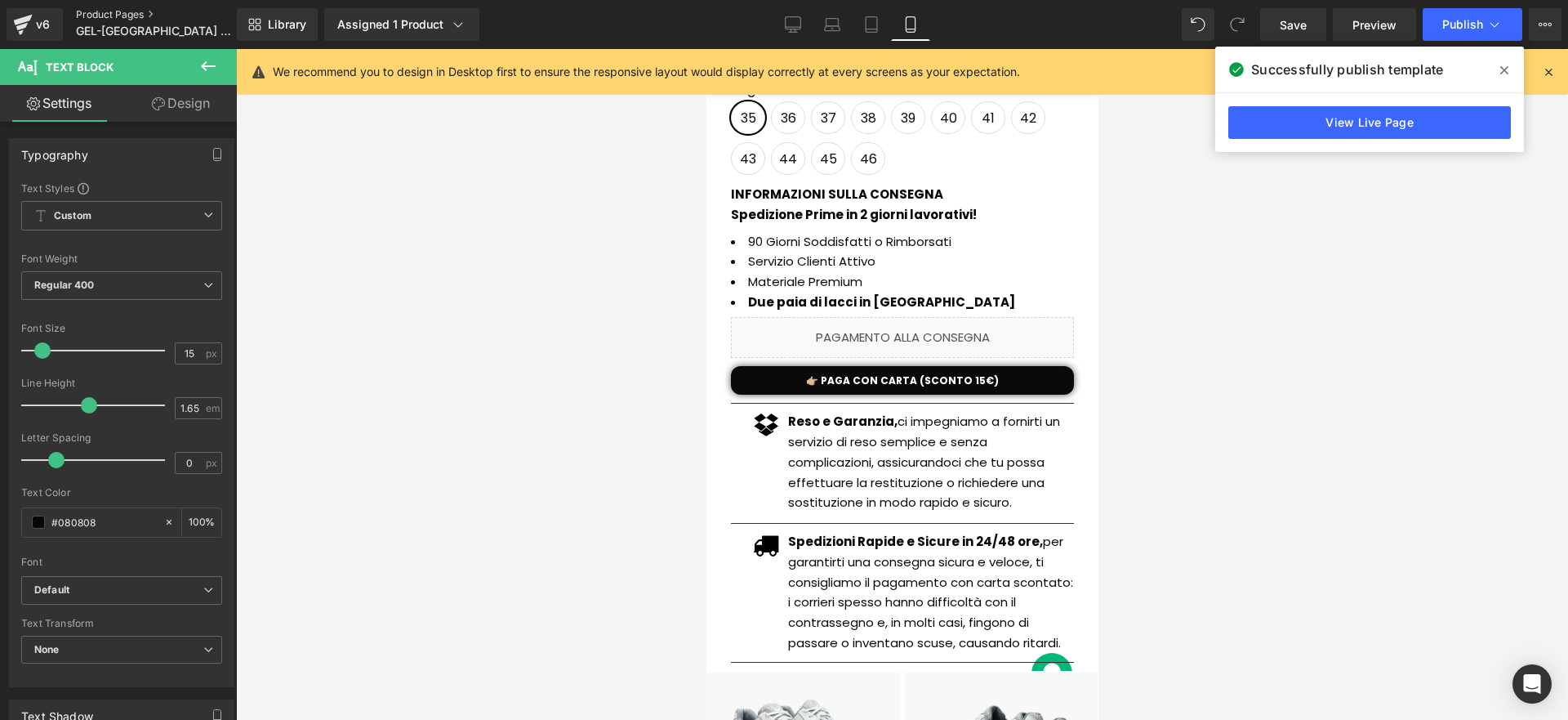
click at [121, 17] on link "Product Pages" at bounding box center [170, 14] width 188 height 13
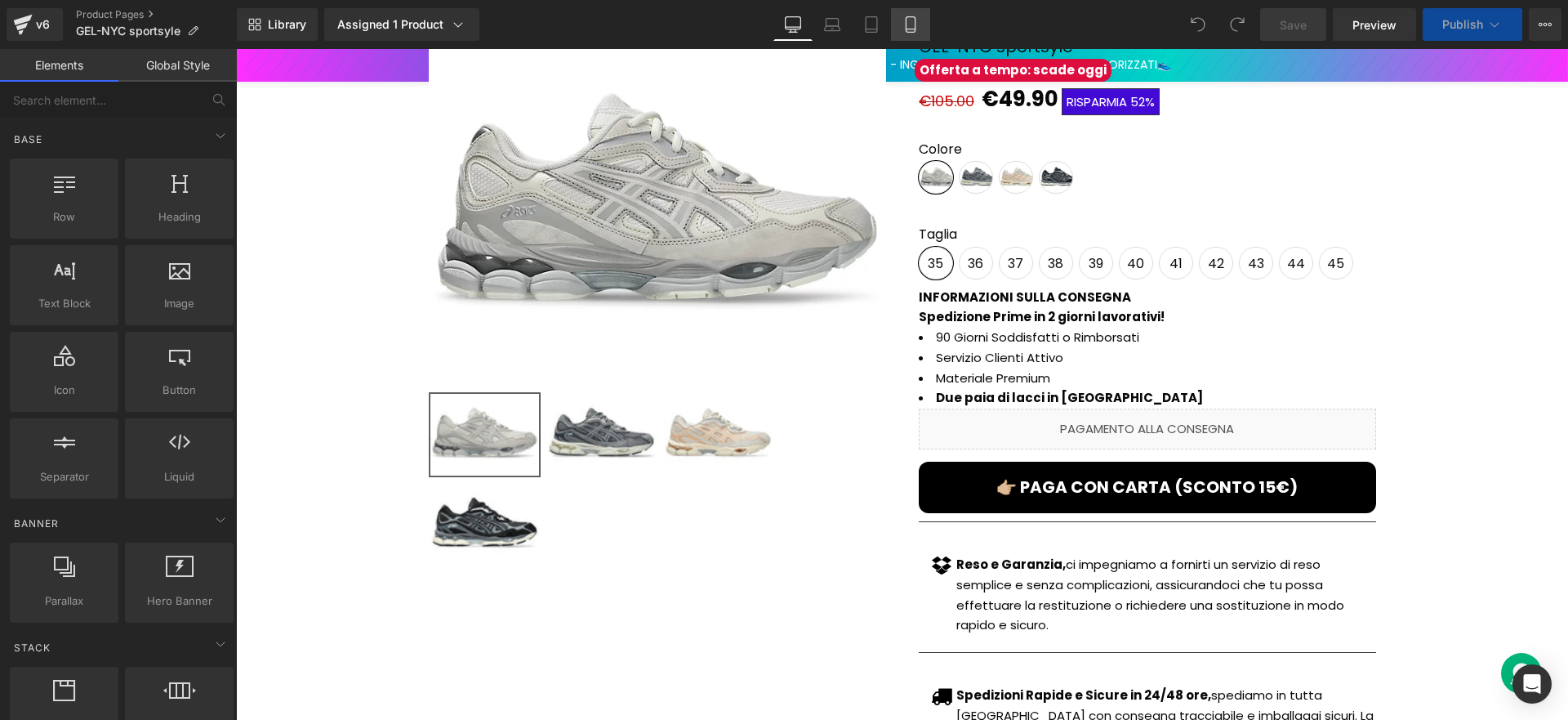
click at [900, 29] on link "Mobile" at bounding box center [910, 24] width 39 height 33
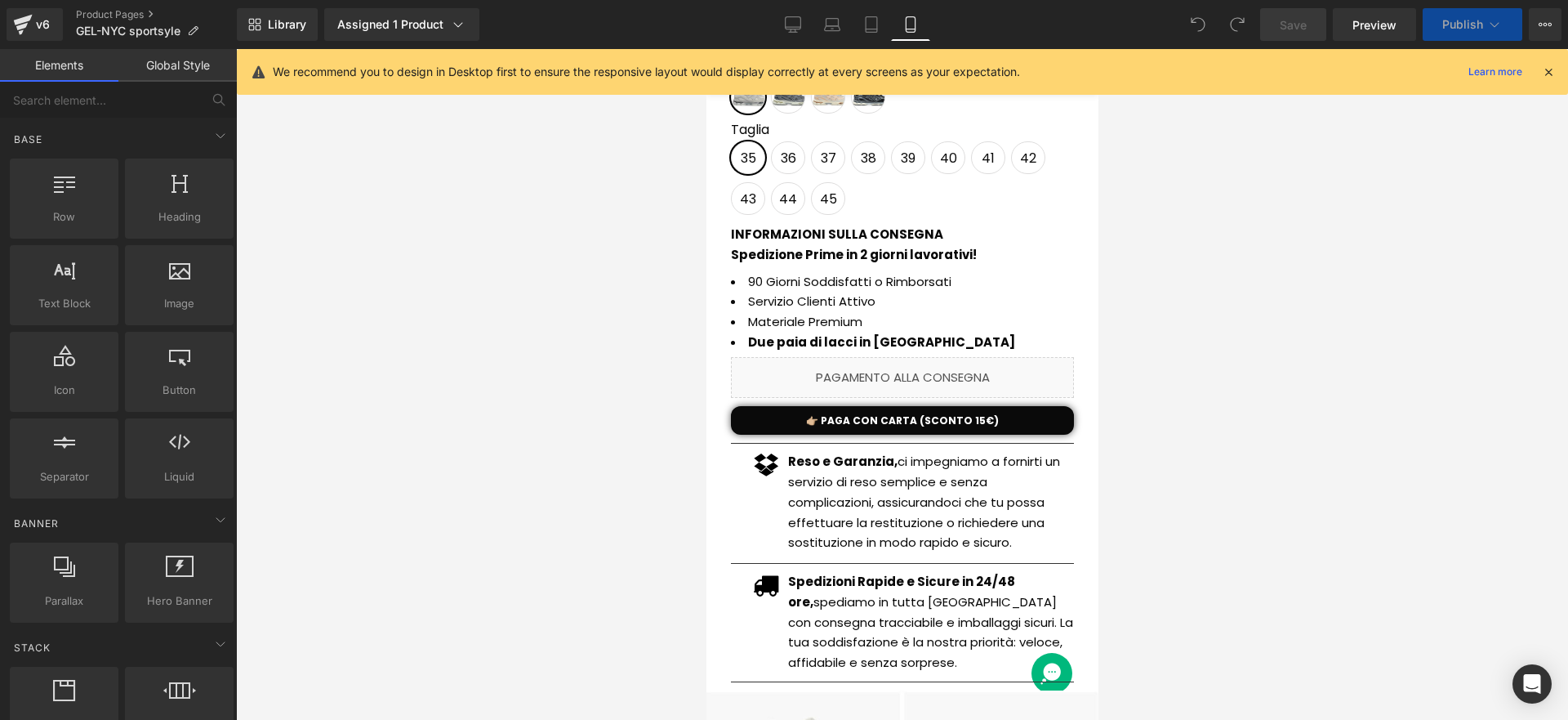
scroll to position [644, 0]
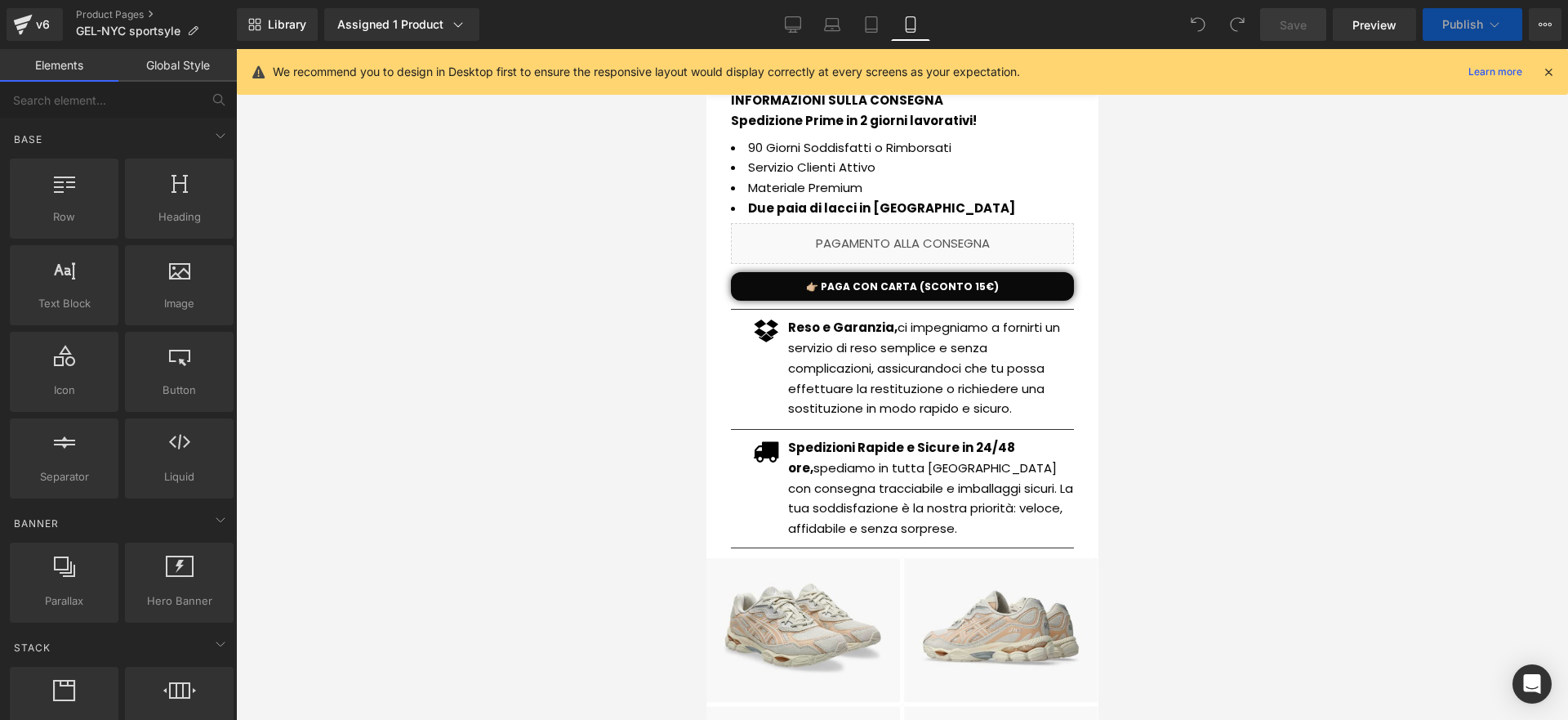
click at [840, 463] on p "Spedizioni Rapide e Sicure in 24/48 ore, spediamo in tutta [GEOGRAPHIC_DATA] co…" at bounding box center [930, 489] width 286 height 101
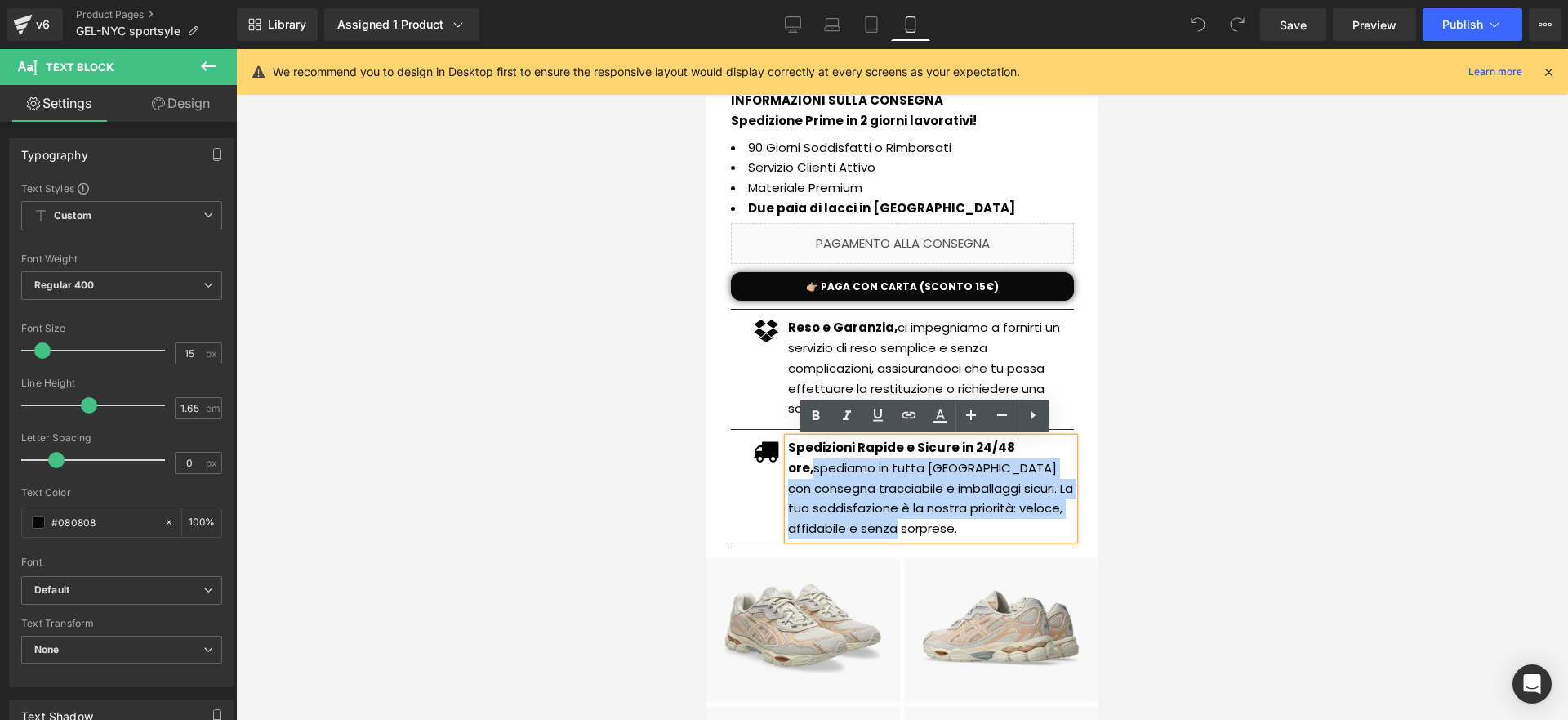
drag, startPoint x: 820, startPoint y: 477, endPoint x: 781, endPoint y: 471, distance: 39.5
click at [787, 471] on p "Spedizioni Rapide e Sicure in 24/48 ore, spediamo in tutta [GEOGRAPHIC_DATA] co…" at bounding box center [930, 489] width 286 height 101
paste div
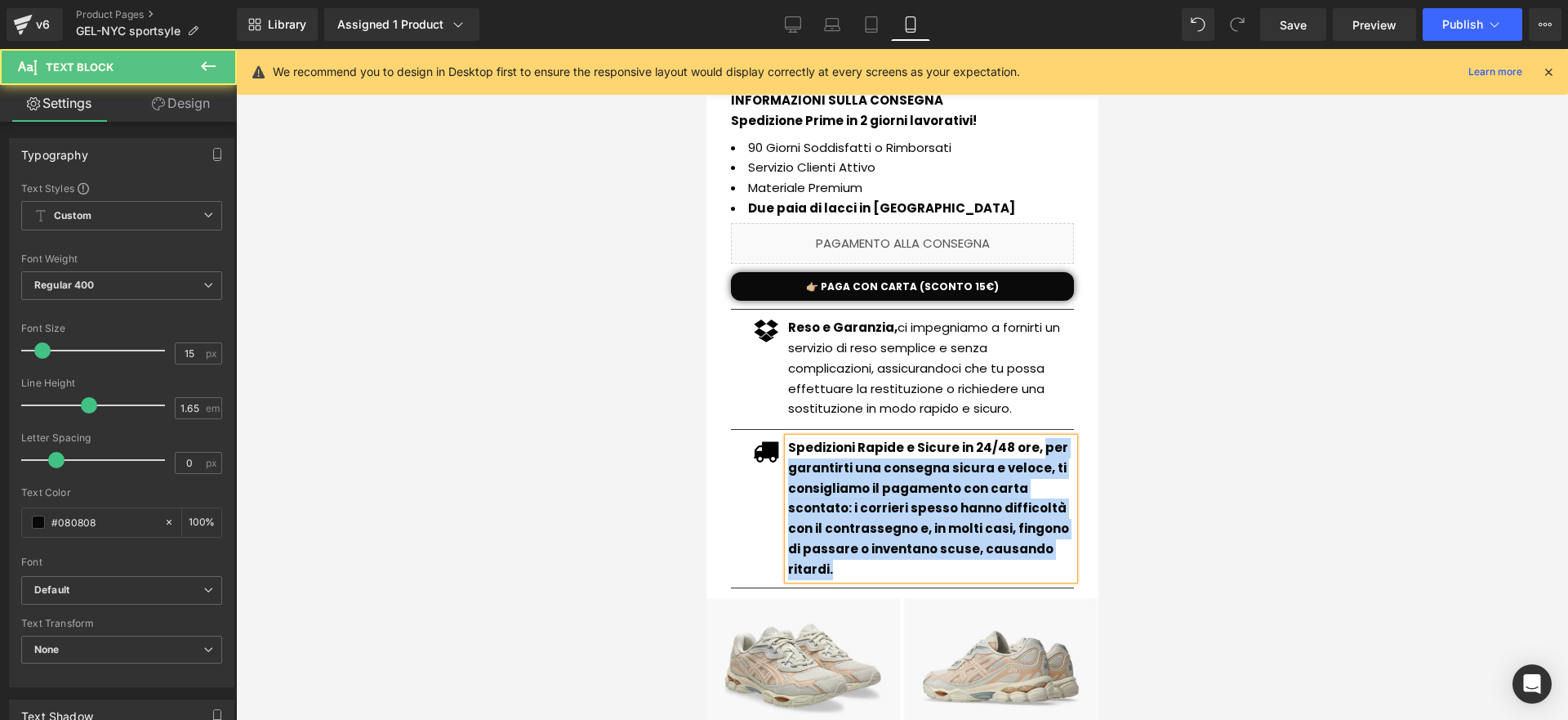
drag, startPoint x: 1028, startPoint y: 450, endPoint x: 1812, endPoint y: 596, distance: 797.5
click at [881, 492] on strong "Spedizioni Rapide e Sicure in 24/48 ore, per garantirti una consegna sicura e v…" at bounding box center [928, 508] width 281 height 139
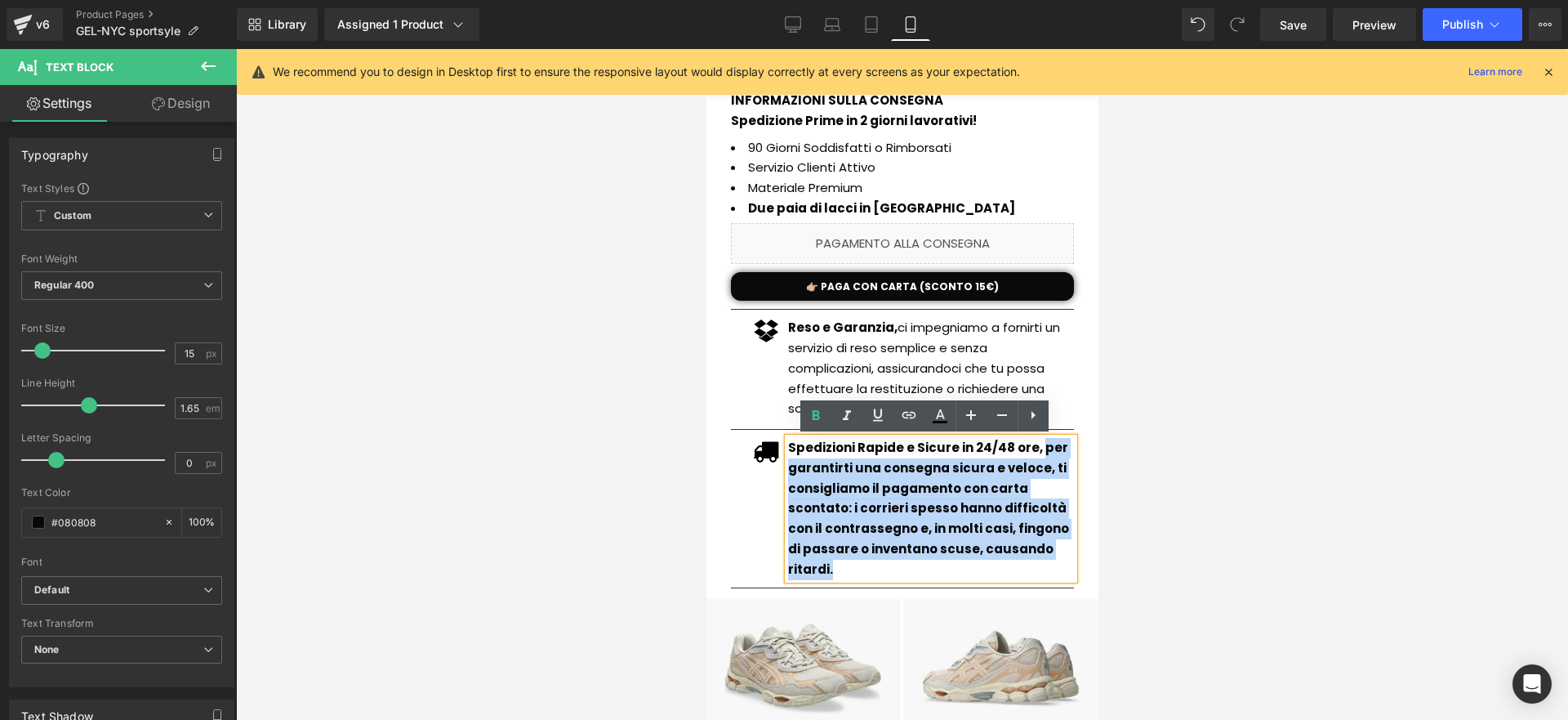
drag, startPoint x: 1028, startPoint y: 452, endPoint x: 1071, endPoint y: 540, distance: 97.9
click at [1071, 540] on div "GEL-NYC sportsyle (P) Title Offerta a tempo: scade [DATE] Button €105.00 €49.90…" at bounding box center [901, 221] width 375 height 751
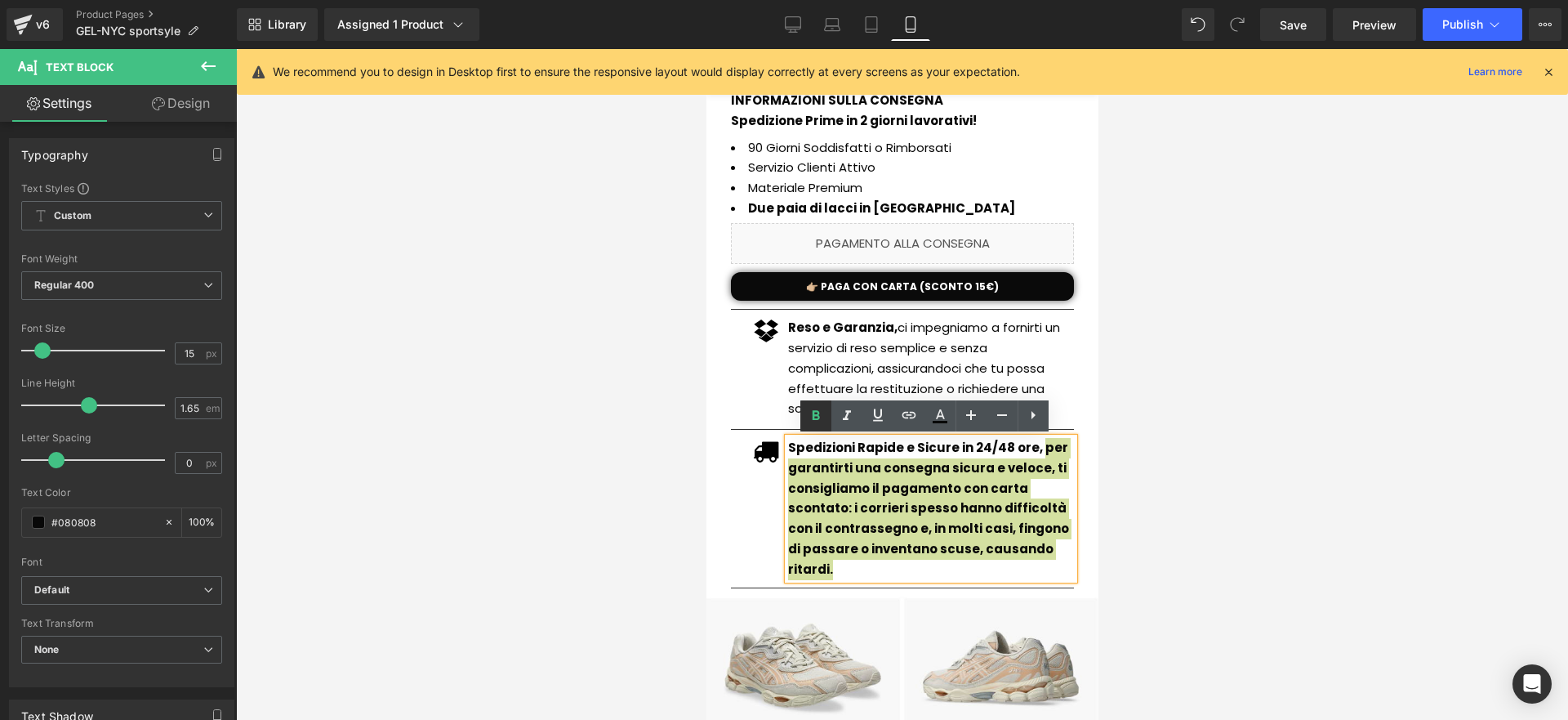
click at [821, 411] on icon at bounding box center [815, 416] width 20 height 20
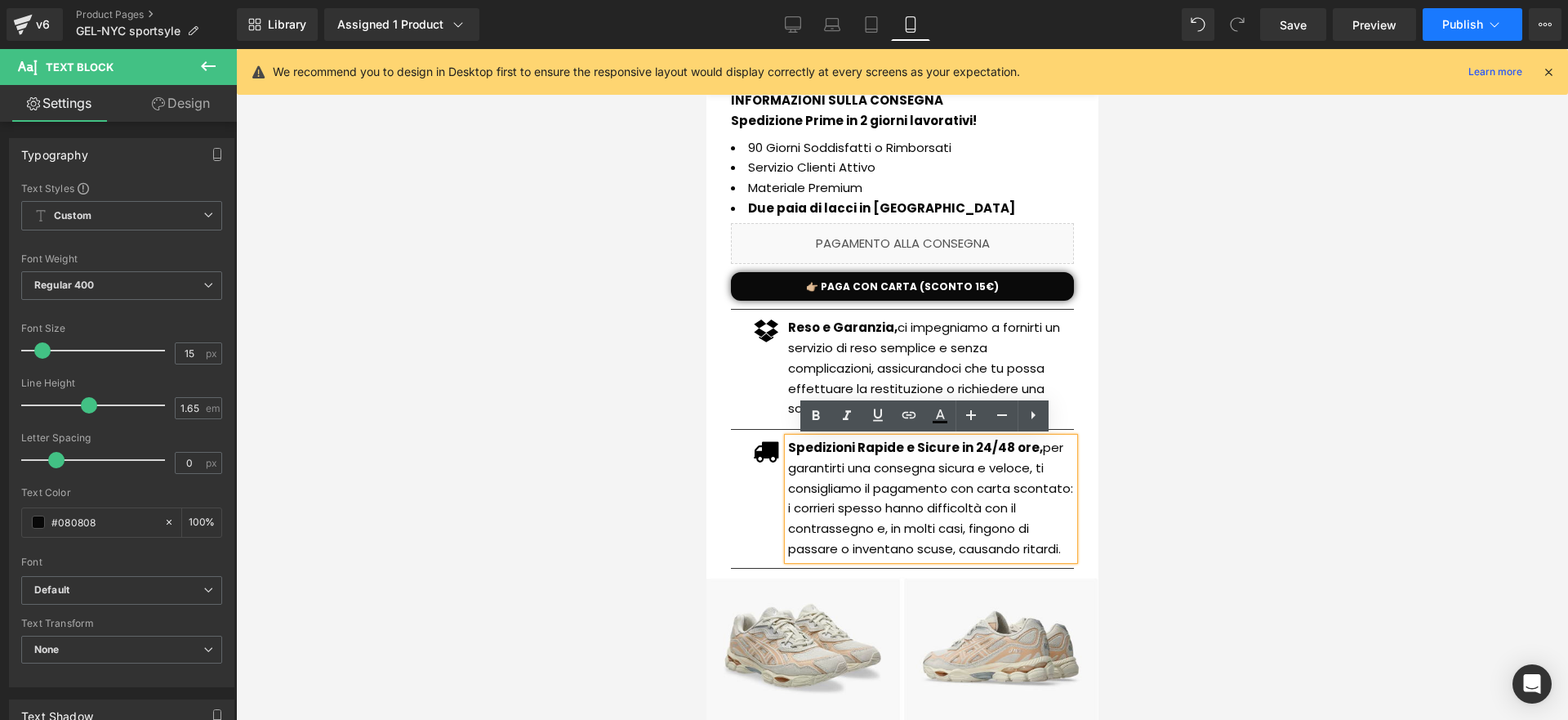
click at [1451, 33] on button "Publish" at bounding box center [1472, 24] width 99 height 33
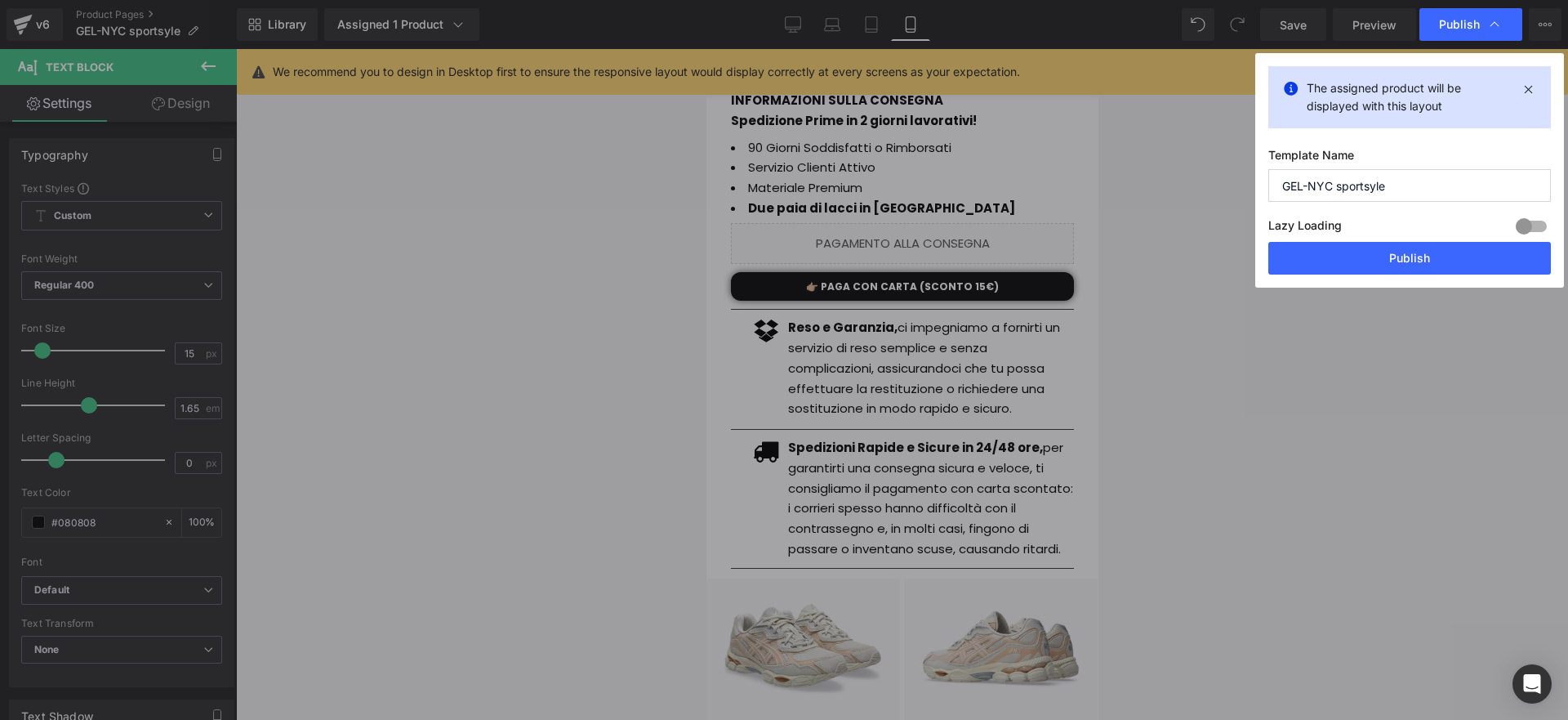
click at [1353, 232] on div "Lazy Loading Build Upgrade plan to unlock" at bounding box center [1409, 228] width 282 height 27
click at [1348, 250] on button "Publish" at bounding box center [1409, 259] width 282 height 33
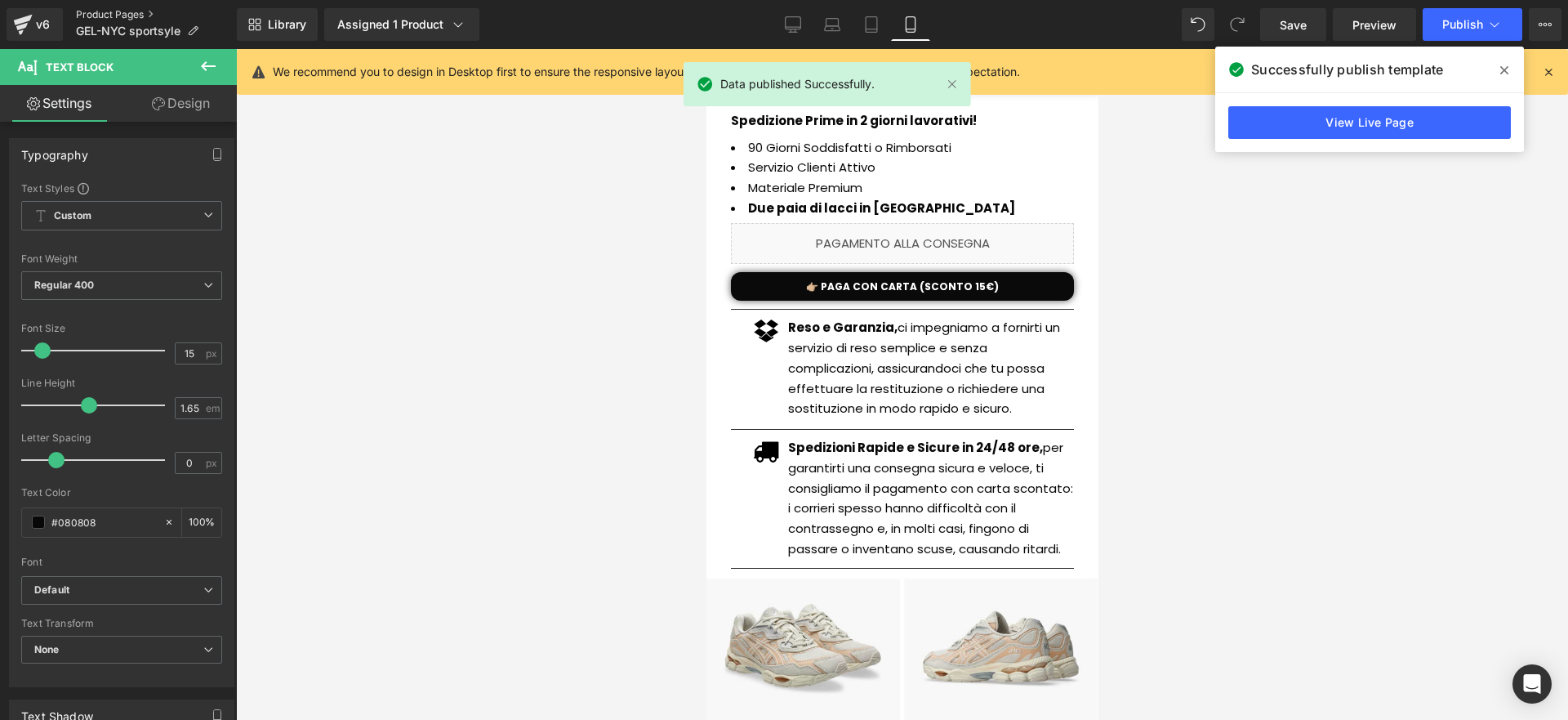
click at [156, 17] on link "Product Pages" at bounding box center [156, 14] width 161 height 13
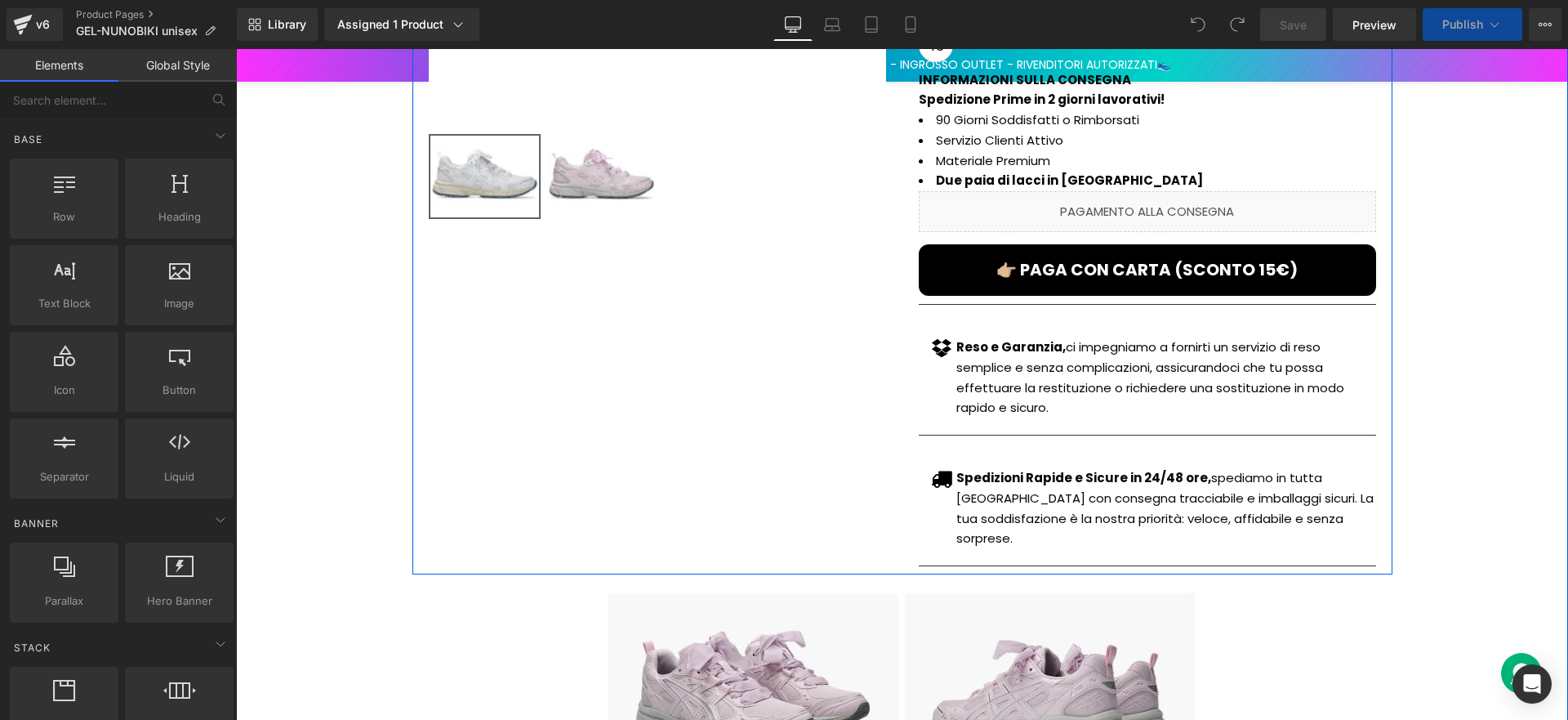
scroll to position [461, 0]
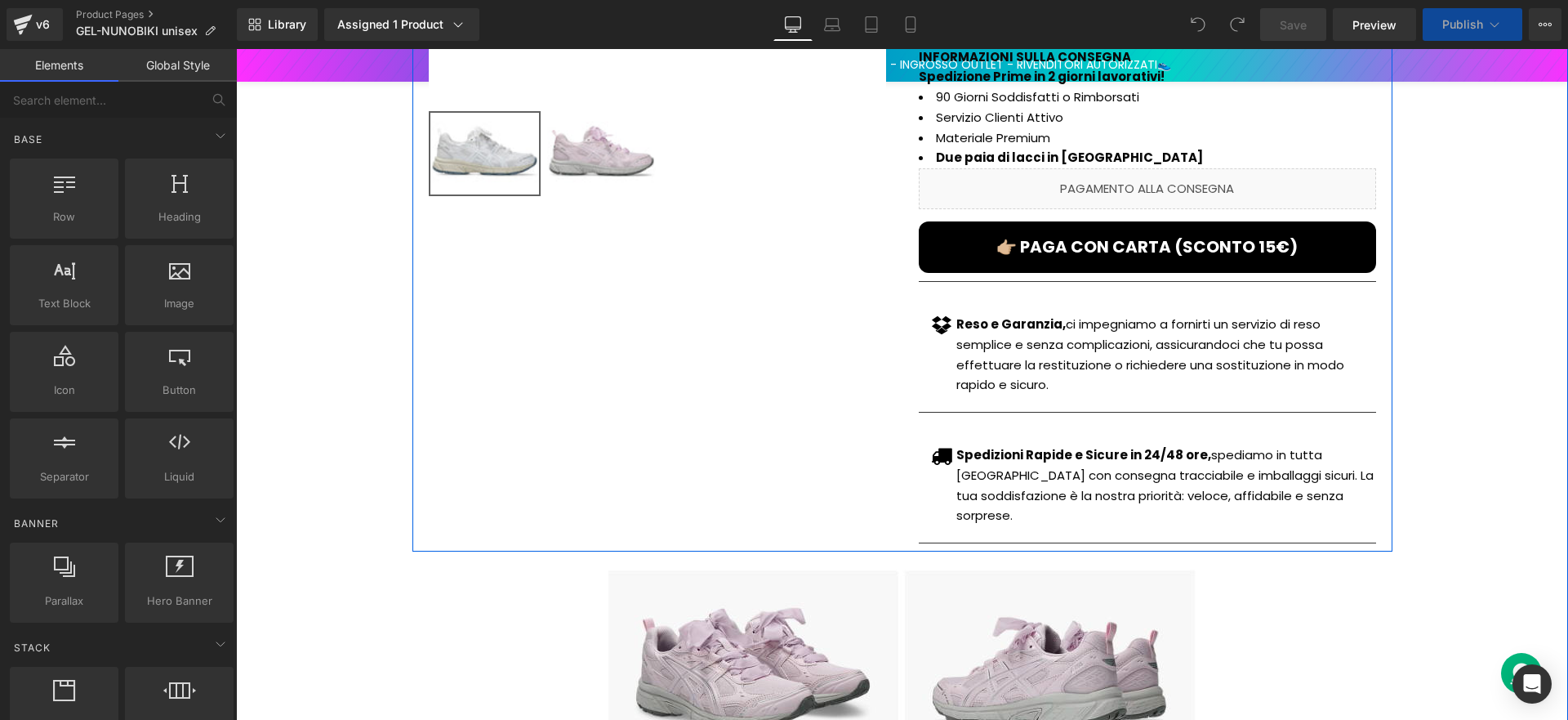
click at [1115, 459] on strong "Spedizioni Rapide e Sicure in 24/48 ore," at bounding box center [1084, 455] width 255 height 17
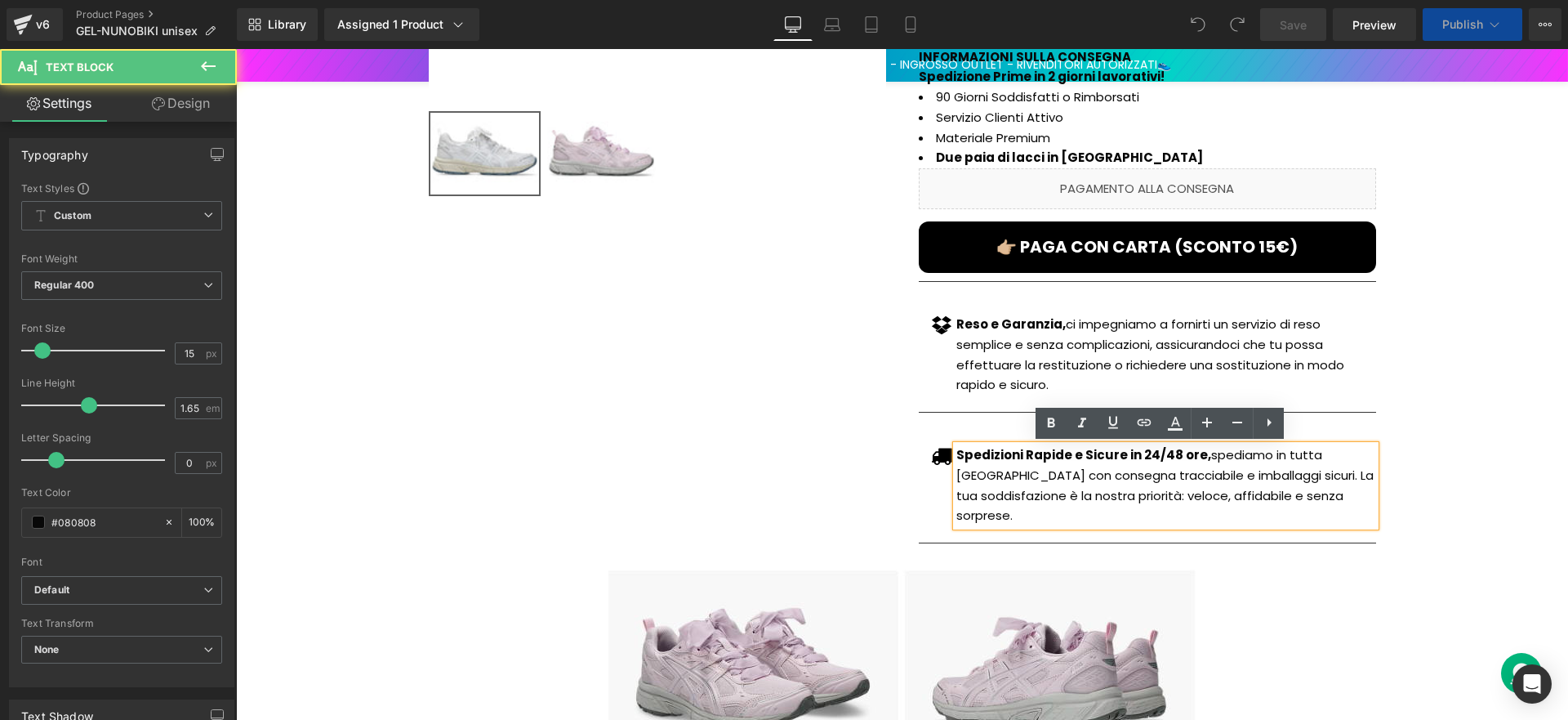
drag, startPoint x: 1211, startPoint y: 453, endPoint x: 1197, endPoint y: 453, distance: 14.0
click at [1202, 453] on p "Spedizioni Rapide e Sicure in 24/48 ore, spediamo in tutta [GEOGRAPHIC_DATA] co…" at bounding box center [1166, 486] width 419 height 81
drag, startPoint x: 1196, startPoint y: 453, endPoint x: 1254, endPoint y: 479, distance: 63.6
click at [1254, 479] on p "Spedizioni Rapide e Sicure in 24/48 ore, spediamo in tutta [GEOGRAPHIC_DATA] co…" at bounding box center [1166, 486] width 419 height 81
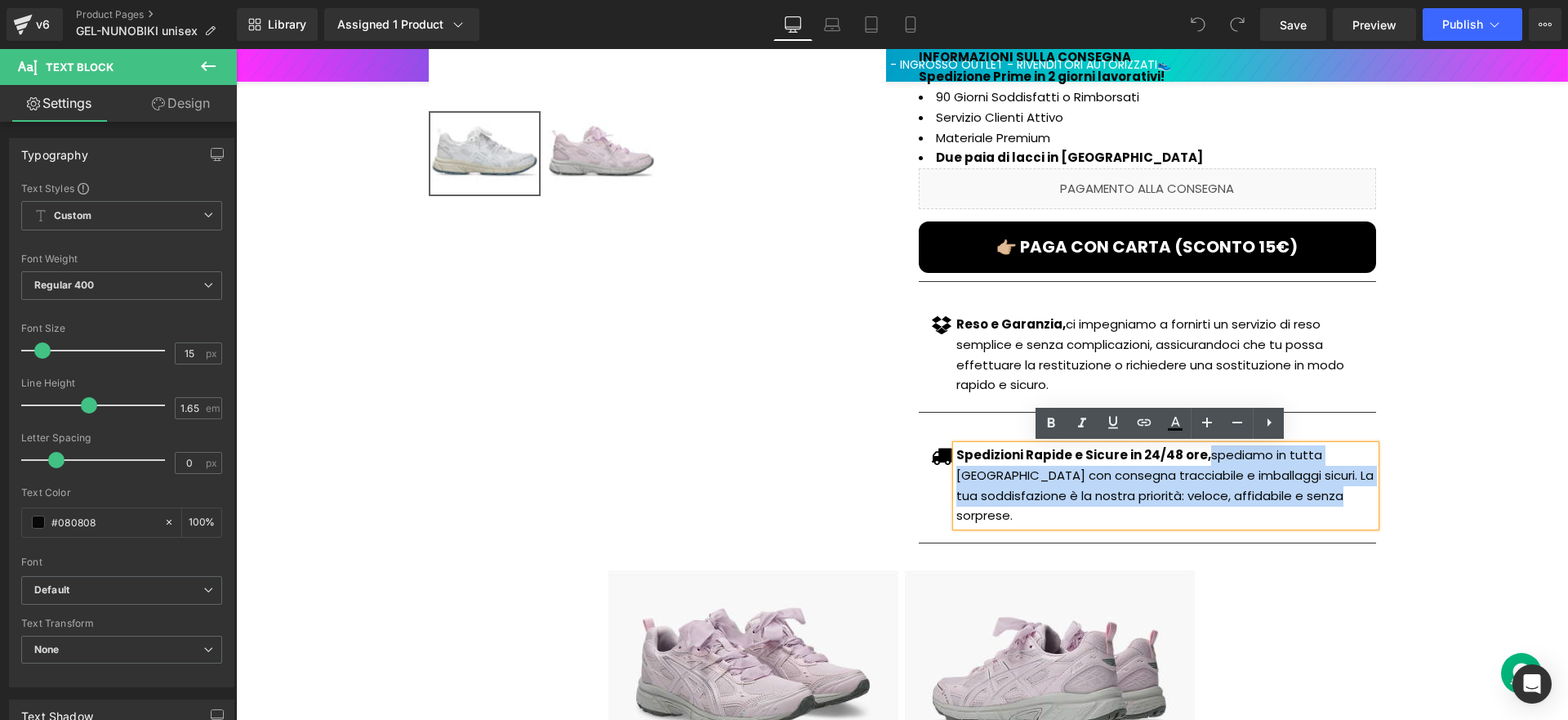
drag, startPoint x: 1262, startPoint y: 494, endPoint x: 1199, endPoint y: 454, distance: 74.6
click at [1199, 454] on p "Spedizioni Rapide e Sicure in 24/48 ore, spediamo in tutta [GEOGRAPHIC_DATA] co…" at bounding box center [1166, 486] width 419 height 81
paste div
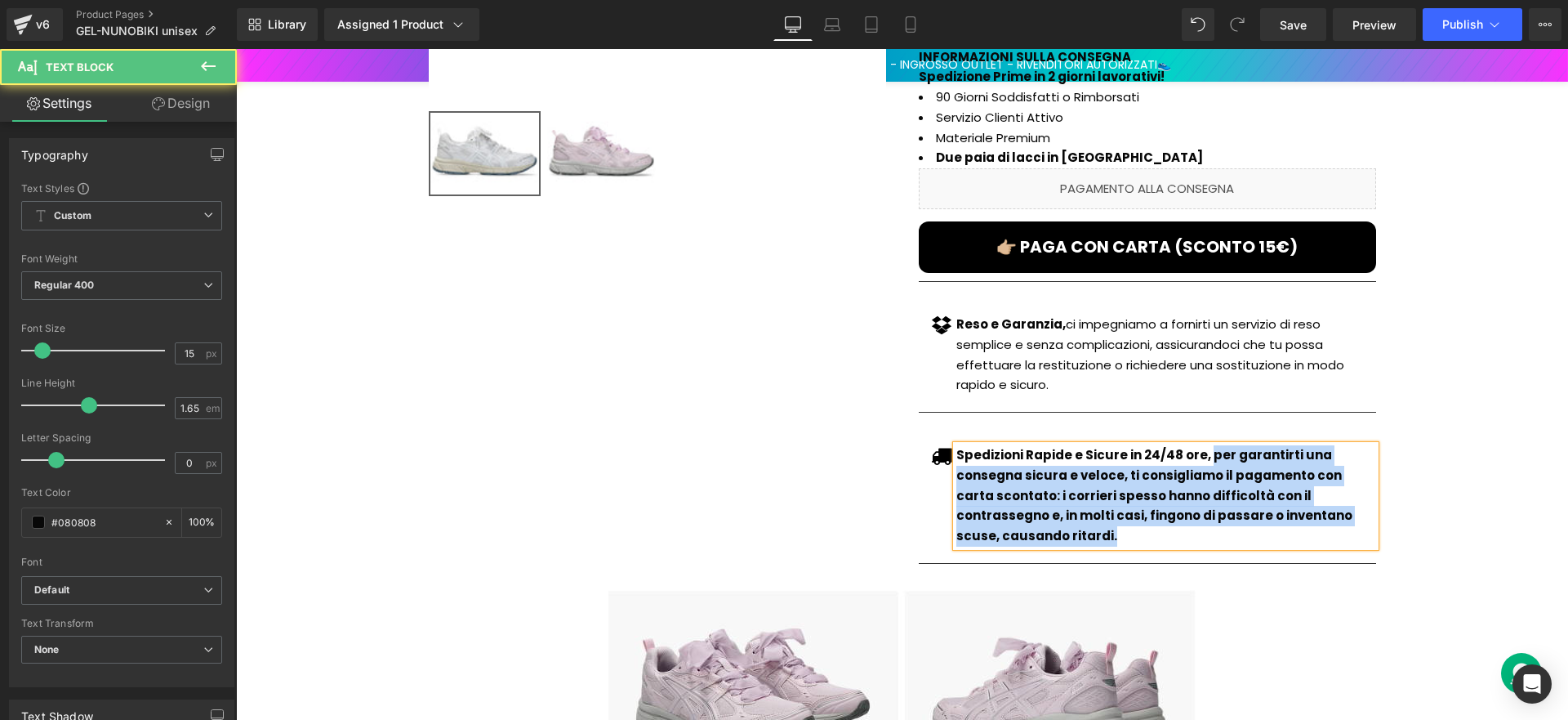
drag, startPoint x: 1197, startPoint y: 456, endPoint x: 1382, endPoint y: 511, distance: 193.0
click at [1382, 516] on div "GEL-NUNOBIKI unisex (P) Title Offerta a tempo: scade oggi Button €105.00 €49.90…" at bounding box center [1147, 164] width 490 height 817
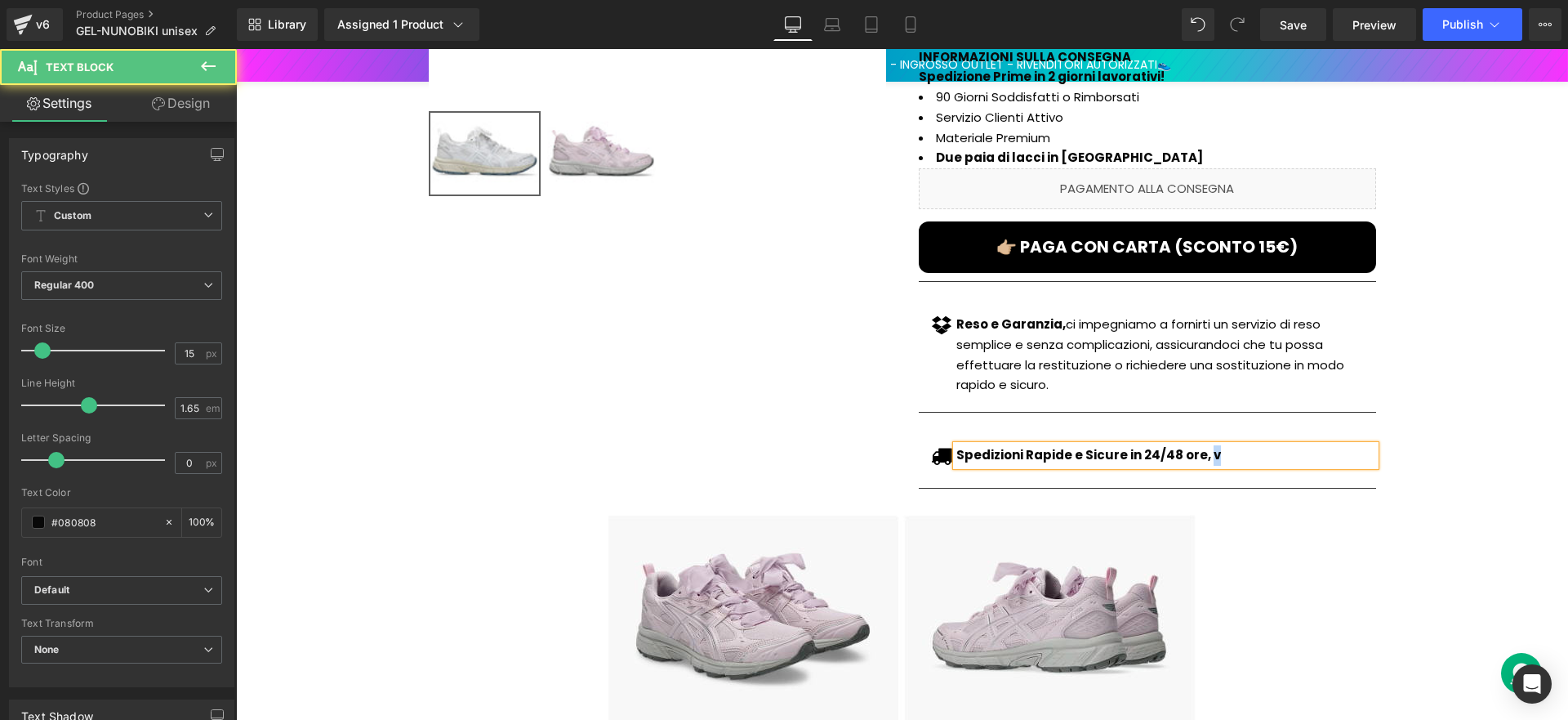
click at [1200, 451] on p "Spedizioni Rapide e Sicure in 24/48 ore, v" at bounding box center [1166, 455] width 419 height 20
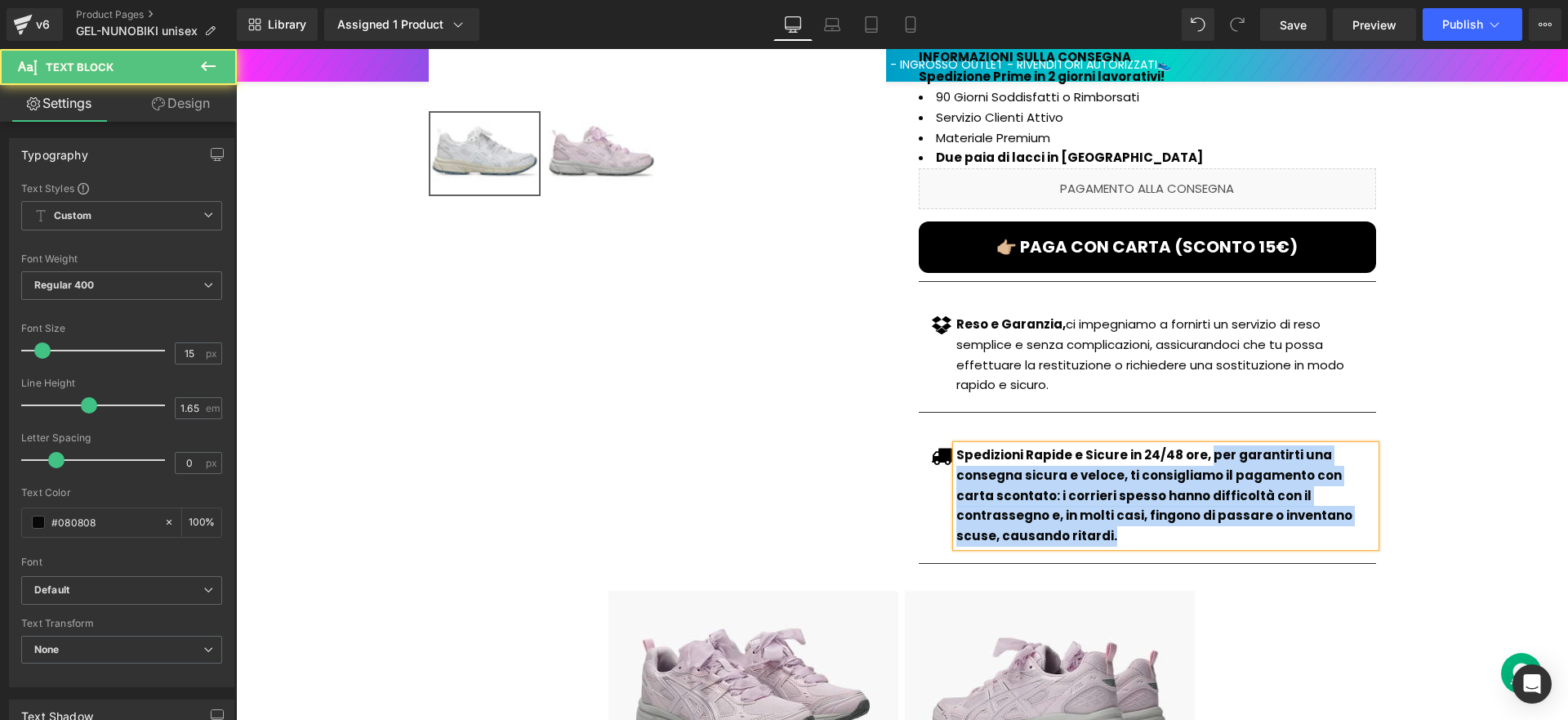
drag, startPoint x: 1200, startPoint y: 452, endPoint x: 1368, endPoint y: 518, distance: 180.5
click at [1368, 518] on p "Spedizioni Rapide e Sicure in 24/48 ore, per garantirti una consegna sicura e v…" at bounding box center [1166, 496] width 419 height 101
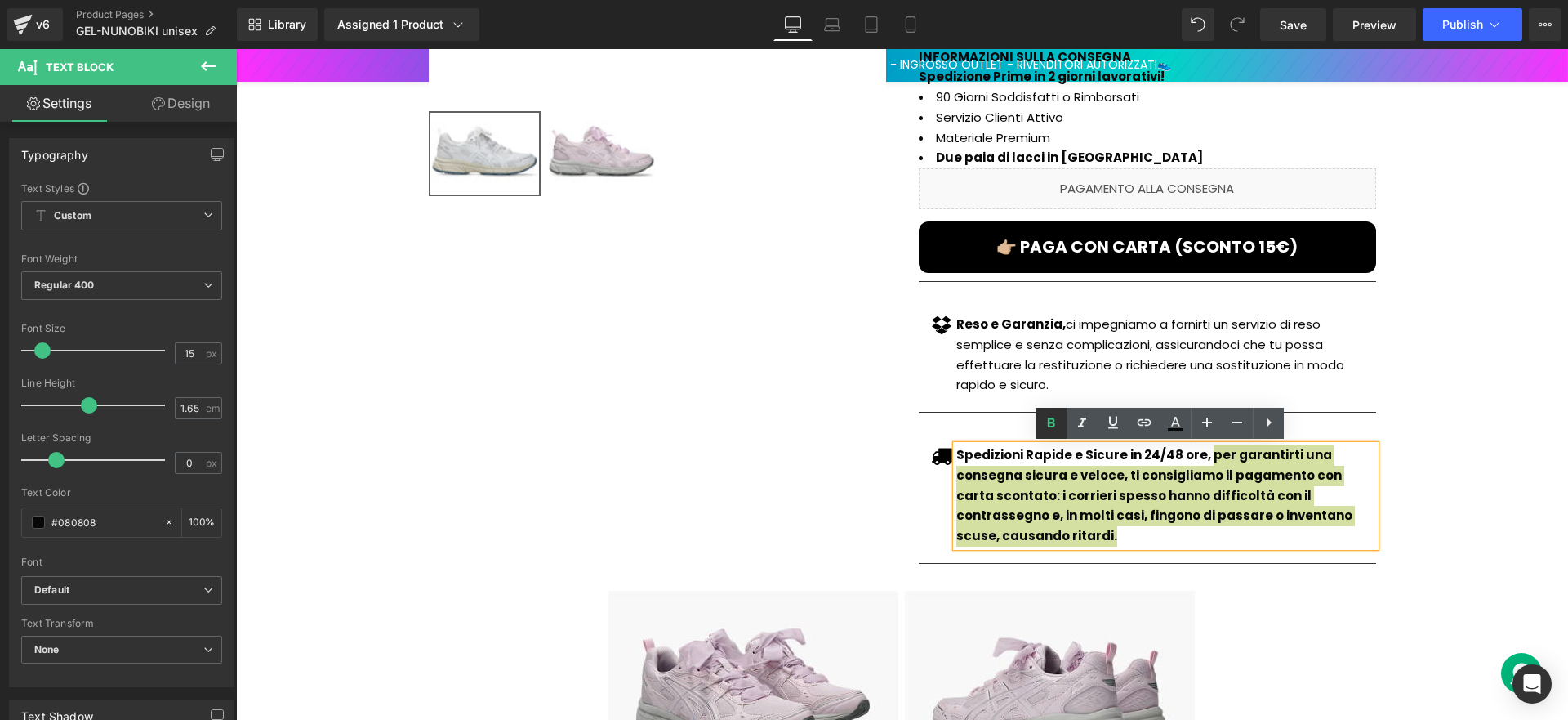
click at [1047, 424] on icon at bounding box center [1051, 423] width 20 height 20
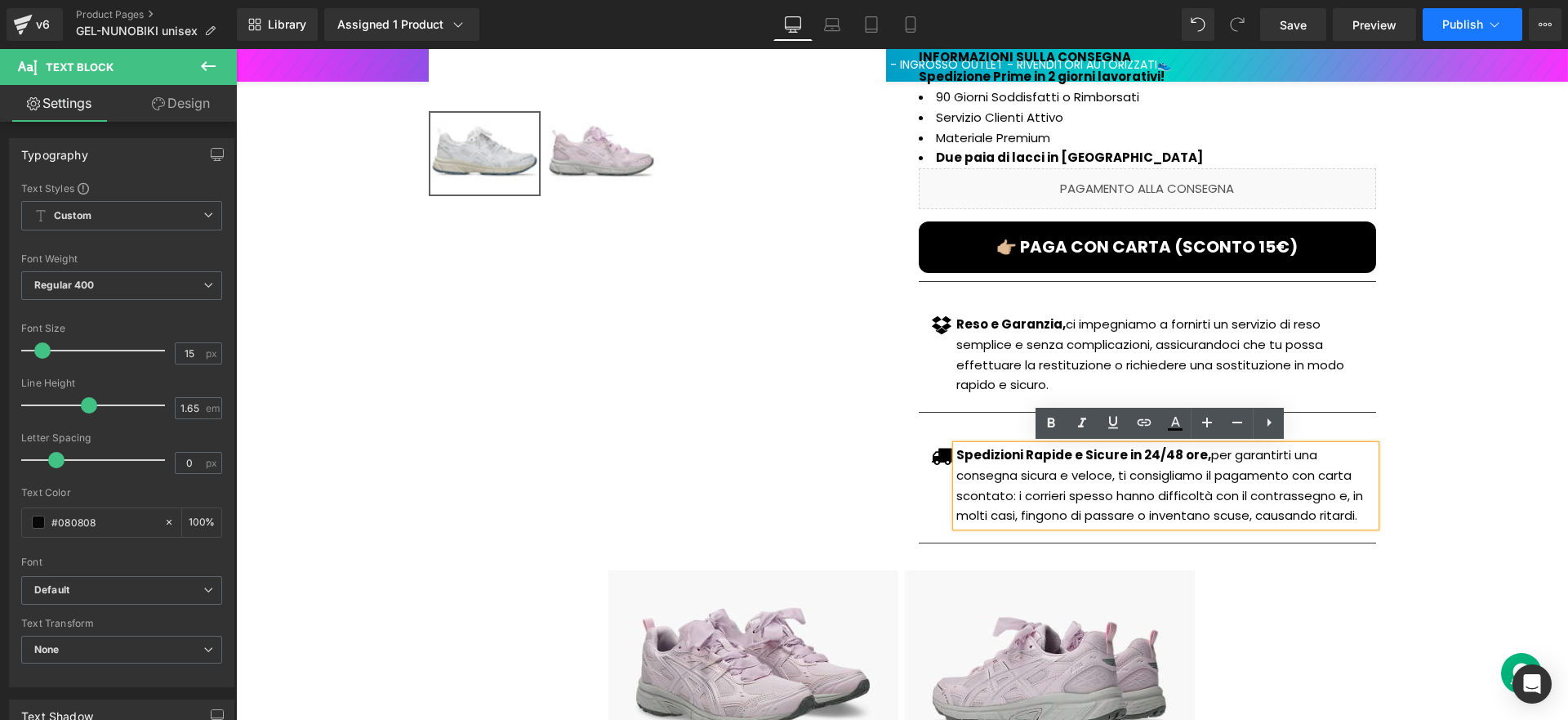
click at [1436, 33] on button "Publish" at bounding box center [1472, 24] width 99 height 33
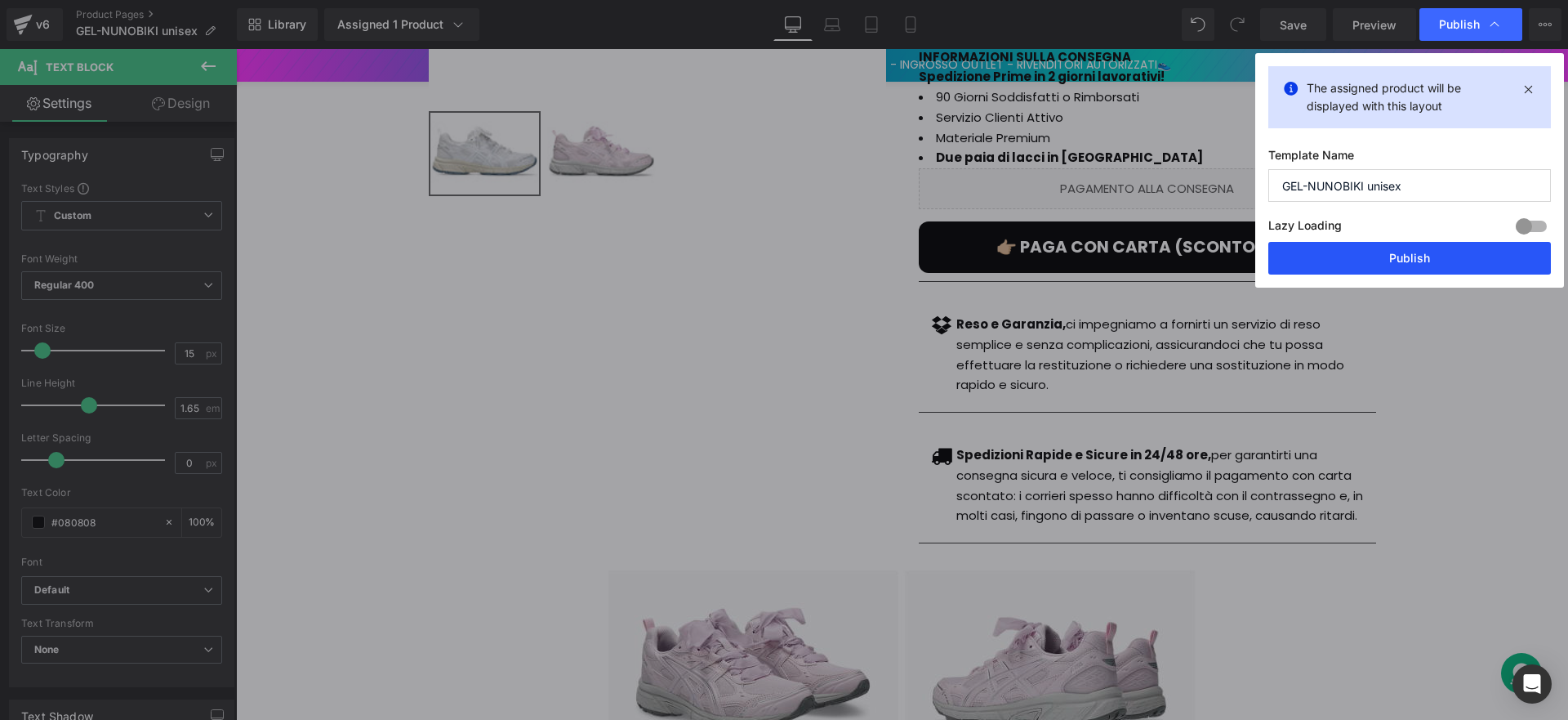
drag, startPoint x: 1346, startPoint y: 244, endPoint x: 632, endPoint y: 281, distance: 715.0
click at [1346, 244] on button "Publish" at bounding box center [1409, 259] width 282 height 33
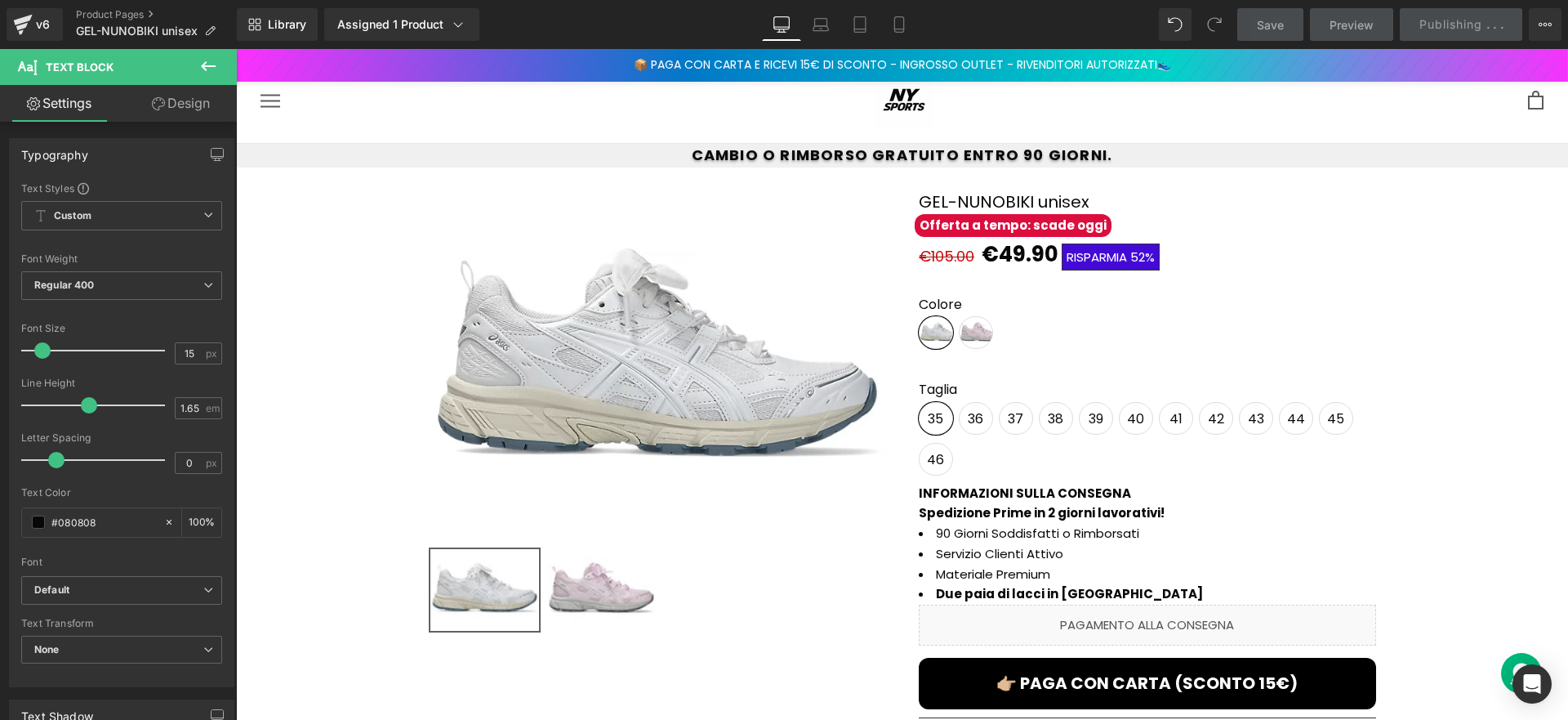
scroll to position [0, 0]
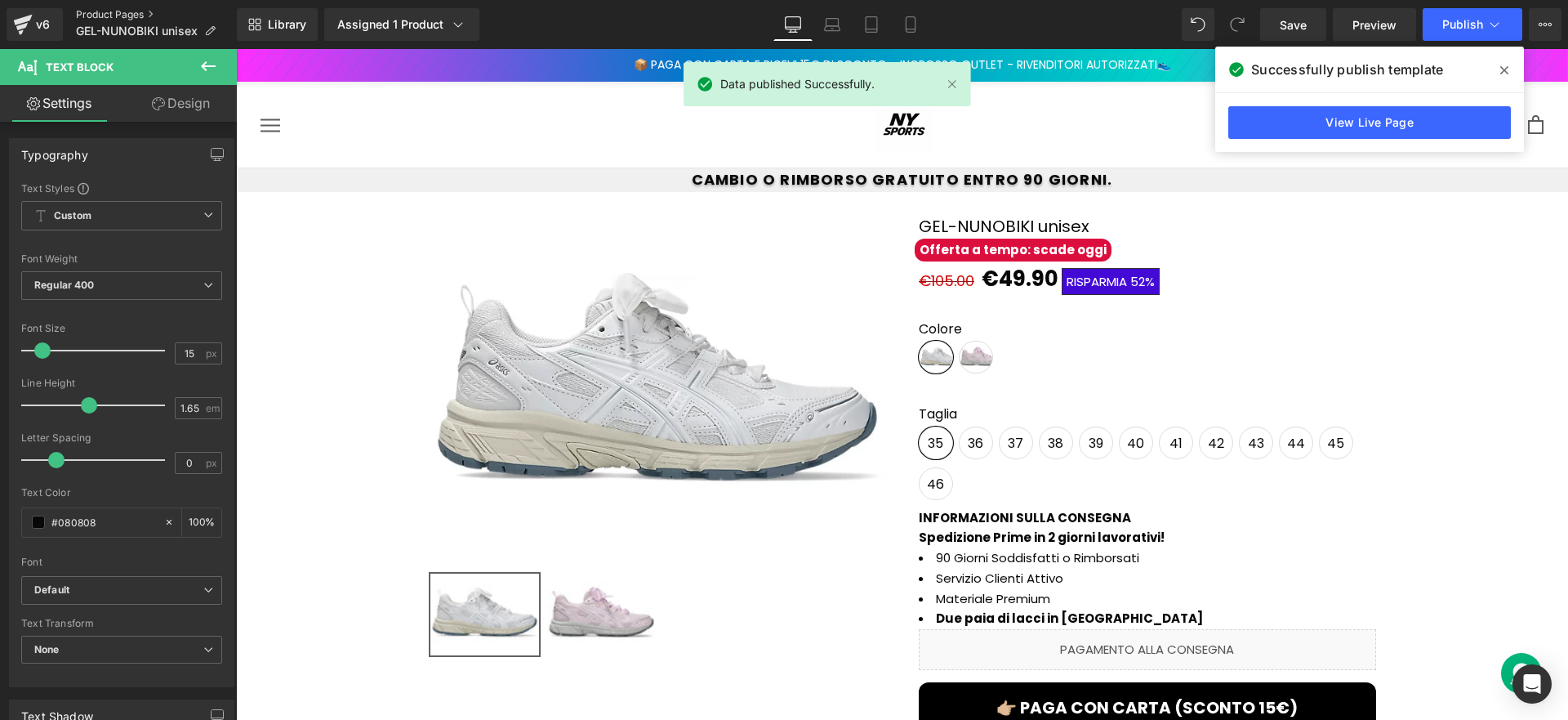
click at [117, 15] on link "Product Pages" at bounding box center [156, 14] width 161 height 13
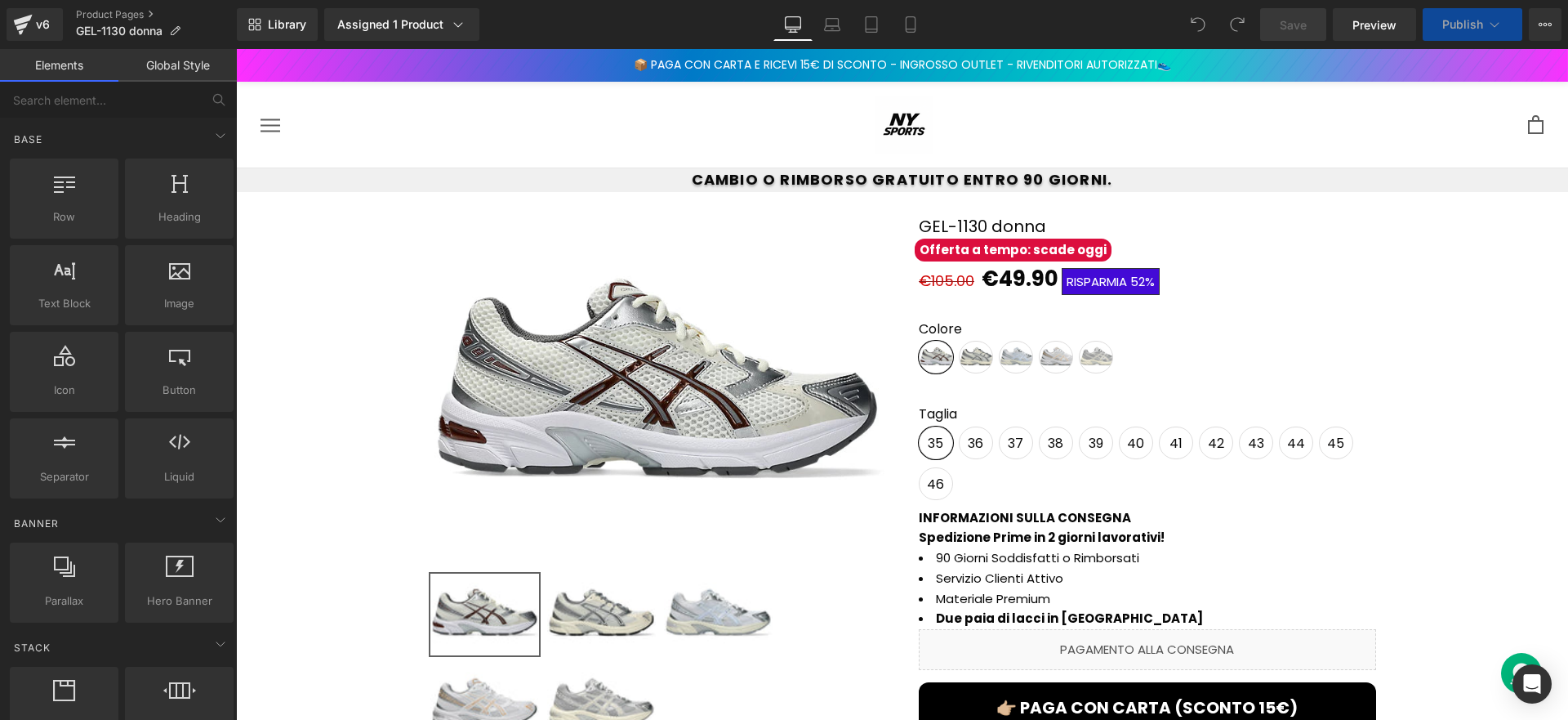
scroll to position [412, 0]
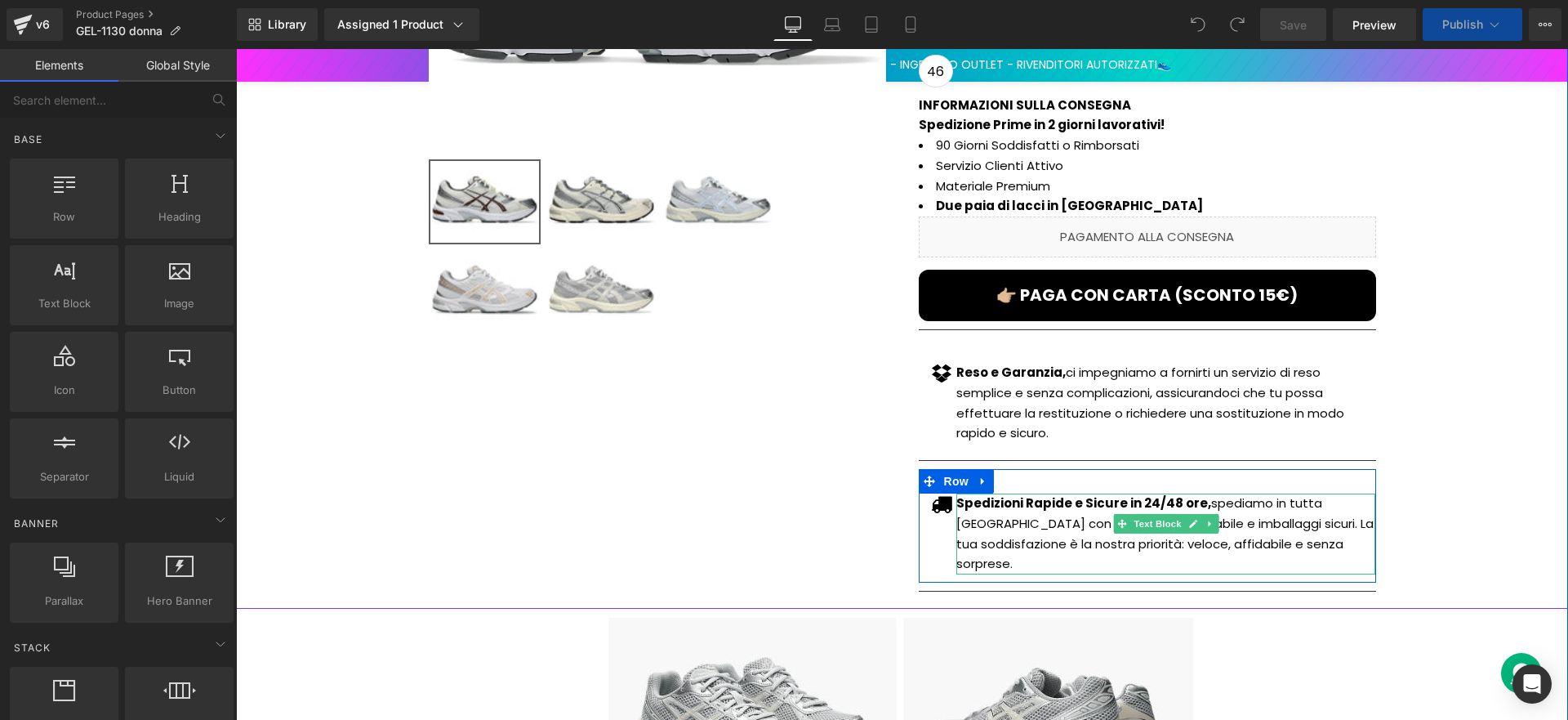
click at [1139, 506] on strong "Spedizioni Rapide e Sicure in 24/48 ore," at bounding box center [1084, 503] width 255 height 17
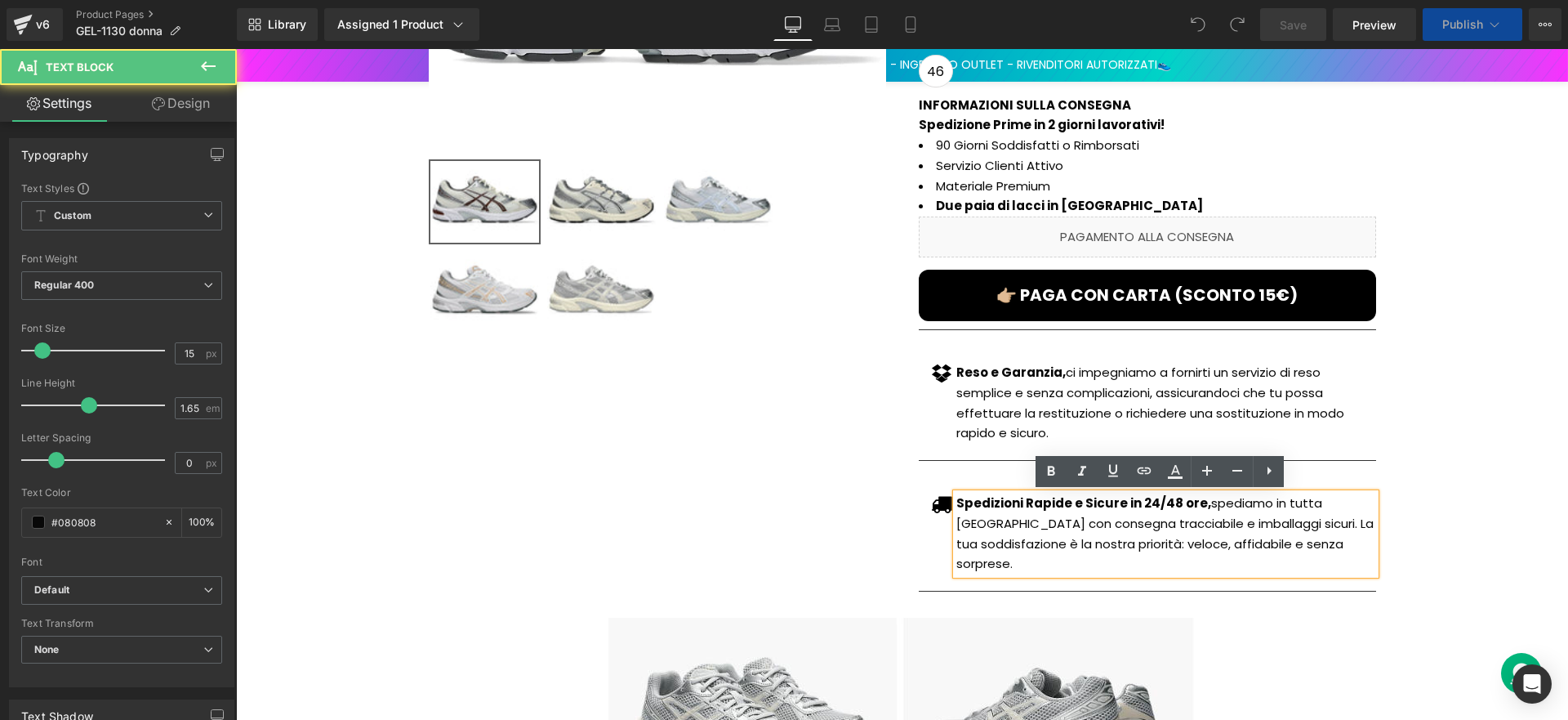
click at [1201, 502] on p "Spedizioni Rapide e Sicure in 24/48 ore, spediamo in tutta [GEOGRAPHIC_DATA] co…" at bounding box center [1166, 533] width 419 height 81
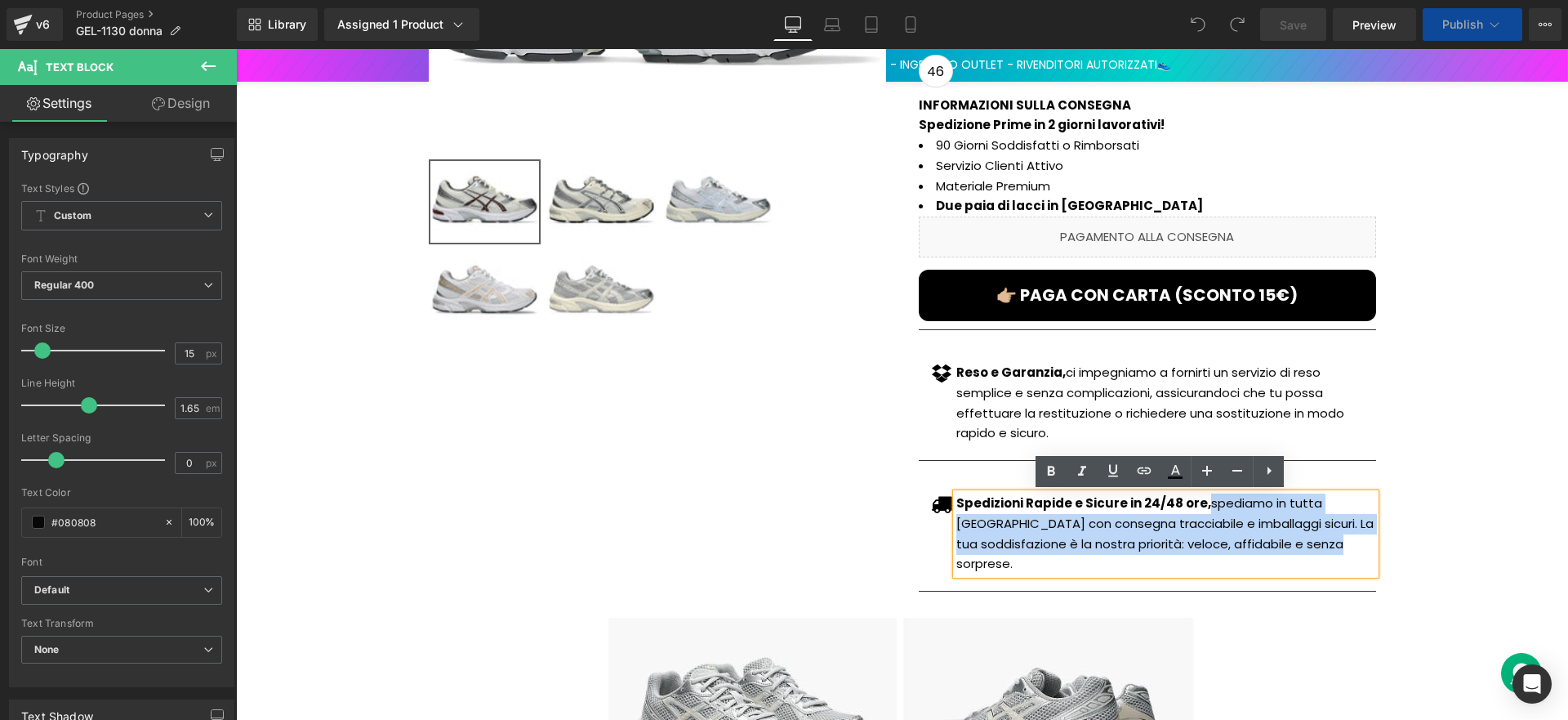
drag, startPoint x: 1196, startPoint y: 503, endPoint x: 1276, endPoint y: 539, distance: 87.7
click at [1276, 539] on p "Spedizioni Rapide e Sicure in 24/48 ore, spediamo in tutta [GEOGRAPHIC_DATA] co…" at bounding box center [1166, 533] width 419 height 81
paste div
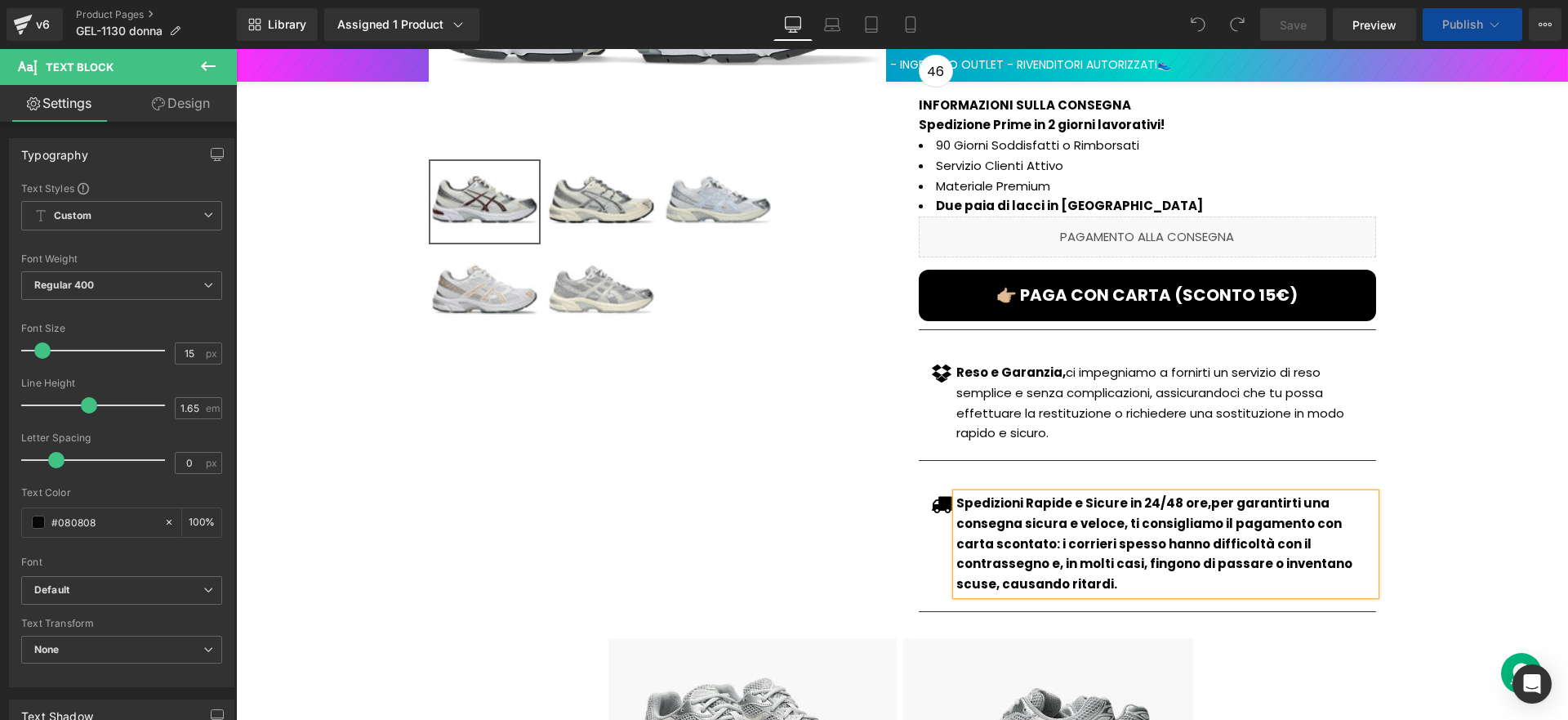
click at [1194, 500] on strong "Spedizioni Rapide e Sicure in 24/48 ore,per garantirti una consegna sicura e ve…" at bounding box center [1154, 543] width 396 height 98
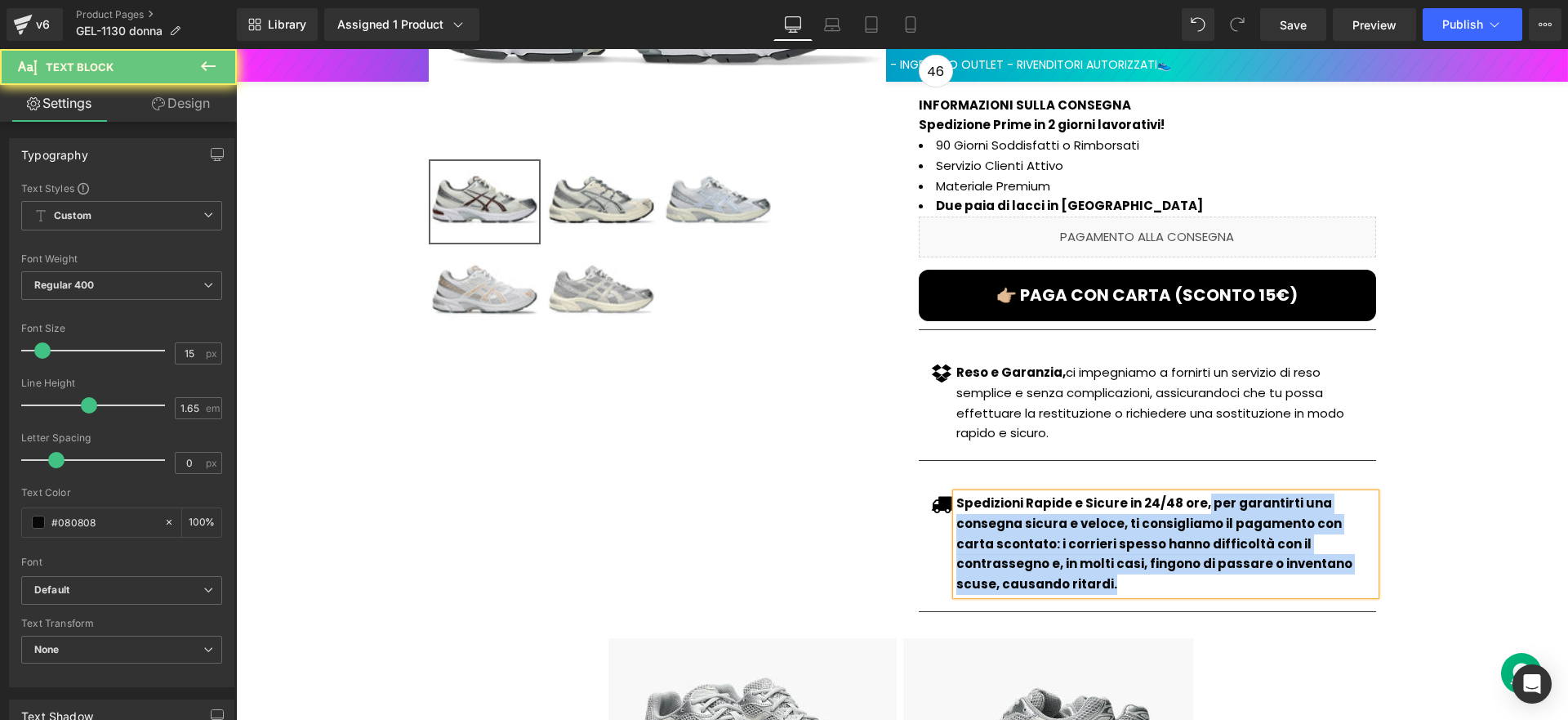
drag, startPoint x: 1194, startPoint y: 500, endPoint x: 1371, endPoint y: 564, distance: 188.2
click at [1371, 564] on div "Spedizioni Rapide e Sicure in 24/48 ore, per garantirti una consegna sicura e v…" at bounding box center [1166, 544] width 419 height 101
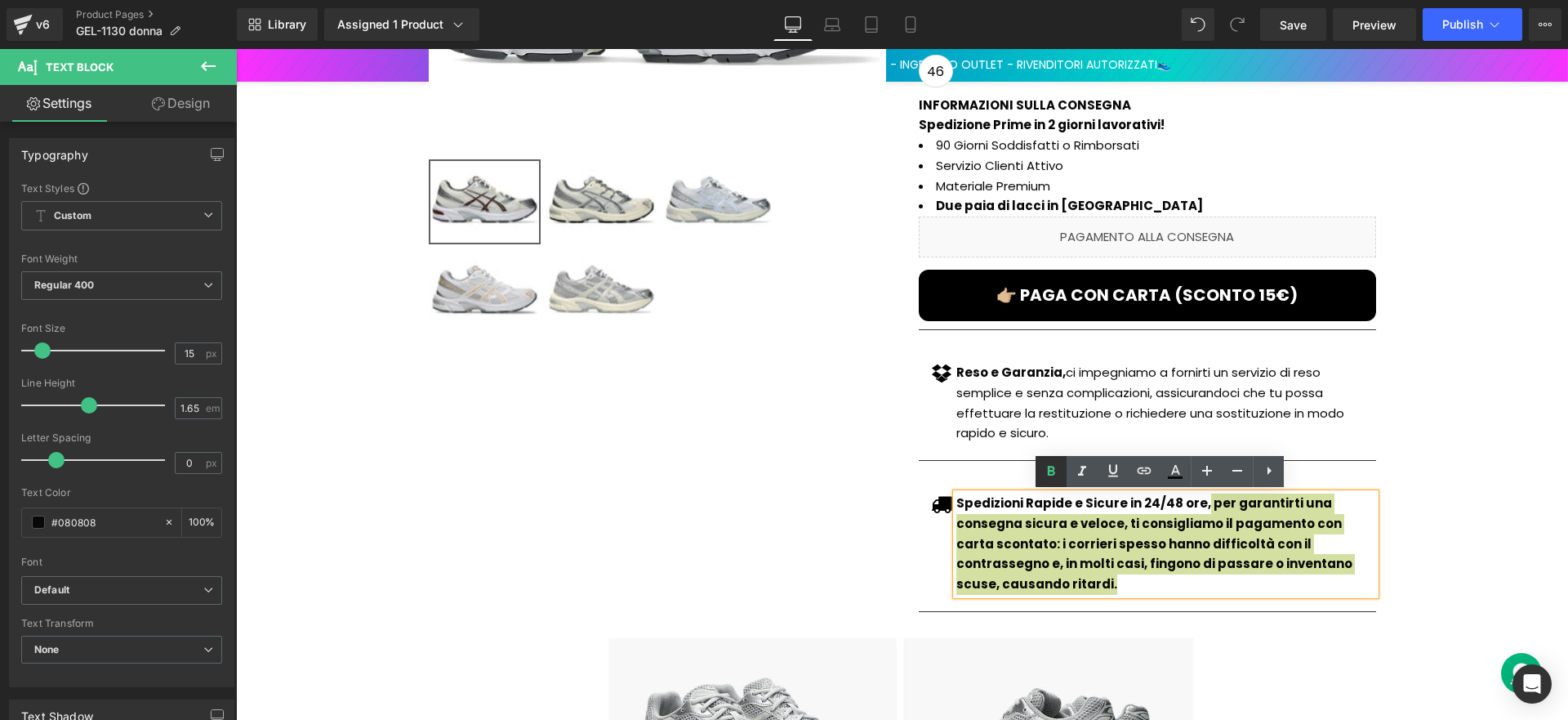
click at [1050, 465] on icon at bounding box center [1051, 472] width 20 height 20
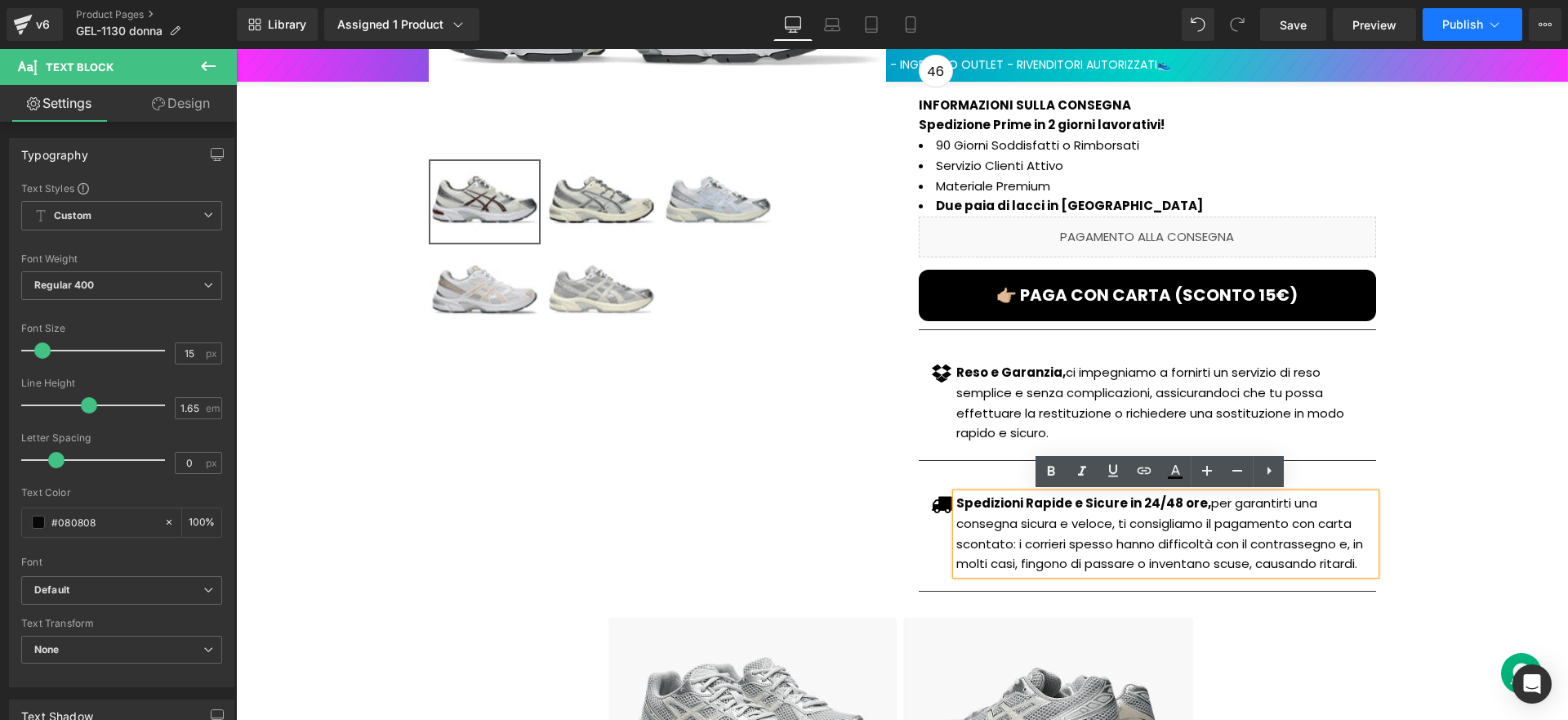
click at [1504, 27] on button "Publish" at bounding box center [1472, 24] width 99 height 33
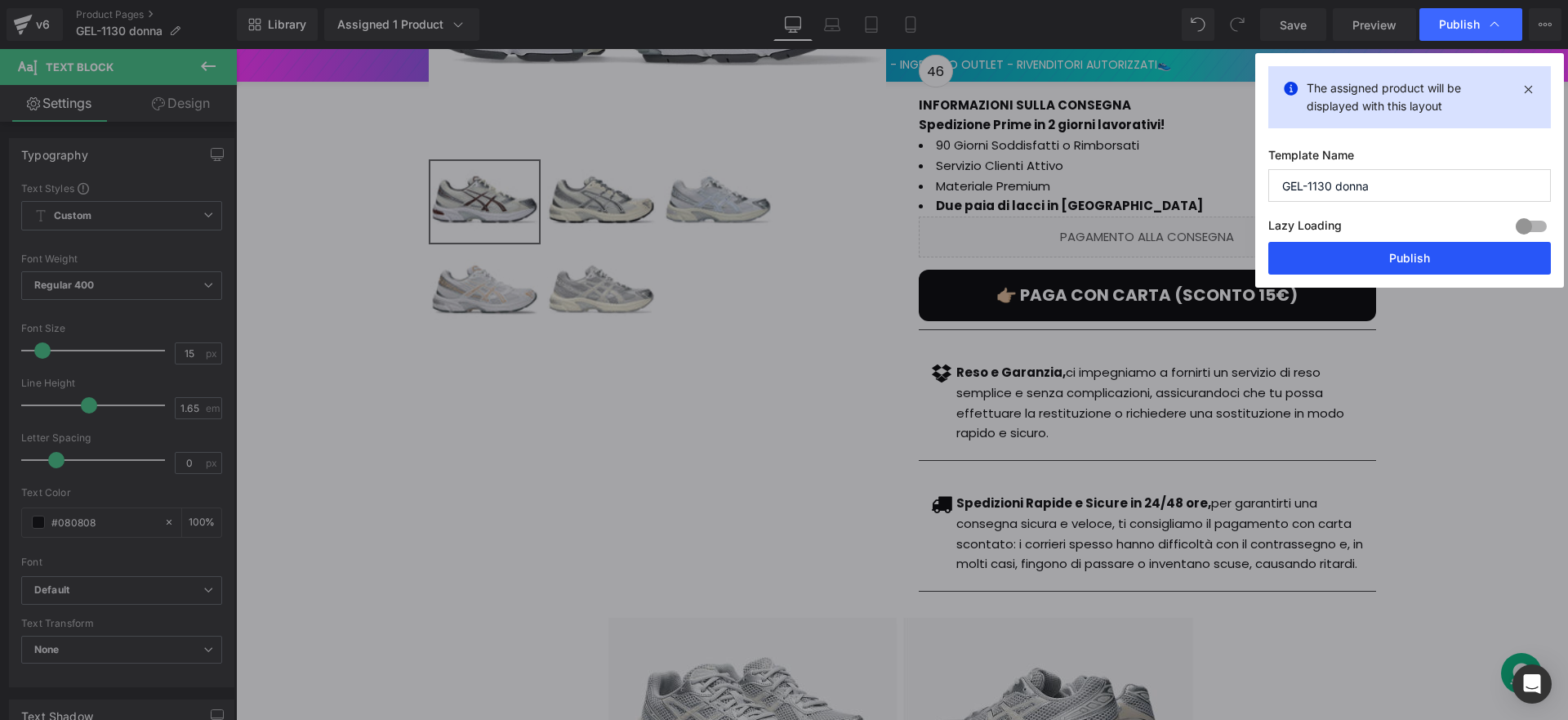
drag, startPoint x: 1359, startPoint y: 247, endPoint x: 618, endPoint y: 209, distance: 742.0
click at [1359, 247] on button "Publish" at bounding box center [1409, 259] width 282 height 33
